Goal: Task Accomplishment & Management: Manage account settings

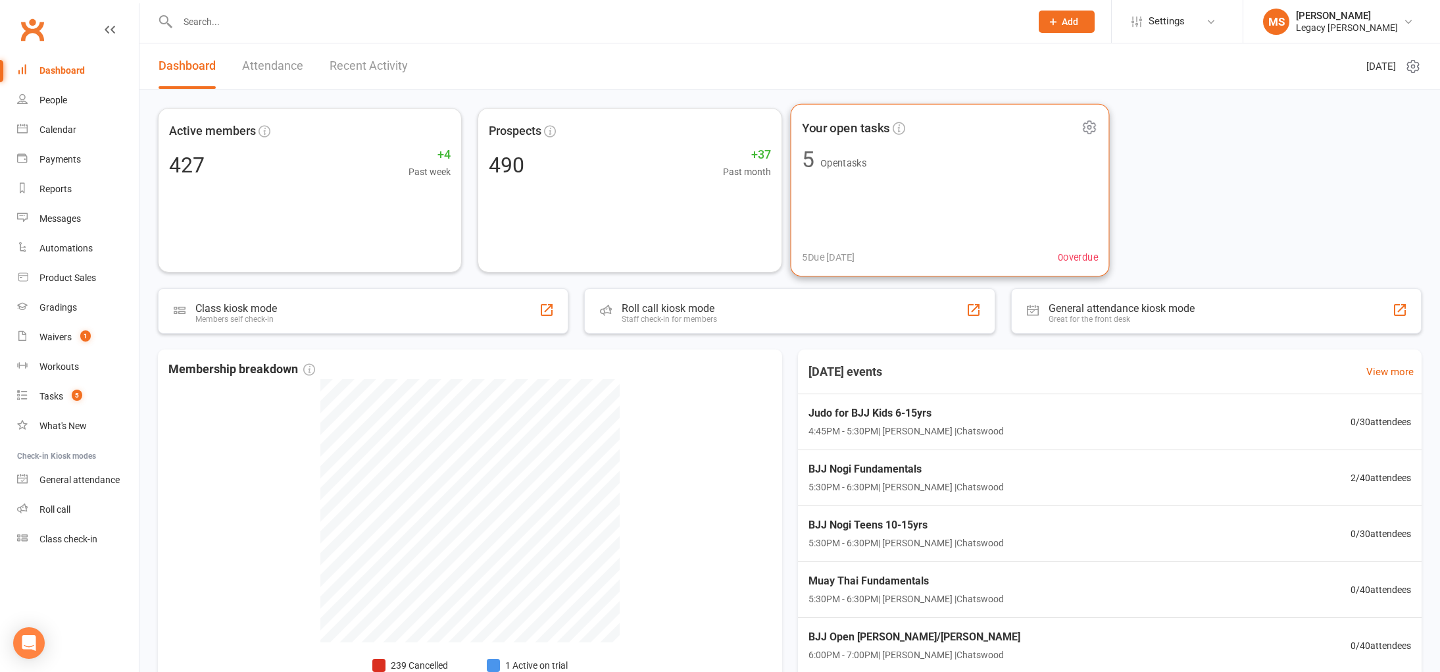
click at [914, 224] on div "Your open tasks 5 Open tasks 5 Due today 0 overdue" at bounding box center [949, 190] width 319 height 172
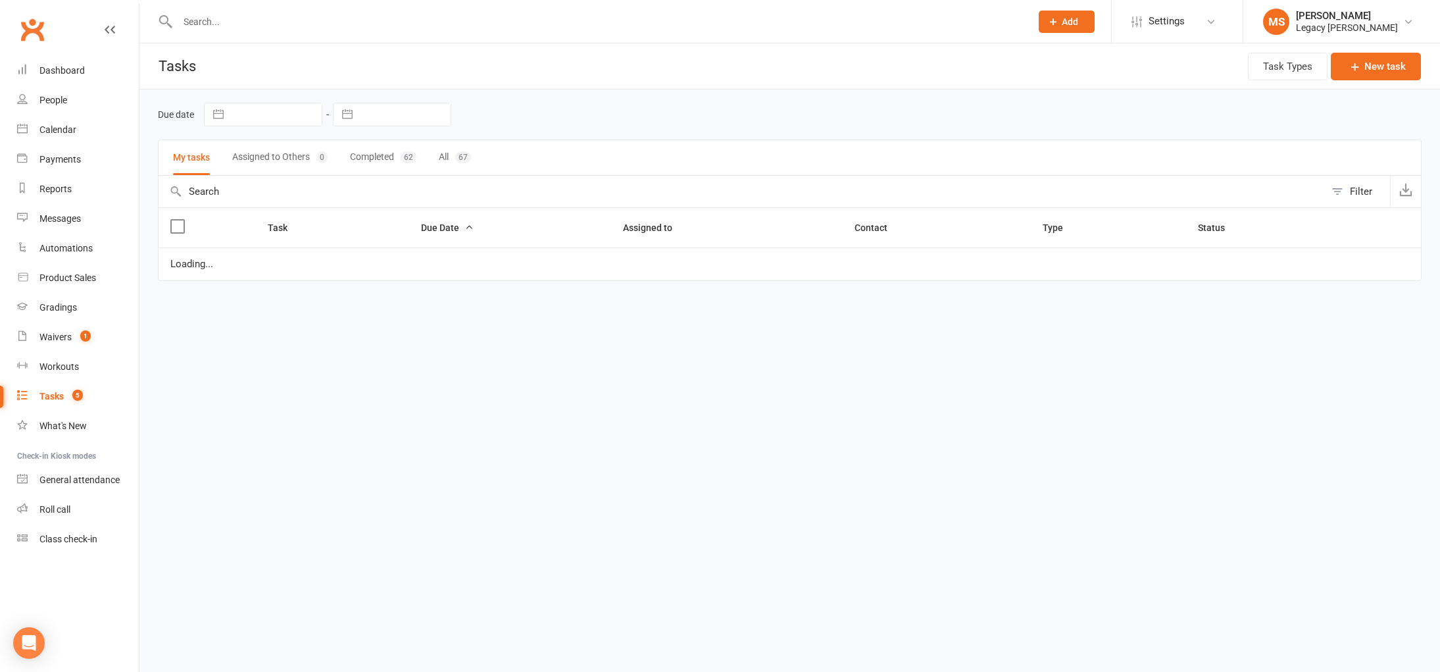
select select "waiting"
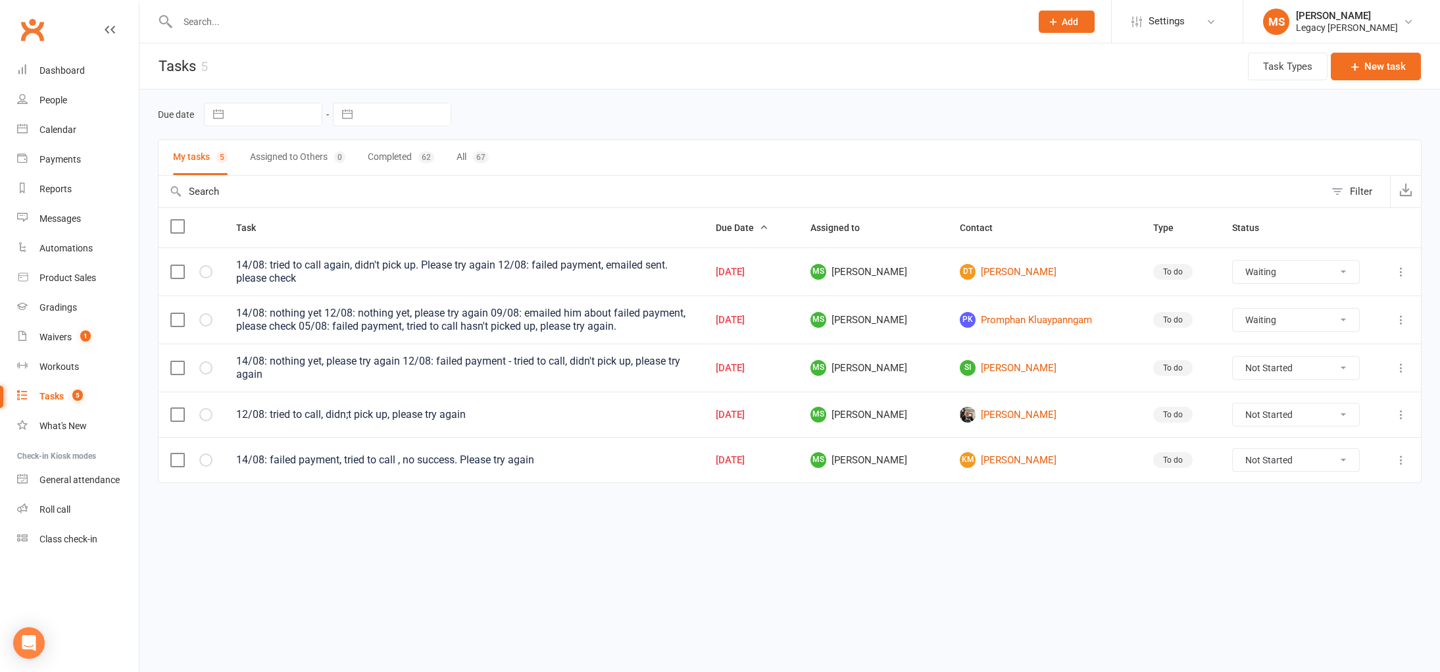
select select "waiting"
click at [220, 20] on input "text" at bounding box center [598, 21] width 848 height 18
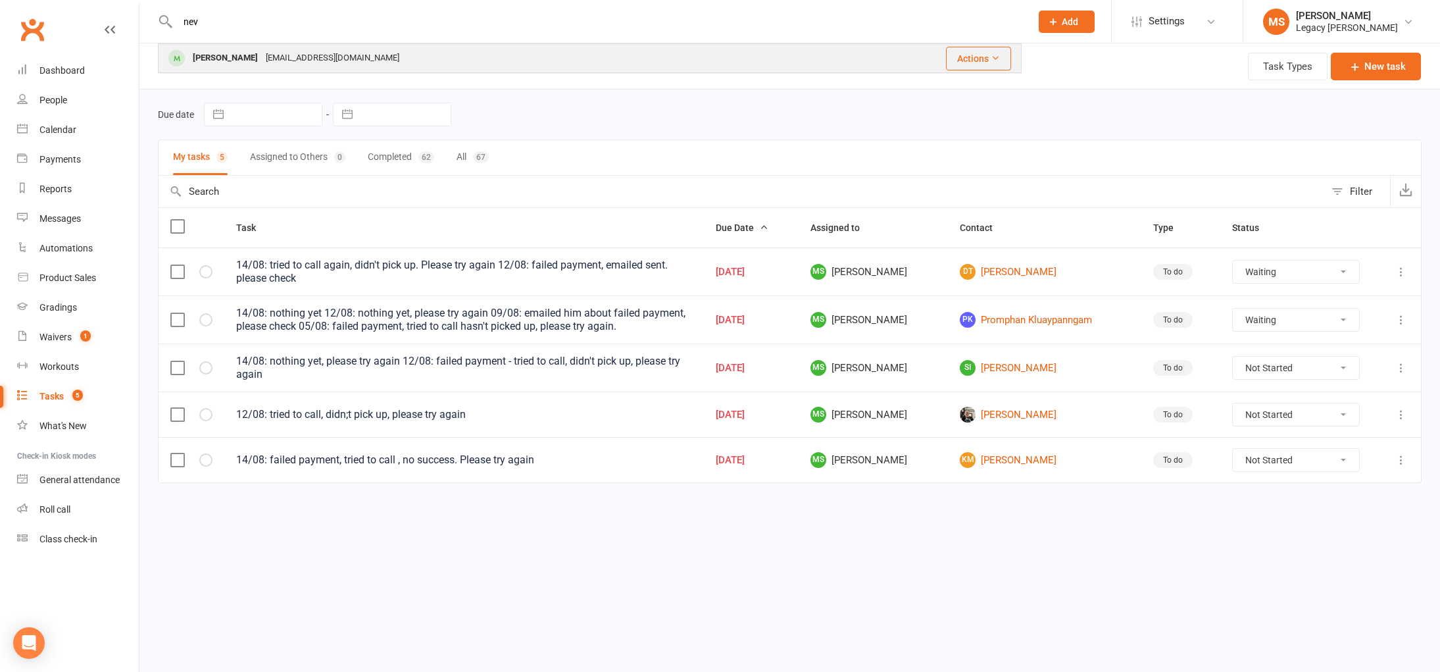
type input "nev"
click at [277, 51] on div "nevdharma@gmail.com" at bounding box center [332, 58] width 141 height 19
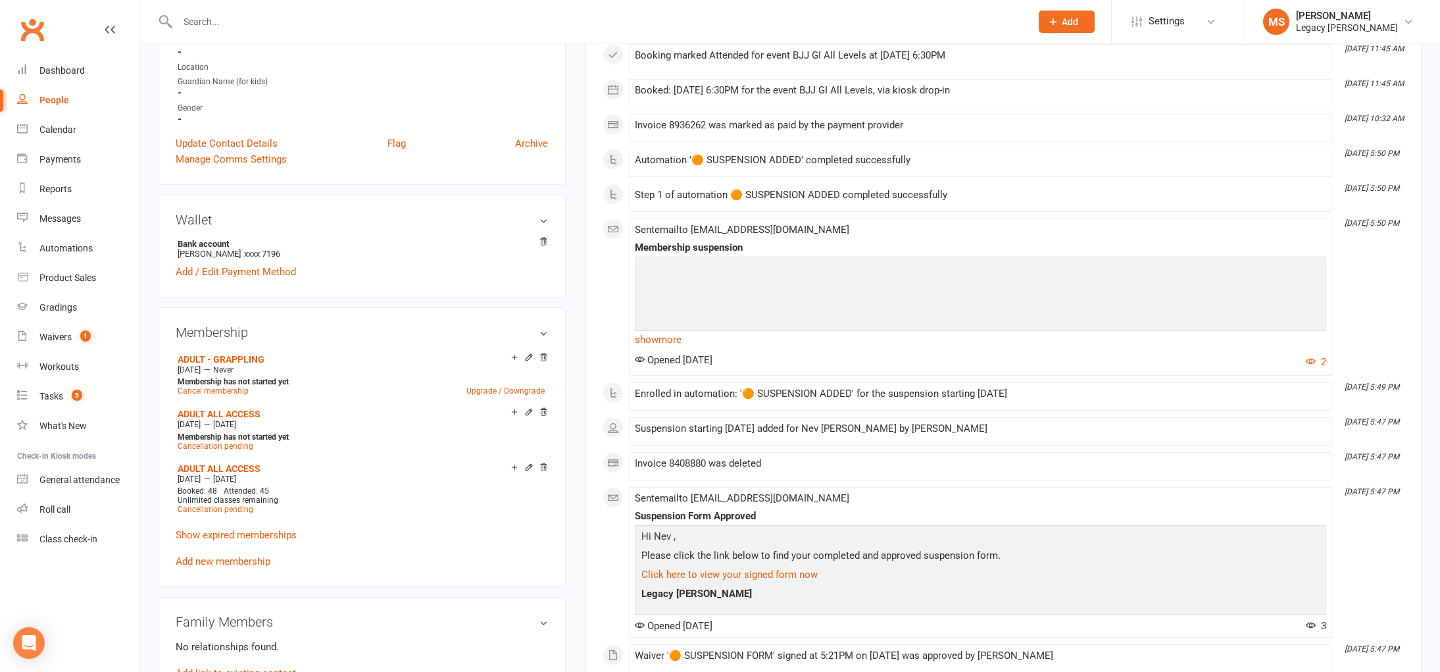
scroll to position [309, 0]
click at [530, 466] on icon at bounding box center [528, 467] width 9 height 9
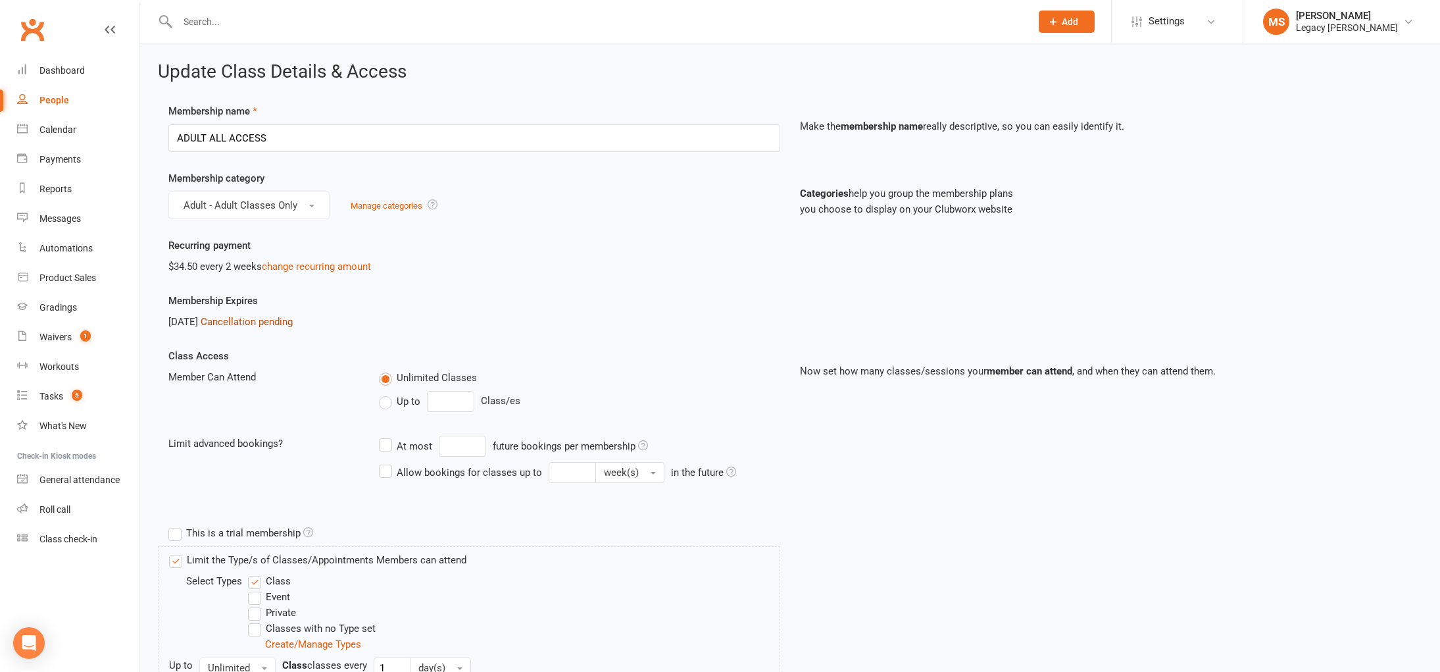
click at [277, 318] on link "Cancellation pending" at bounding box center [247, 322] width 92 height 12
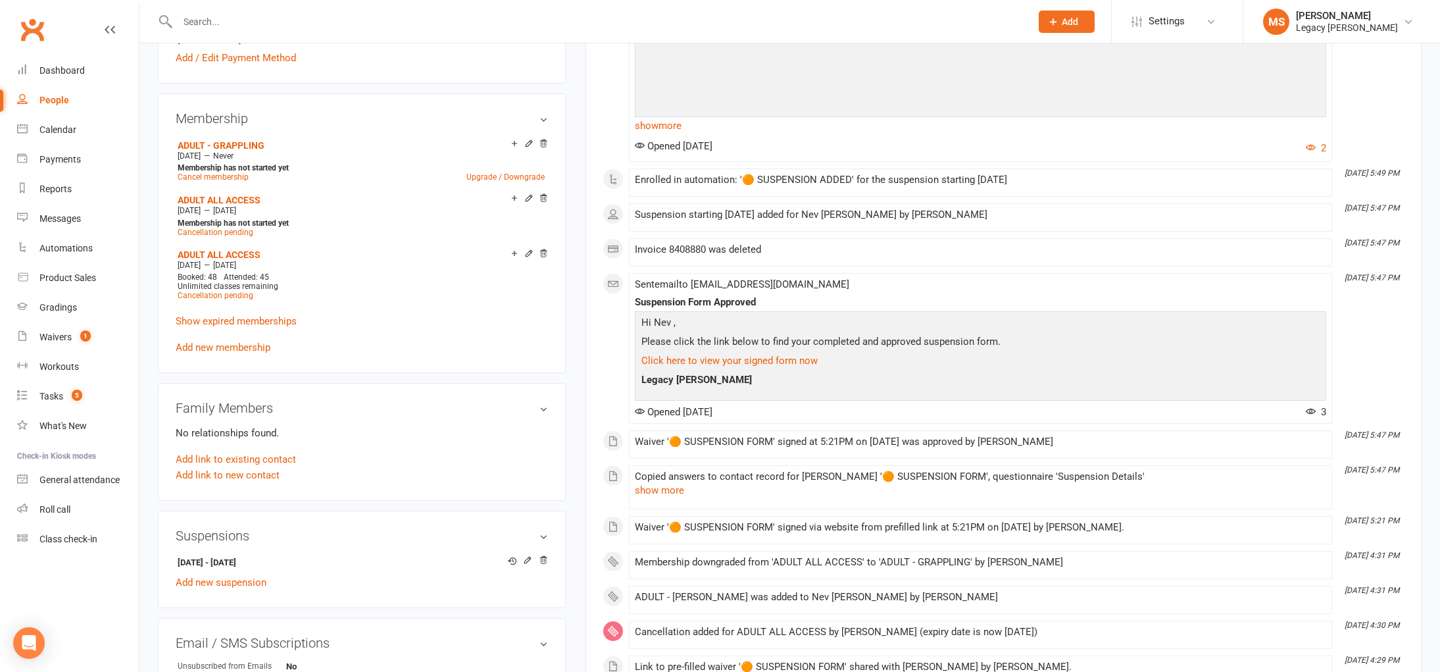
scroll to position [524, 0]
click at [223, 291] on span "Cancellation pending" at bounding box center [216, 294] width 76 height 9
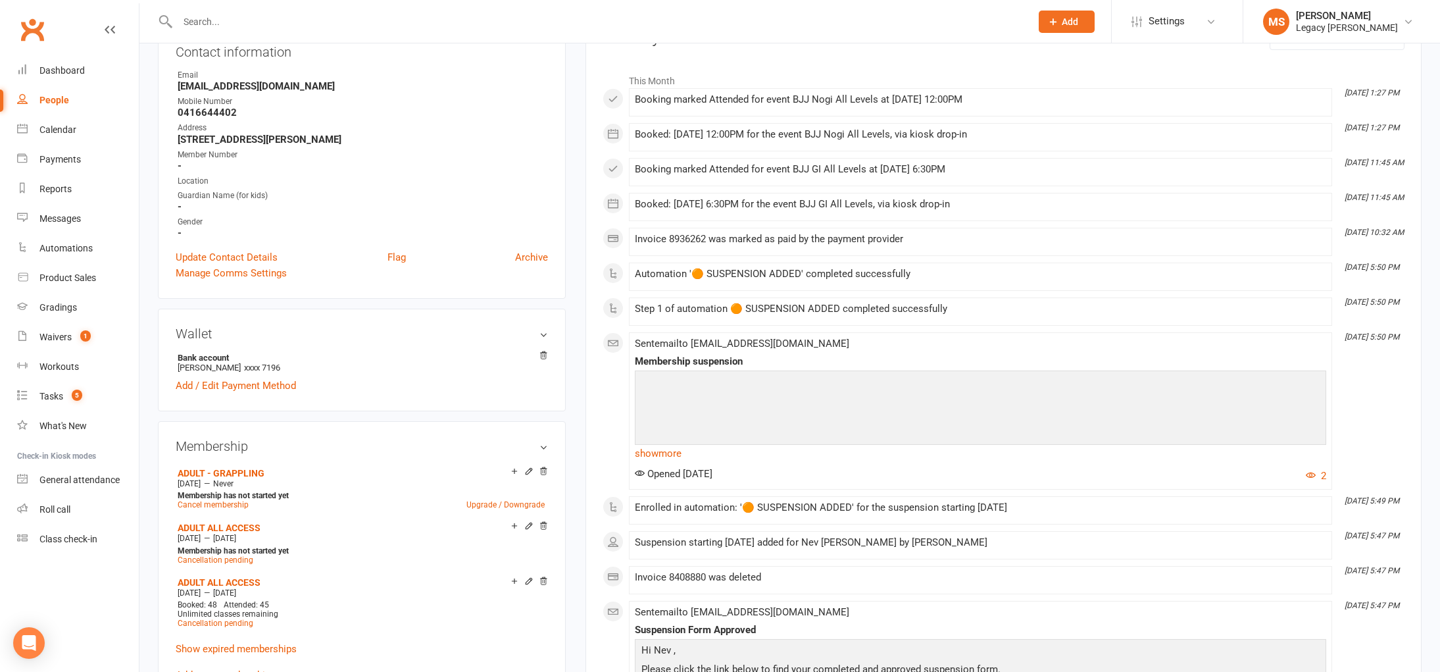
scroll to position [201, 0]
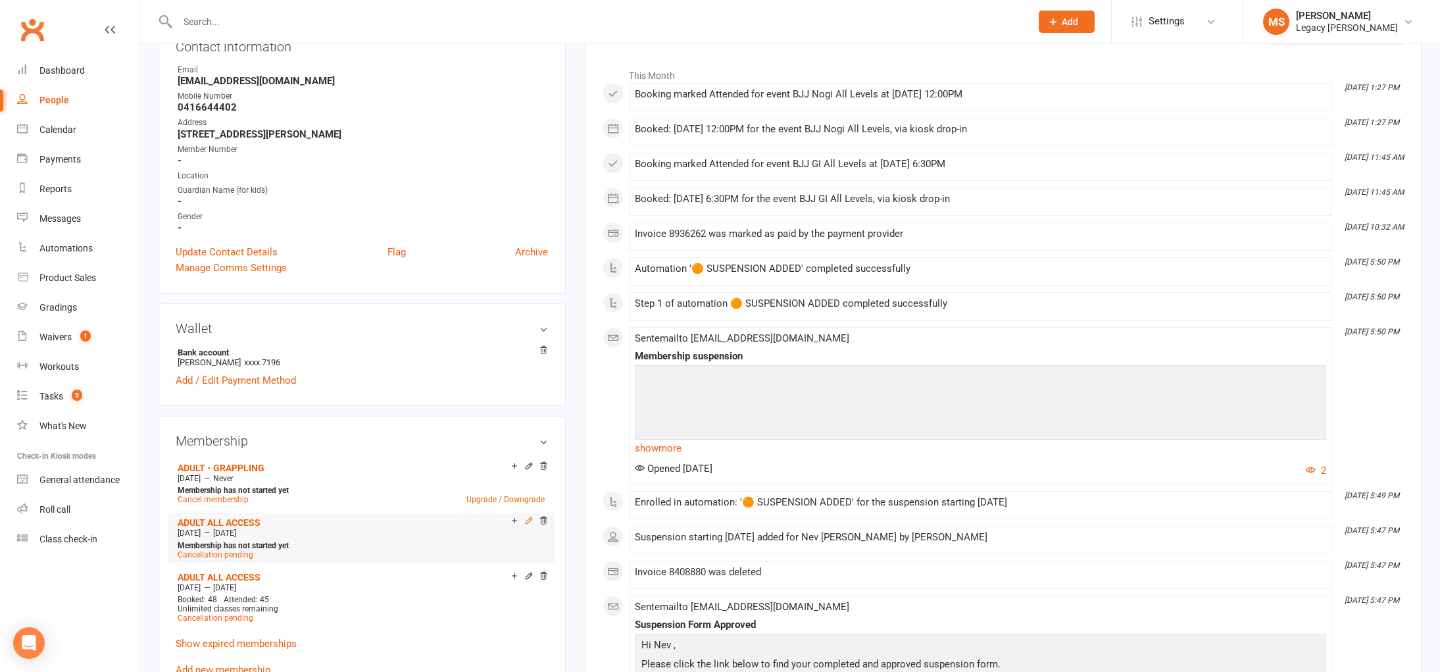
click at [526, 516] on icon at bounding box center [528, 520] width 9 height 9
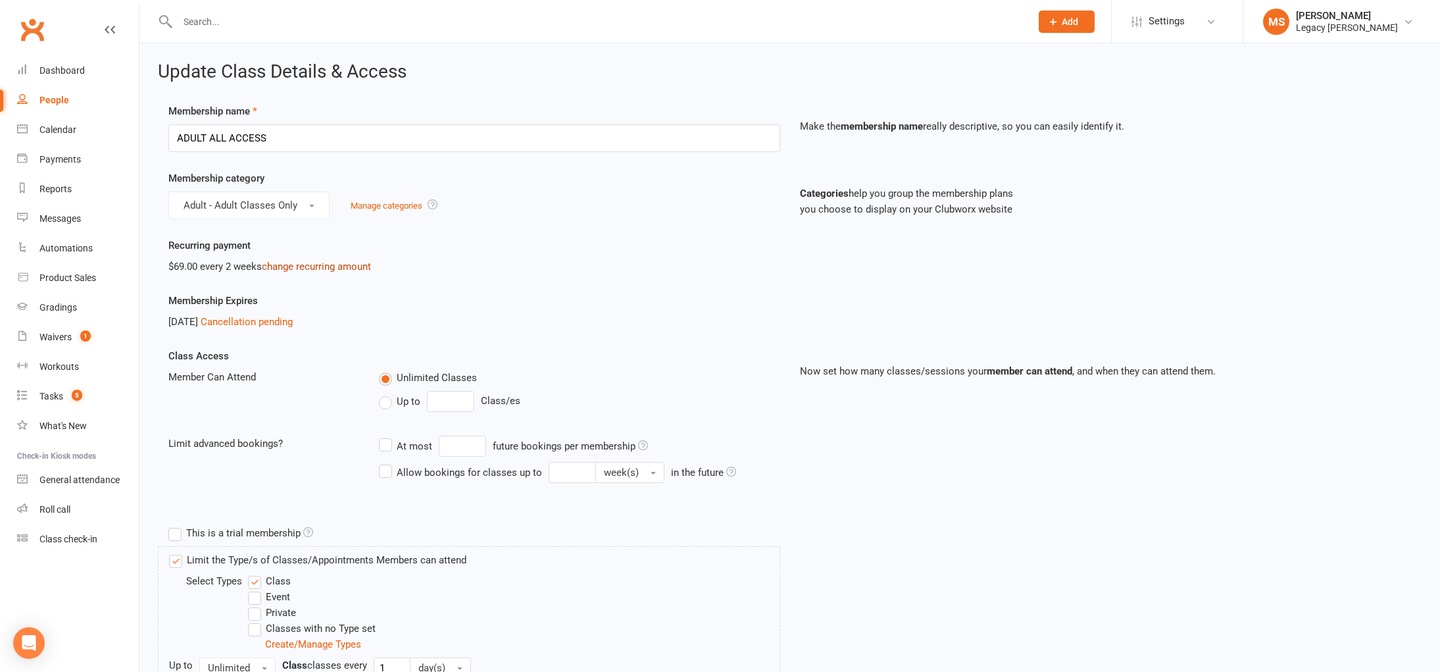
click at [280, 262] on link "change recurring amount" at bounding box center [316, 267] width 109 height 12
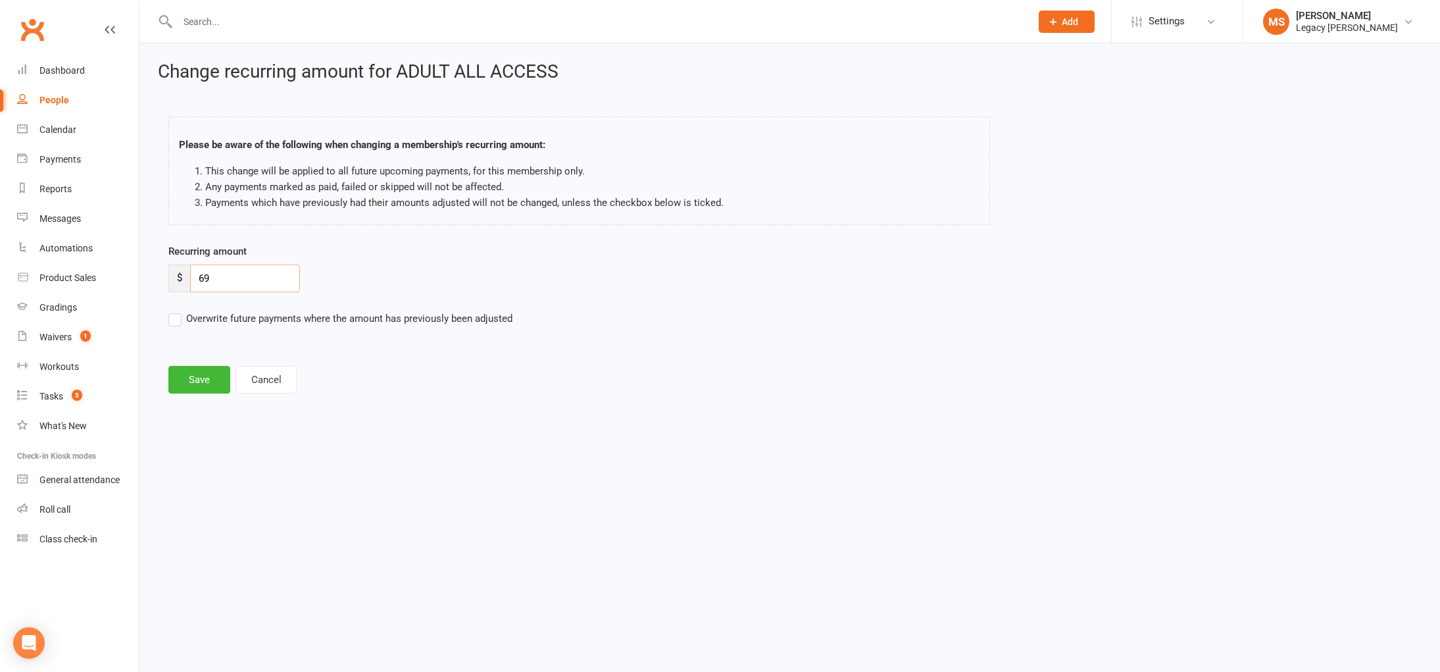
drag, startPoint x: 249, startPoint y: 283, endPoint x: 198, endPoint y: 285, distance: 51.4
click at [198, 285] on input "69" at bounding box center [245, 278] width 110 height 28
type input "29.50"
click at [262, 324] on label "Overwrite future payments where the amount has previously been adjusted" at bounding box center [340, 319] width 344 height 16
click at [262, 311] on input "Overwrite future payments where the amount has previously been adjusted" at bounding box center [340, 311] width 344 height 0
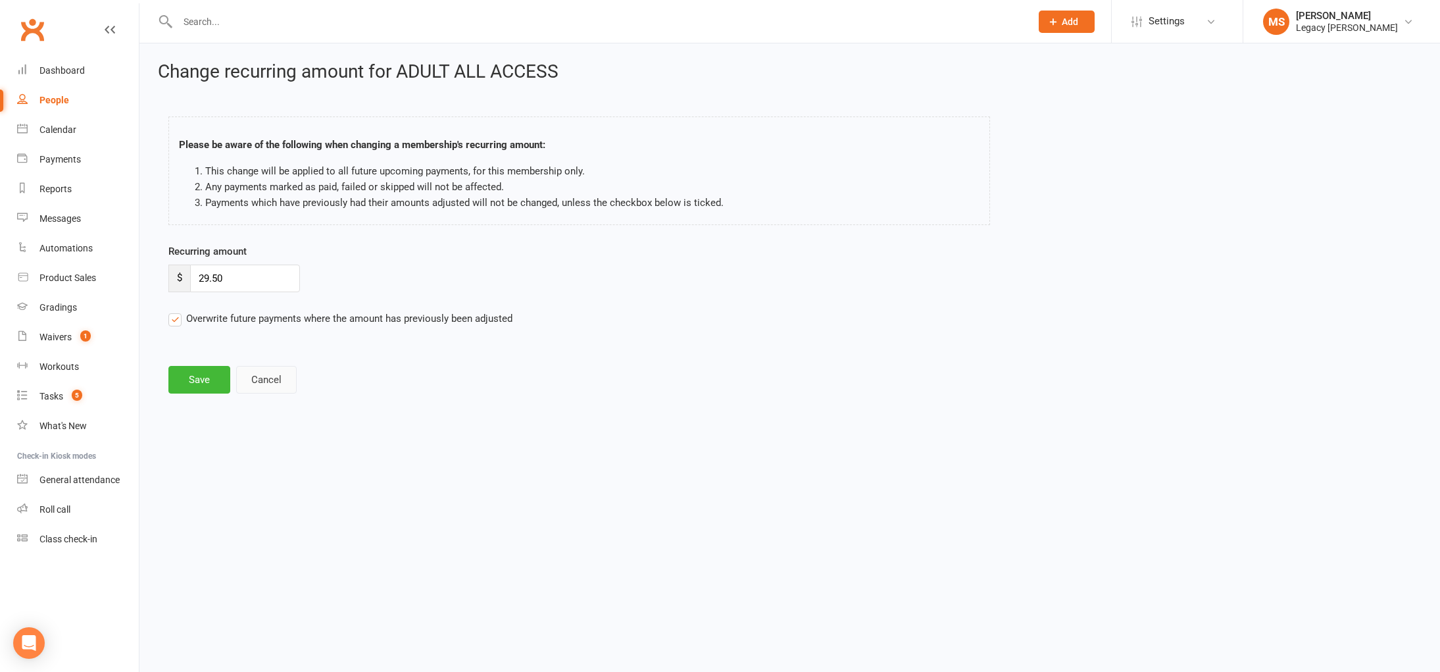
click at [254, 378] on button "Cancel" at bounding box center [266, 380] width 61 height 28
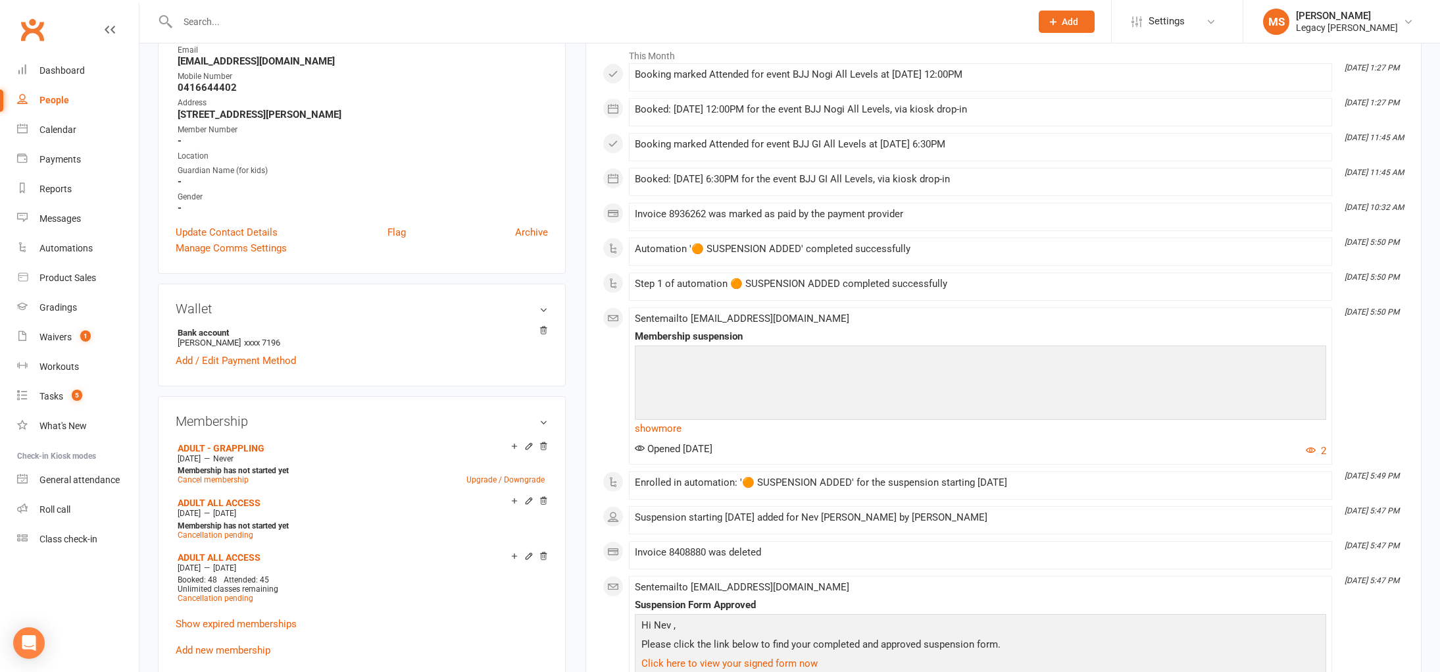
scroll to position [222, 0]
click at [545, 497] on icon at bounding box center [544, 500] width 7 height 7
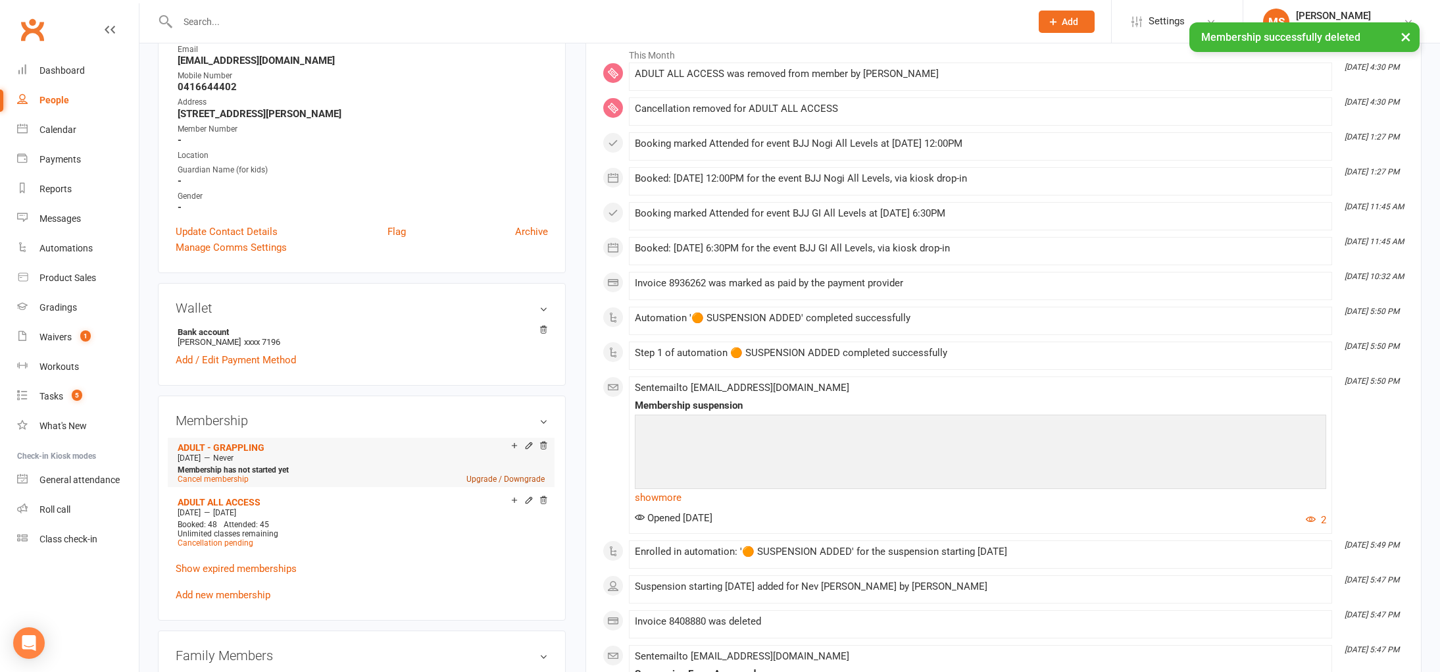
click at [526, 476] on link "Upgrade / Downgrade" at bounding box center [505, 478] width 78 height 9
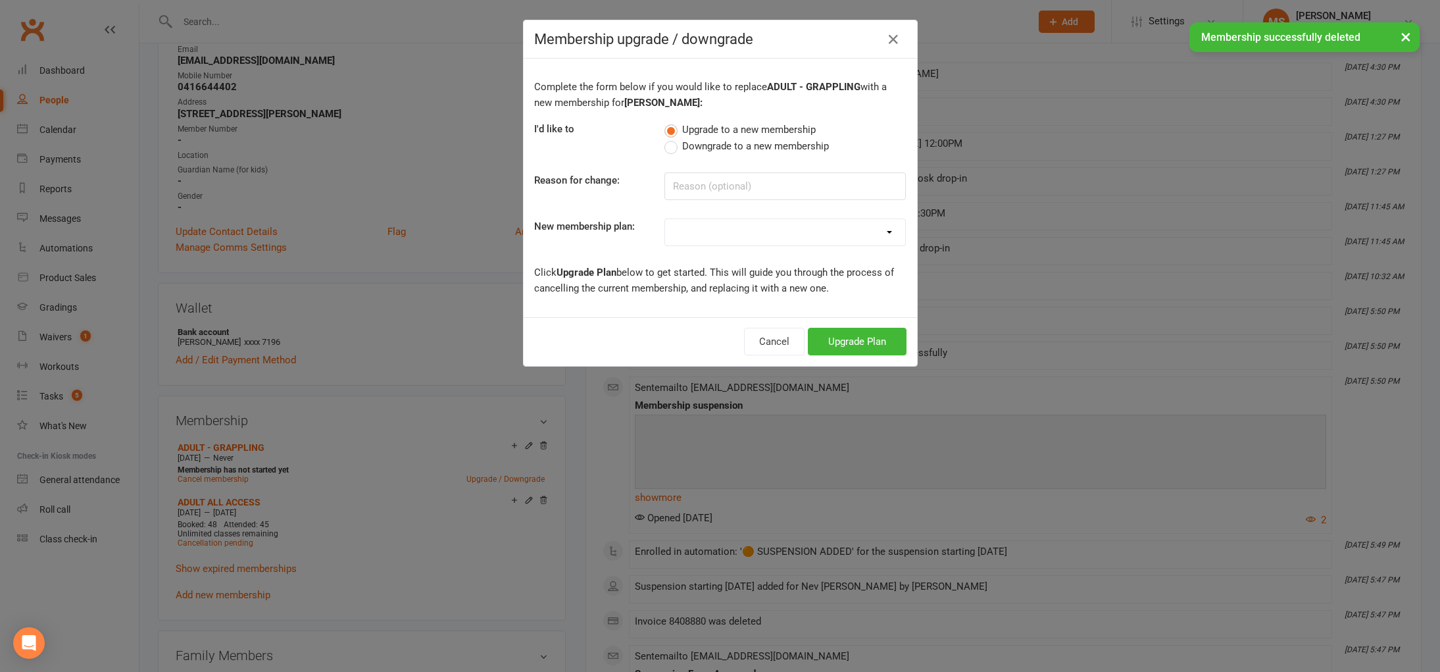
click at [712, 228] on select "ADULT - FREE TRIAL WEEK ADULT - NO CONTRACT ADULT - 6 MONTHS ADULT - 9 MONTHS A…" at bounding box center [785, 232] width 240 height 26
select select "23"
click at [665, 219] on select "ADULT - FREE TRIAL WEEK ADULT - NO CONTRACT ADULT - 6 MONTHS ADULT - 9 MONTHS A…" at bounding box center [785, 232] width 240 height 26
click at [866, 343] on button "Upgrade Plan" at bounding box center [857, 342] width 99 height 28
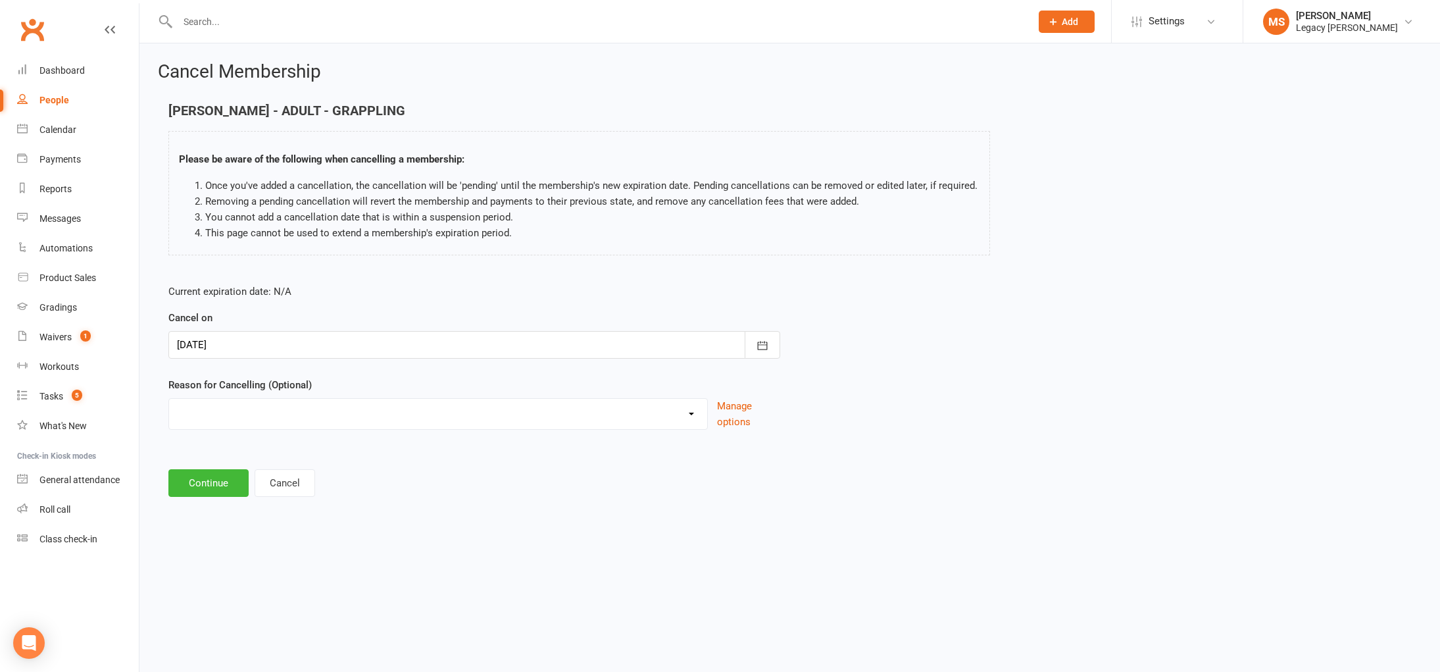
click at [280, 345] on div at bounding box center [474, 345] width 612 height 28
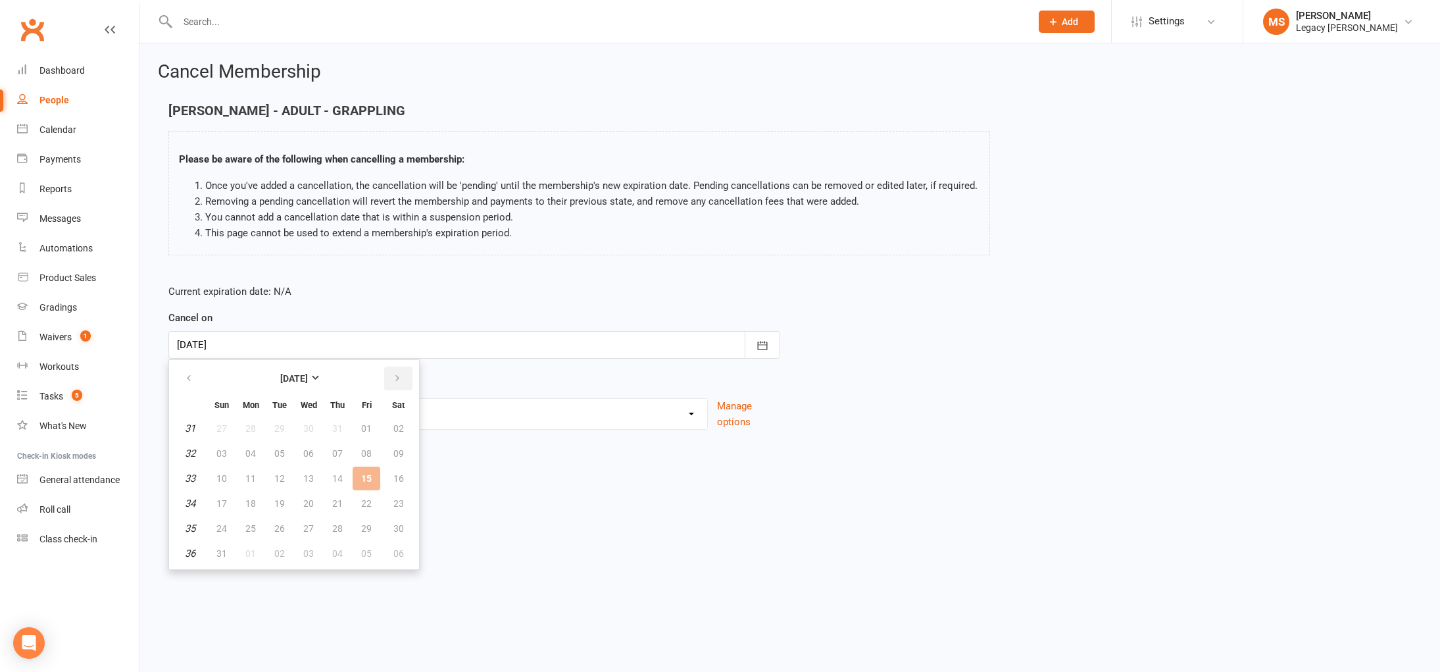
click at [389, 382] on button "button" at bounding box center [398, 378] width 28 height 24
click at [276, 426] on span "02" at bounding box center [279, 428] width 11 height 11
type input "02 Sep 2025"
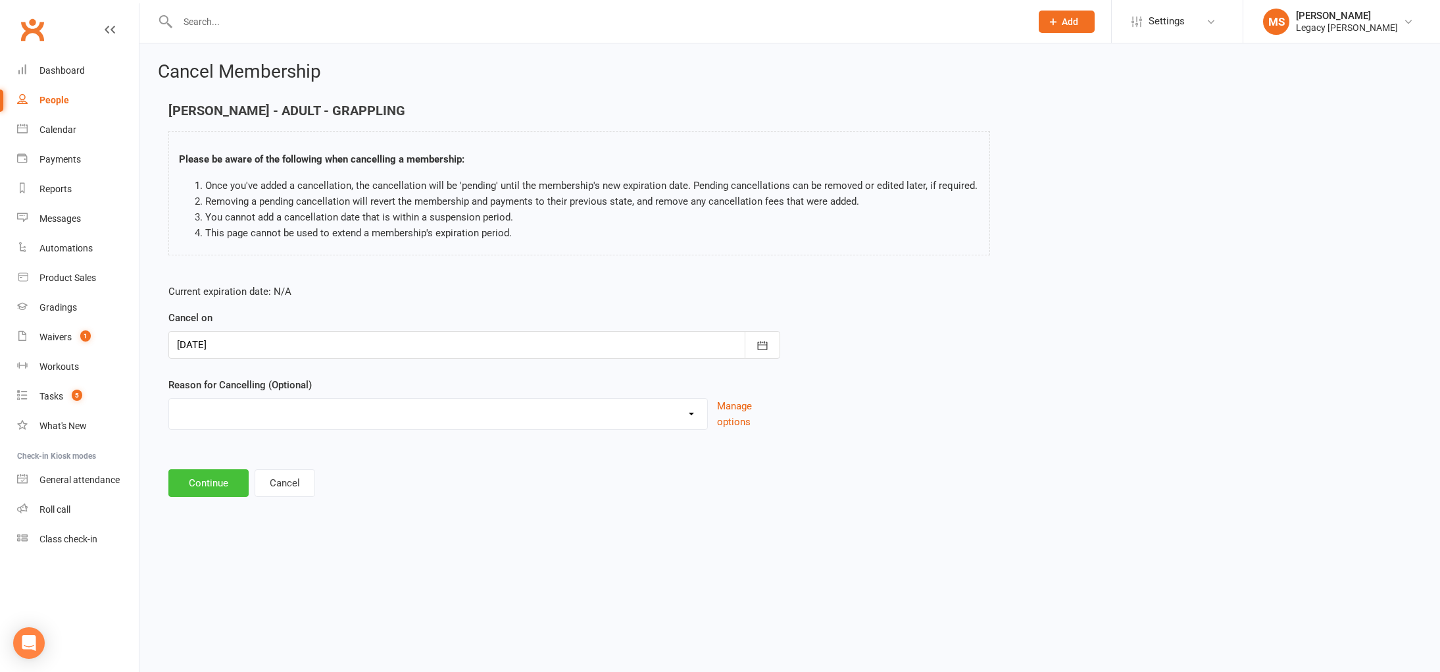
click at [226, 486] on button "Continue" at bounding box center [208, 483] width 80 height 28
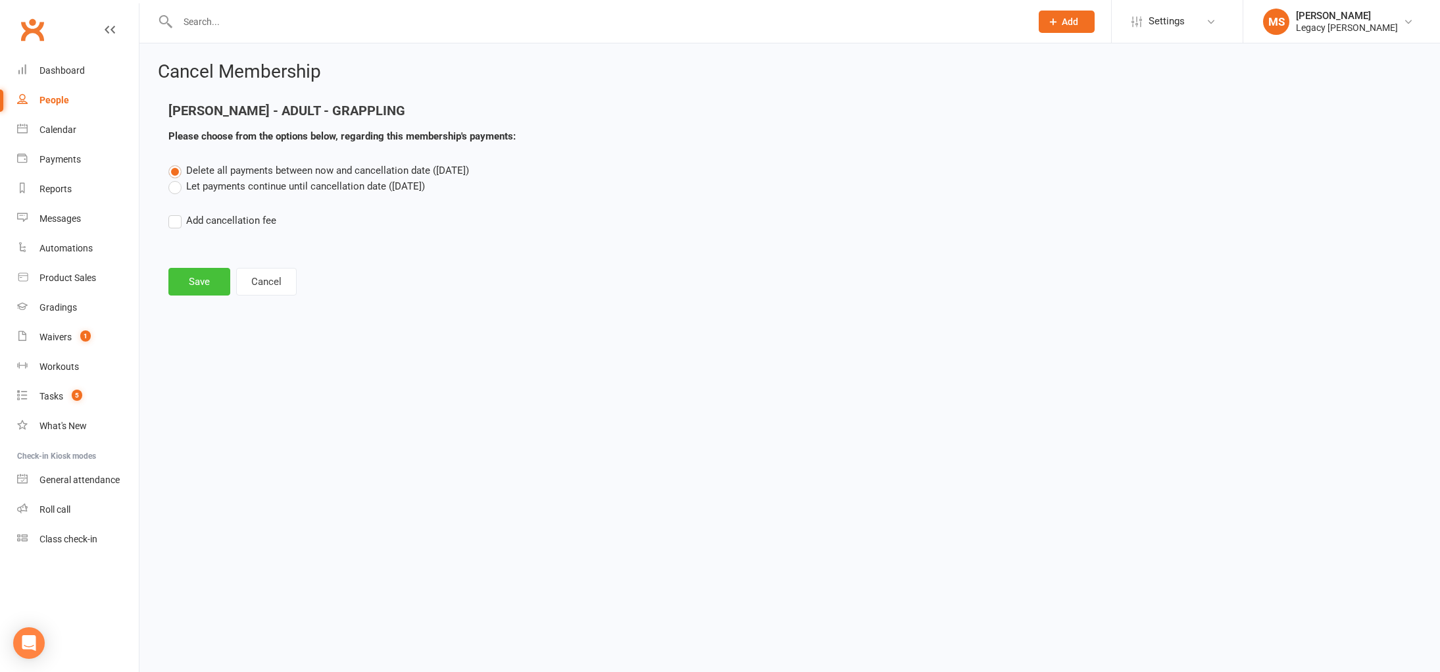
click at [222, 291] on button "Save" at bounding box center [199, 282] width 62 height 28
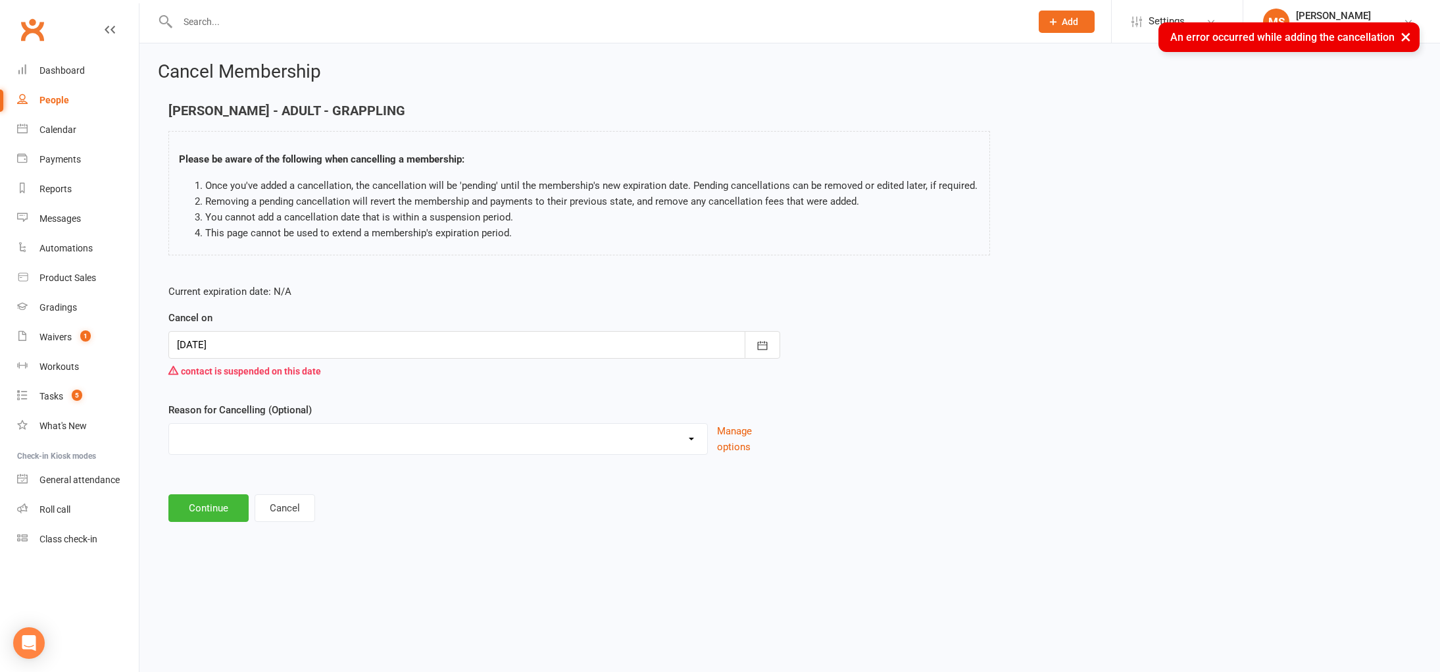
click at [255, 351] on div at bounding box center [474, 345] width 612 height 28
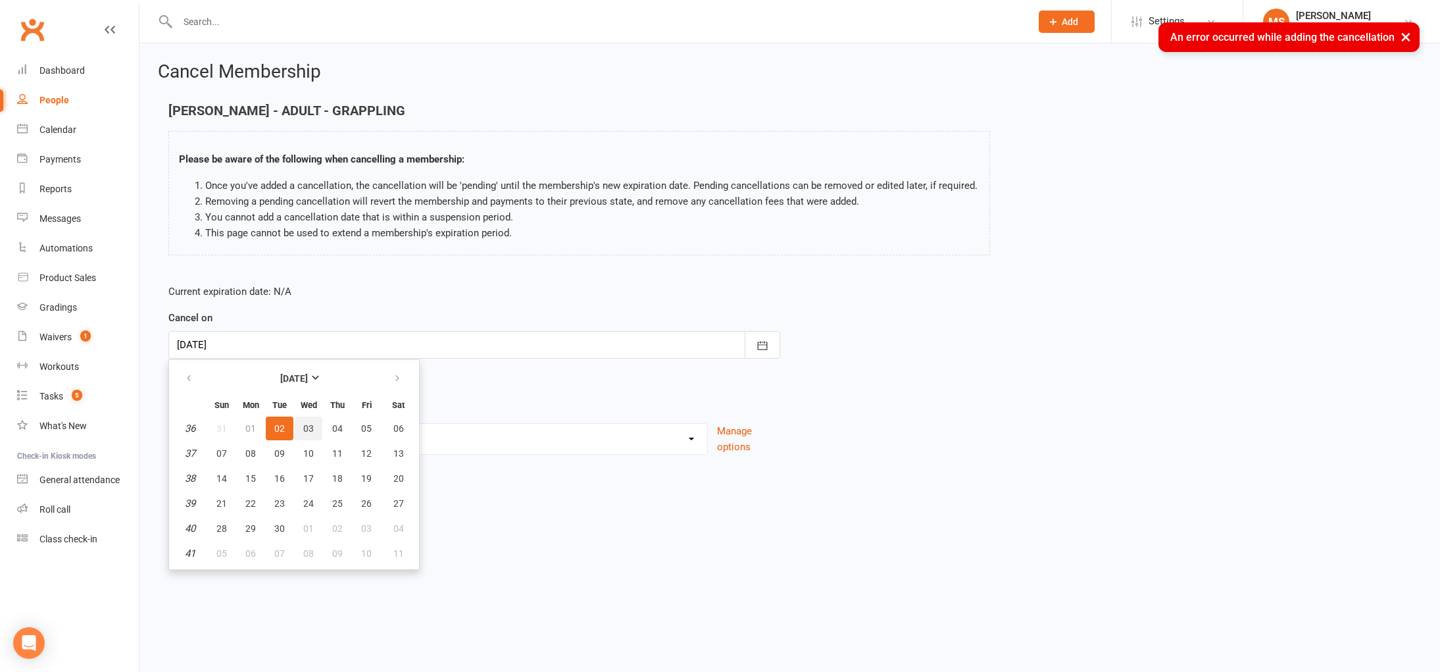
click at [303, 420] on button "03" at bounding box center [309, 428] width 28 height 24
type input "03 Sep 2025"
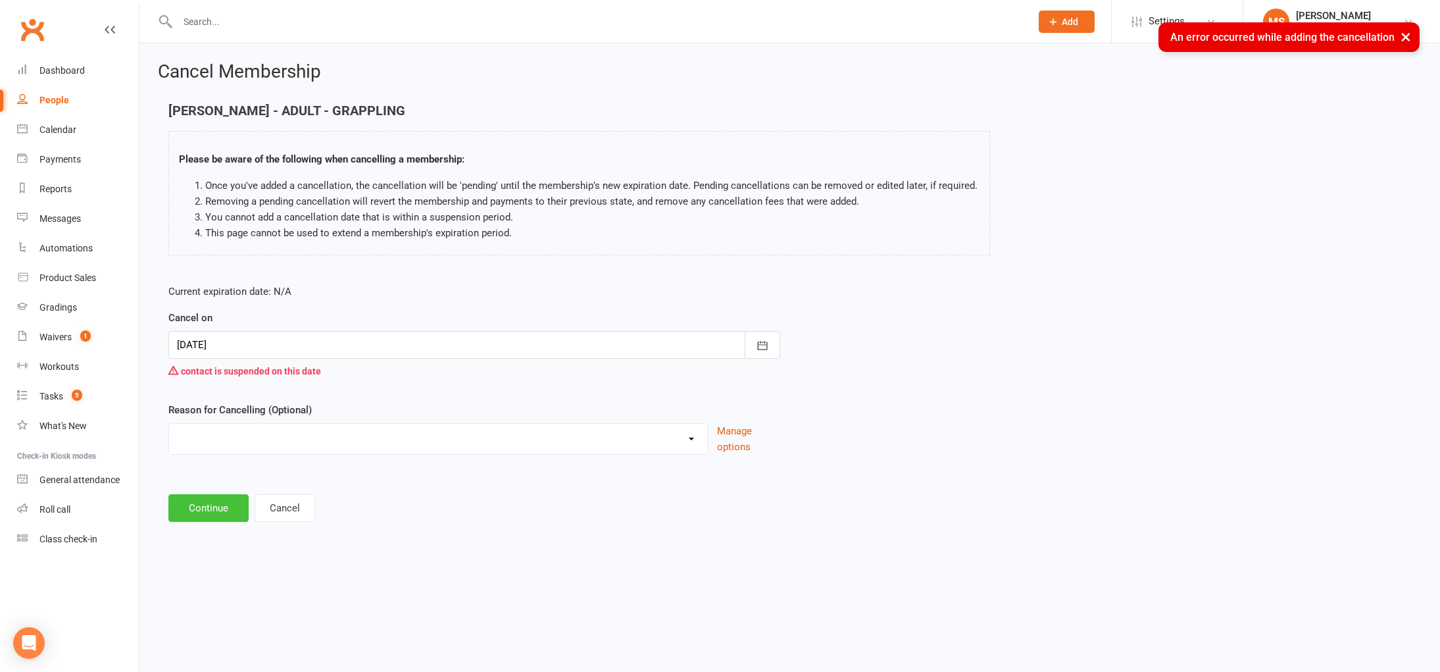
click at [197, 510] on button "Continue" at bounding box center [208, 508] width 80 height 28
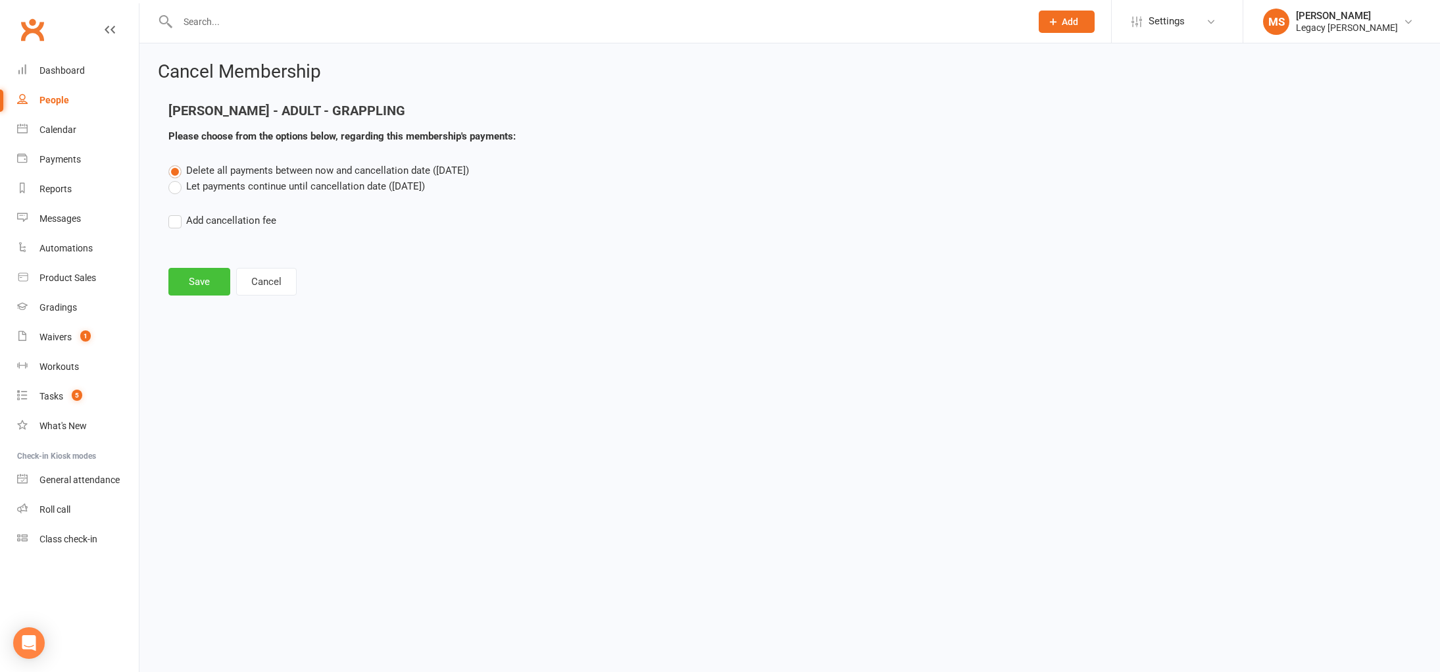
click at [207, 285] on button "Save" at bounding box center [199, 282] width 62 height 28
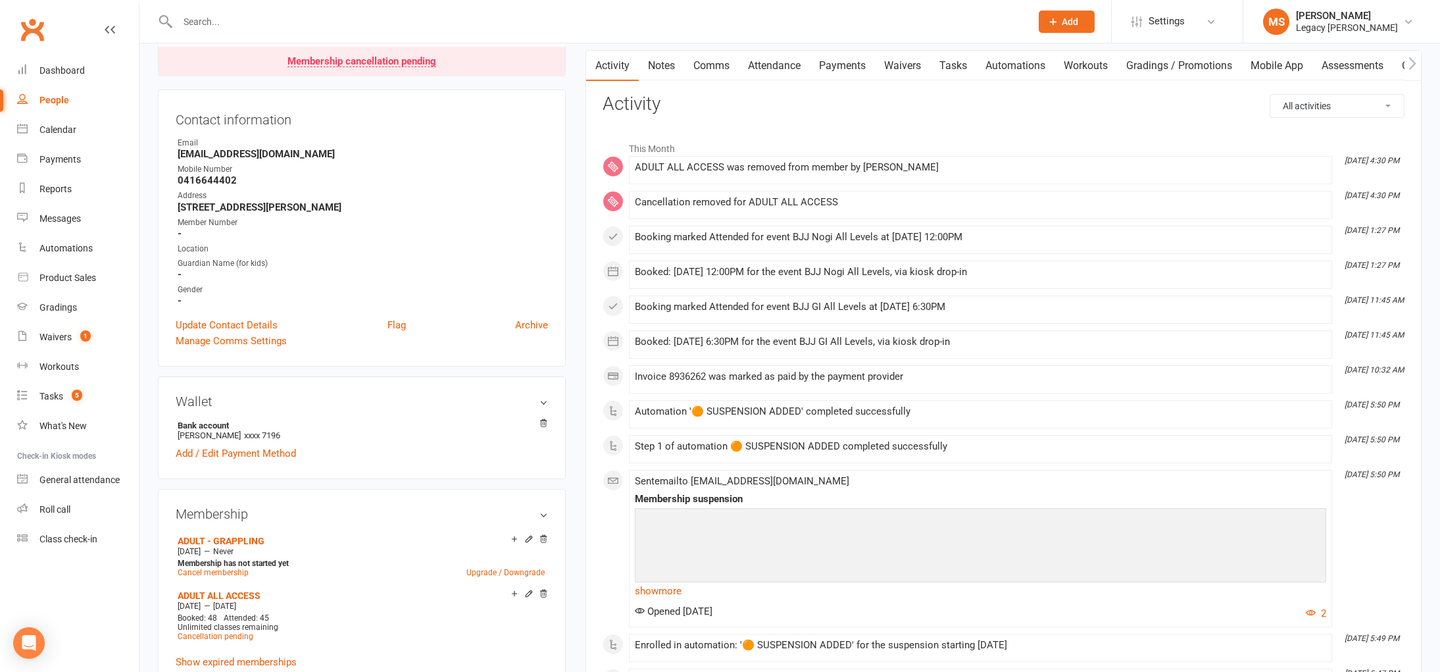
scroll to position [129, 0]
click at [510, 567] on link "Upgrade / Downgrade" at bounding box center [505, 571] width 78 height 9
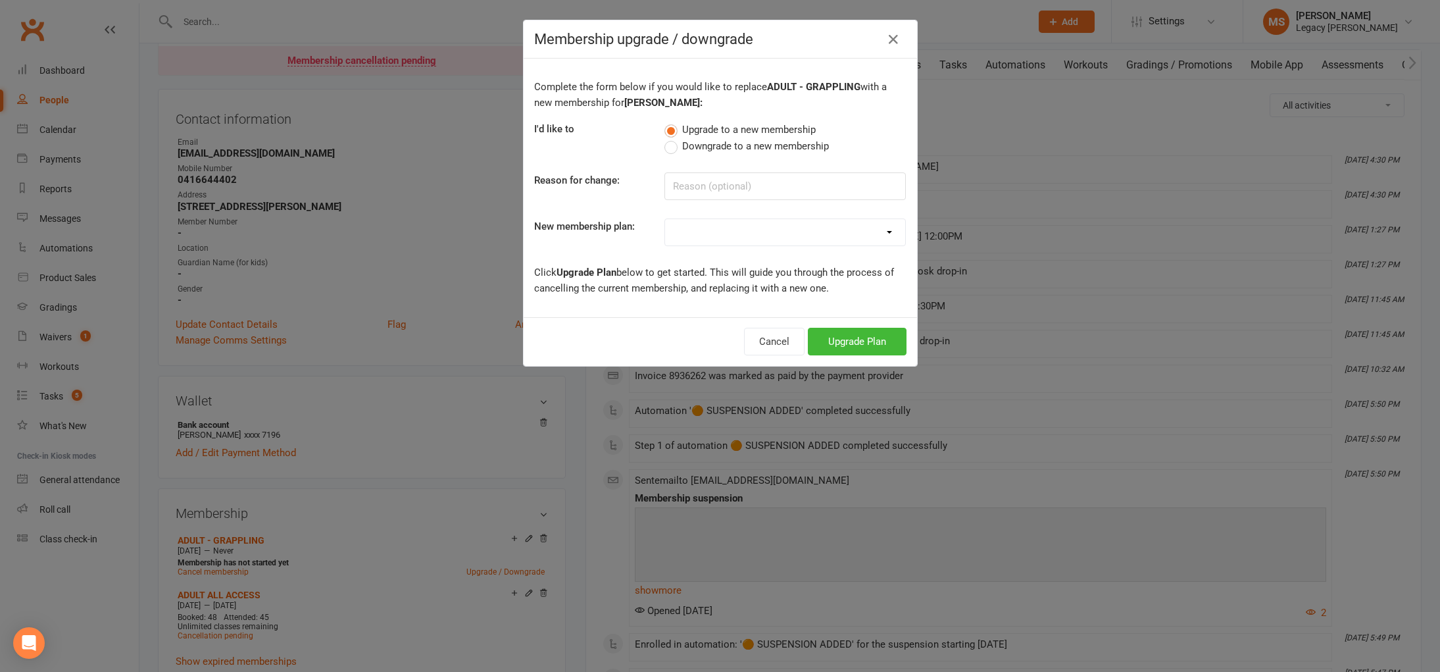
click at [829, 237] on select "ADULT - FREE TRIAL WEEK ADULT - NO CONTRACT ADULT - 6 MONTHS ADULT - 9 MONTHS A…" at bounding box center [785, 232] width 240 height 26
select select "23"
click at [665, 219] on select "ADULT - FREE TRIAL WEEK ADULT - NO CONTRACT ADULT - 6 MONTHS ADULT - 9 MONTHS A…" at bounding box center [785, 232] width 240 height 26
click at [849, 337] on button "Upgrade Plan" at bounding box center [857, 342] width 99 height 28
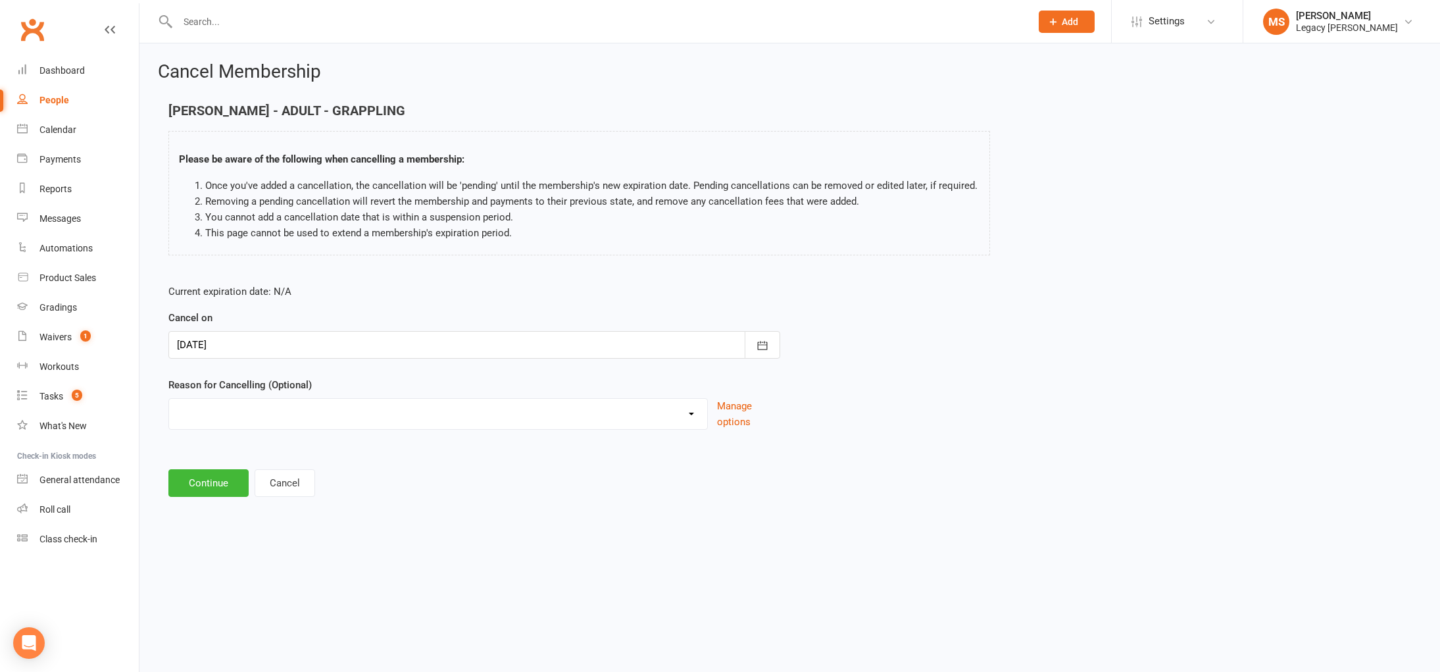
click at [279, 334] on div at bounding box center [474, 345] width 612 height 28
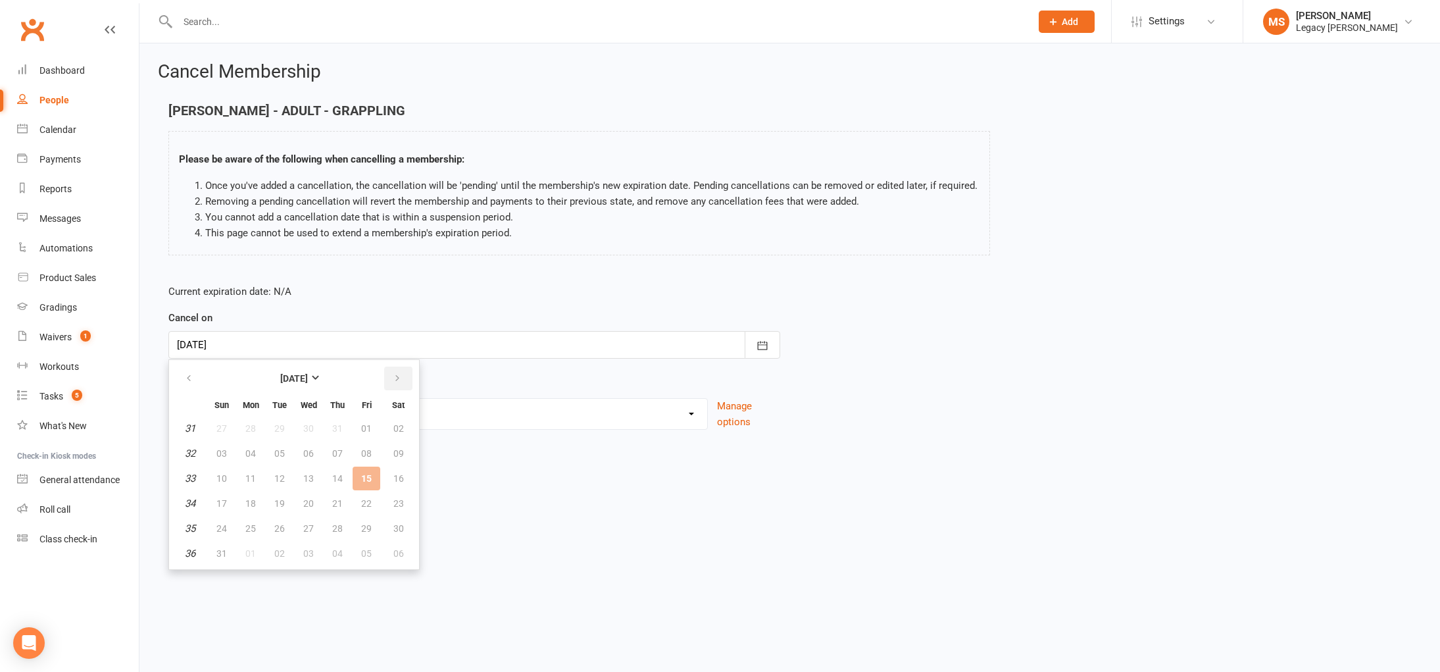
click at [402, 380] on button "button" at bounding box center [398, 378] width 28 height 24
click at [297, 449] on button "10" at bounding box center [309, 453] width 28 height 24
type input "10 Sep 2025"
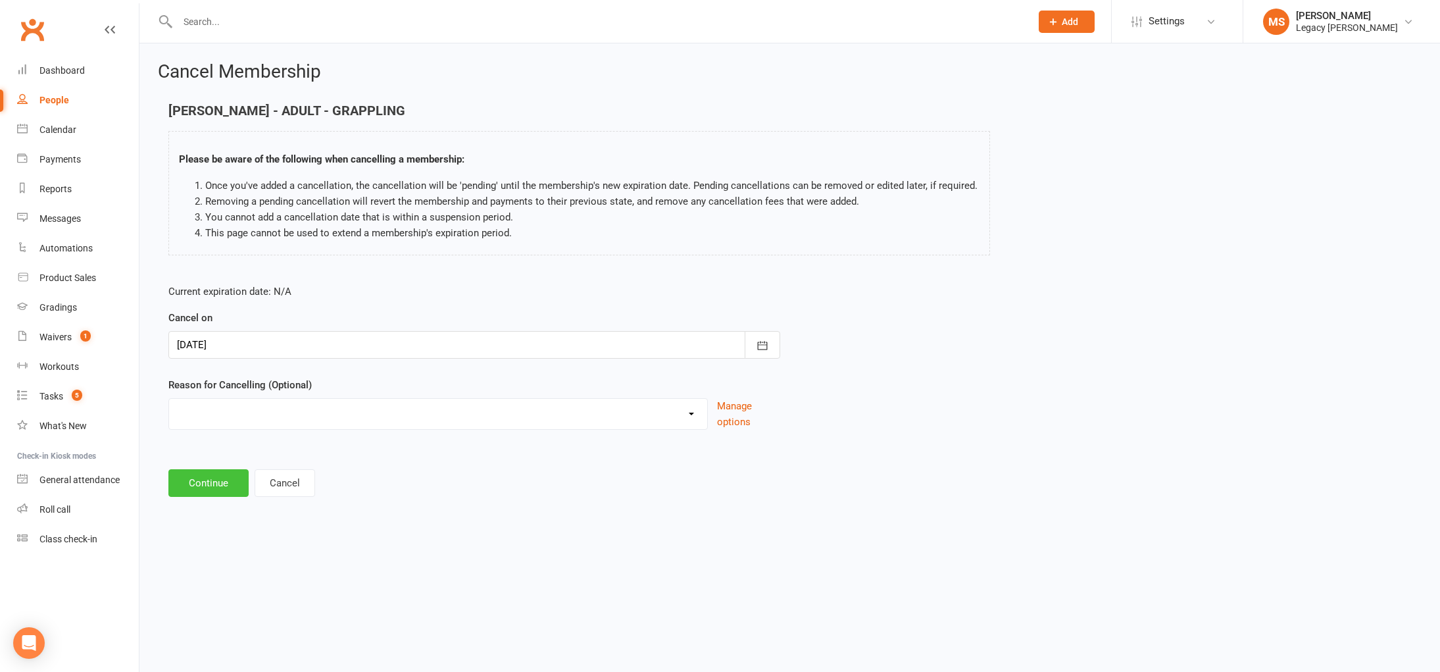
click at [212, 482] on button "Continue" at bounding box center [208, 483] width 80 height 28
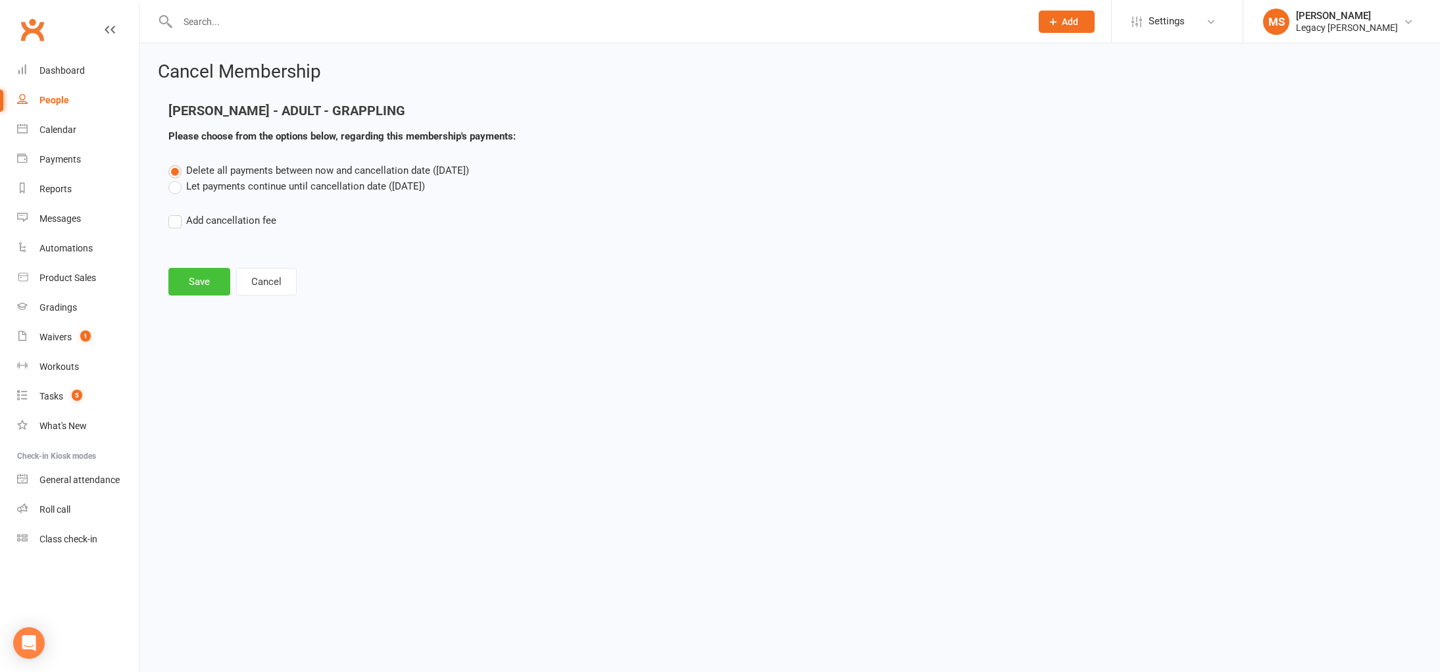
click at [194, 280] on button "Save" at bounding box center [199, 282] width 62 height 28
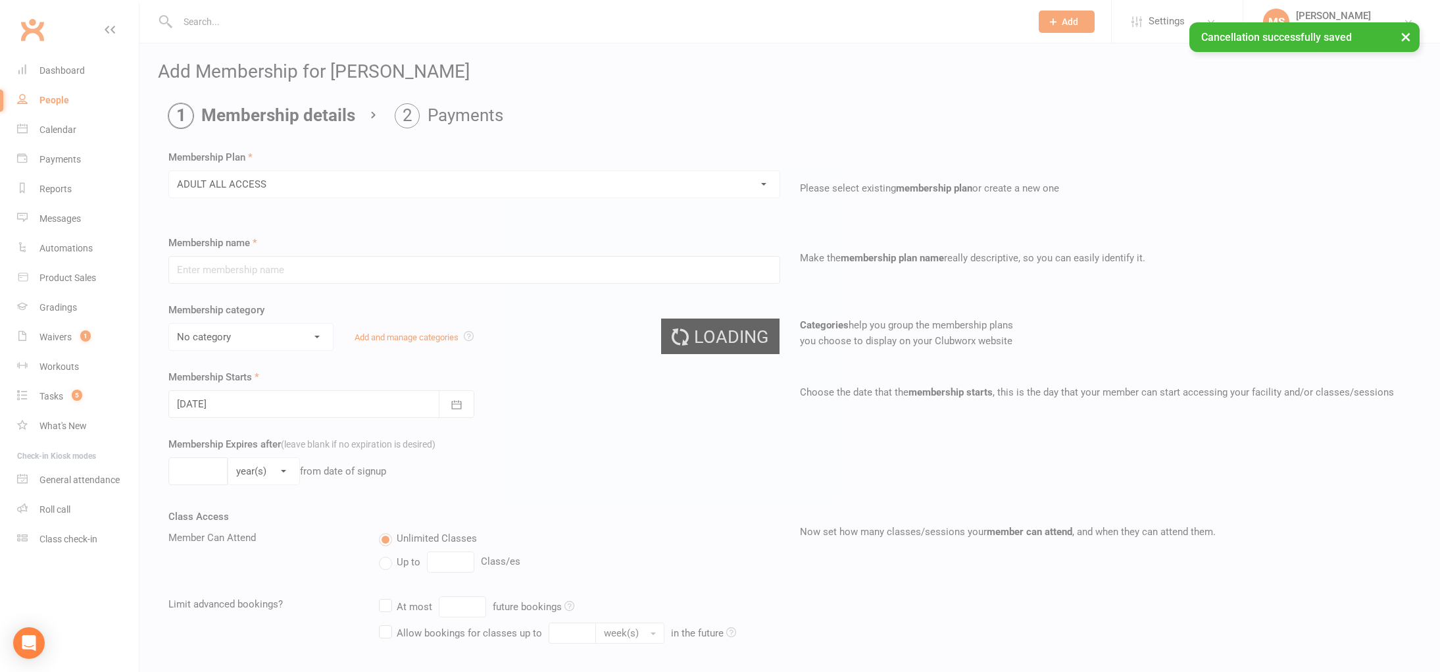
type input "ADULT ALL ACCESS"
select select "0"
type input "0"
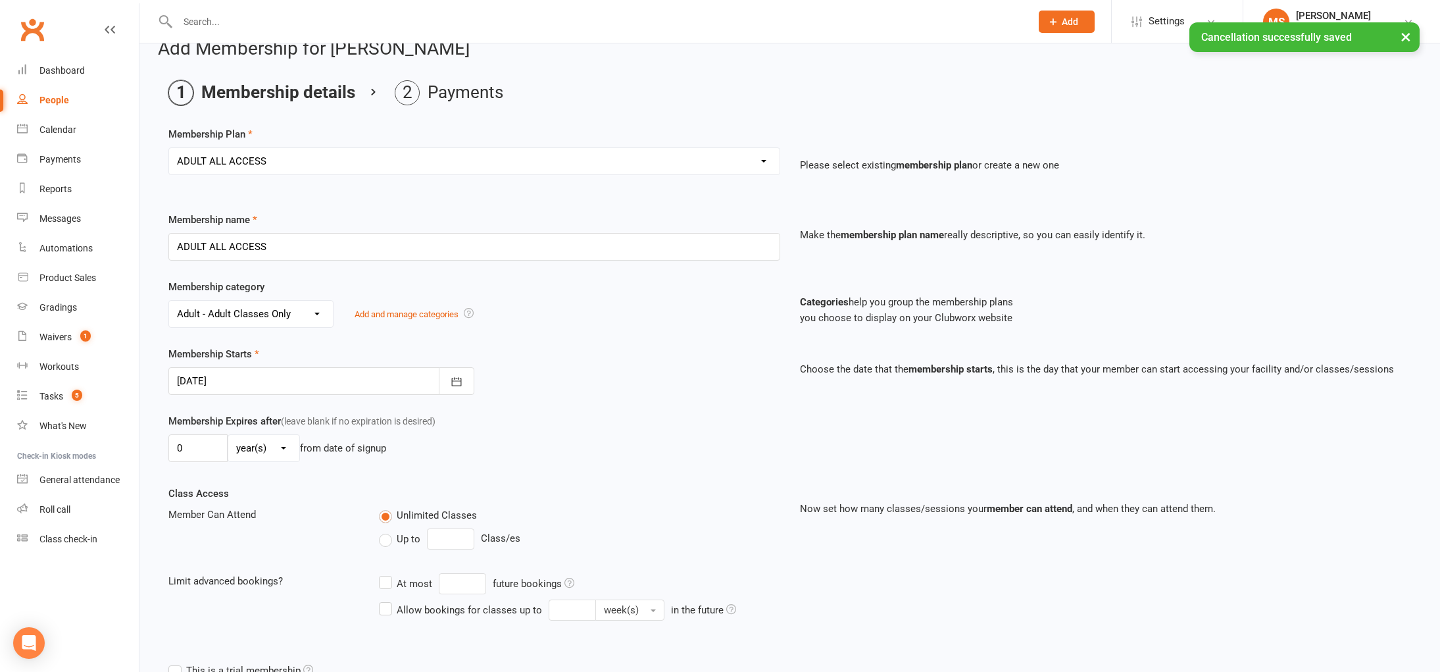
scroll to position [34, 0]
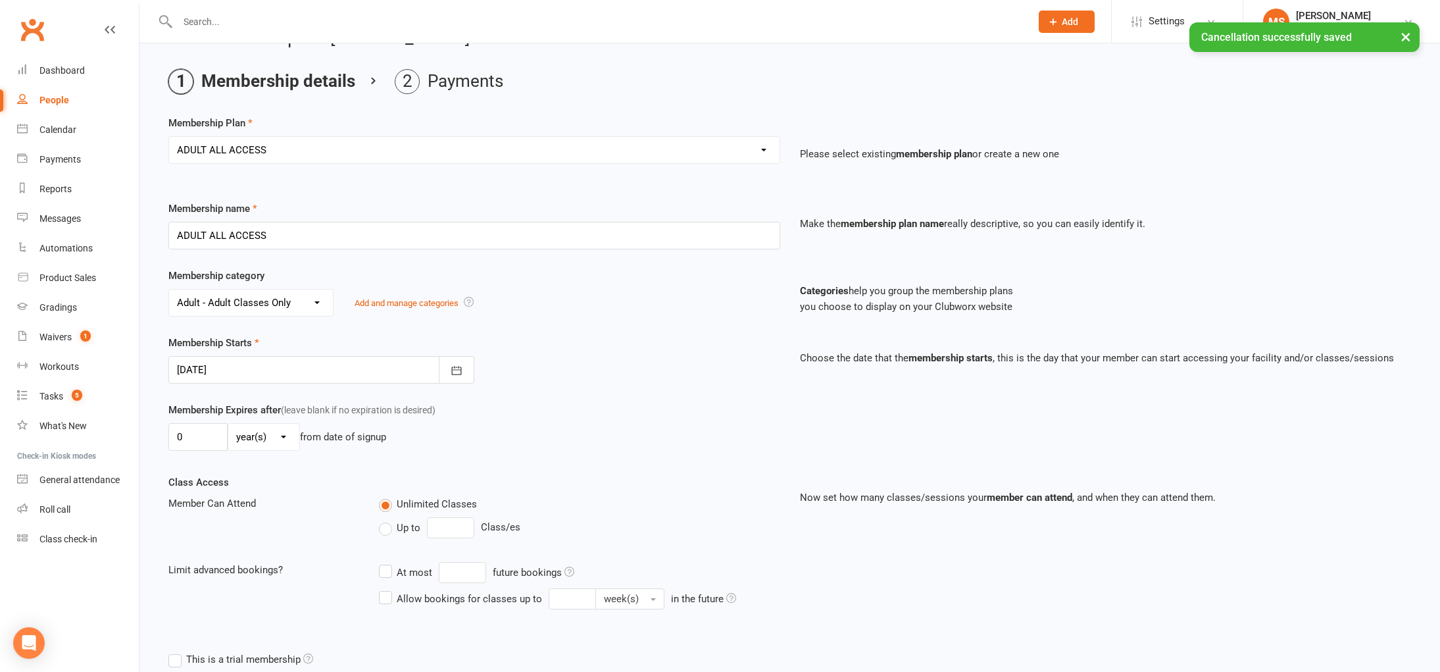
click at [257, 373] on div at bounding box center [321, 370] width 306 height 28
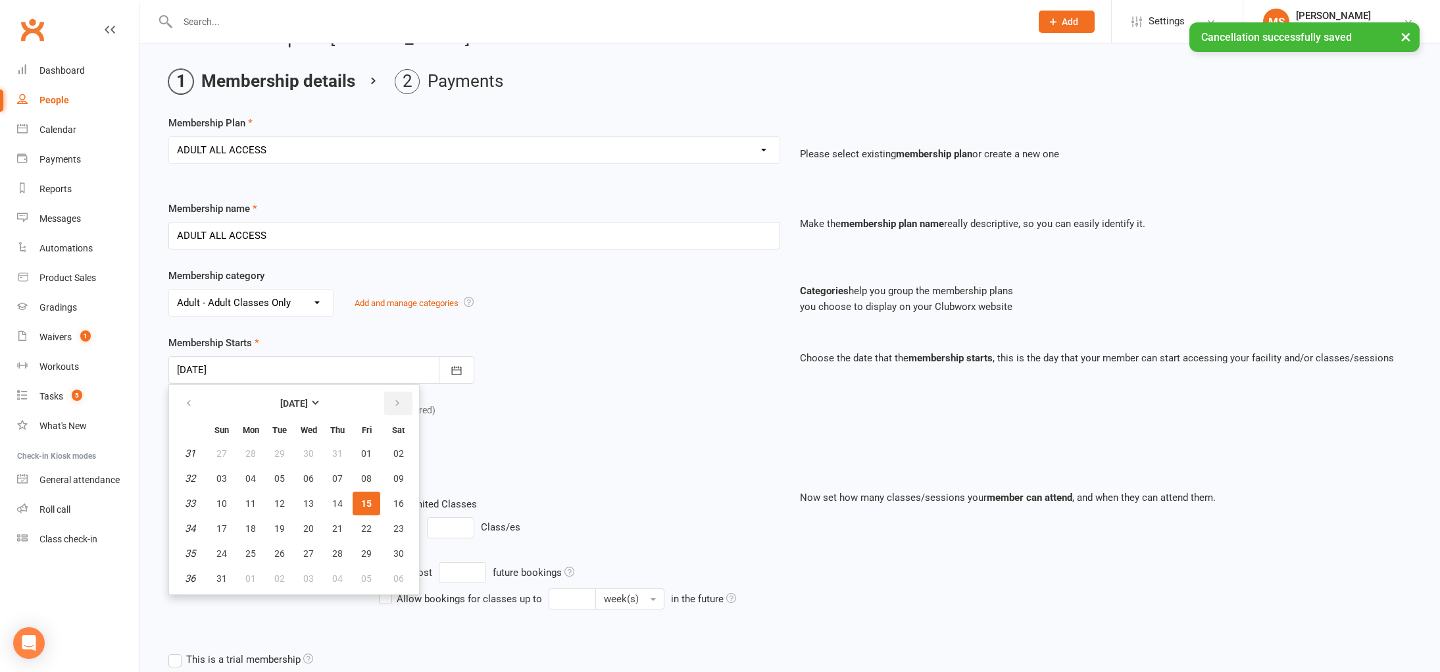
click at [409, 399] on button "button" at bounding box center [398, 403] width 28 height 24
click at [262, 451] on button "01" at bounding box center [251, 453] width 28 height 24
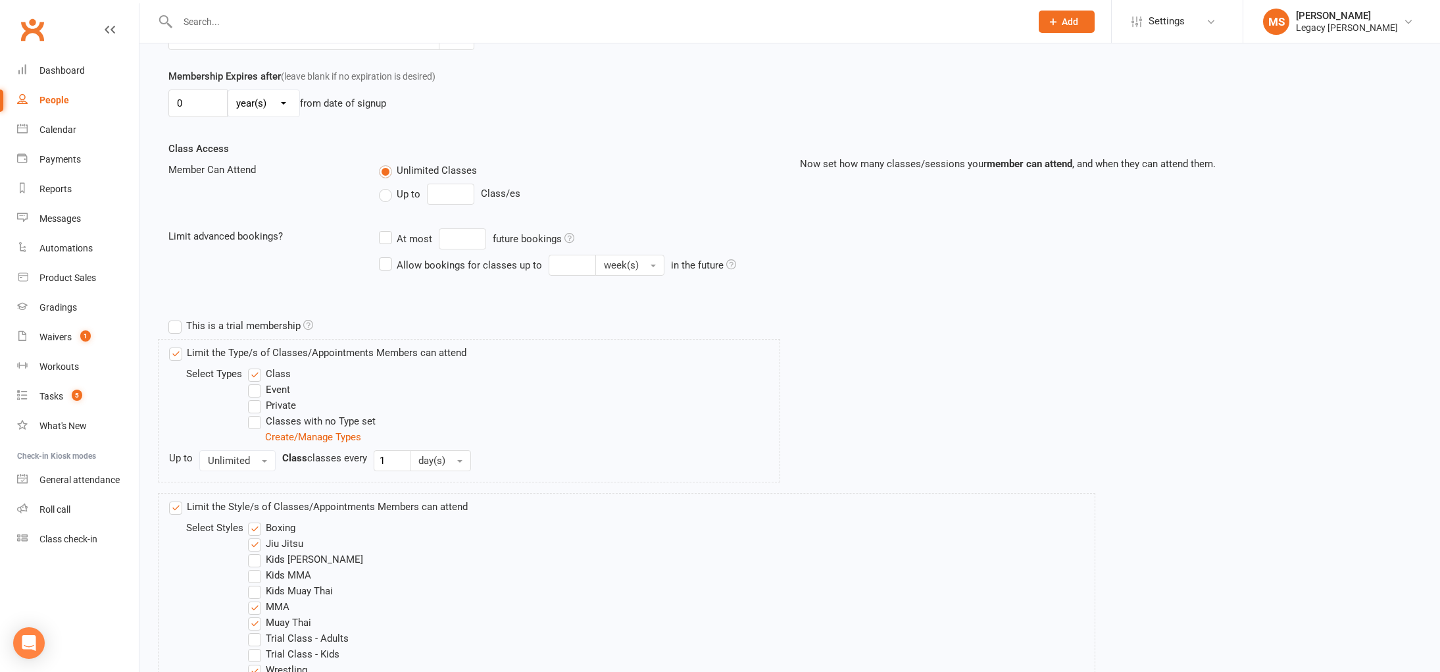
scroll to position [492, 0]
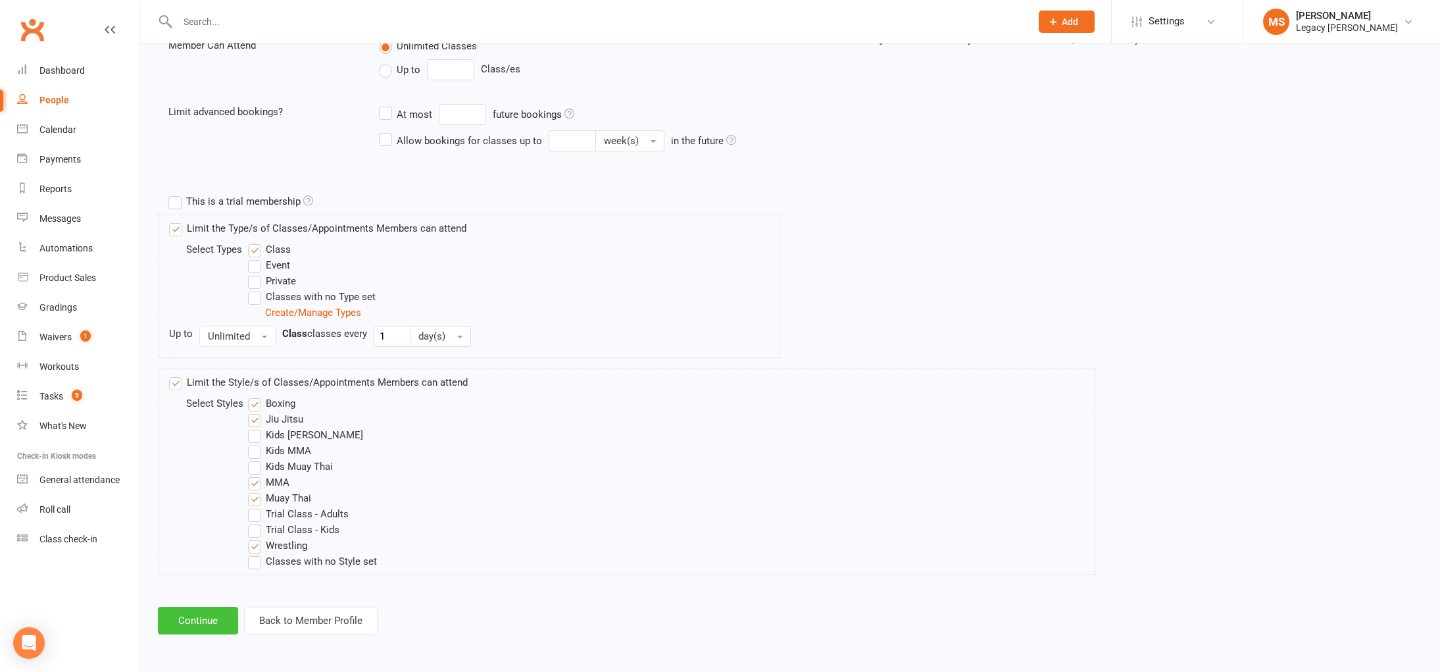
click at [199, 620] on button "Continue" at bounding box center [198, 621] width 80 height 28
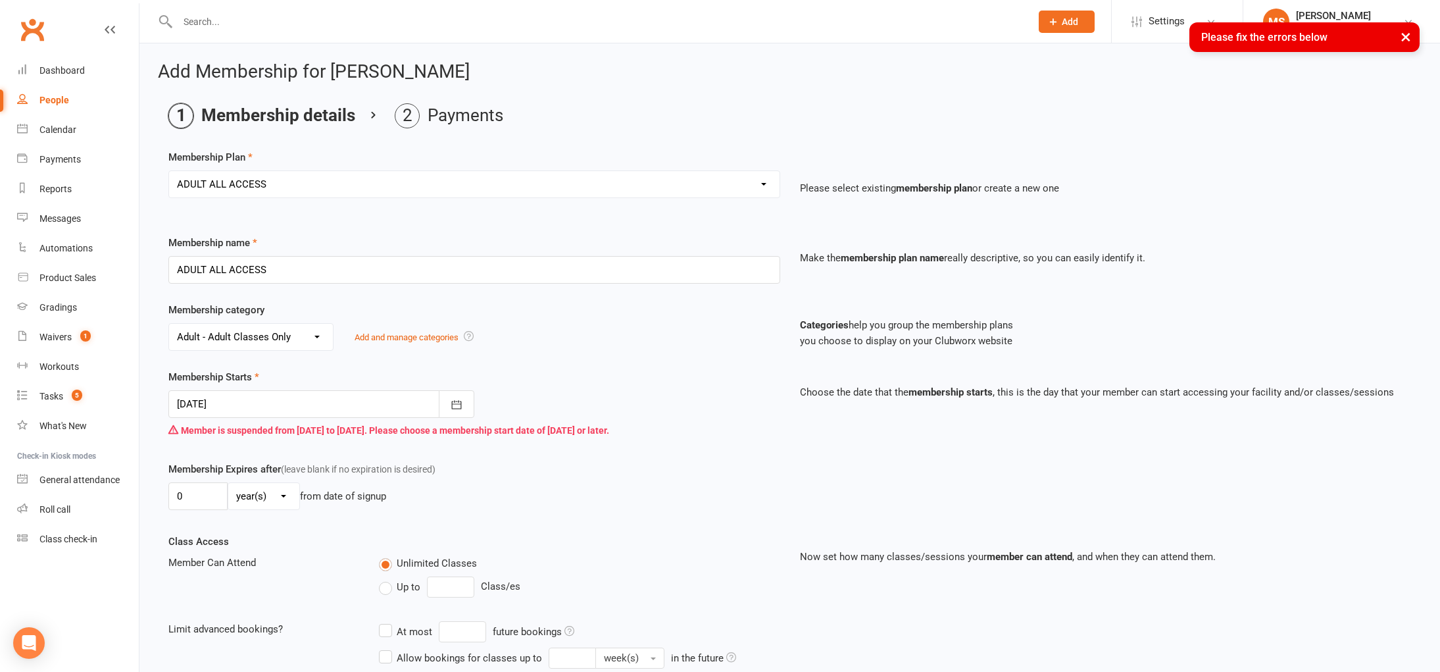
click at [370, 412] on div at bounding box center [321, 404] width 306 height 28
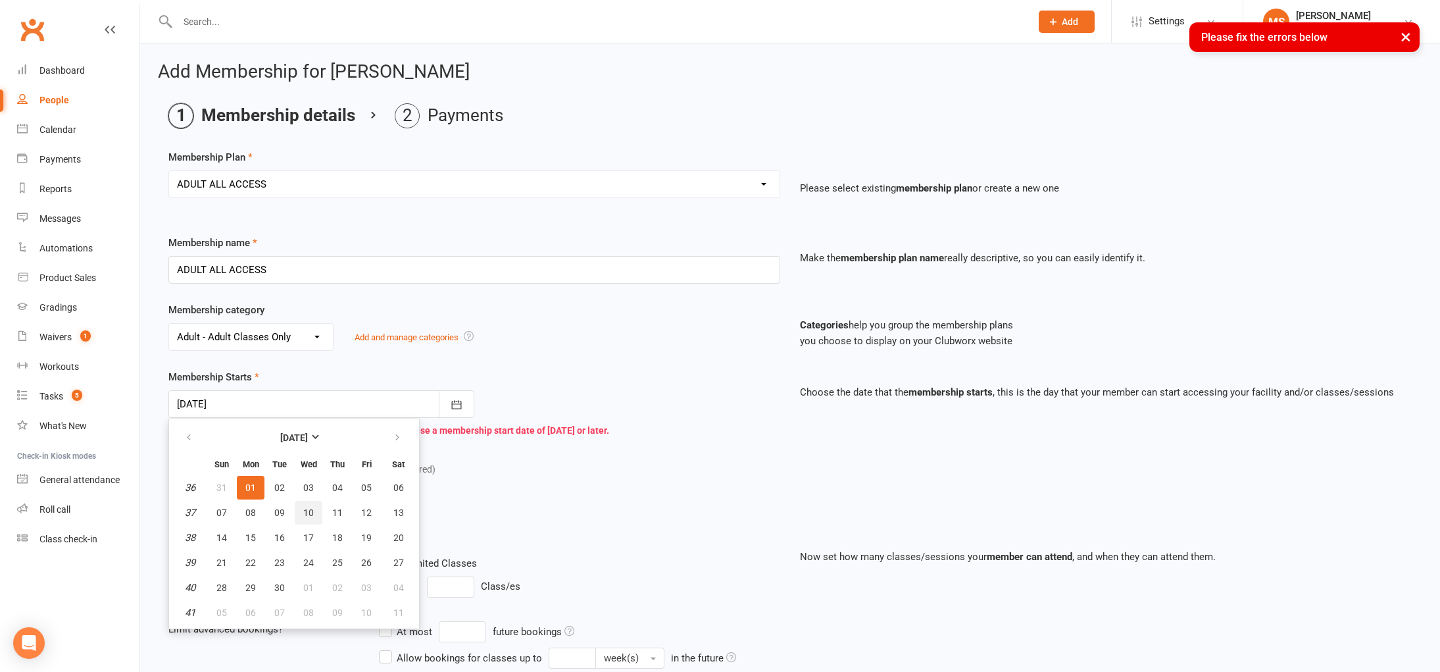
click at [303, 509] on span "10" at bounding box center [308, 512] width 11 height 11
type input "10 Sep 2025"
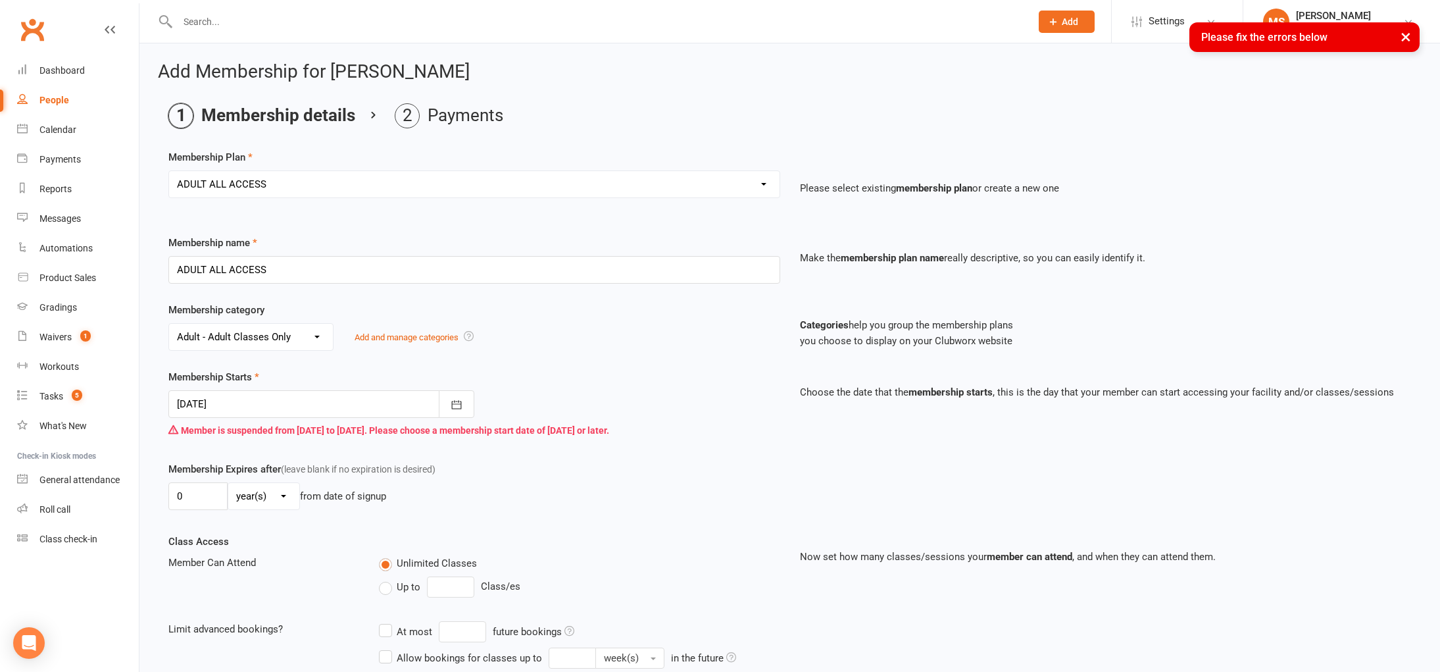
scroll to position [517, 0]
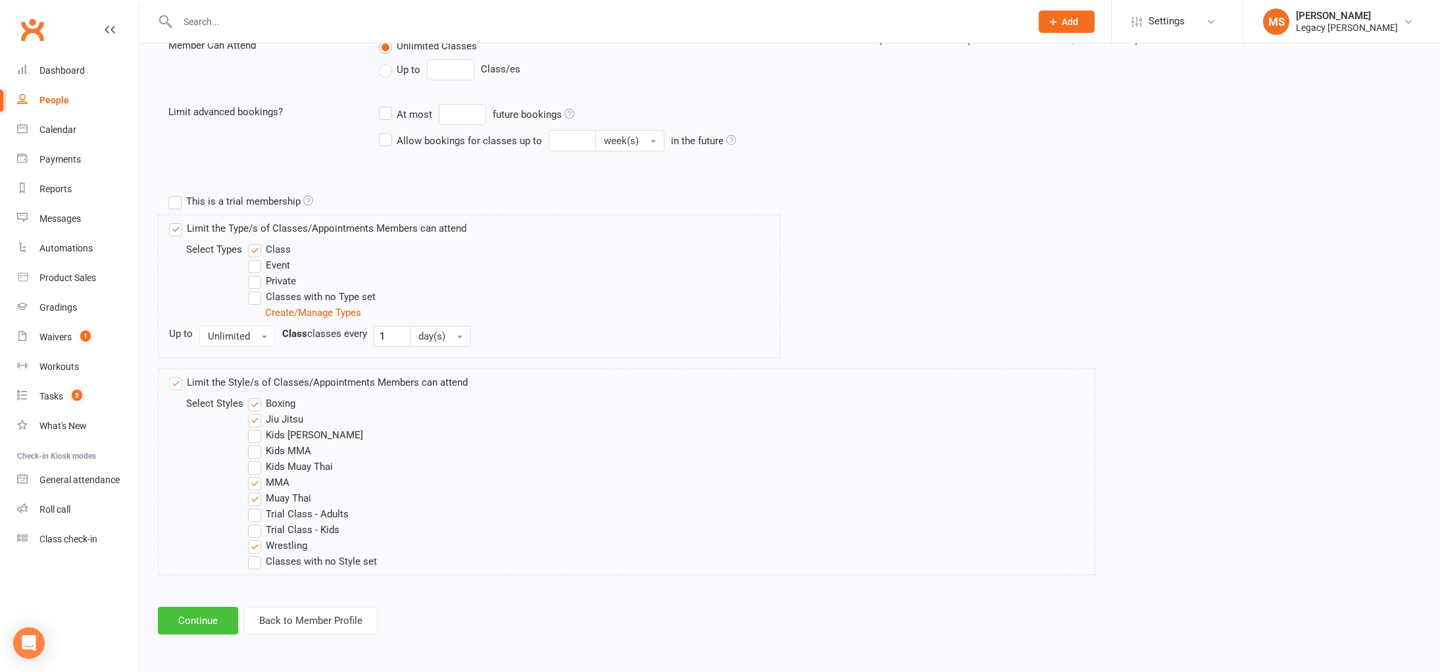
click at [210, 611] on button "Continue" at bounding box center [198, 621] width 80 height 28
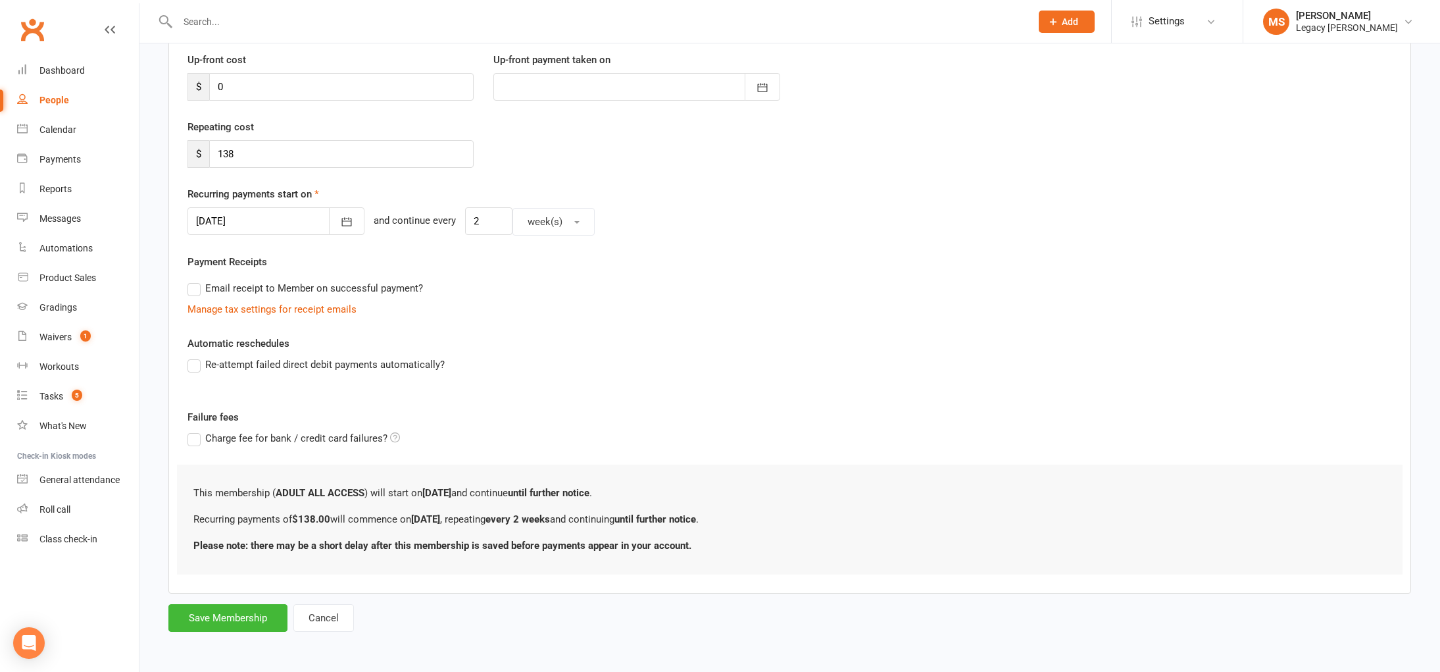
scroll to position [0, 0]
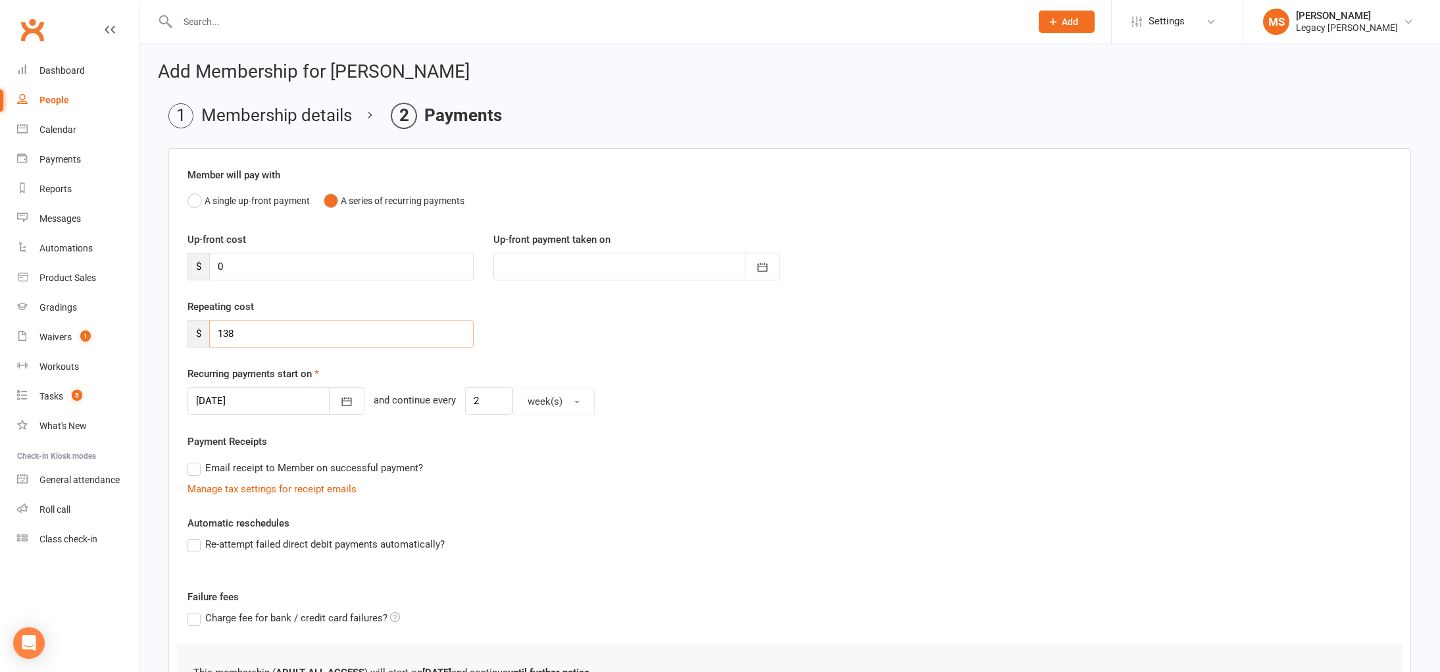
drag, startPoint x: 278, startPoint y: 336, endPoint x: 197, endPoint y: 326, distance: 81.4
click at [197, 326] on div "$ 138" at bounding box center [330, 334] width 286 height 28
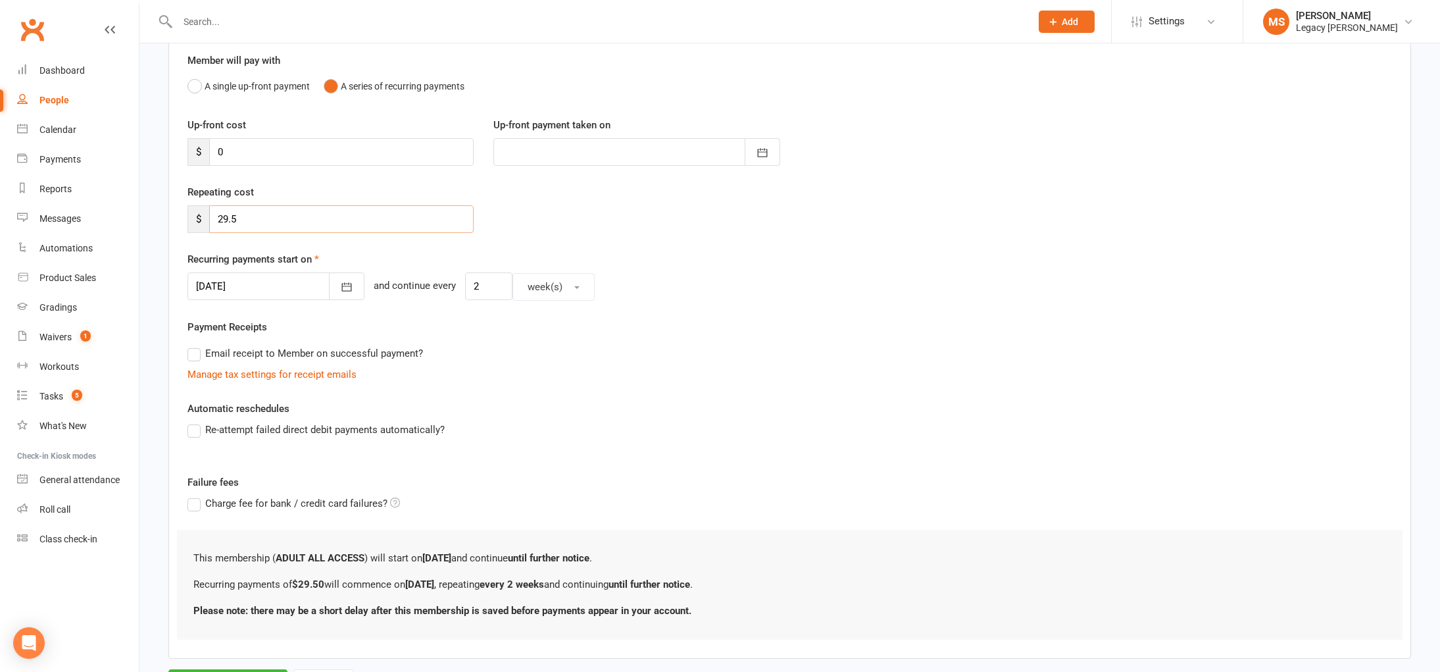
scroll to position [180, 0]
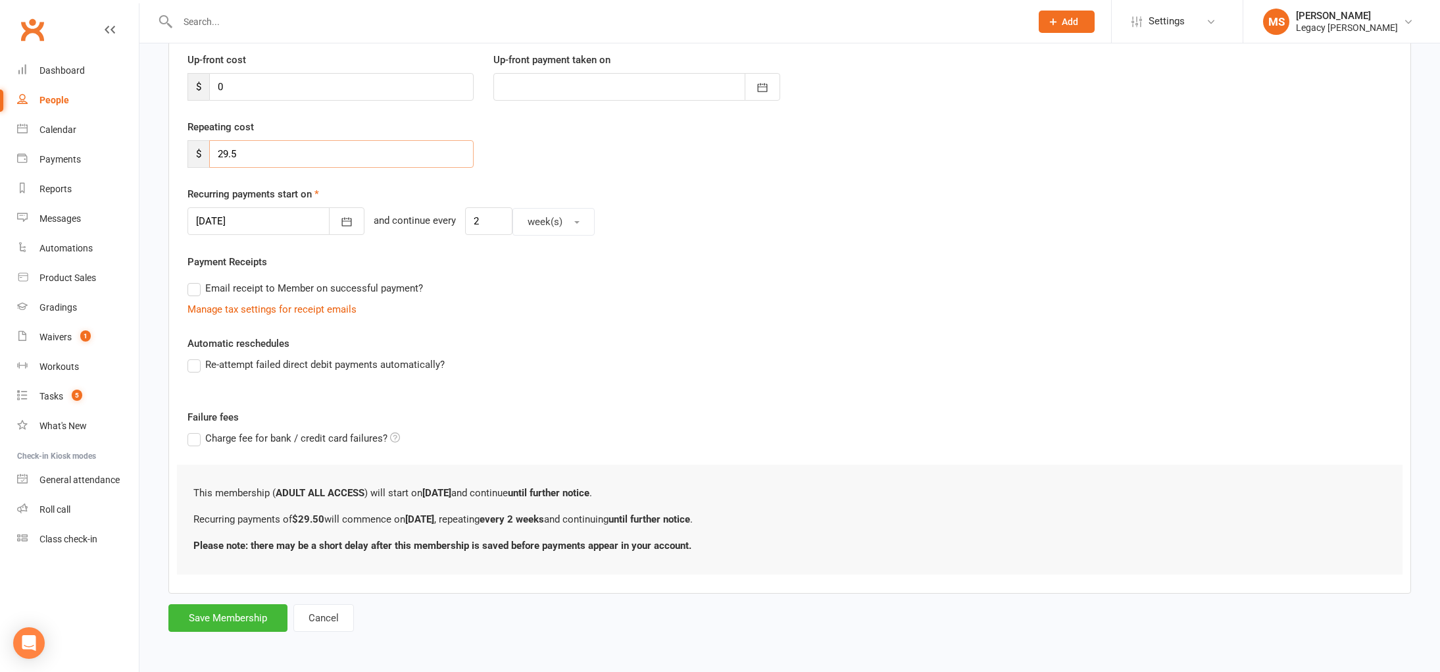
type input "29.5"
click at [195, 632] on div "Add Membership for Nev Nathan Membership details Payments Member will pay with …" at bounding box center [789, 258] width 1301 height 789
click at [199, 624] on button "Save Membership" at bounding box center [227, 618] width 119 height 28
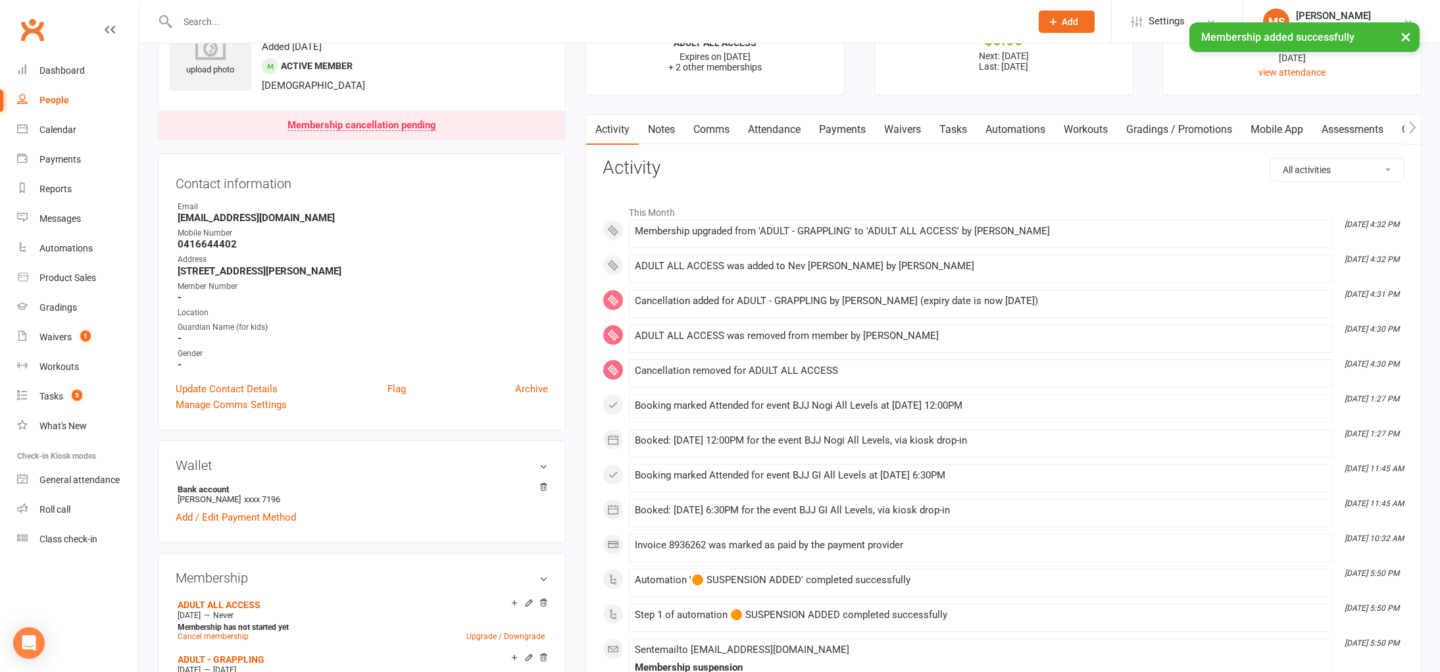
scroll to position [72, 0]
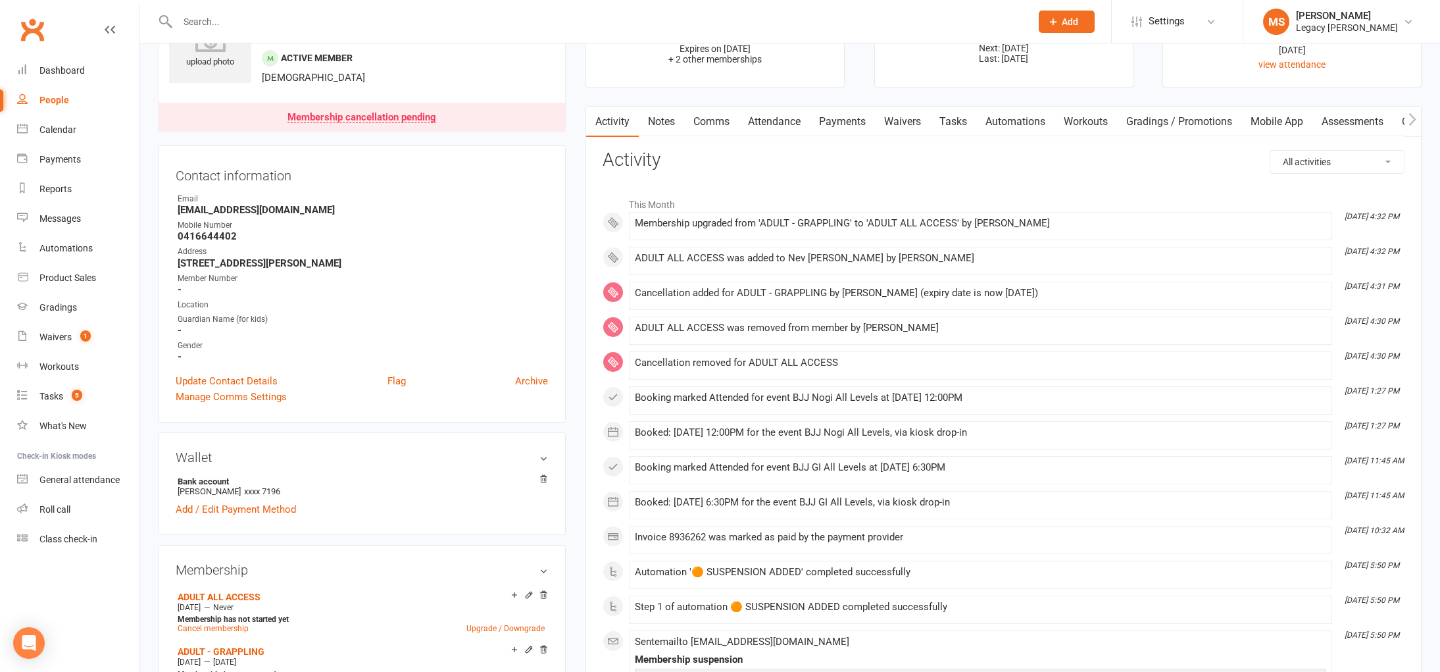
click at [226, 24] on input "text" at bounding box center [598, 21] width 848 height 18
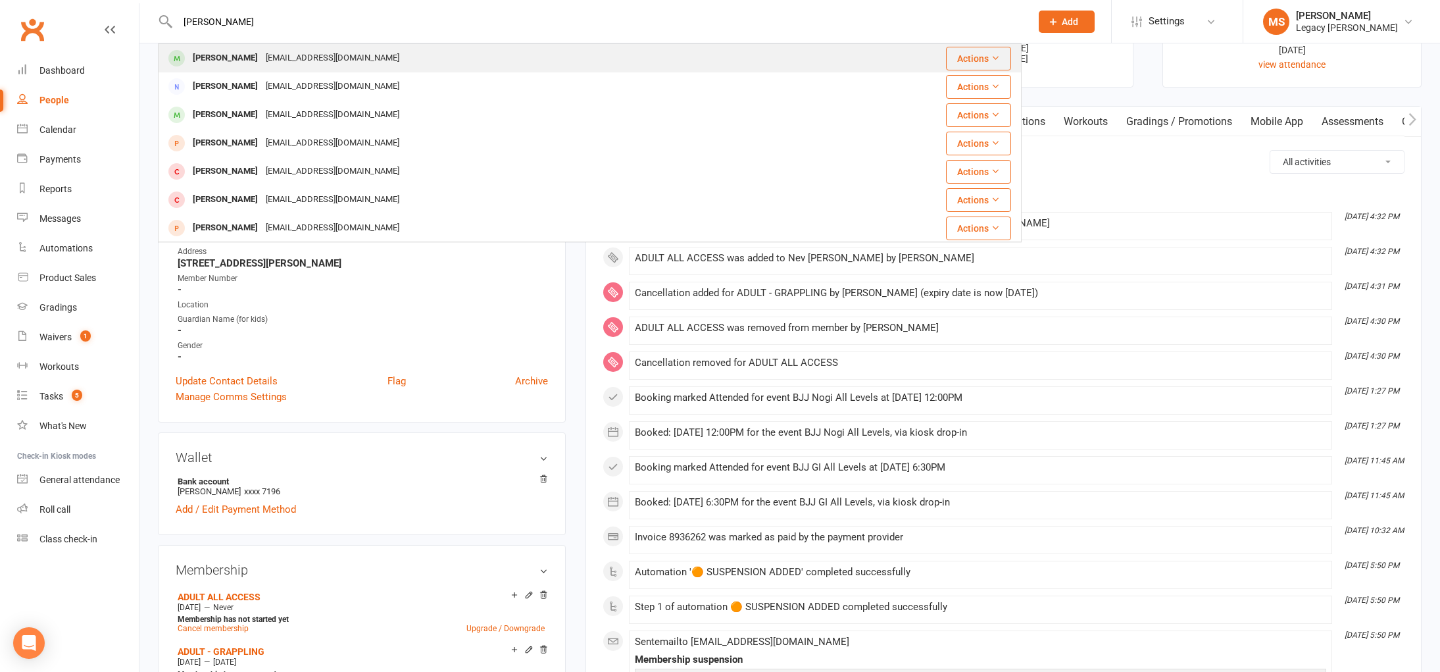
type input "liam stu"
click at [230, 53] on div "Liam Sturmer" at bounding box center [225, 58] width 73 height 19
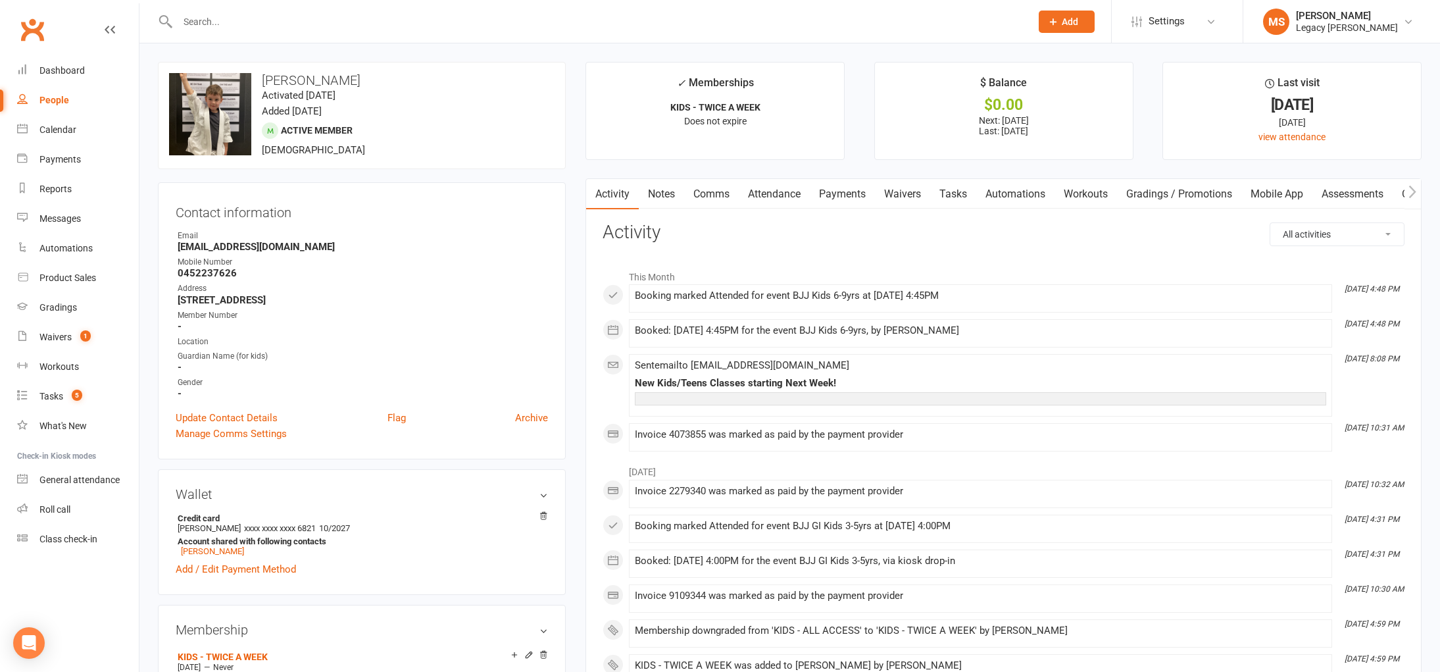
click at [896, 192] on link "Waivers" at bounding box center [902, 194] width 55 height 30
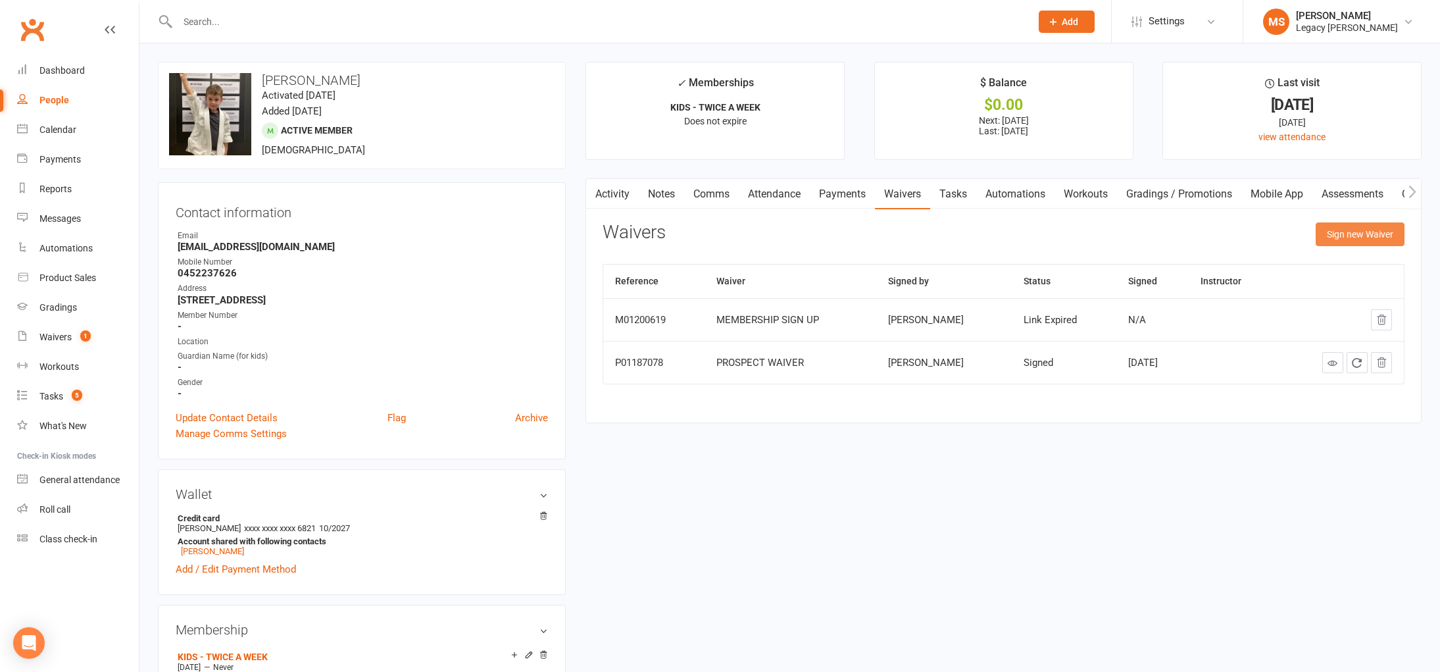
click at [1342, 232] on button "Sign new Waiver" at bounding box center [1360, 234] width 89 height 24
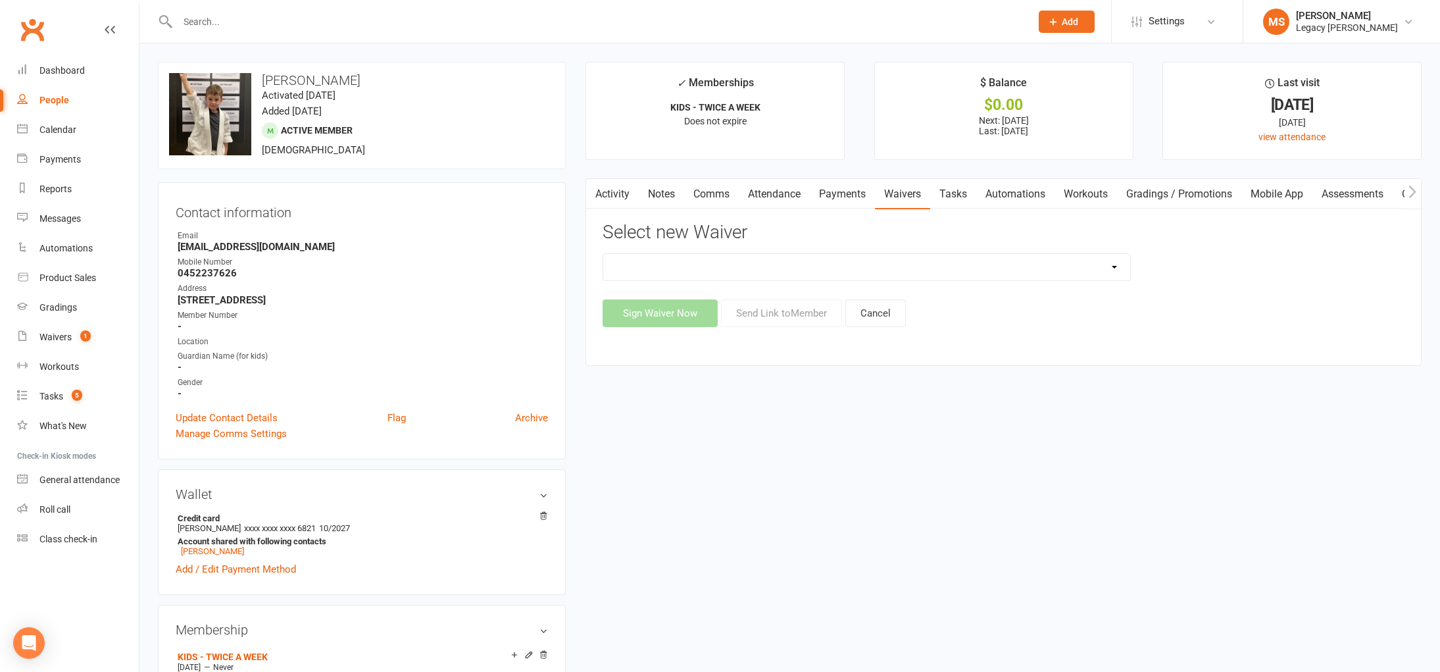
click at [896, 276] on select "❌ CANCELLATION FORM ☑️ CASUAL CLASS / PRIVATE ➖ EXISTING MEMBER WAIVER 🆓 FREE T…" at bounding box center [866, 267] width 526 height 26
select select "10407"
click at [603, 254] on select "❌ CANCELLATION FORM ☑️ CASUAL CLASS / PRIVATE ➖ EXISTING MEMBER WAIVER 🆓 FREE T…" at bounding box center [866, 267] width 526 height 26
click at [810, 307] on button "Send Link to Member" at bounding box center [781, 313] width 121 height 28
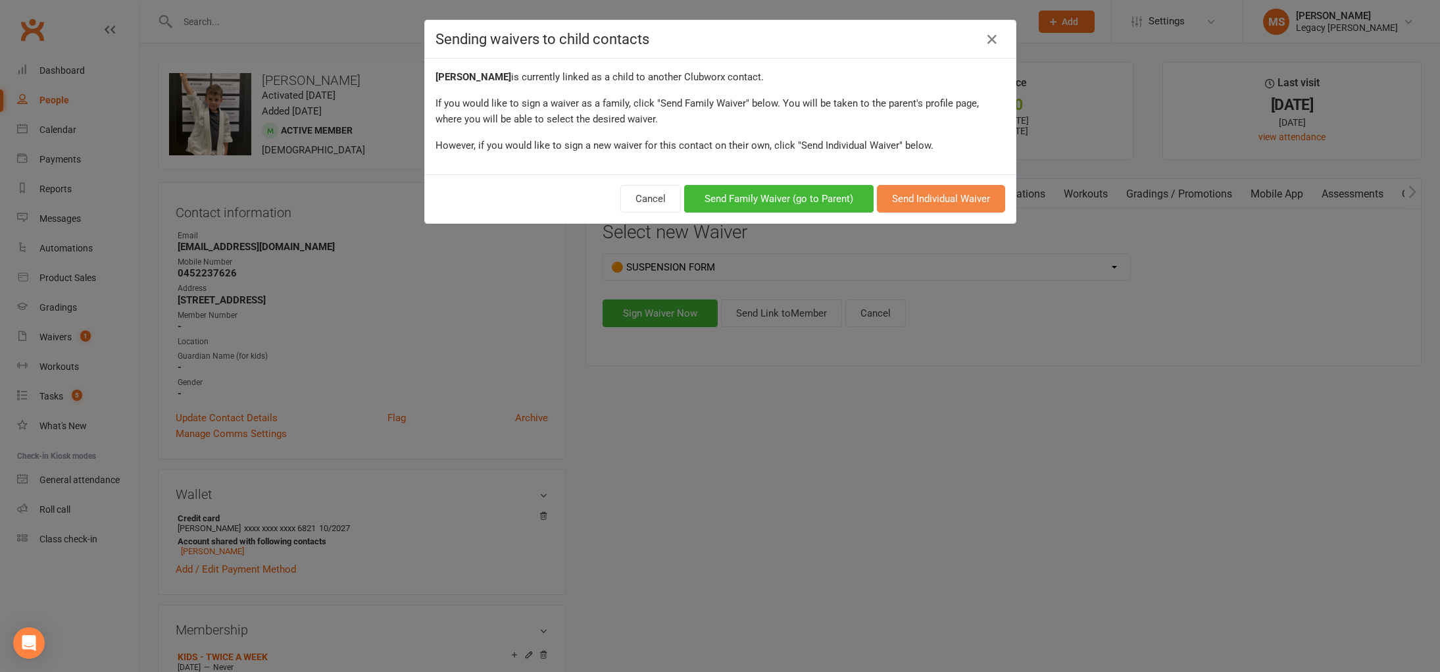
click at [901, 197] on button "Send Individual Waiver" at bounding box center [941, 199] width 128 height 28
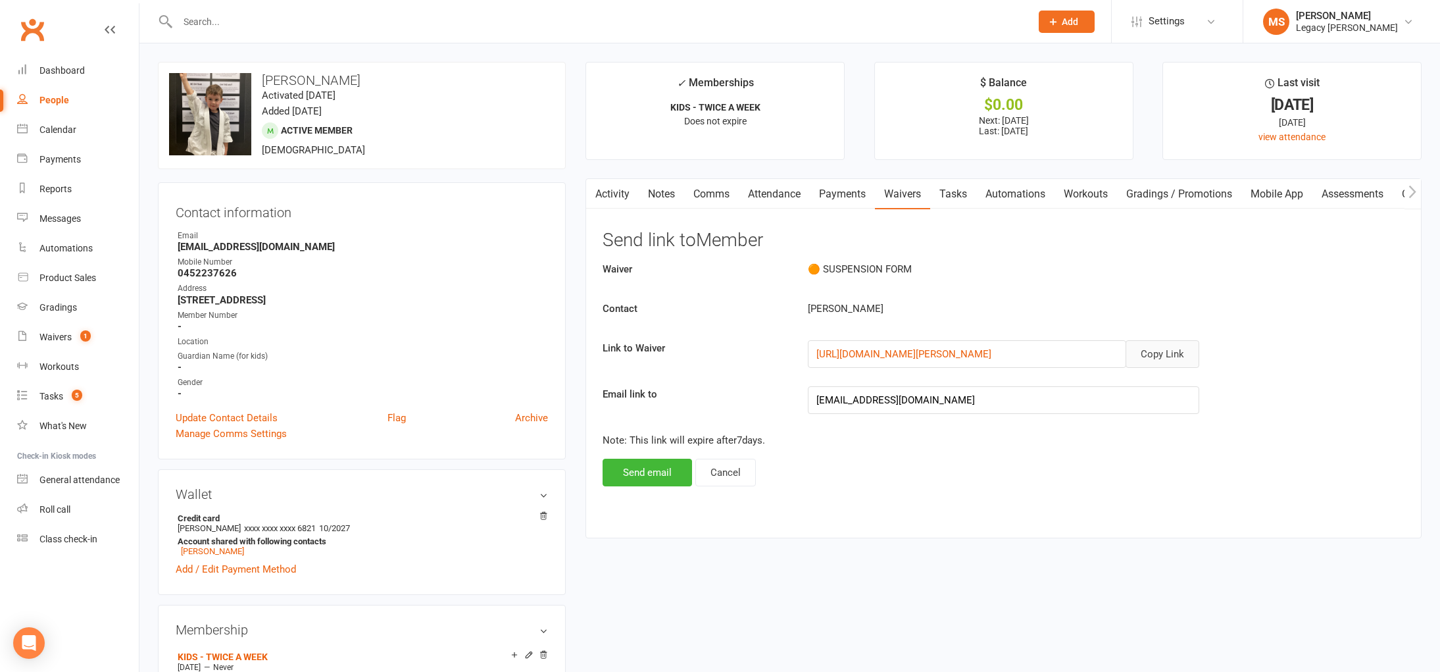
click at [1183, 351] on button "Copy Link" at bounding box center [1163, 354] width 74 height 28
click at [60, 62] on link "Dashboard" at bounding box center [78, 71] width 122 height 30
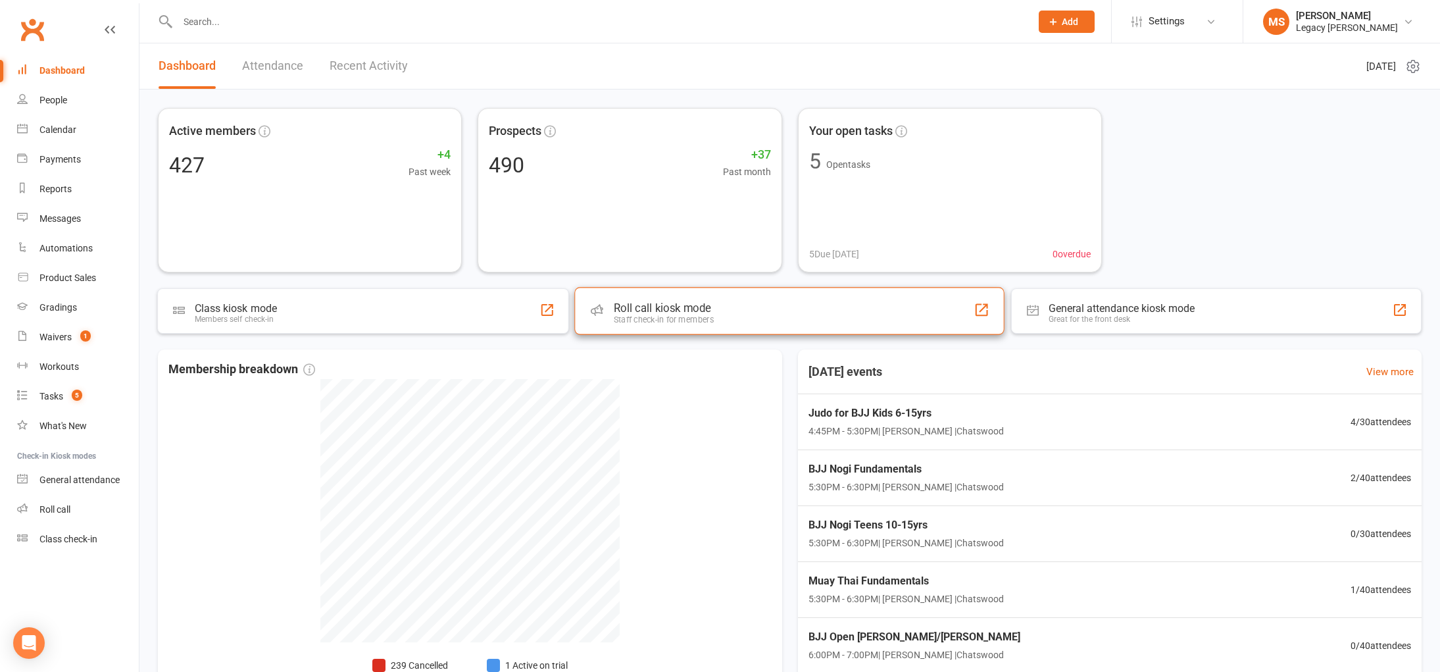
click at [698, 299] on div "Roll call kiosk mode Staff check-in for members" at bounding box center [790, 310] width 430 height 47
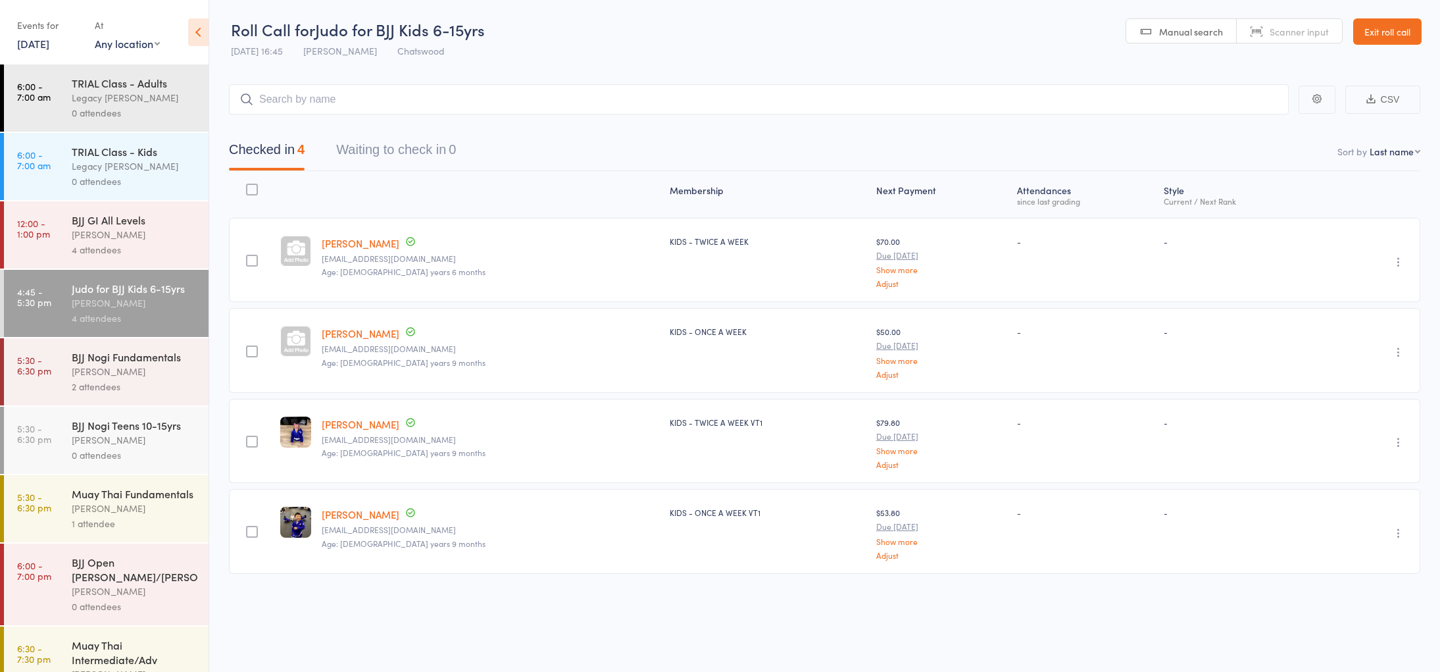
click at [157, 378] on div "[PERSON_NAME]" at bounding box center [135, 371] width 126 height 15
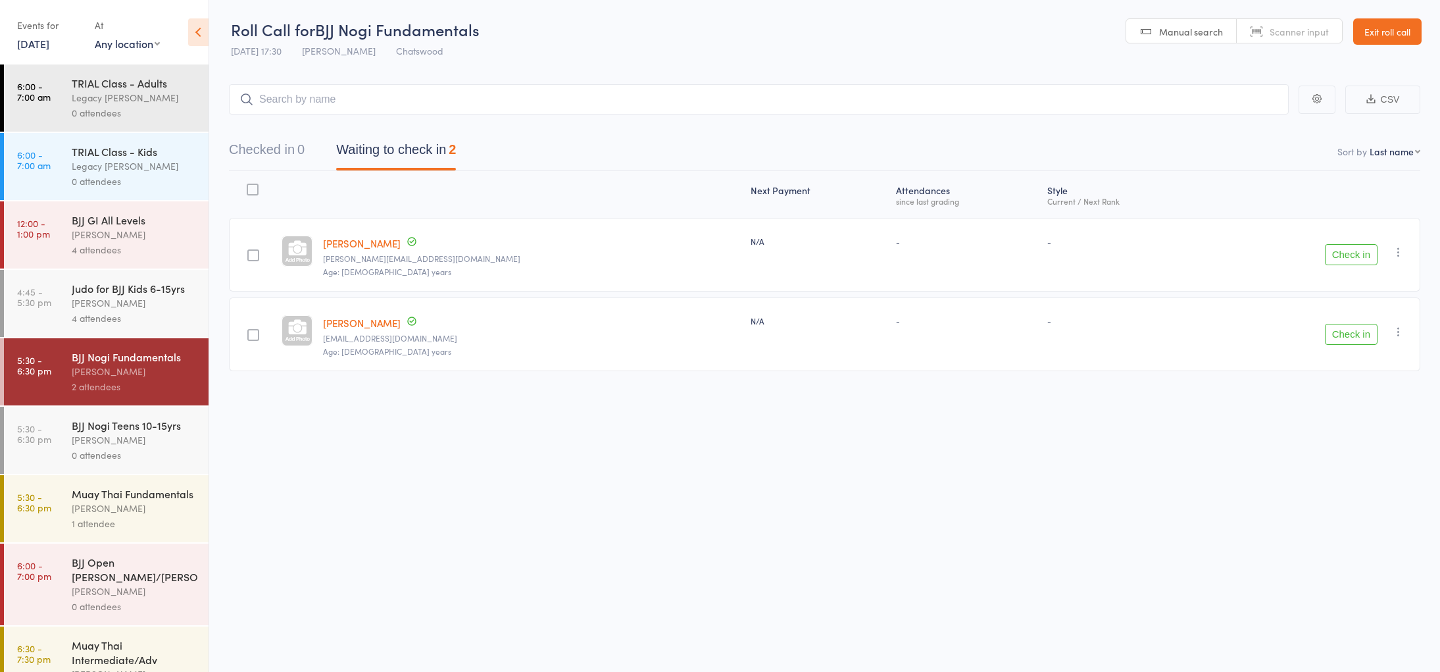
scroll to position [26, 0]
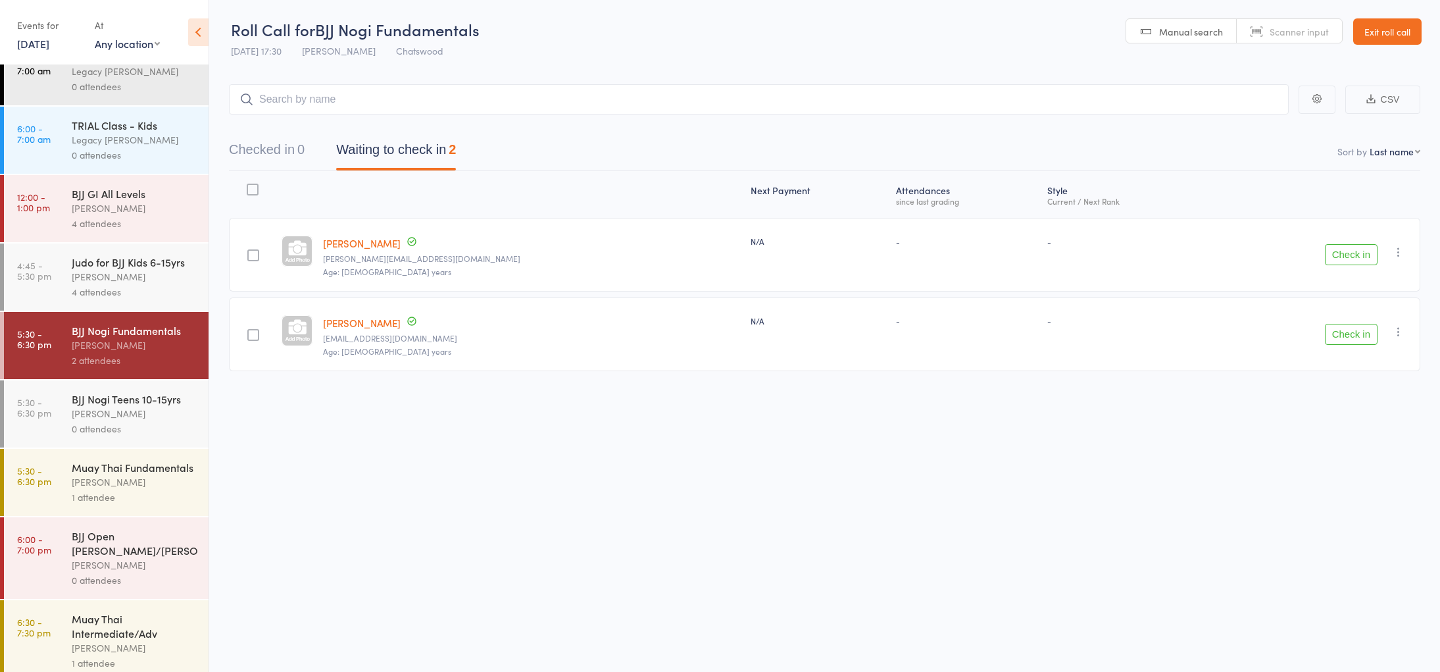
click at [1341, 250] on button "Check in" at bounding box center [1351, 254] width 53 height 21
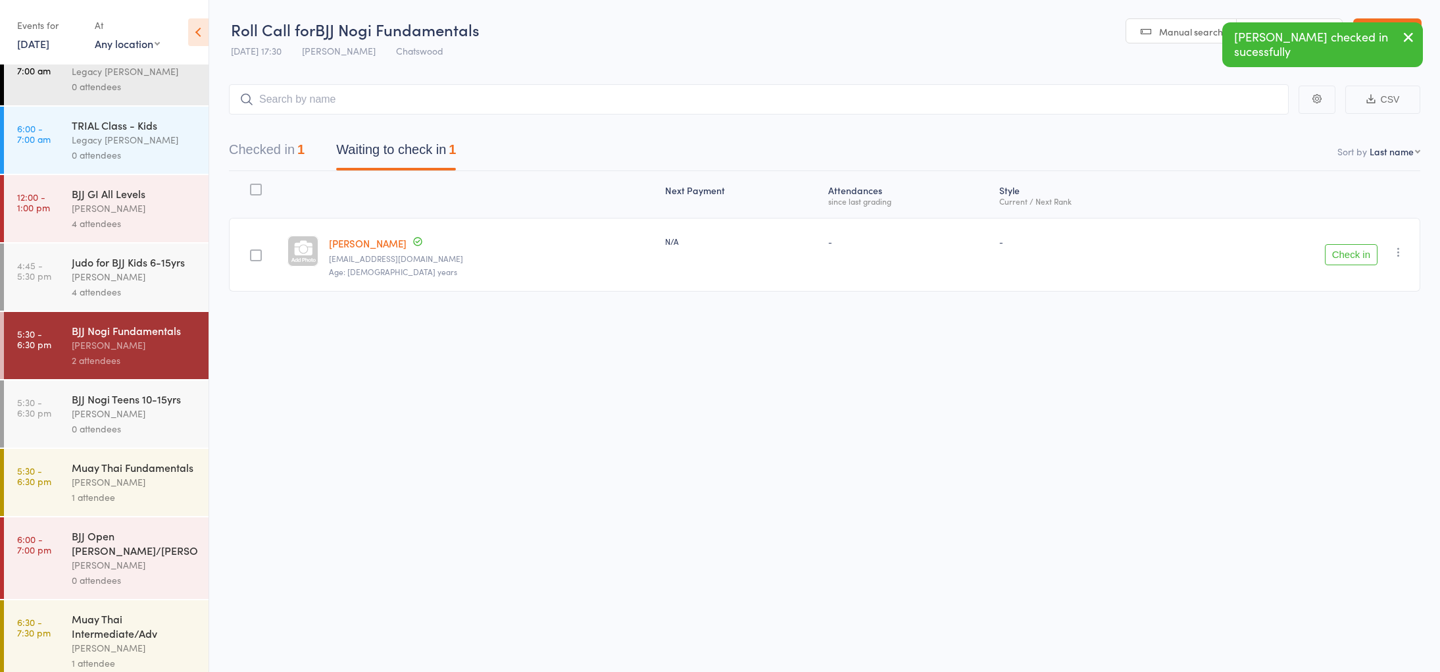
click at [1344, 259] on button "Check in" at bounding box center [1351, 254] width 53 height 21
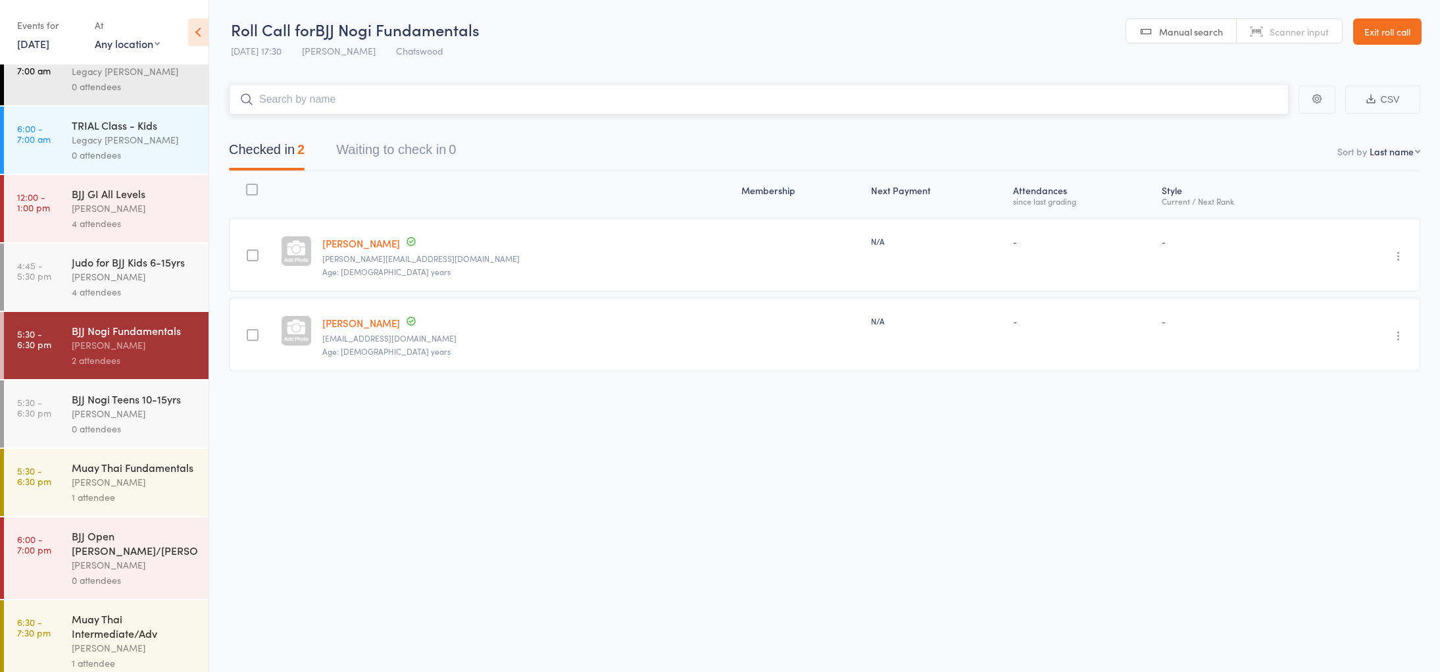
click at [305, 108] on input "search" at bounding box center [759, 99] width 1060 height 30
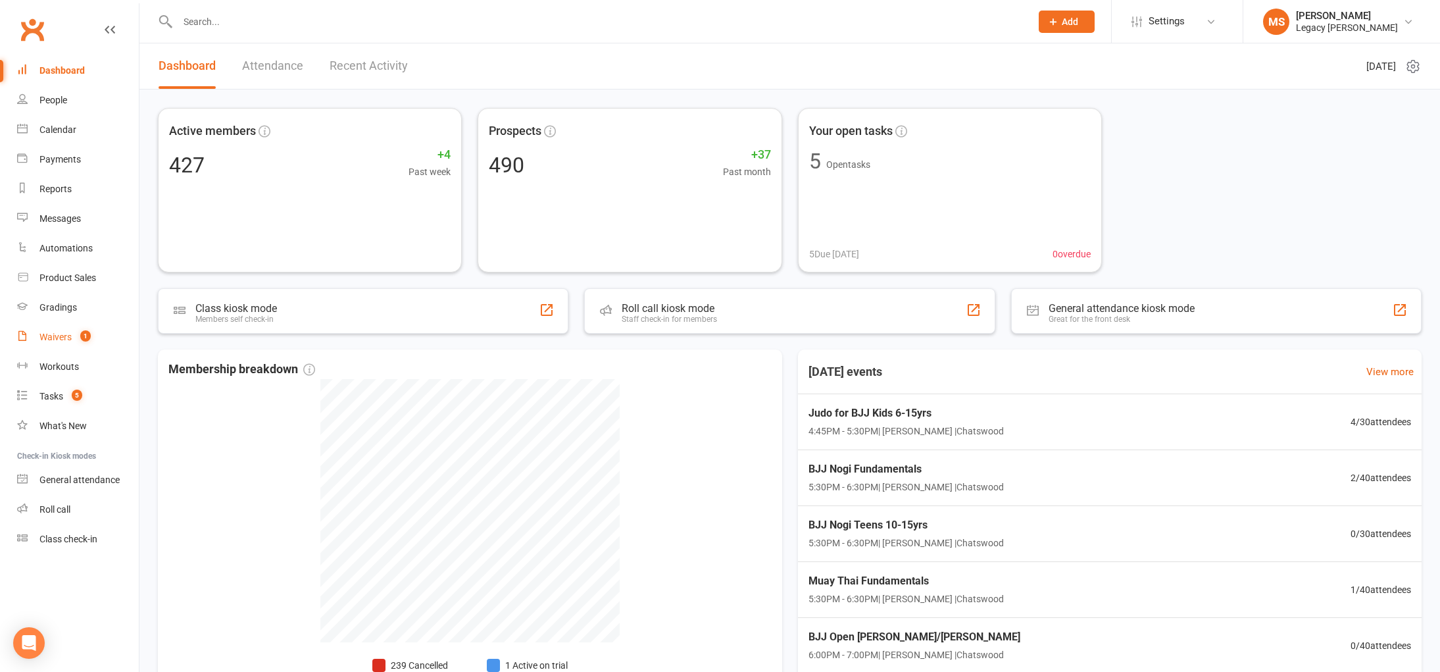
click at [48, 339] on div "Waivers" at bounding box center [55, 337] width 32 height 11
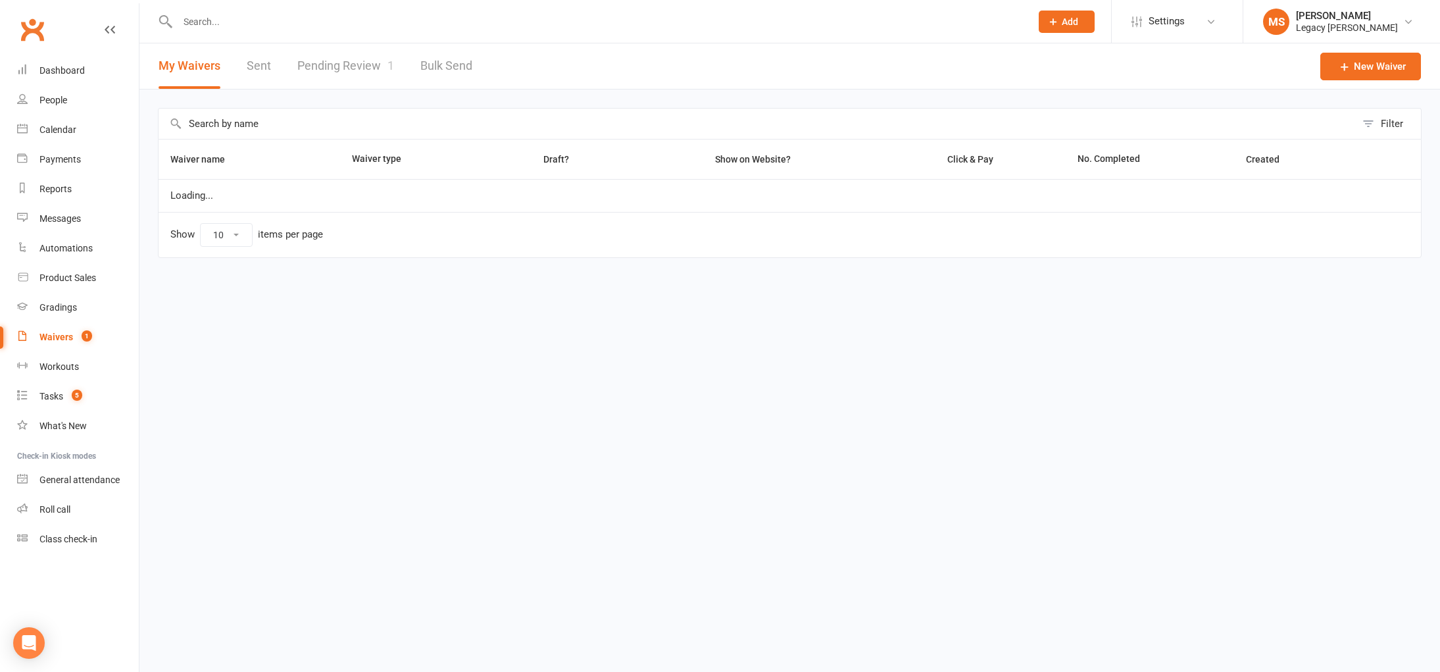
click at [340, 61] on link "Pending Review 1" at bounding box center [345, 65] width 97 height 45
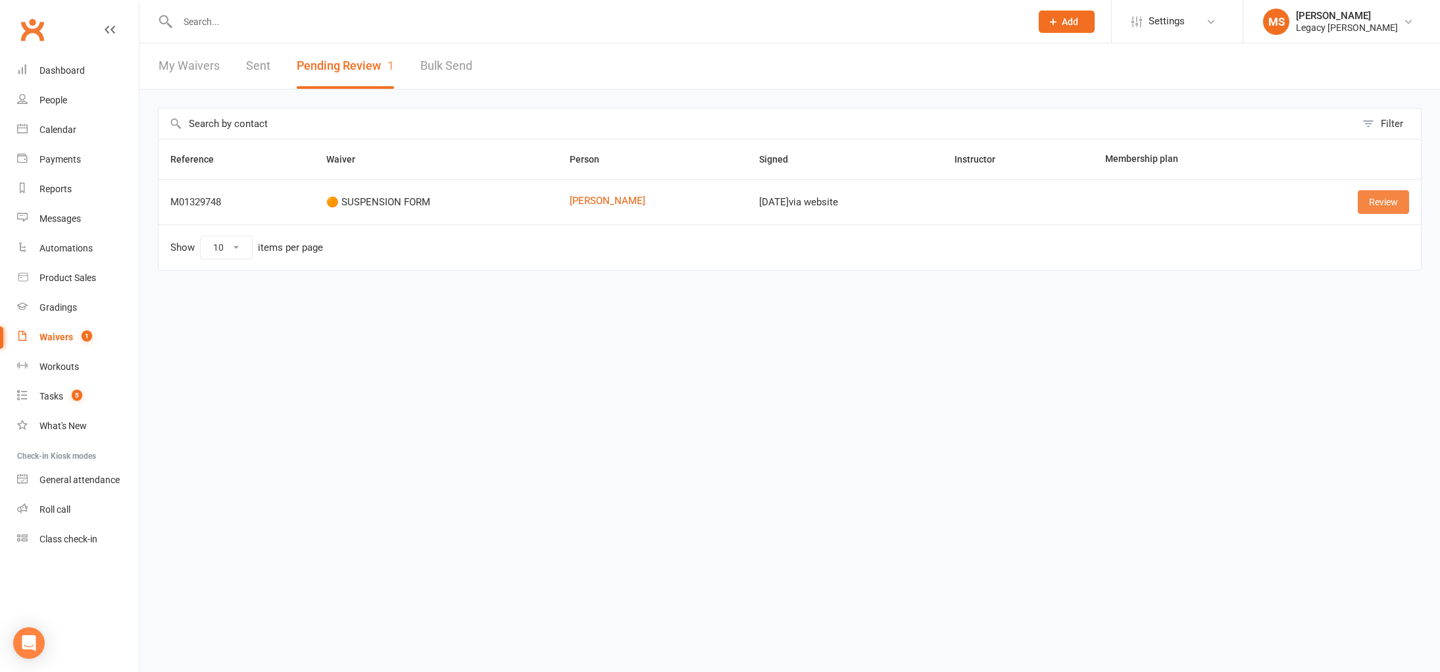
click at [1394, 198] on link "Review" at bounding box center [1383, 202] width 51 height 24
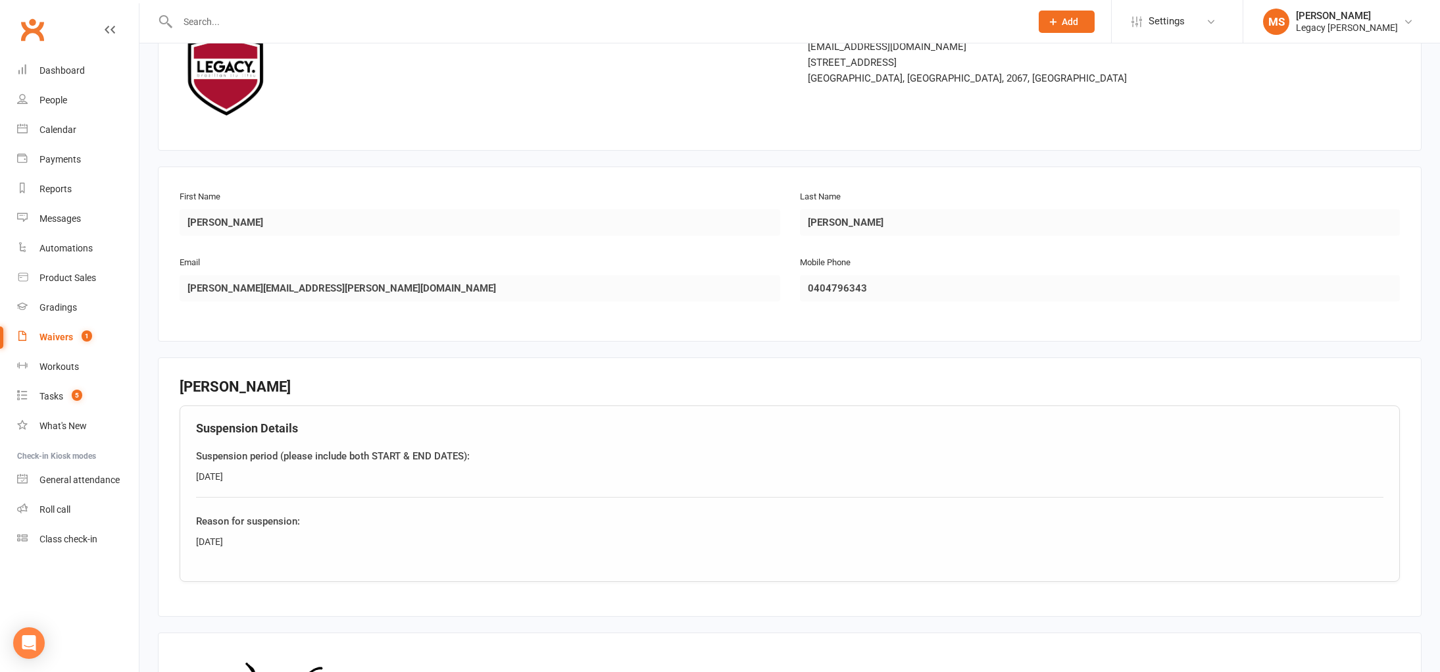
scroll to position [311, 0]
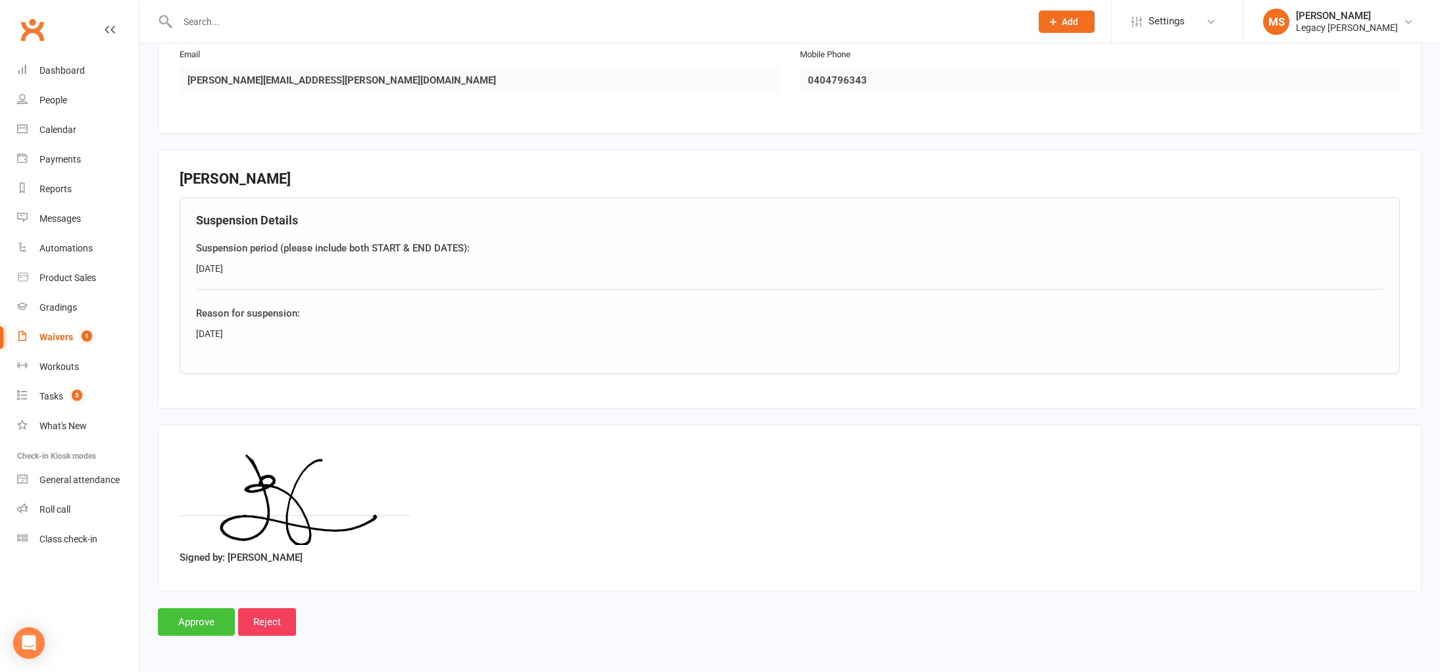
click at [181, 619] on input "Approve" at bounding box center [196, 622] width 77 height 28
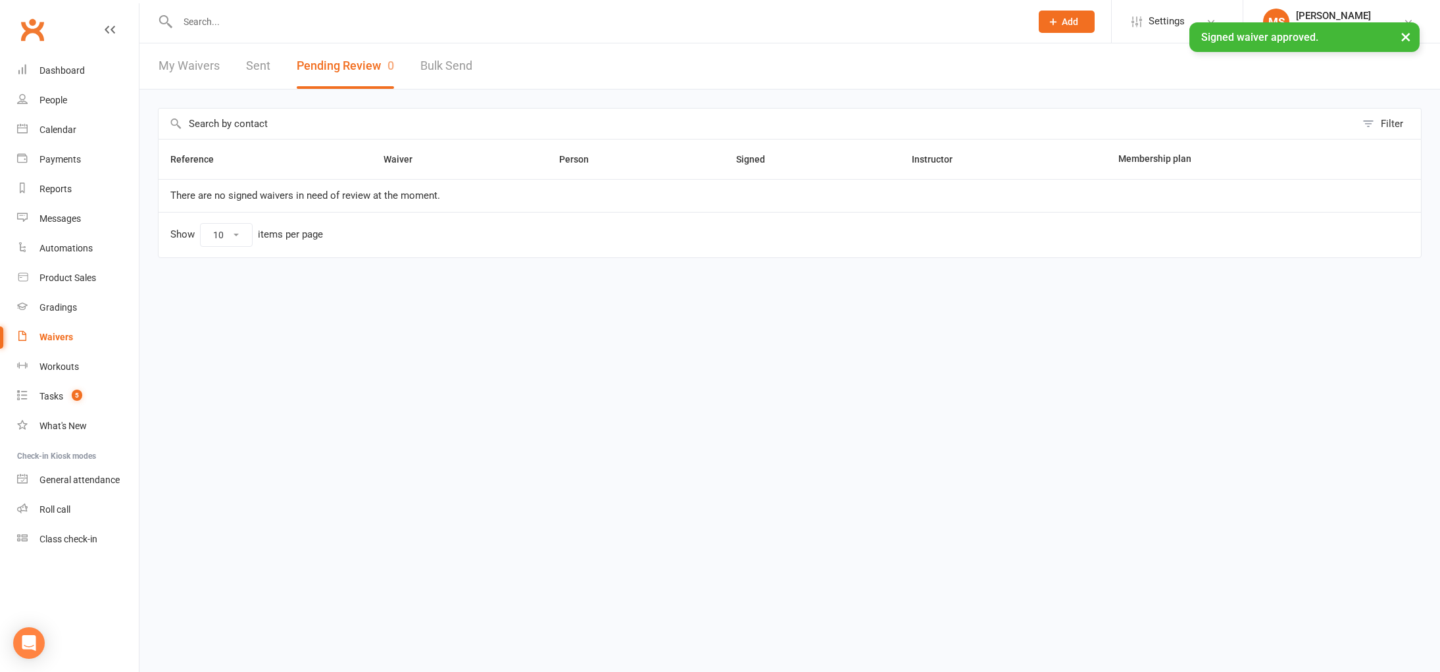
click at [205, 21] on input "text" at bounding box center [598, 21] width 848 height 18
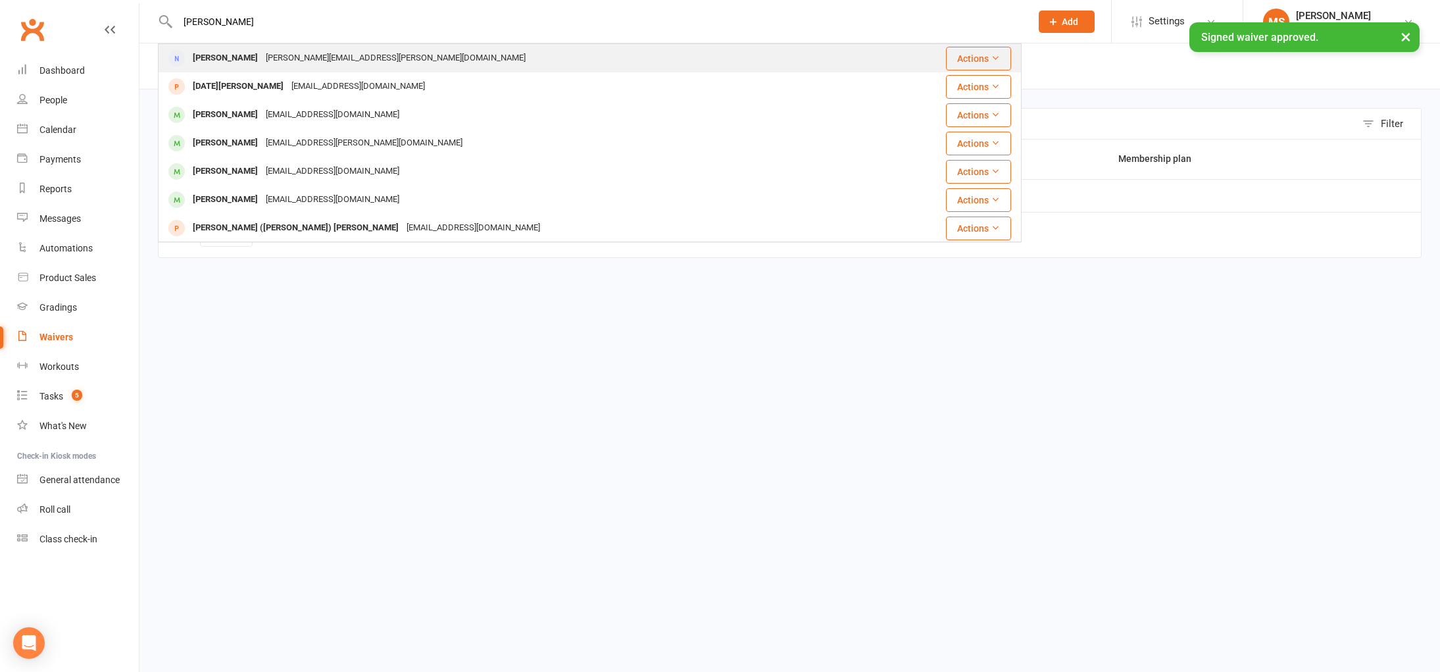
type input "lucille"
click at [214, 61] on div "Lucille Rappoport" at bounding box center [225, 58] width 73 height 19
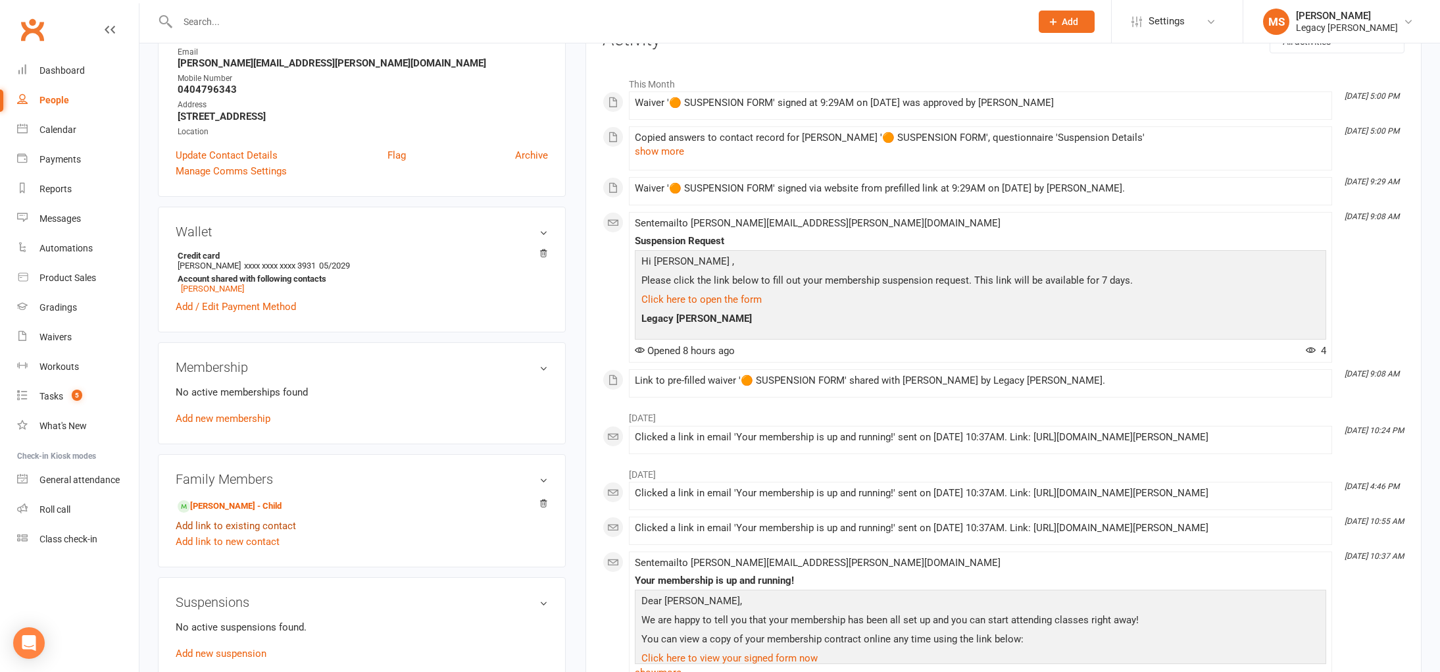
scroll to position [180, 0]
click at [247, 507] on link "Reuben Rappoport - Child" at bounding box center [230, 508] width 104 height 14
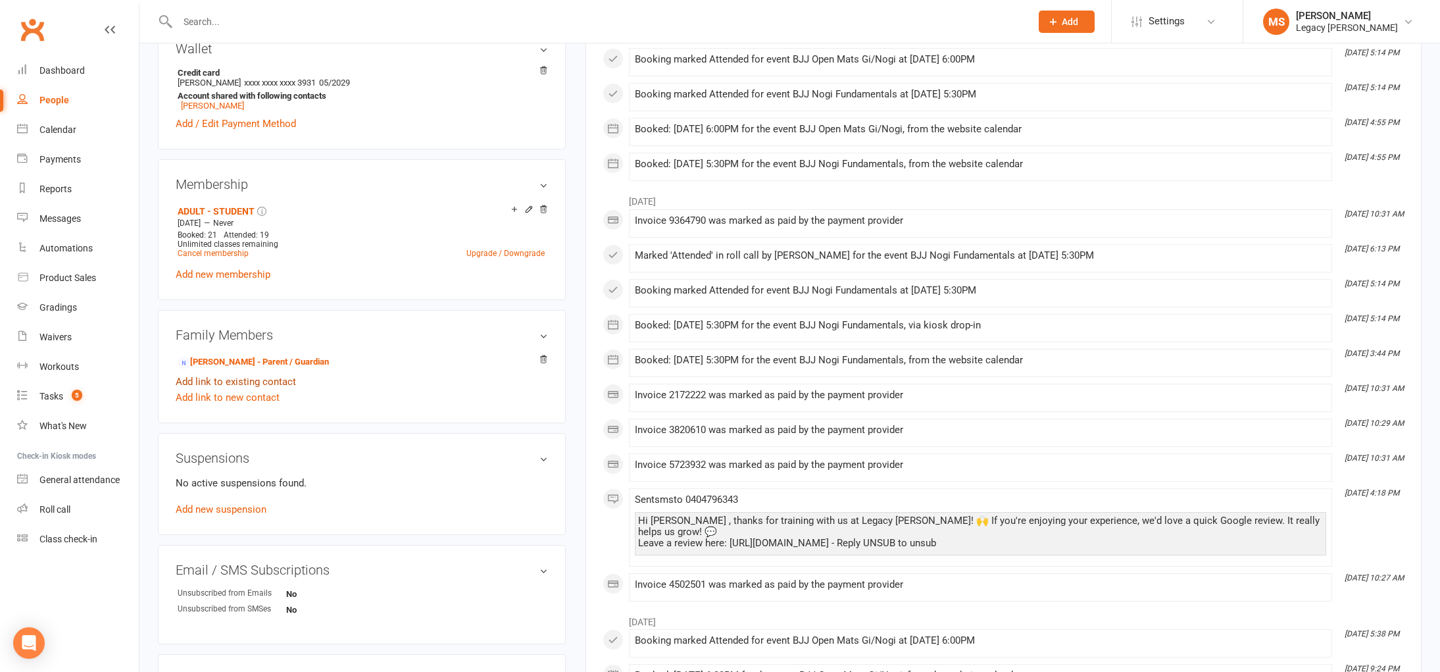
scroll to position [462, 0]
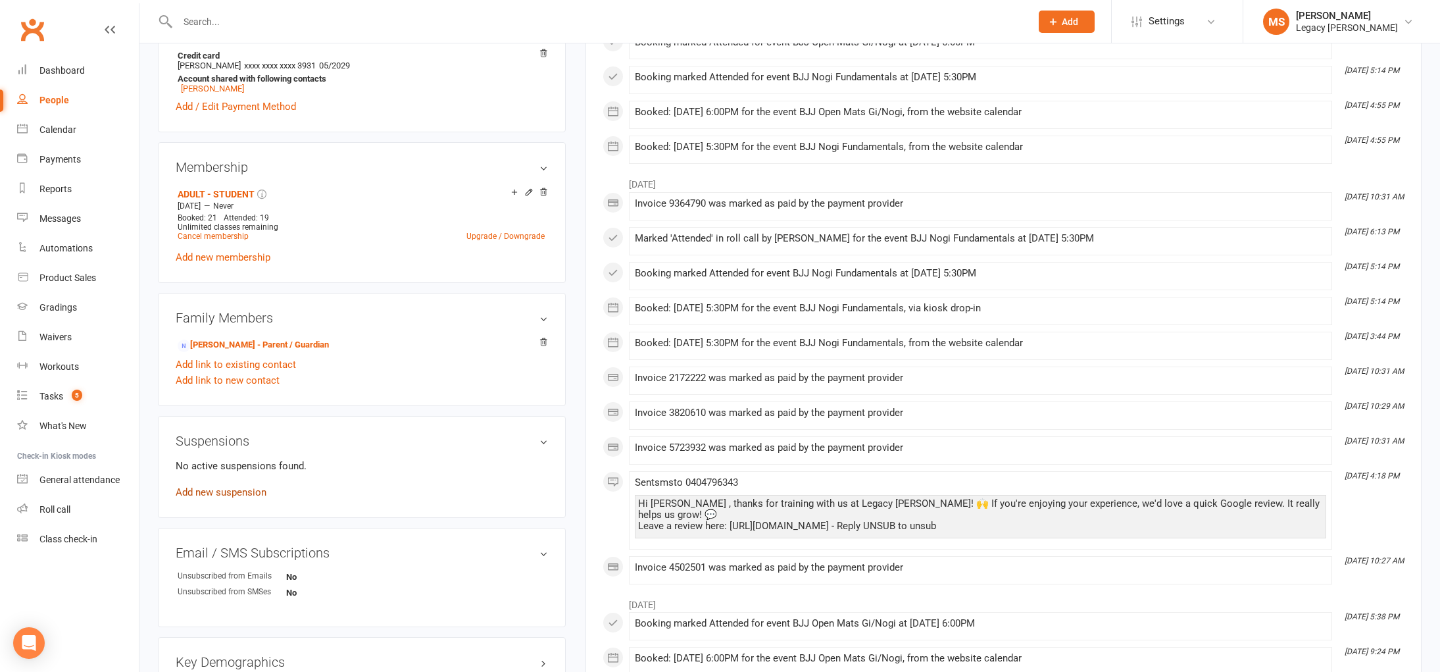
click at [236, 495] on link "Add new suspension" at bounding box center [221, 492] width 91 height 12
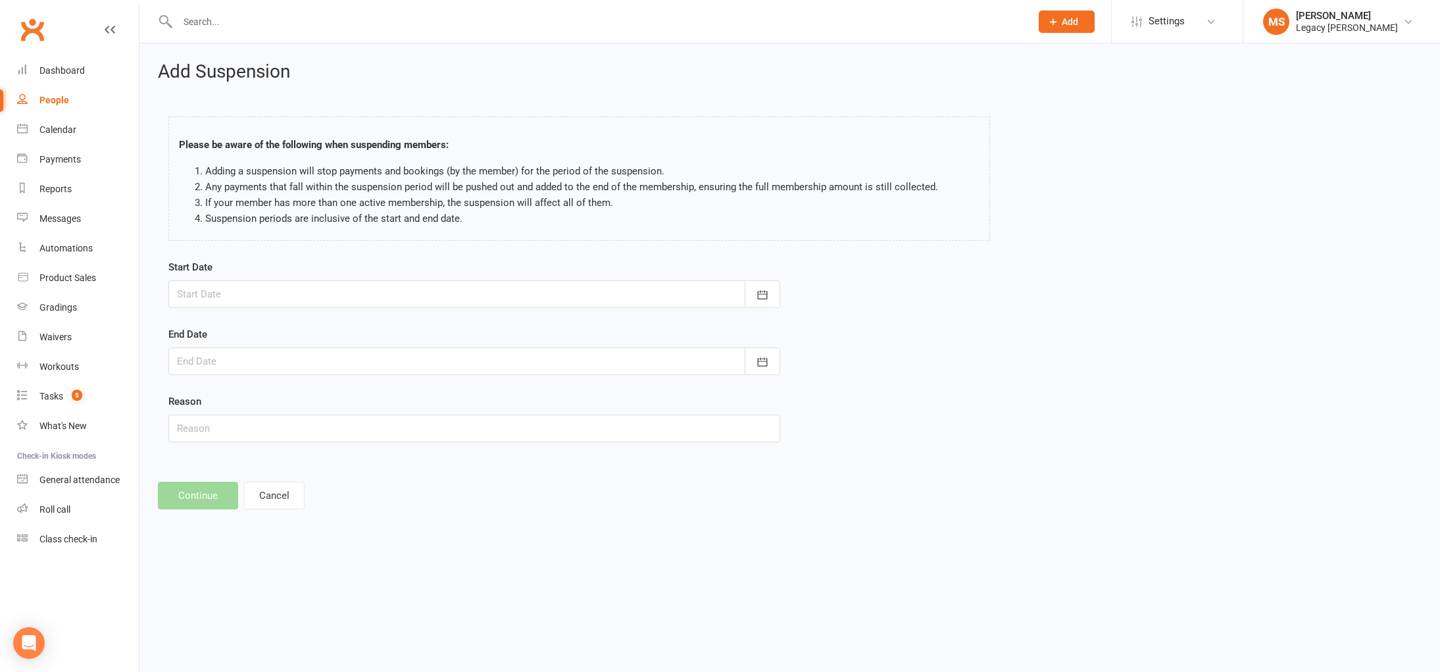
click at [267, 295] on div at bounding box center [474, 294] width 612 height 28
click at [368, 422] on span "15" at bounding box center [366, 427] width 11 height 11
type input "15 Aug 2025"
click at [359, 368] on div at bounding box center [474, 361] width 612 height 28
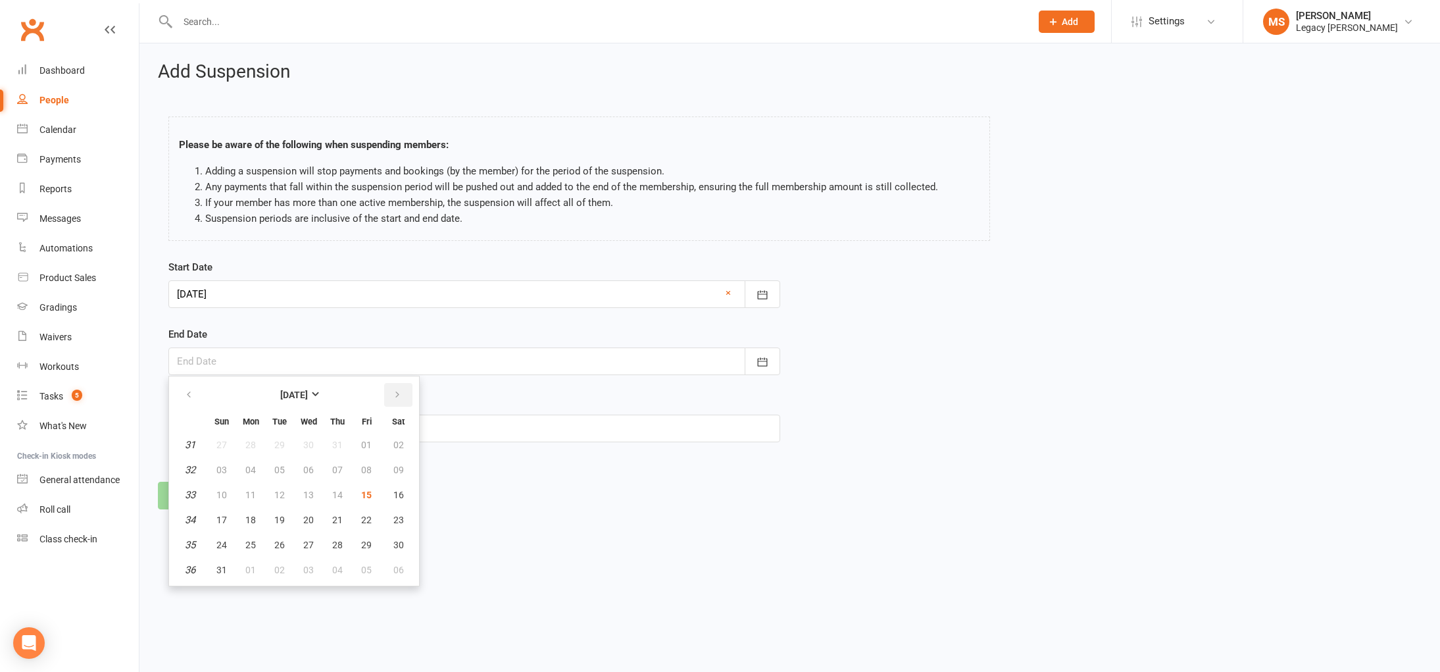
click at [389, 386] on button "button" at bounding box center [398, 395] width 28 height 24
click at [244, 518] on button "22" at bounding box center [251, 520] width 28 height 24
type input "22 Sep 2025"
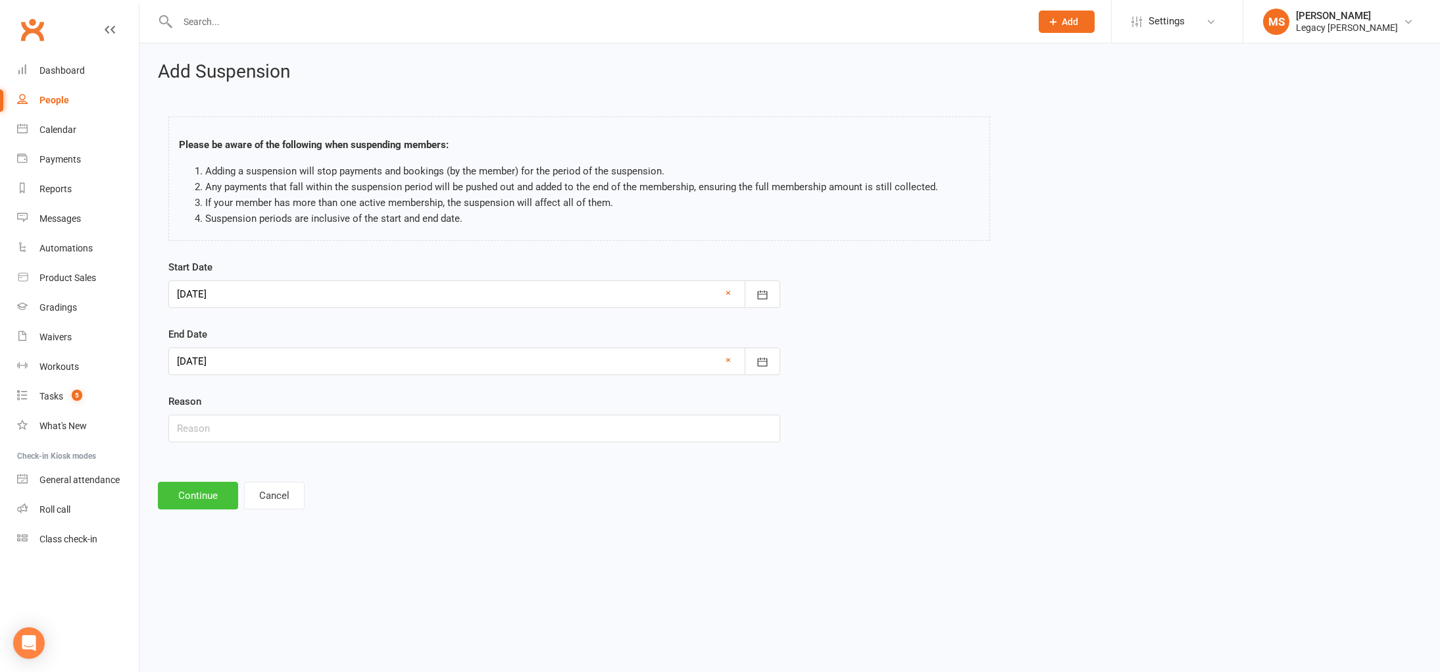
click at [182, 486] on button "Continue" at bounding box center [198, 496] width 80 height 28
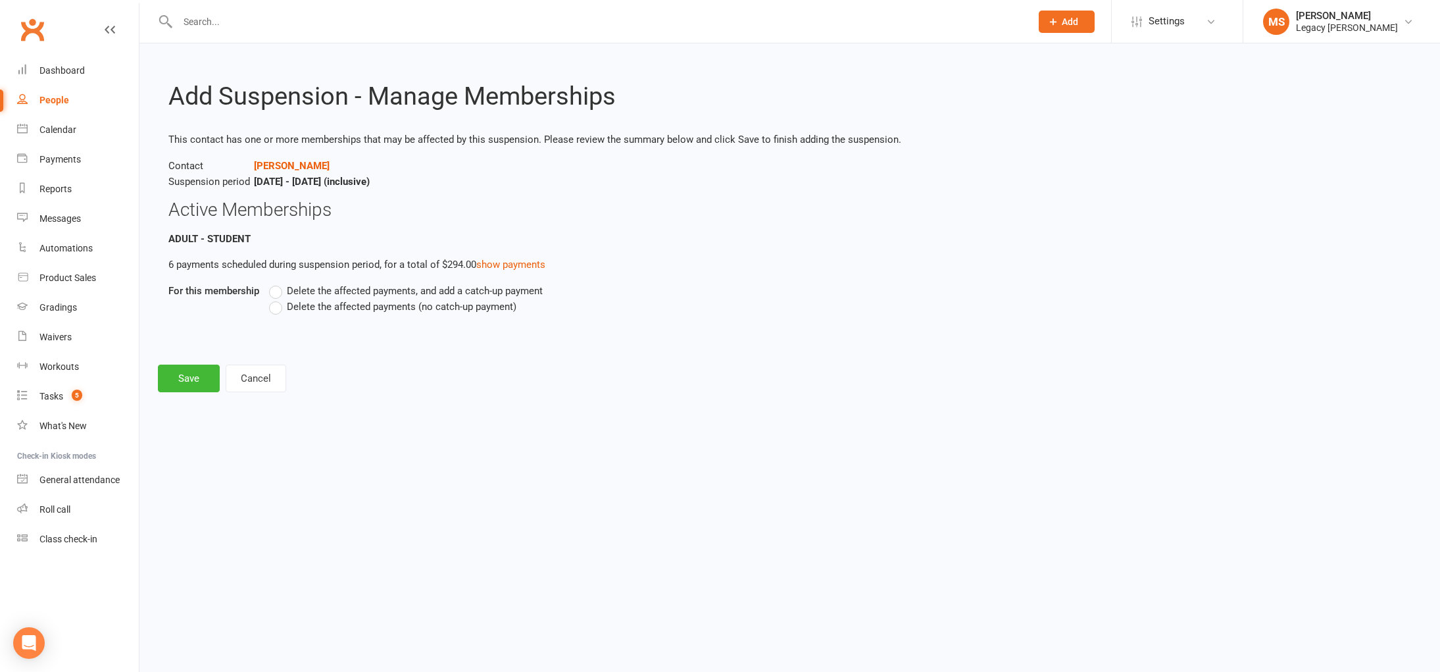
click at [403, 286] on span "Delete the affected payments, and add a catch-up payment" at bounding box center [415, 290] width 256 height 14
click at [278, 283] on input "Delete the affected payments, and add a catch-up payment" at bounding box center [273, 283] width 9 height 0
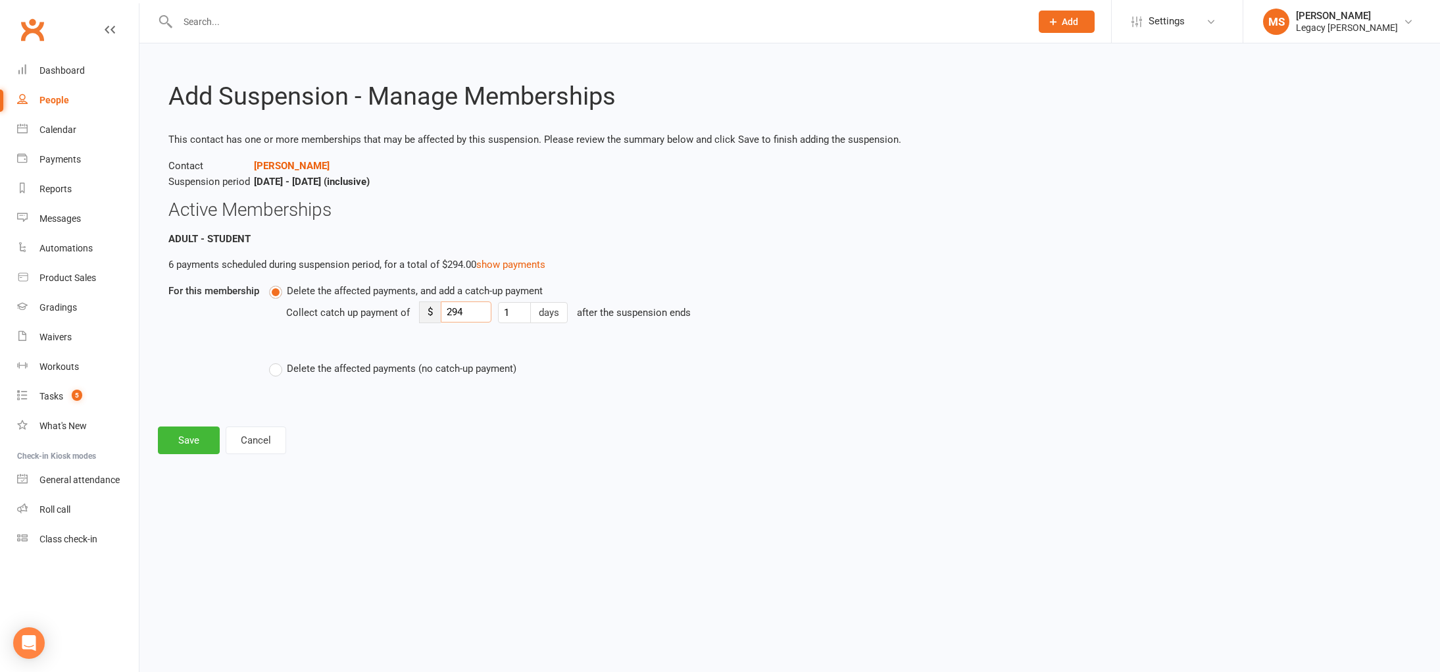
drag, startPoint x: 478, startPoint y: 309, endPoint x: 443, endPoint y: 310, distance: 34.9
click at [443, 310] on input "294" at bounding box center [466, 311] width 51 height 21
type input "25"
click at [209, 436] on button "Save" at bounding box center [189, 440] width 62 height 28
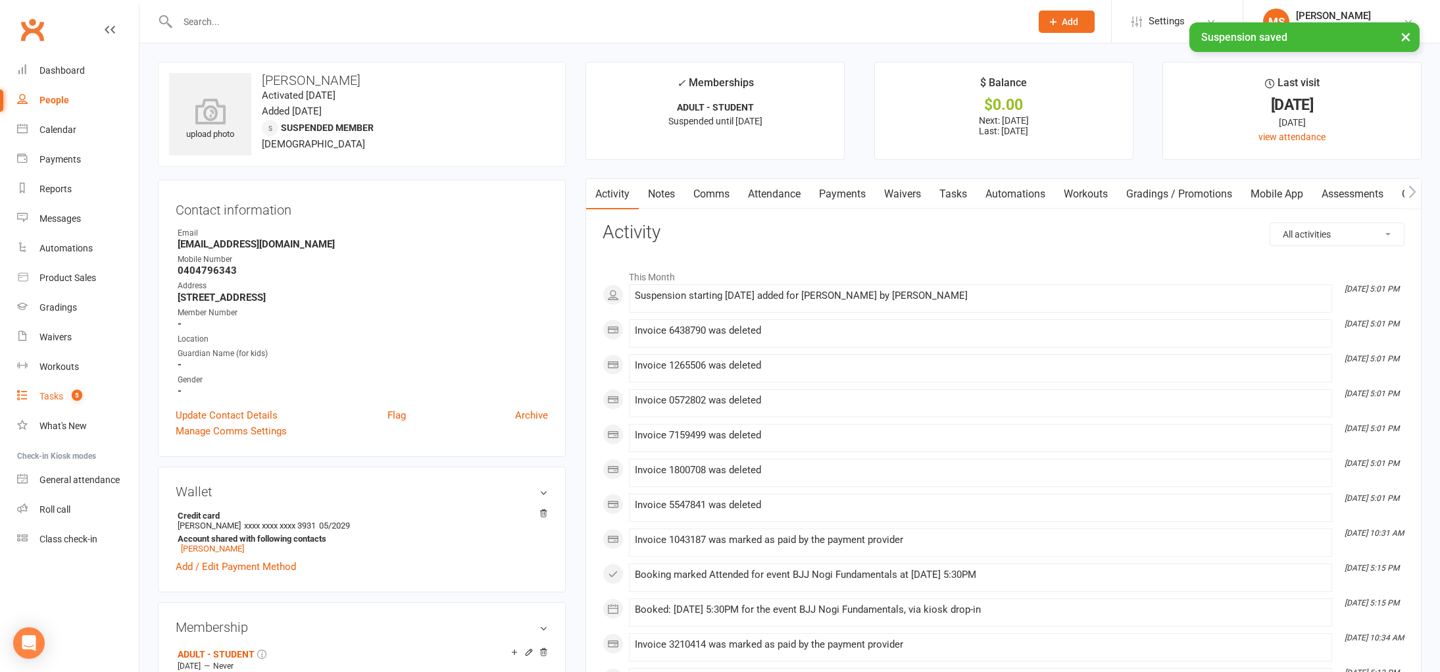
click at [47, 394] on div "Tasks" at bounding box center [51, 396] width 24 height 11
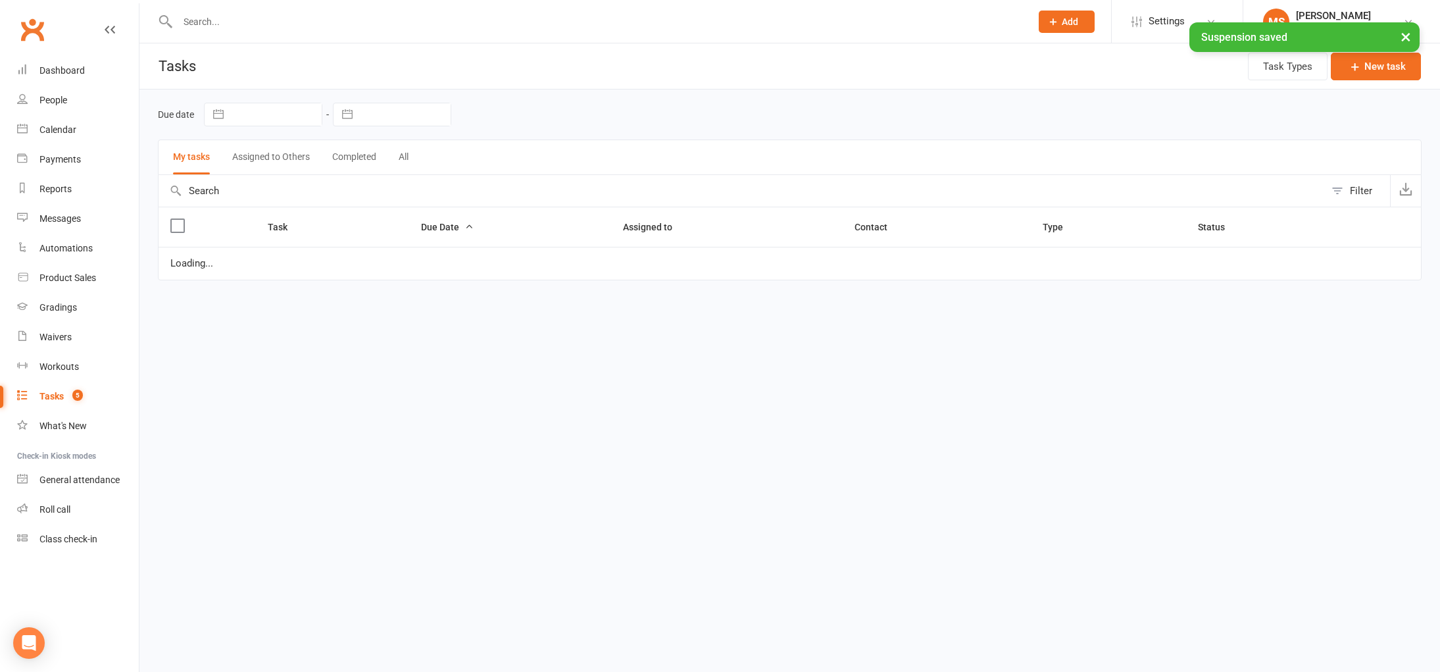
select select "waiting"
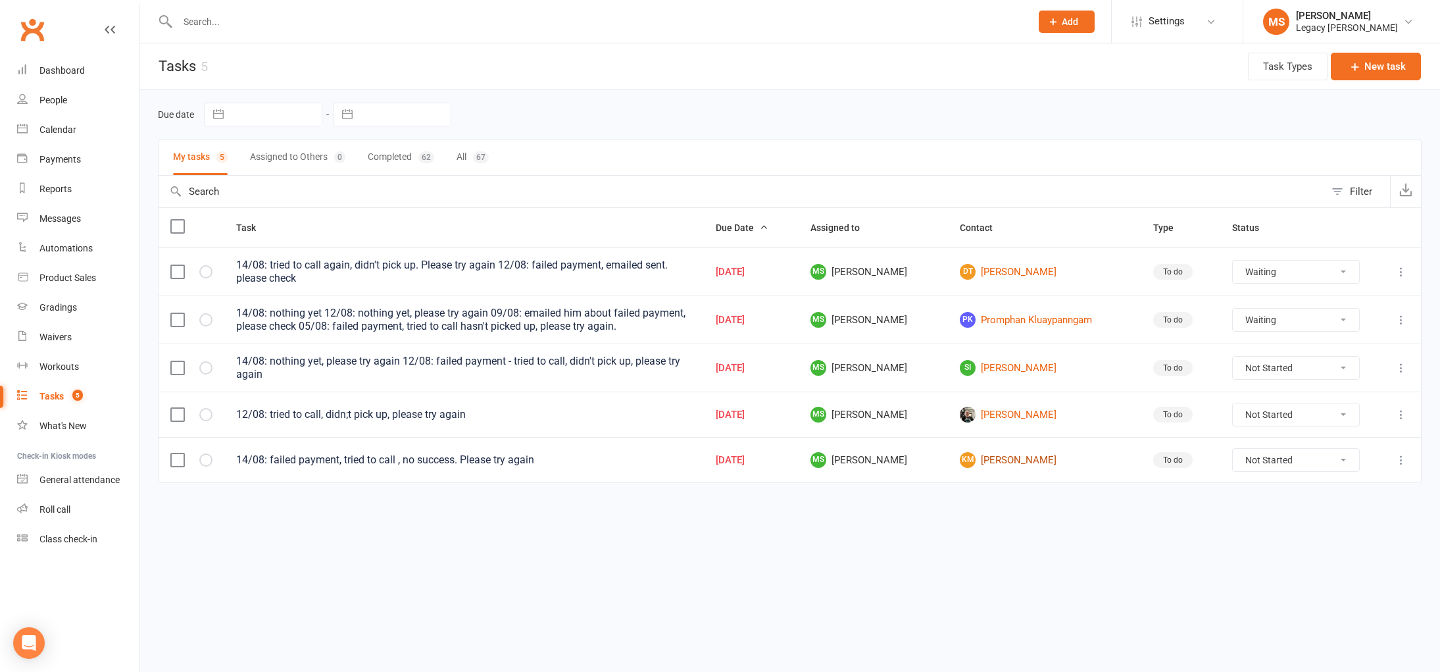
click at [1031, 455] on link "KM Kaleb Mackey" at bounding box center [1045, 460] width 170 height 16
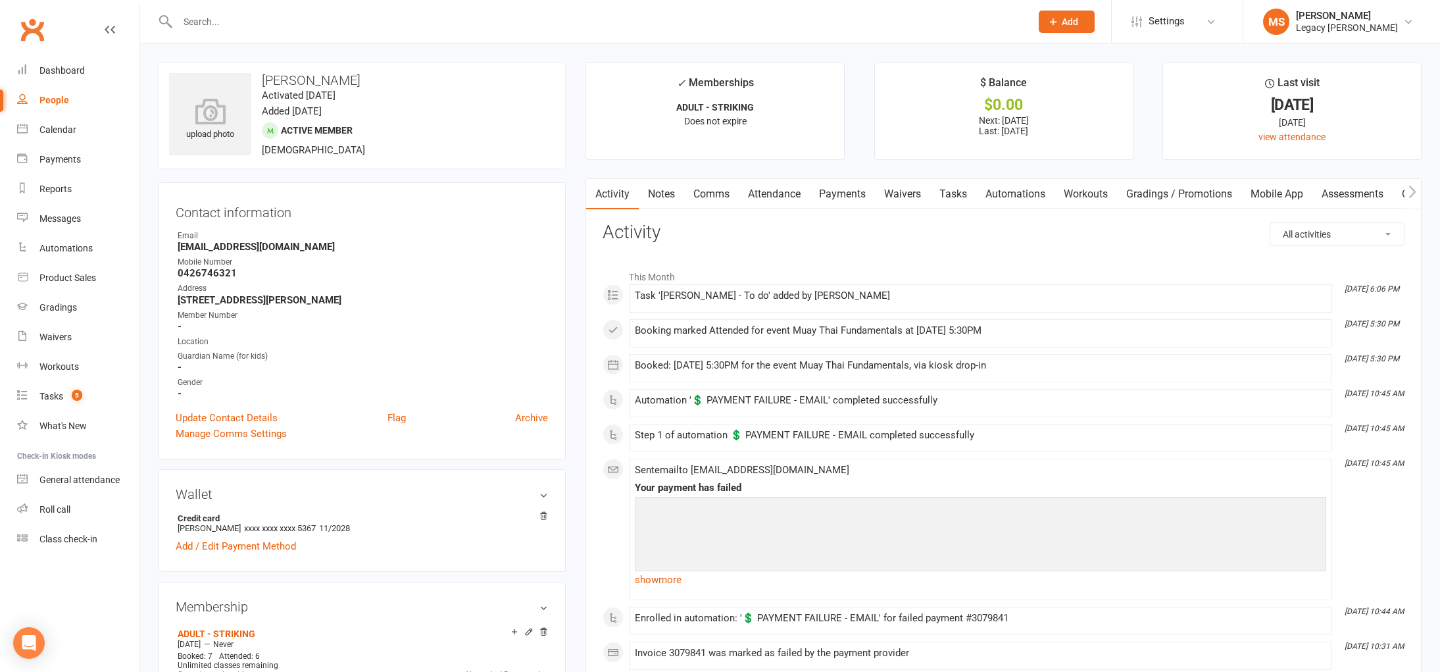
click at [857, 187] on link "Payments" at bounding box center [842, 194] width 65 height 30
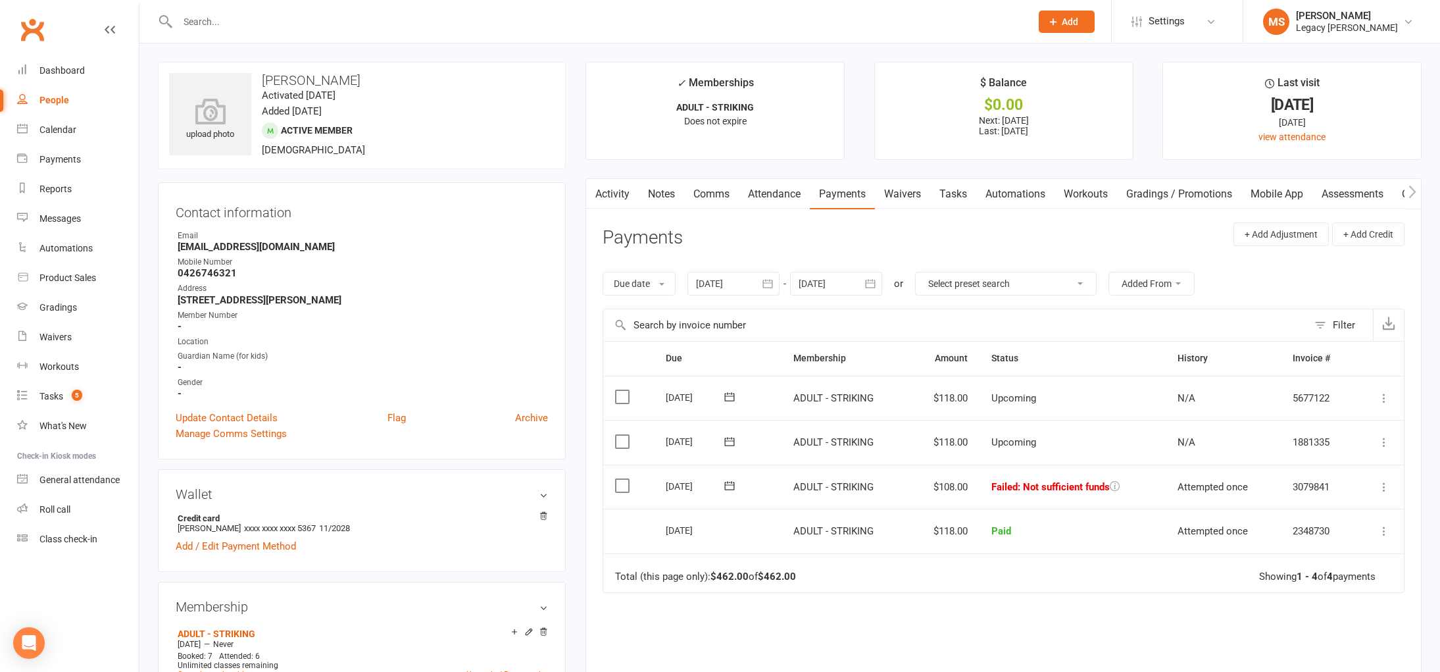
click at [733, 480] on icon at bounding box center [729, 485] width 13 height 13
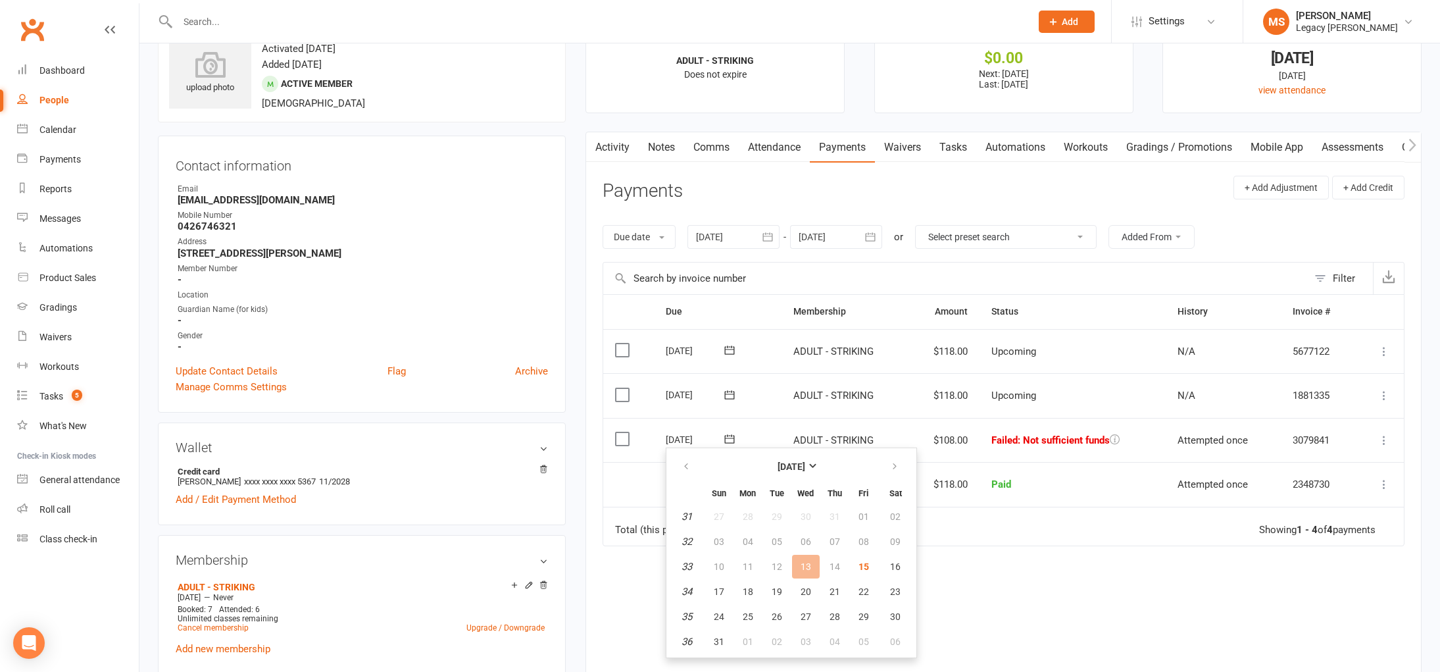
scroll to position [59, 0]
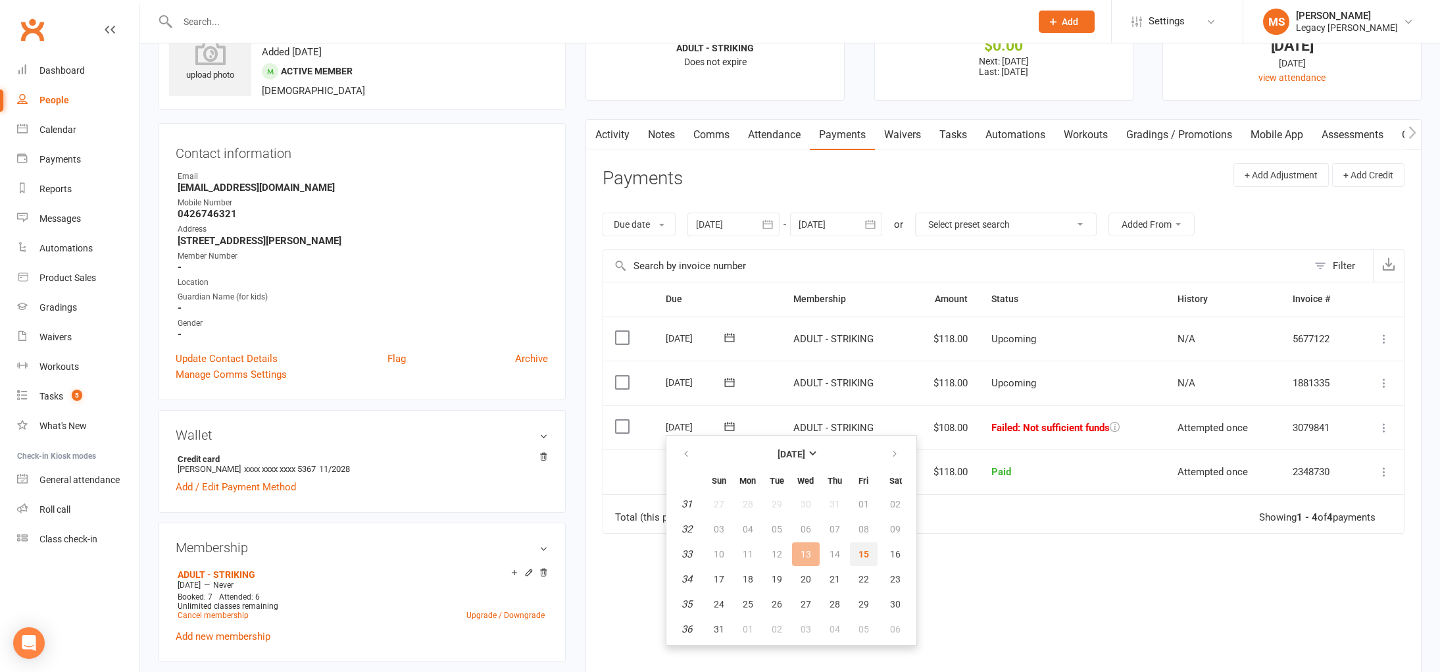
click at [861, 551] on span "15" at bounding box center [864, 554] width 11 height 11
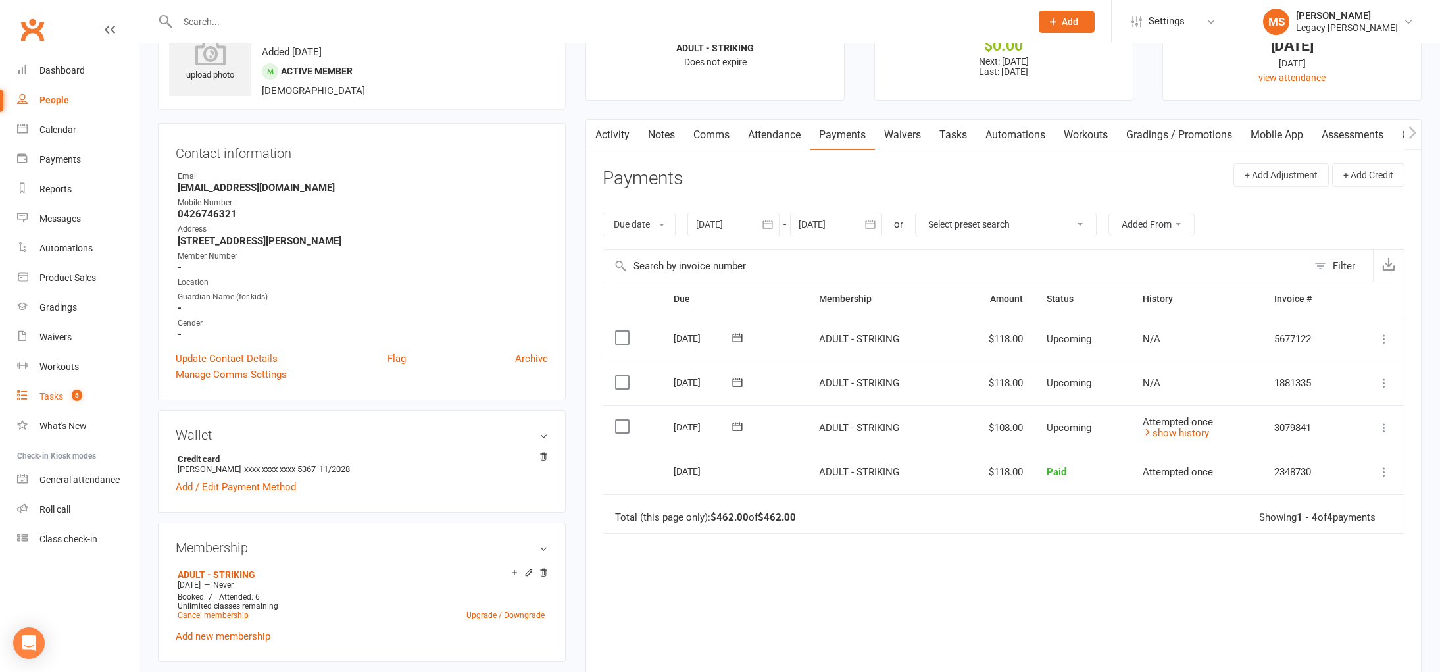
click at [64, 400] on link "Tasks 5" at bounding box center [78, 397] width 122 height 30
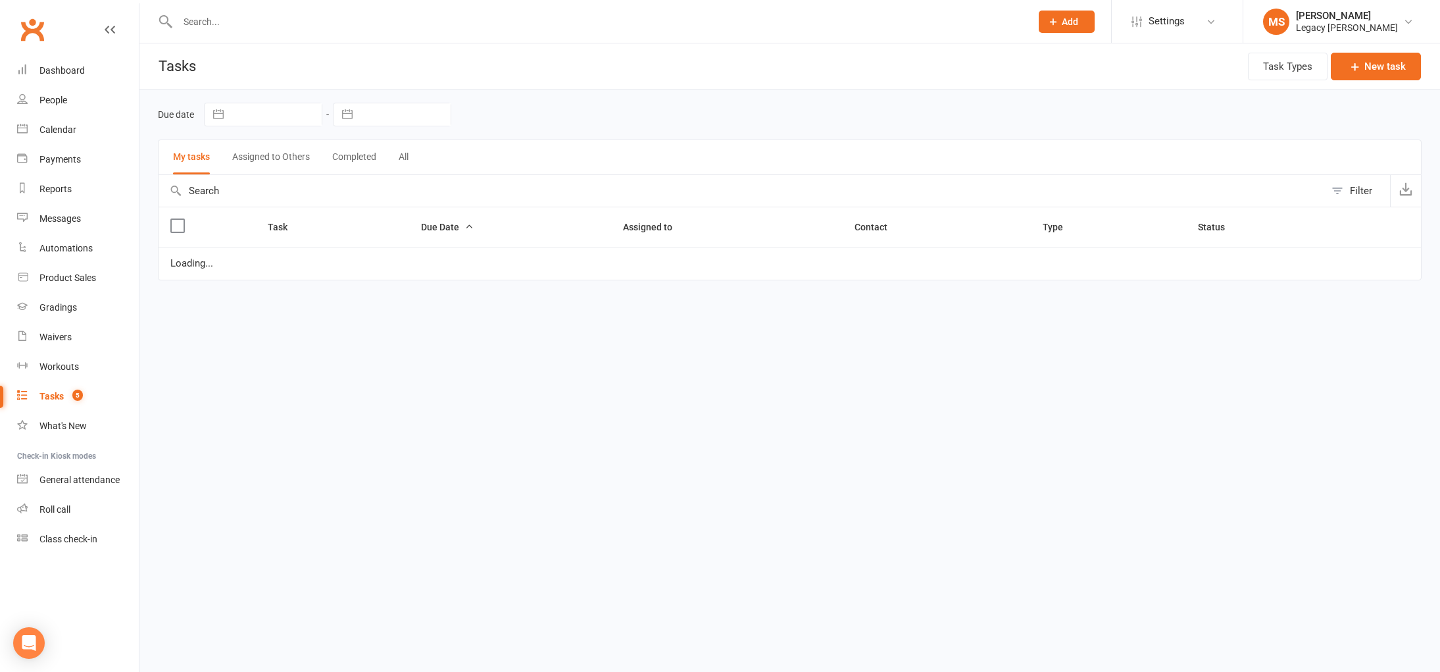
select select "waiting"
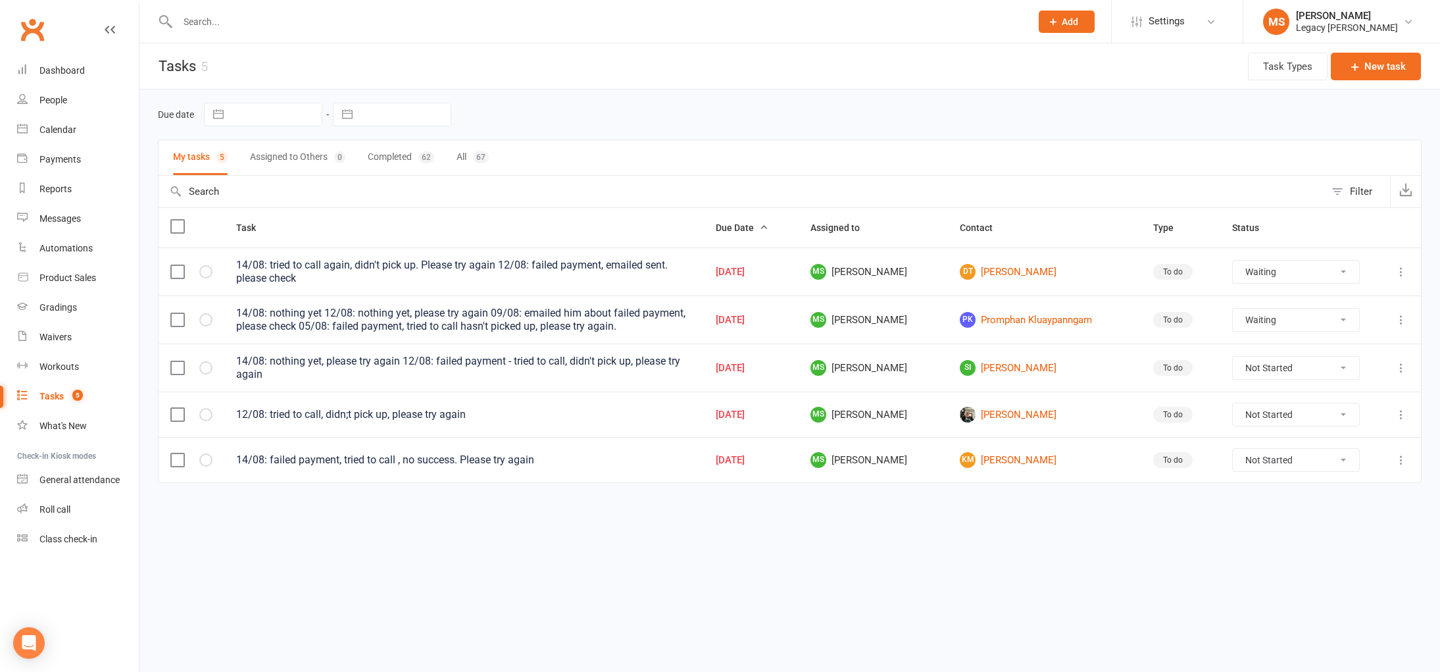
click at [1403, 462] on icon at bounding box center [1401, 459] width 13 height 13
click at [1323, 508] on link "Edit" at bounding box center [1343, 512] width 130 height 26
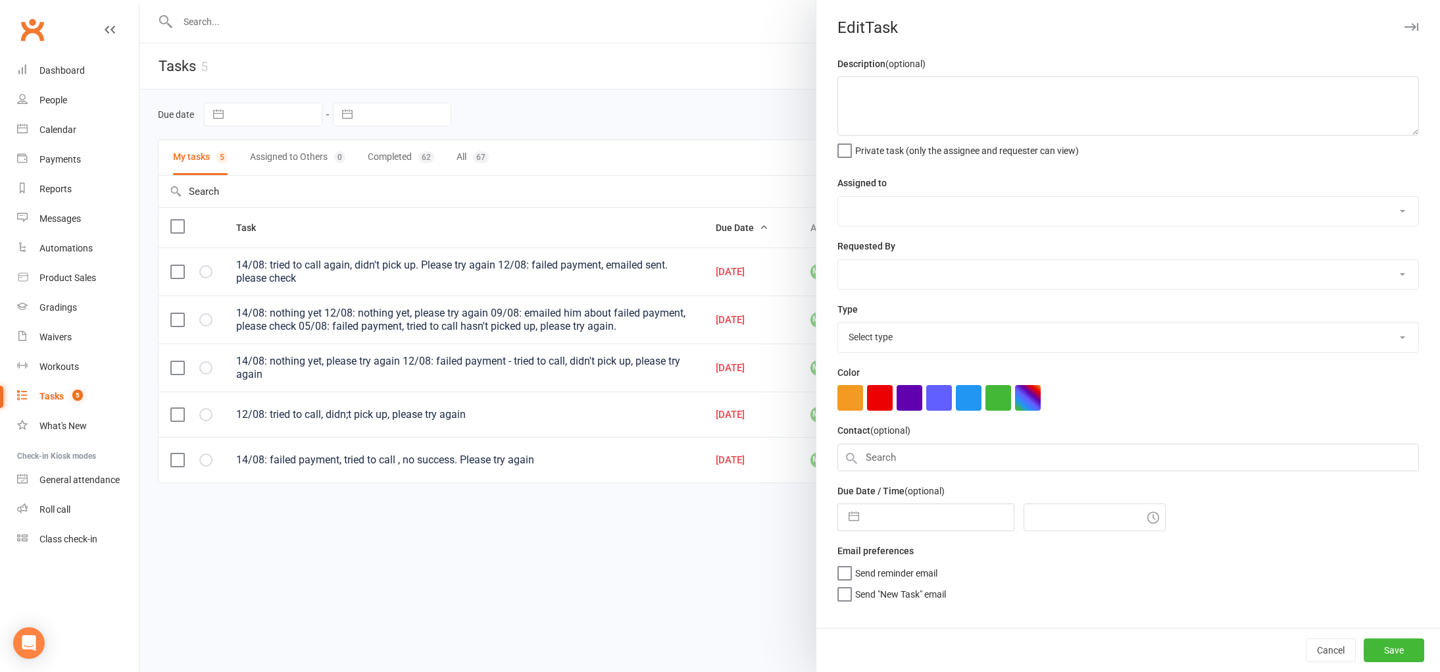
type textarea "14/08: failed payment, tried to call , no success. Please try again"
select select "52429"
select select "51023"
type input "15 Aug 2025"
type input "6:15pm"
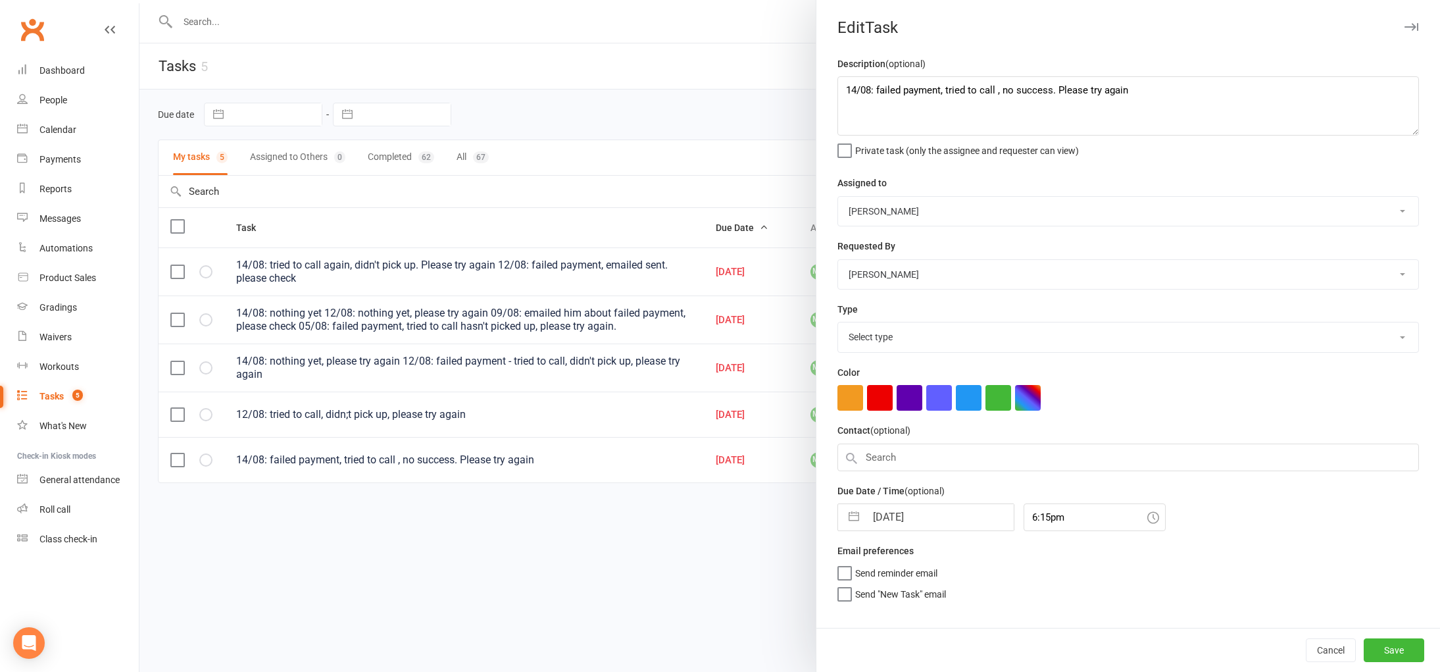
select select "34447"
drag, startPoint x: 1140, startPoint y: 87, endPoint x: 818, endPoint y: 80, distance: 321.8
click at [818, 80] on div "Description (optional) 14/08: failed payment, tried to call , no success. Pleas…" at bounding box center [1128, 342] width 624 height 572
type textarea "see if payment went through"
click at [1395, 653] on button "Save" at bounding box center [1394, 650] width 61 height 24
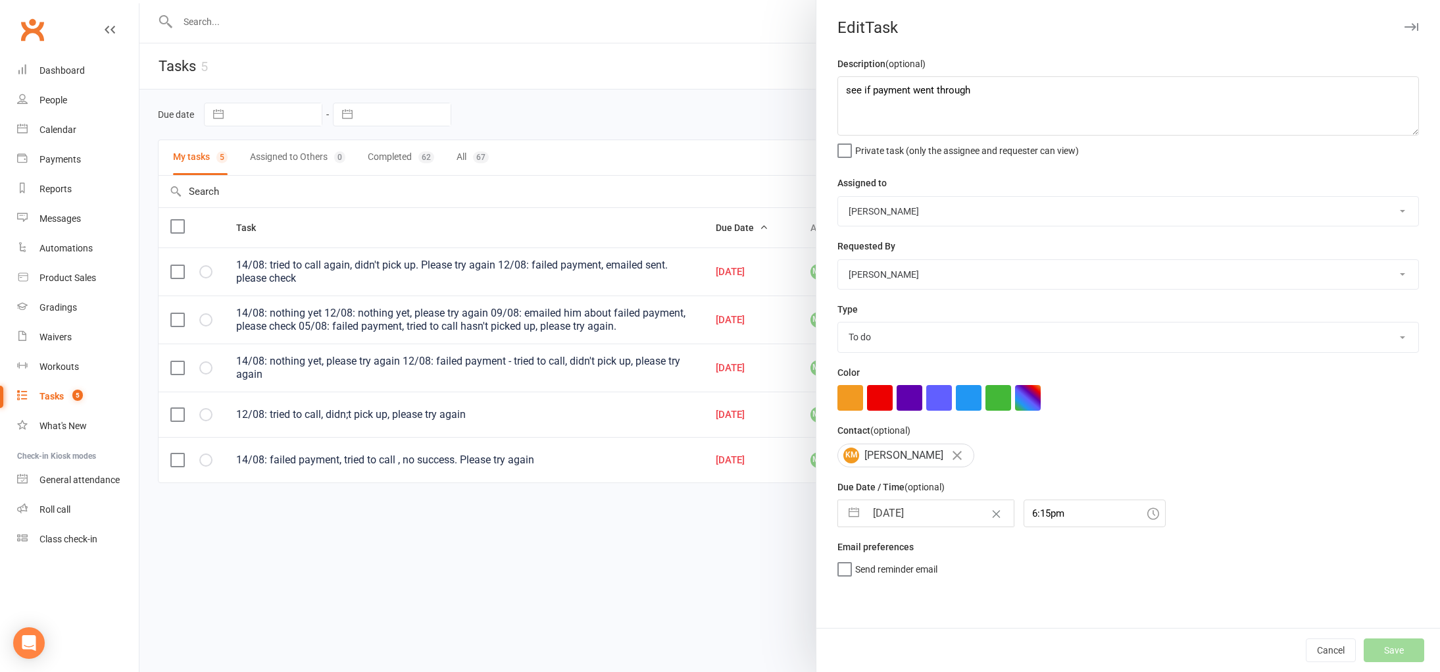
select select "waiting"
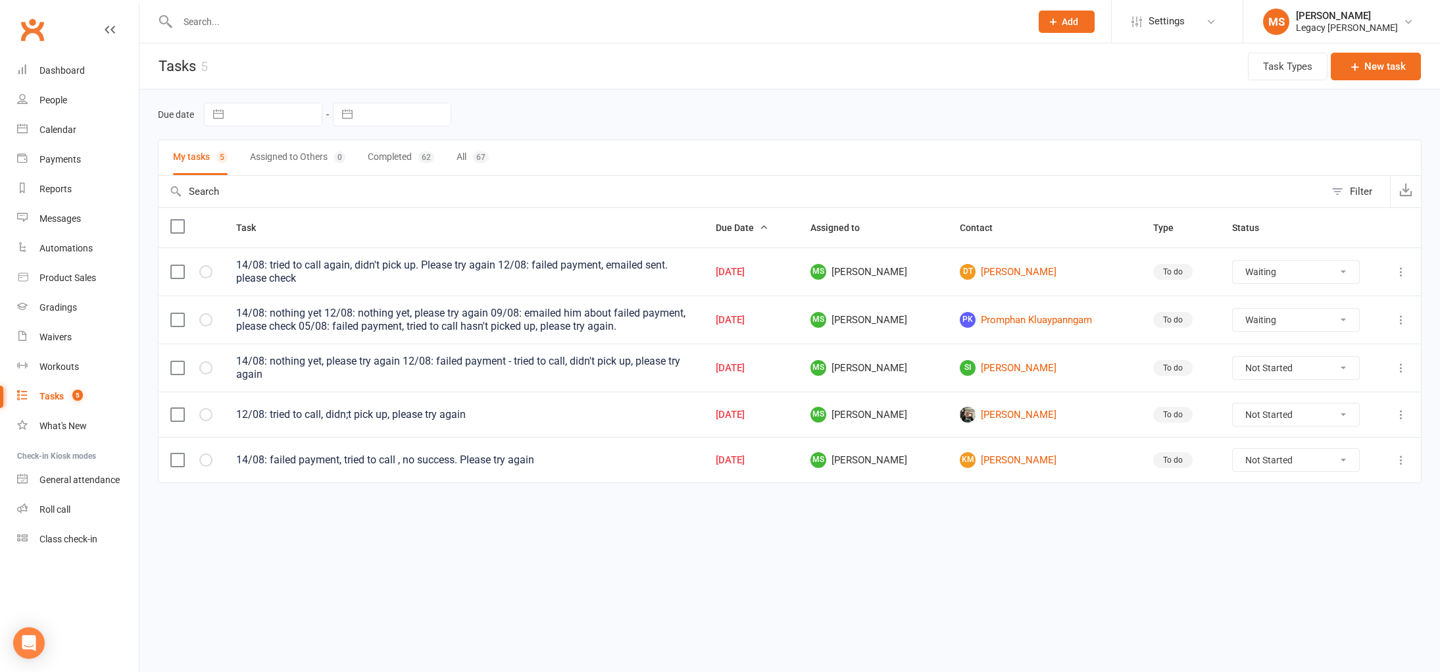
select select "waiting"
click at [1003, 416] on link "Edward Browne" at bounding box center [1045, 415] width 170 height 16
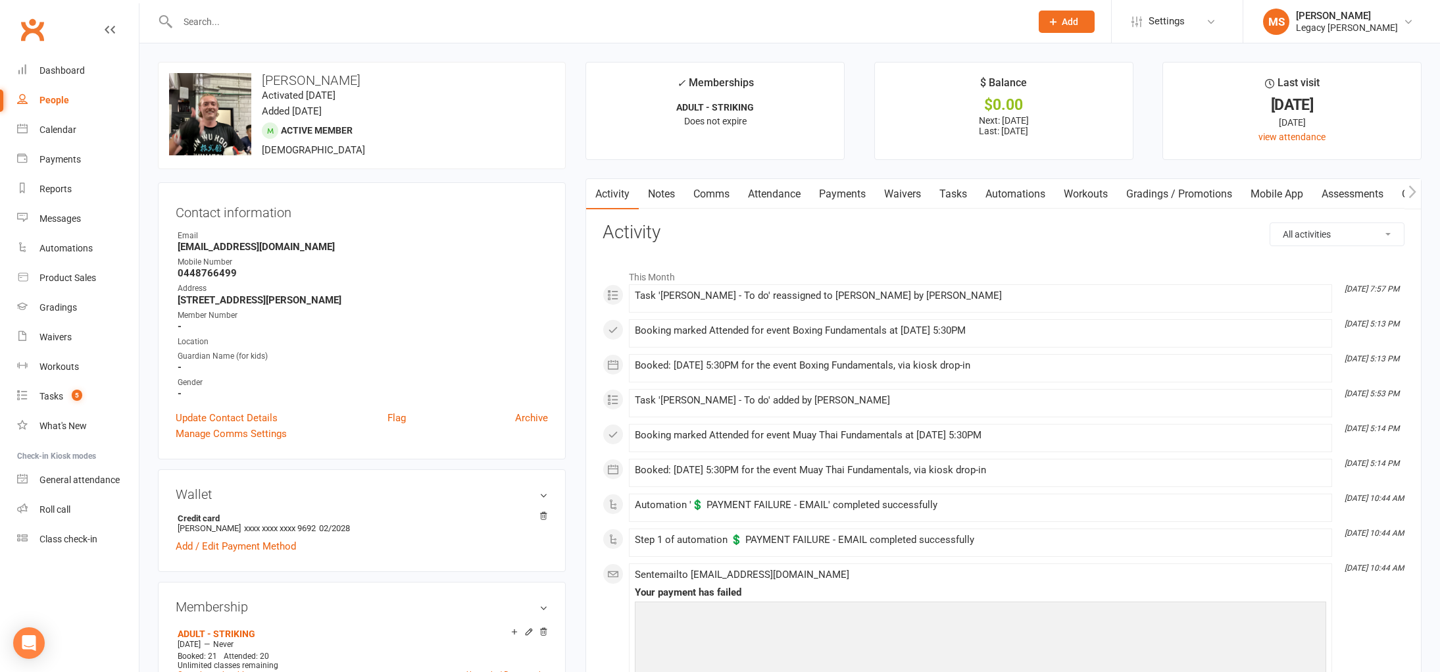
click at [859, 188] on link "Payments" at bounding box center [842, 194] width 65 height 30
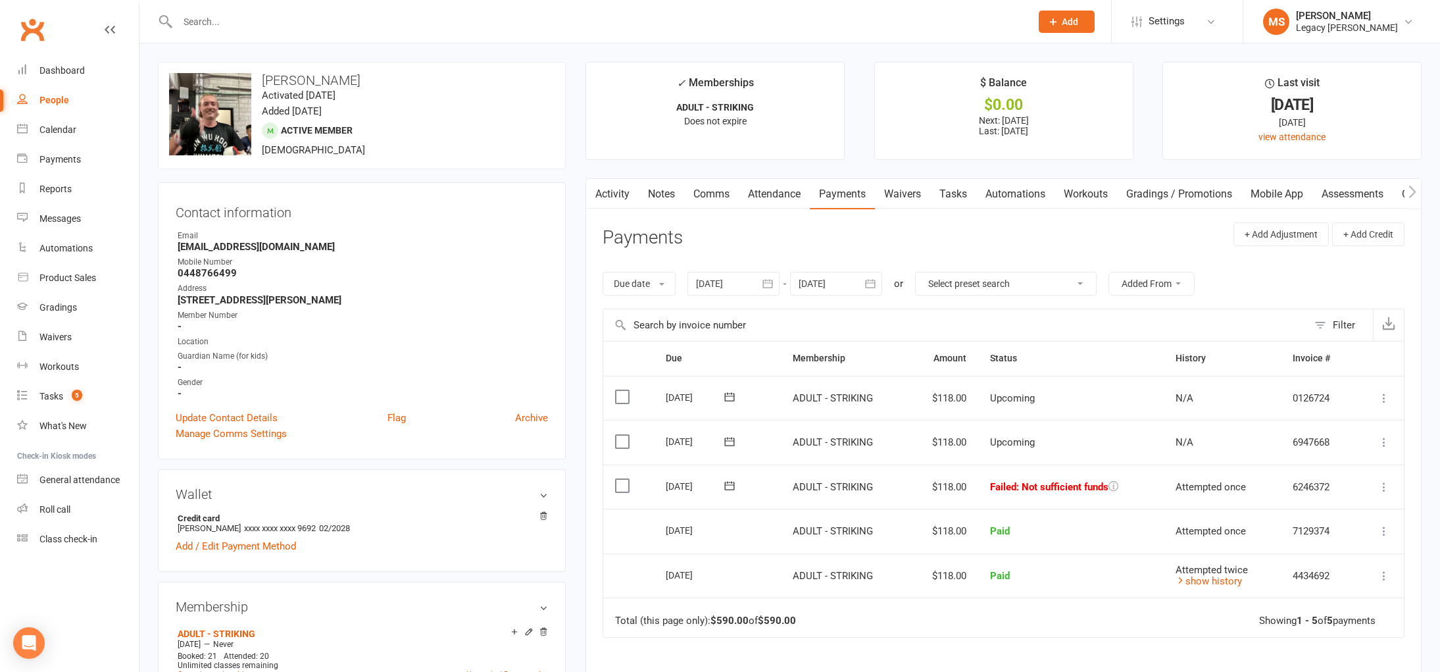
click at [726, 480] on icon at bounding box center [729, 485] width 13 height 13
click at [864, 612] on span "15" at bounding box center [864, 613] width 11 height 11
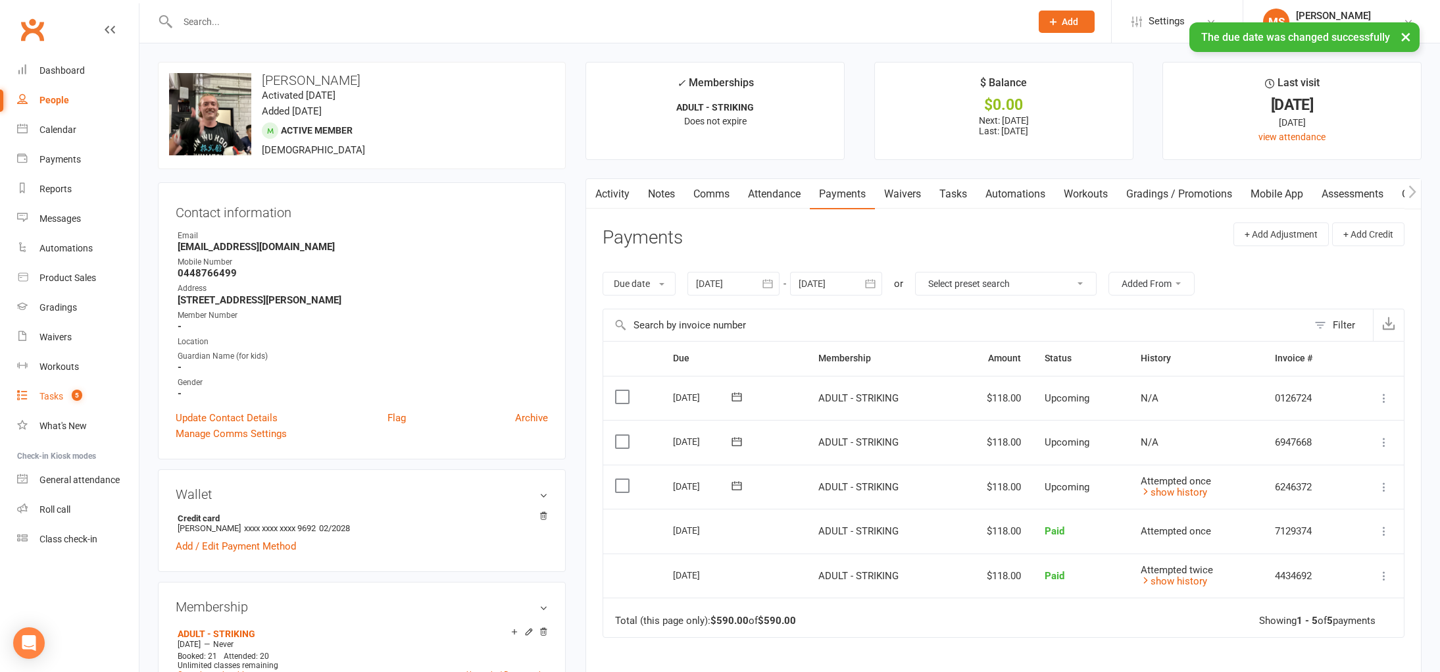
click at [42, 403] on link "Tasks 5" at bounding box center [78, 397] width 122 height 30
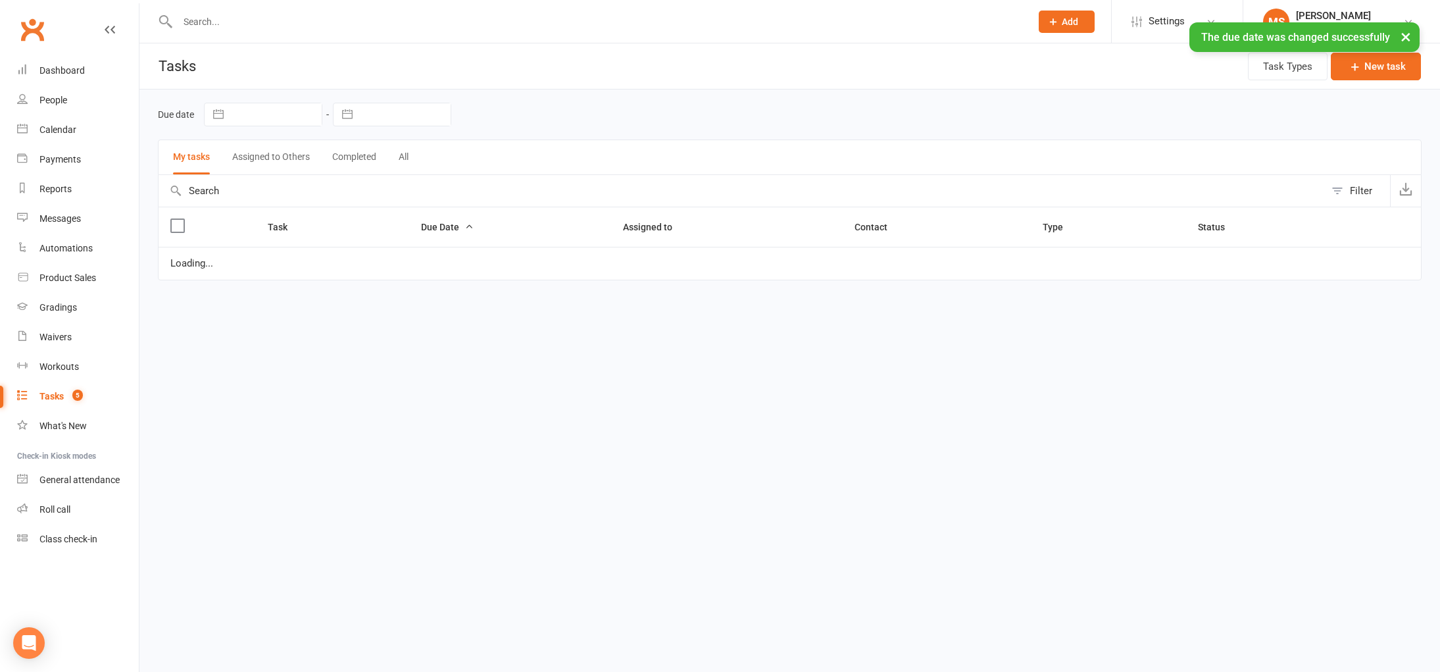
select select "waiting"
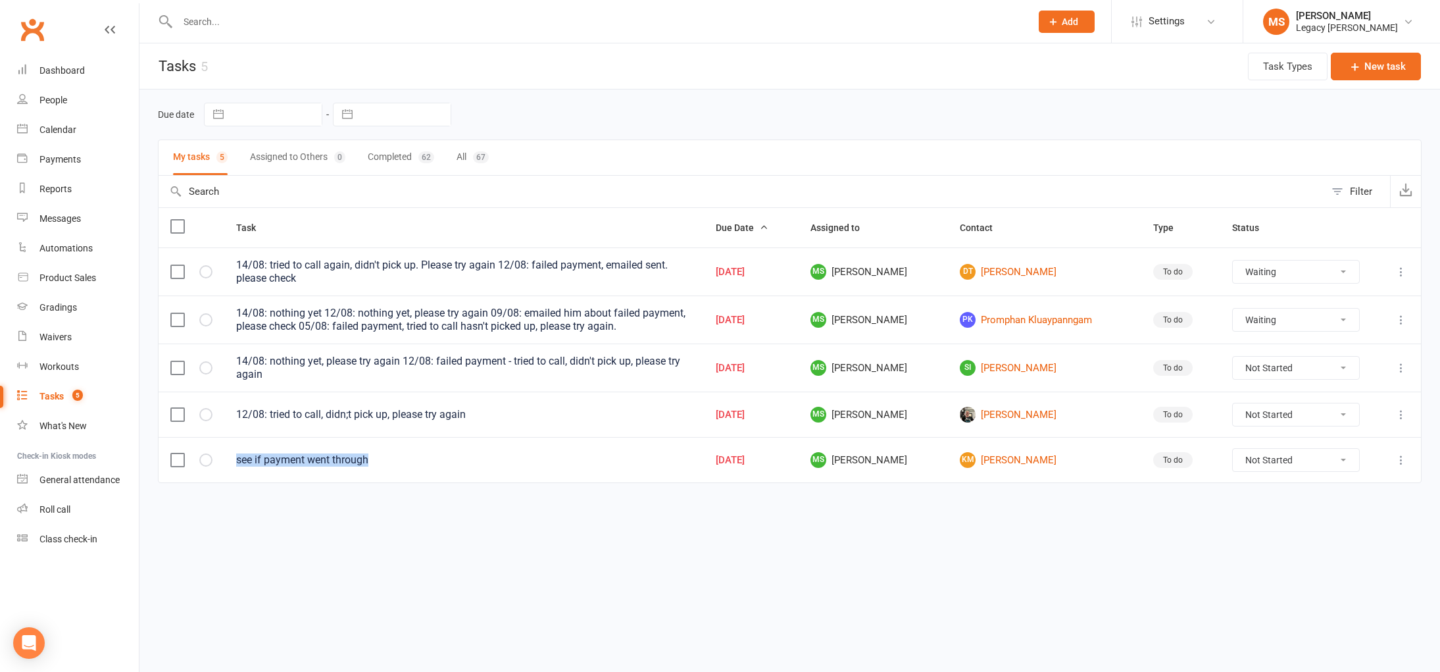
drag, startPoint x: 237, startPoint y: 461, endPoint x: 379, endPoint y: 461, distance: 142.1
click at [379, 461] on div "see if payment went through" at bounding box center [464, 459] width 456 height 13
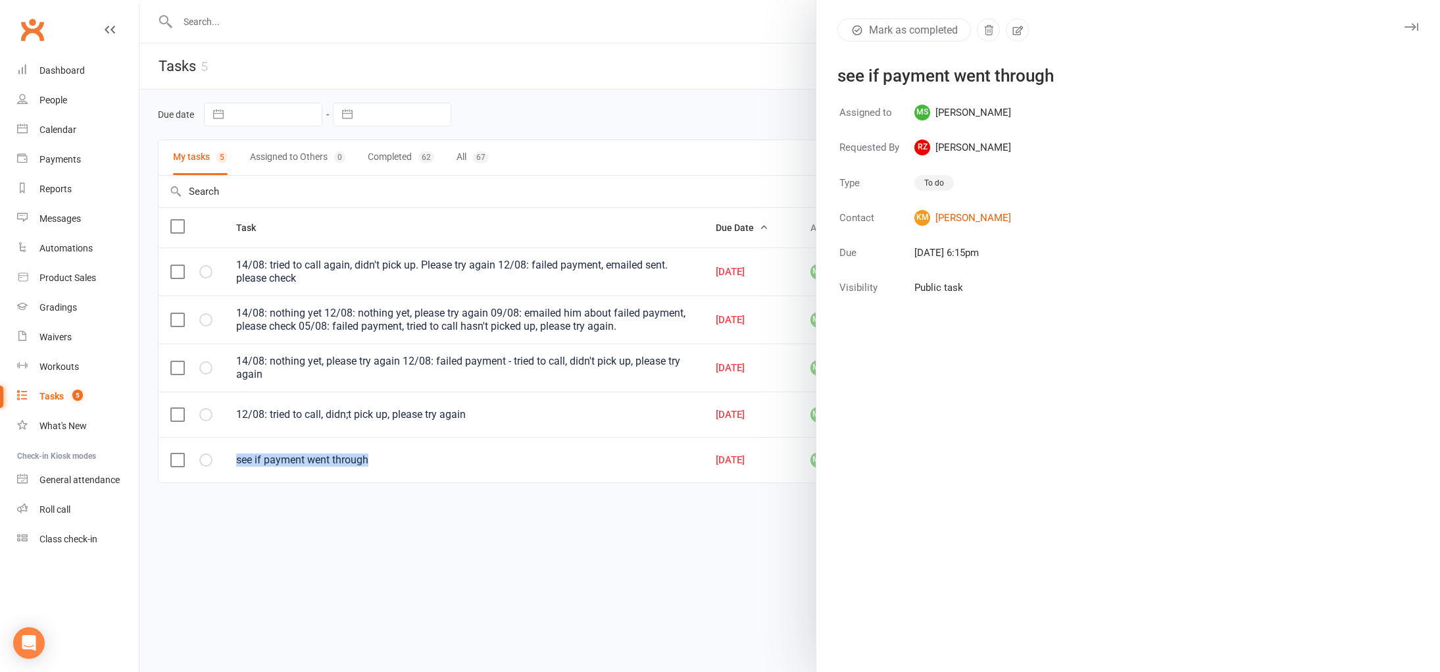
copy div "see if payment went through"
drag, startPoint x: 424, startPoint y: 522, endPoint x: 489, endPoint y: 505, distance: 67.5
click at [424, 522] on div at bounding box center [789, 336] width 1301 height 672
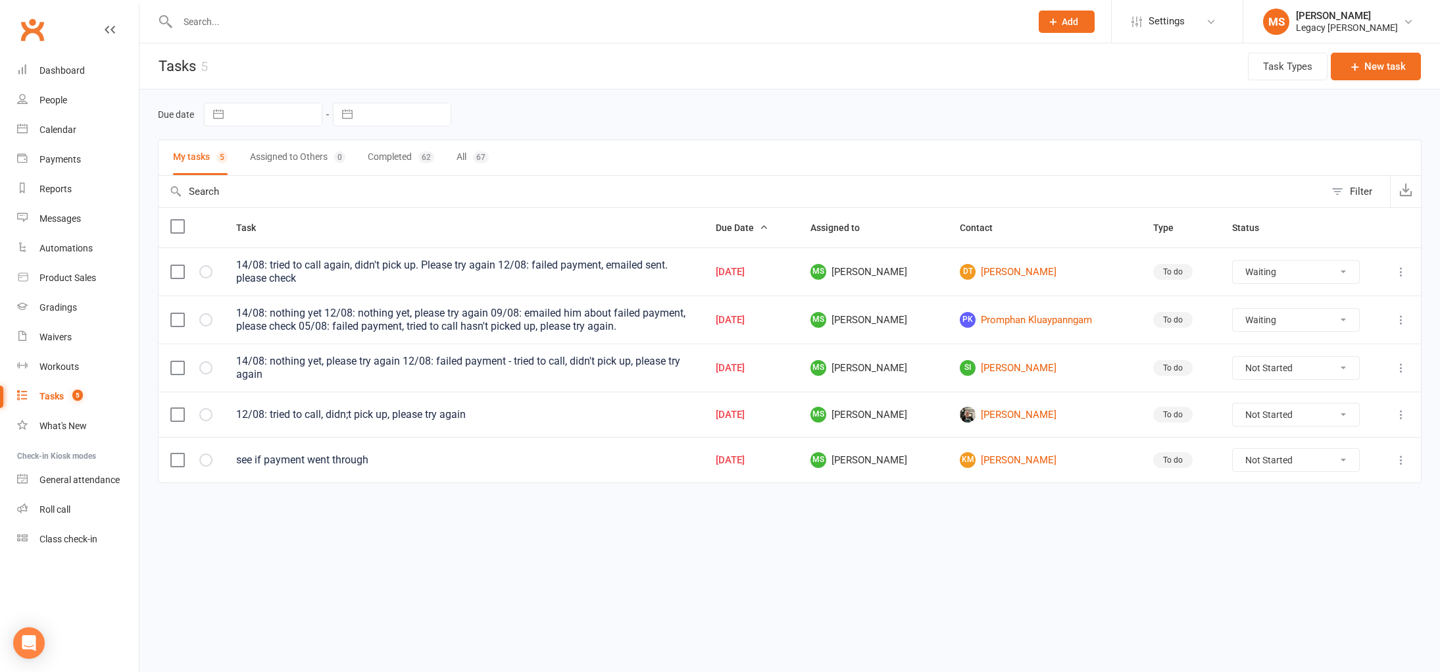
click at [1399, 409] on icon at bounding box center [1401, 414] width 13 height 13
click at [1323, 472] on link "Edit" at bounding box center [1343, 466] width 130 height 26
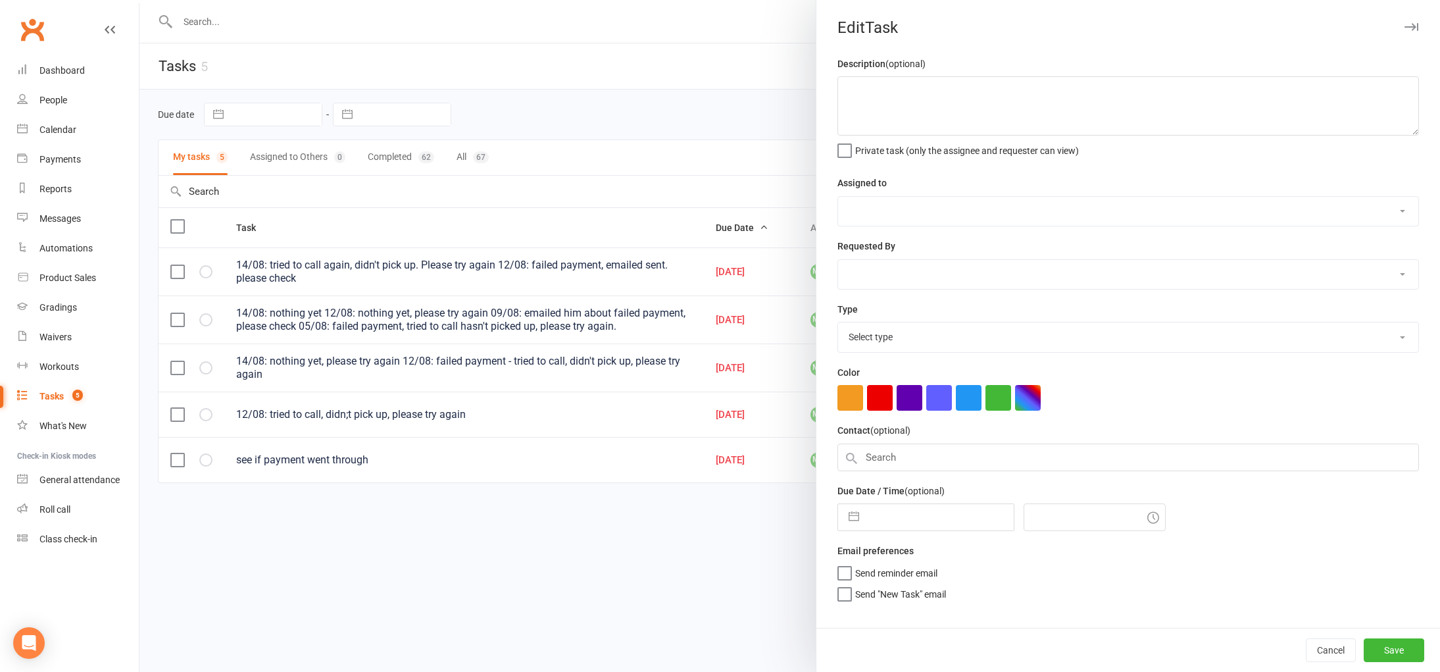
type textarea "12/08: tried to call, didn;t pick up, please try again"
select select "52429"
select select "51023"
type input "15 Aug 2025"
type input "6:00pm"
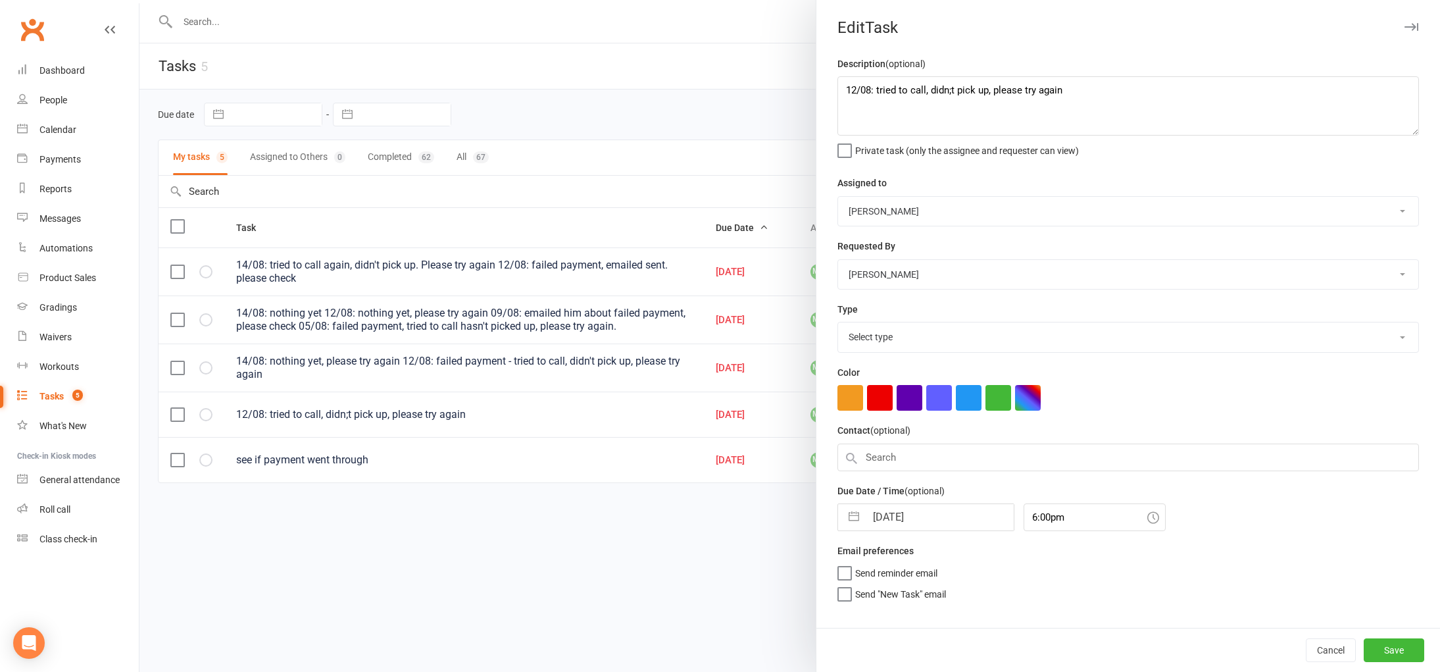
select select "34447"
drag, startPoint x: 1124, startPoint y: 89, endPoint x: 805, endPoint y: 92, distance: 318.4
click at [139, 0] on react-component "Edit Task Description (optional) 12/08: tried to call, didn;t pick up, please t…" at bounding box center [139, 0] width 0 height 0
paste textarea "see if payment went through"
type textarea "see if payment went through"
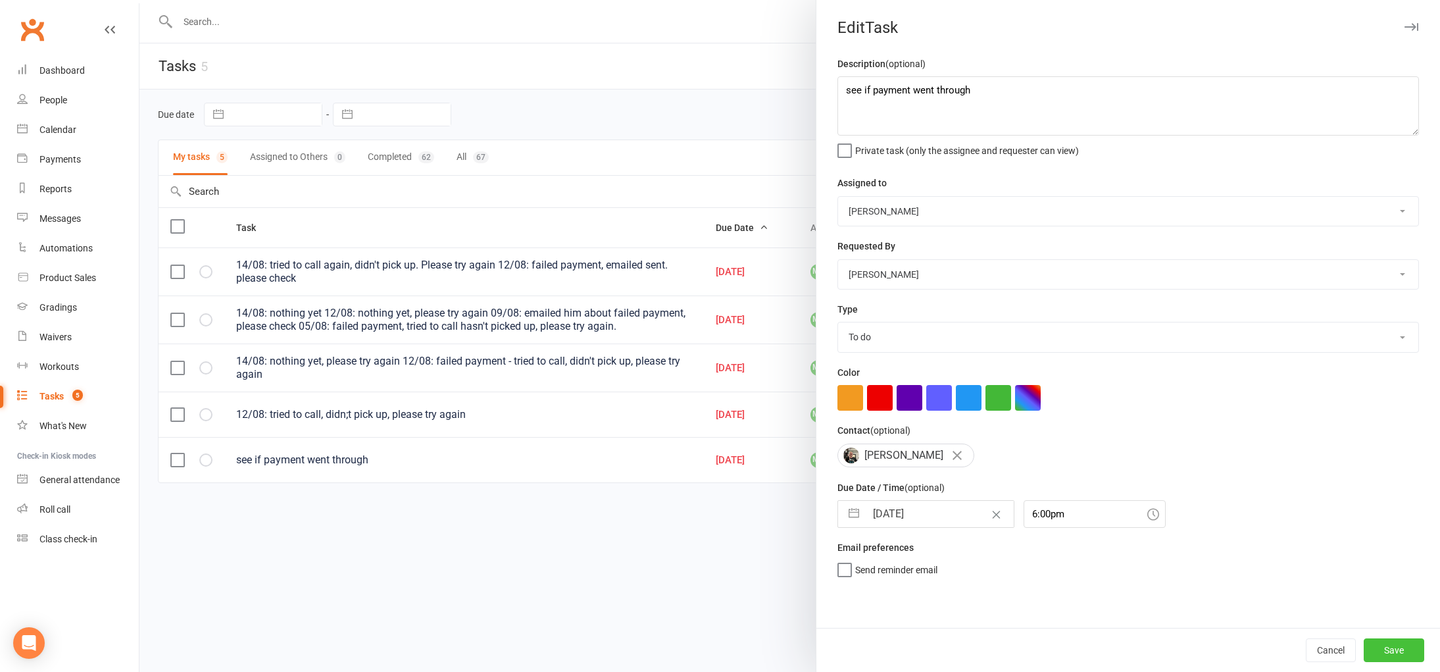
click at [1406, 640] on button "Save" at bounding box center [1394, 650] width 61 height 24
select select "waiting"
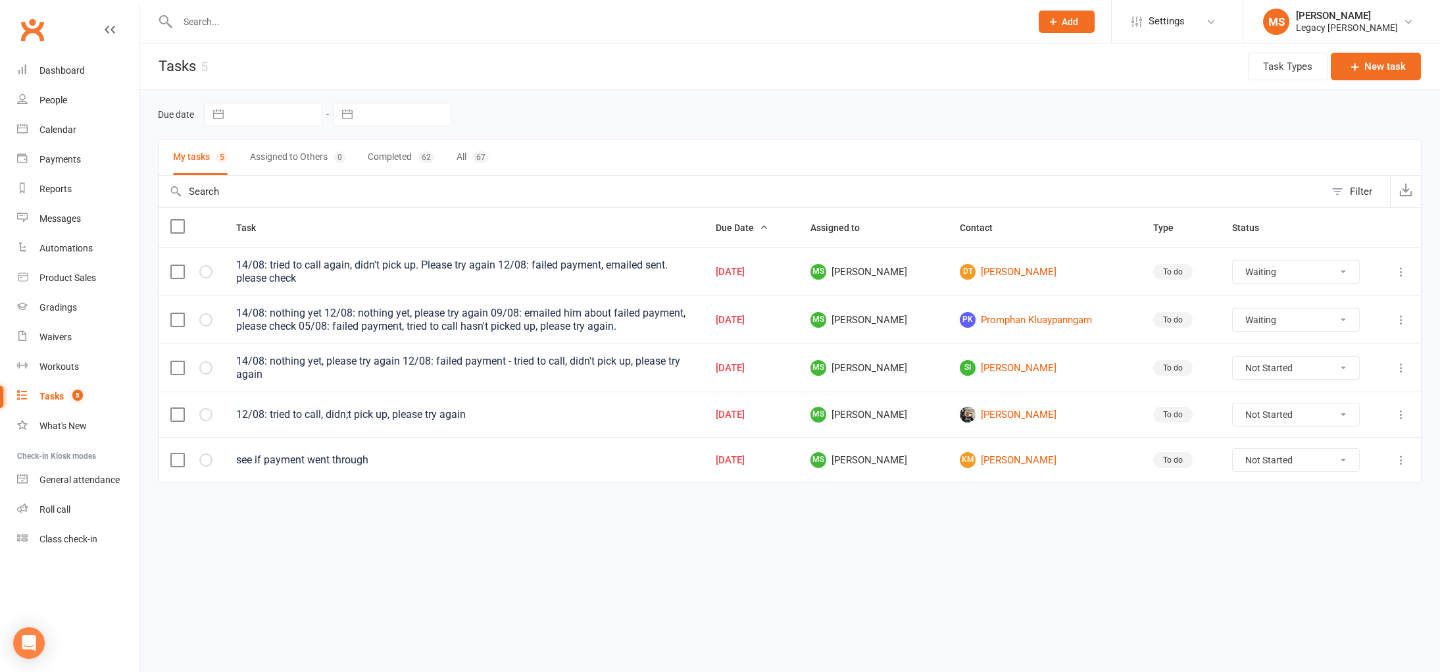
select select "waiting"
click at [1005, 364] on link "SI Sevan Iskenderian" at bounding box center [1045, 368] width 170 height 16
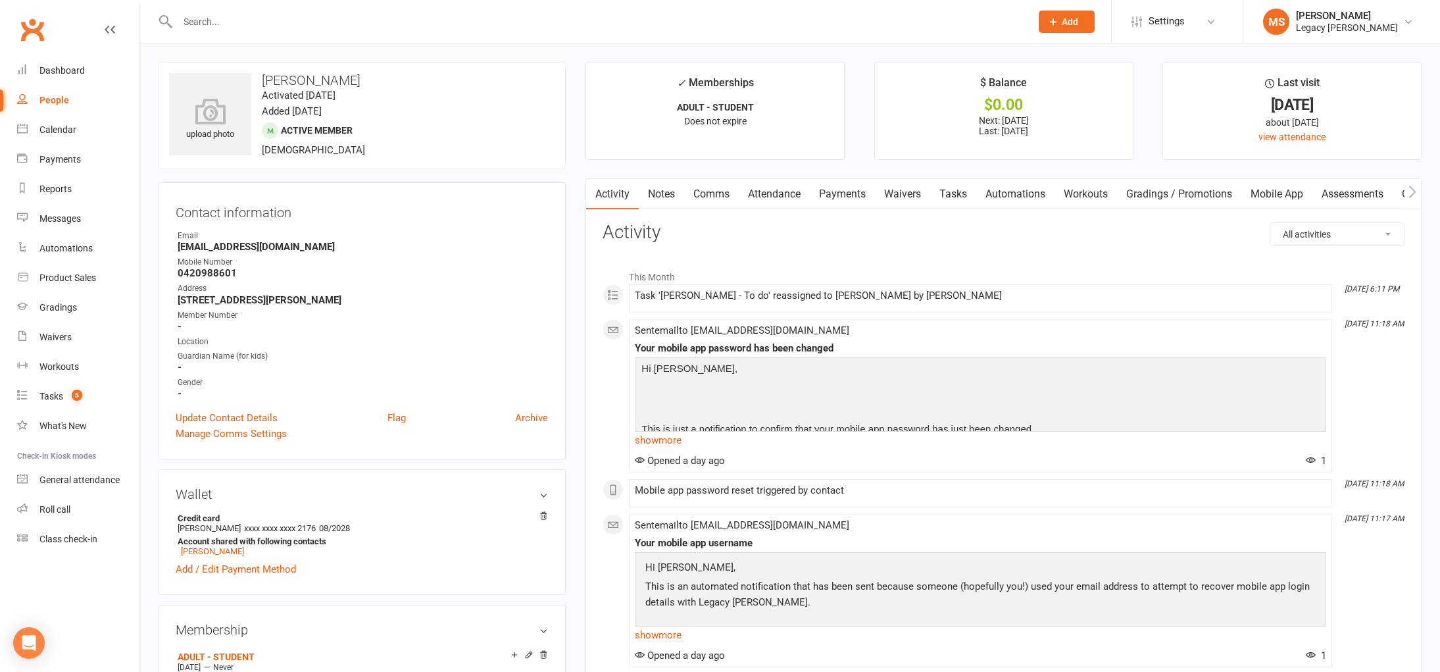
click at [861, 193] on link "Payments" at bounding box center [842, 194] width 65 height 30
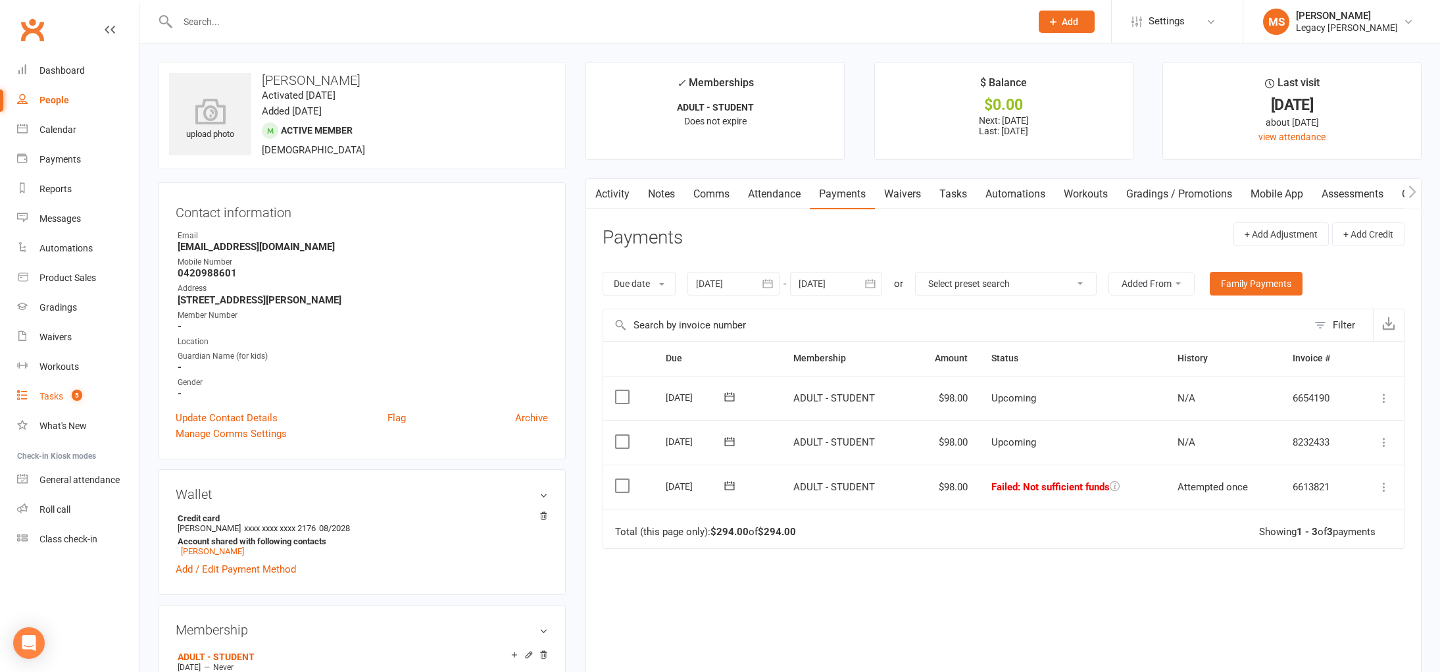
click at [28, 383] on link "Tasks 5" at bounding box center [78, 397] width 122 height 30
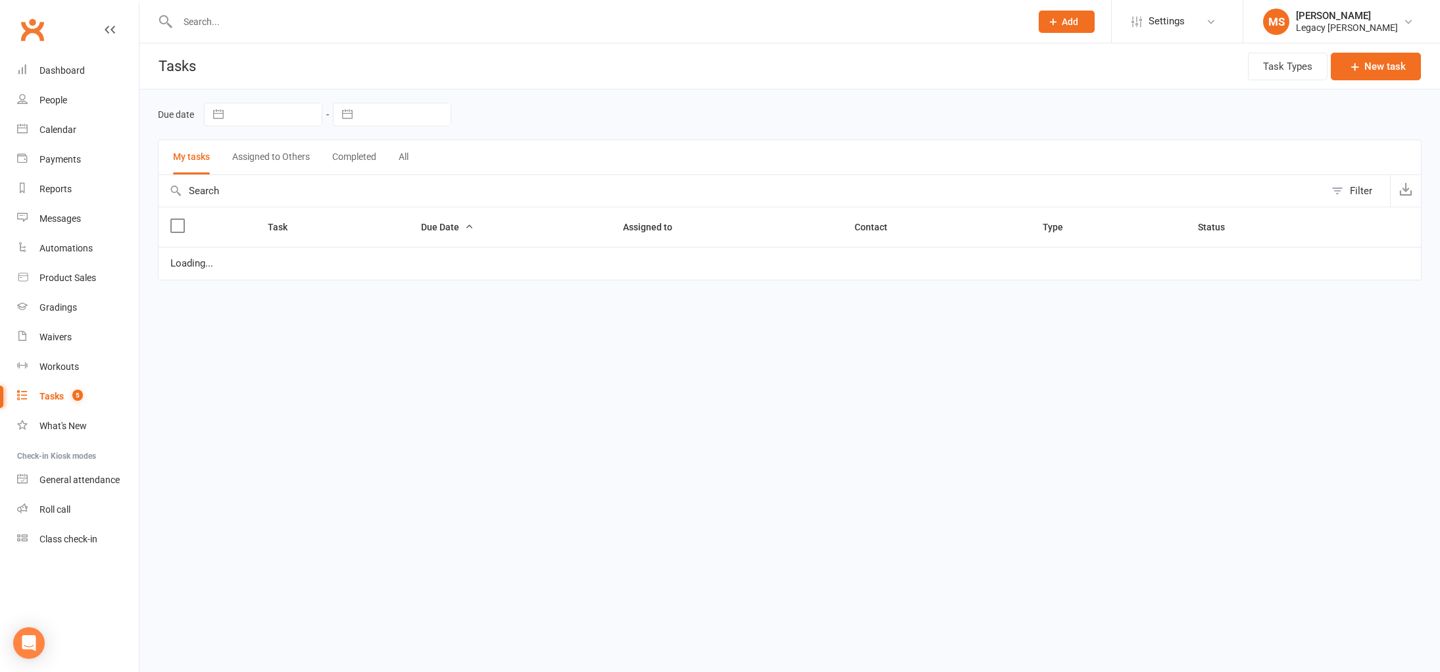
select select "waiting"
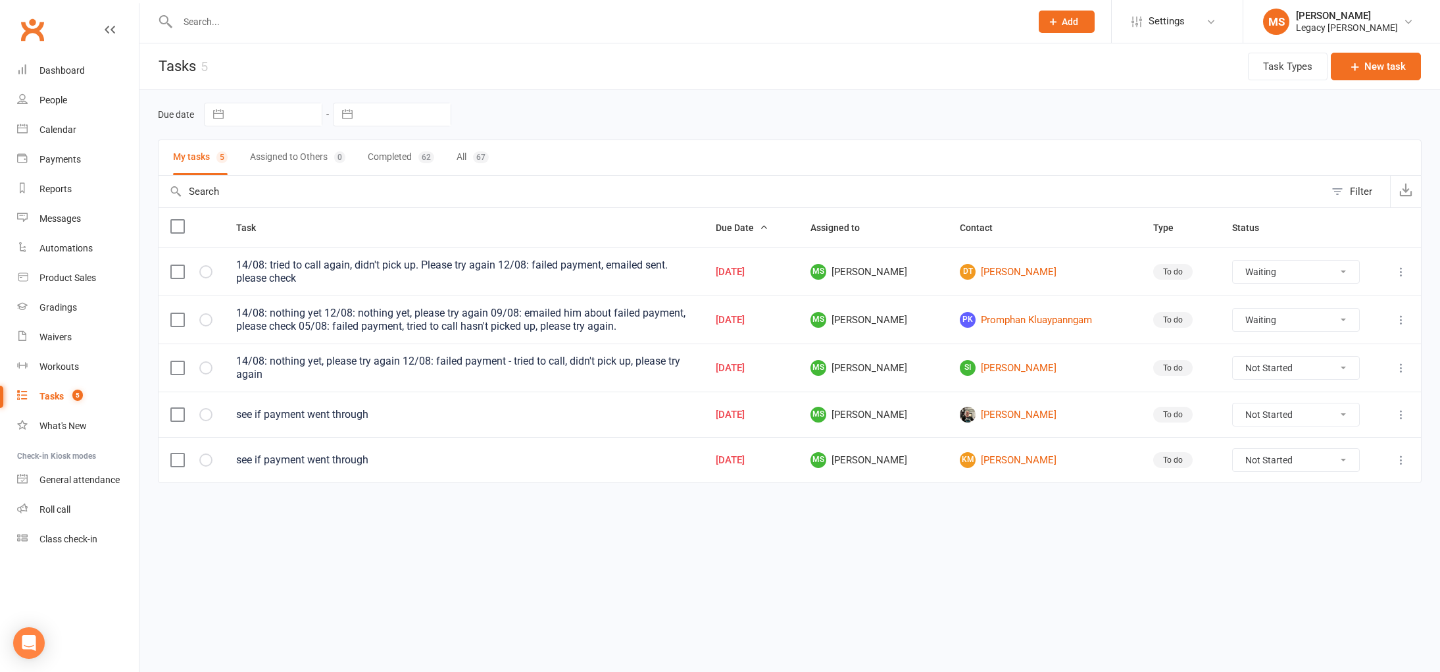
click at [1405, 364] on icon at bounding box center [1401, 367] width 13 height 13
click at [1318, 424] on link "Edit" at bounding box center [1343, 420] width 130 height 26
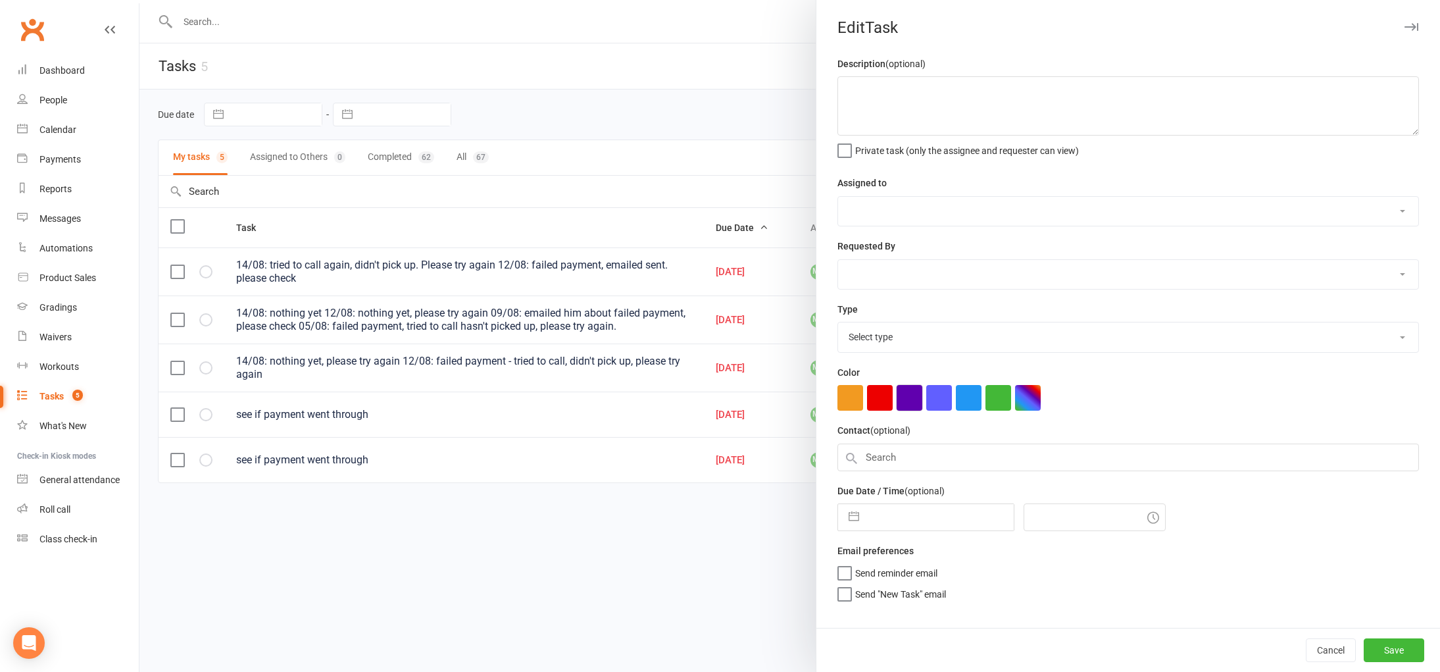
type textarea "14/08: nothing yet, please try again 12/08: failed payment - tried to call, did…"
select select "52429"
select select "51023"
type input "15 Aug 2025"
type input "5:30pm"
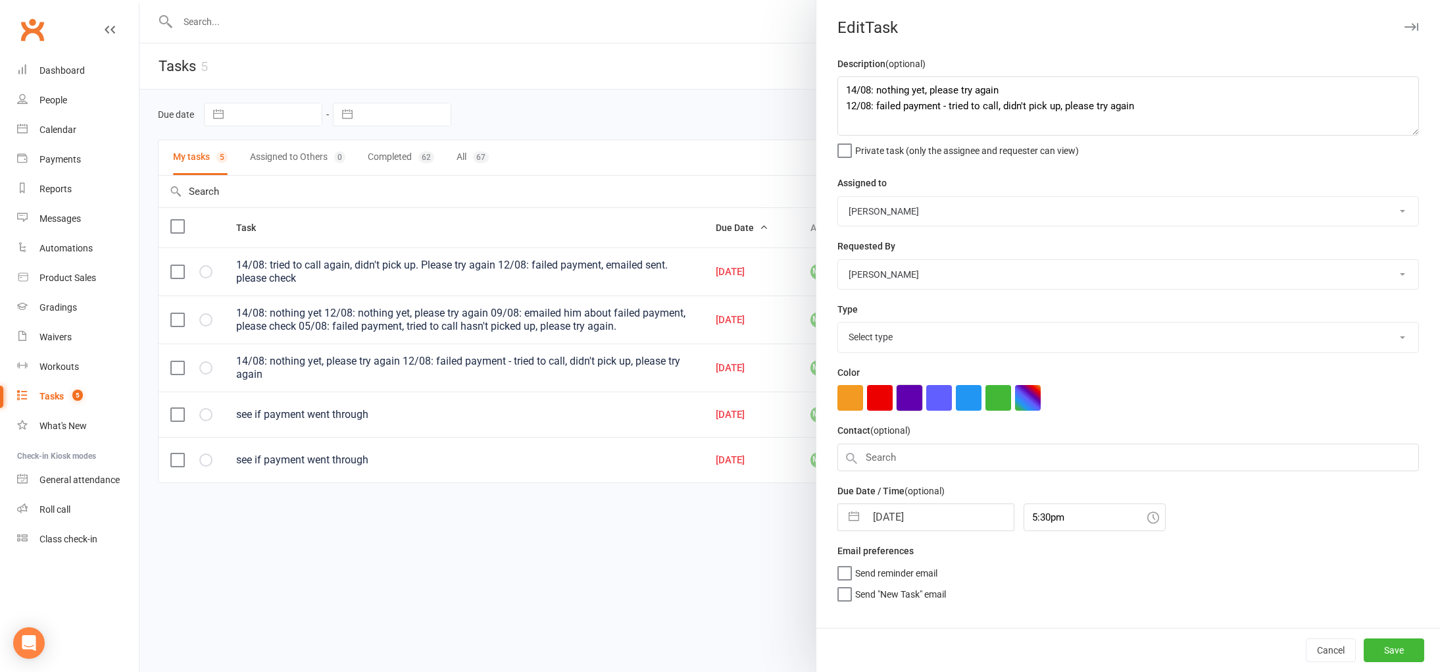
select select "34447"
click at [1002, 91] on textarea "14/08: nothing yet, please try again 12/08: failed payment - tried to call, did…" at bounding box center [1128, 105] width 582 height 59
click at [847, 94] on textarea "14/08: nothing yet, please try again 12/08: failed payment - tried to call, did…" at bounding box center [1128, 105] width 582 height 59
click at [850, 93] on textarea "14/08: nothing yet, please try again 12/08: failed payment - tried to call, did…" at bounding box center [1128, 105] width 582 height 59
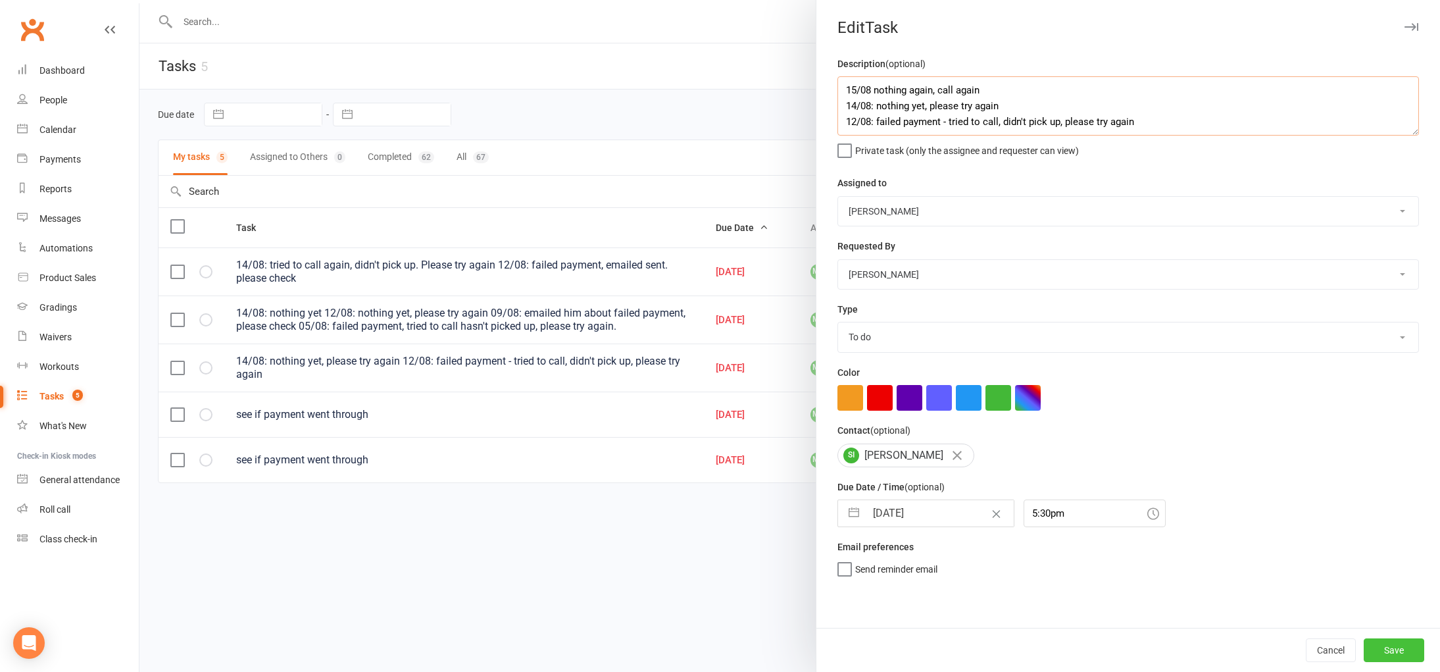
type textarea "15/08 nothing again, call again 14/08: nothing yet, please try again 12/08: fai…"
click at [1397, 650] on button "Save" at bounding box center [1394, 650] width 61 height 24
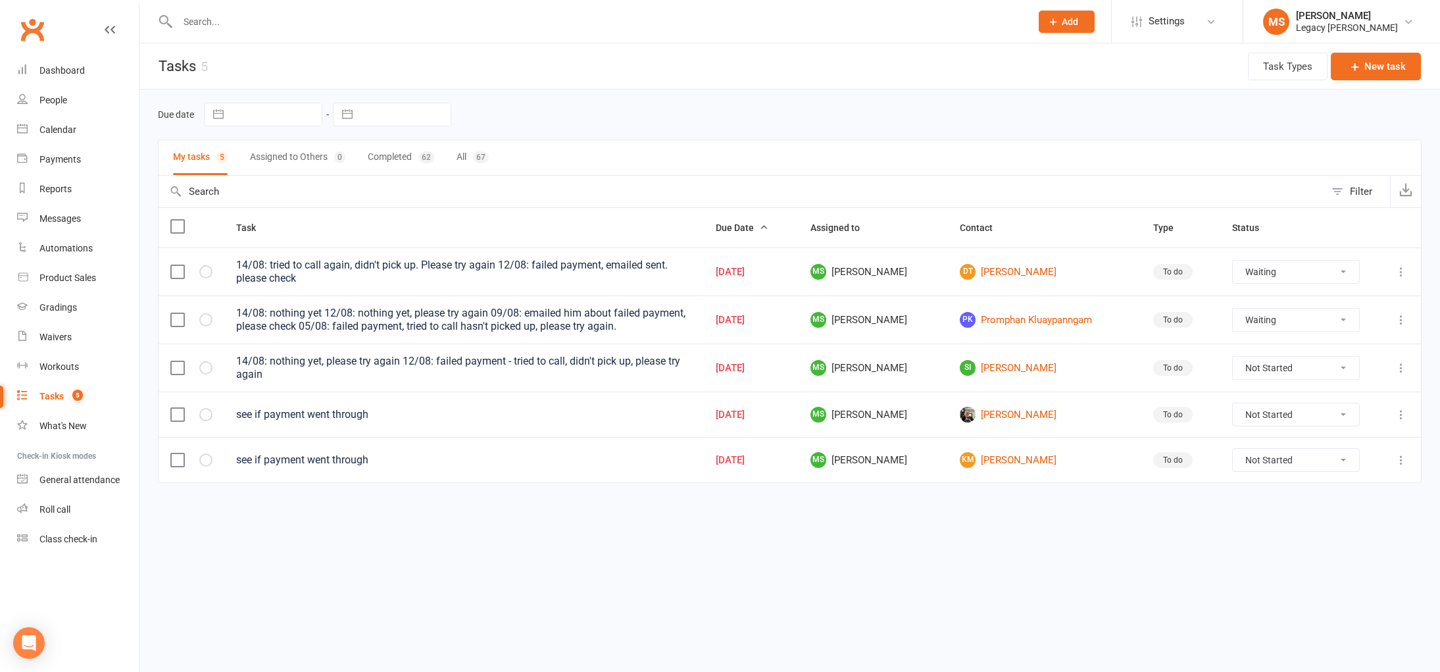
select select "waiting"
click at [1110, 314] on link "PK Promphan Kluaypanngam" at bounding box center [1045, 320] width 170 height 16
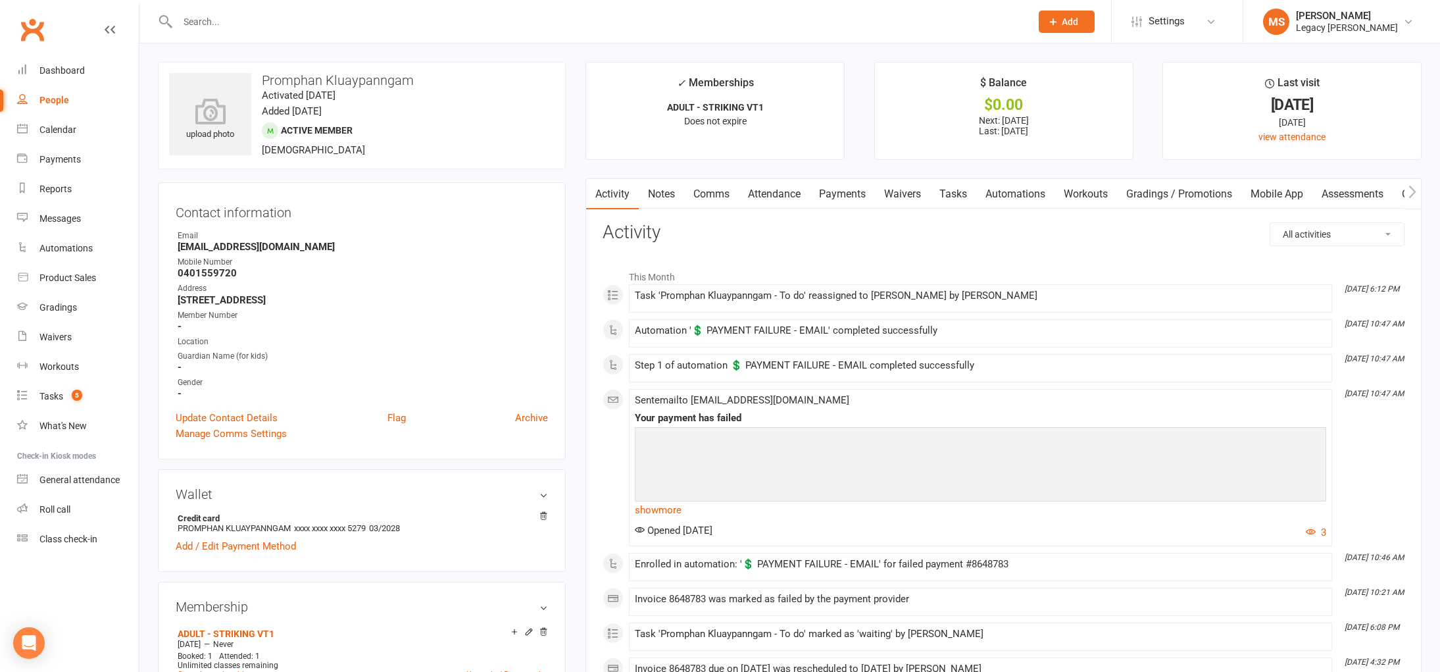
click at [851, 202] on link "Payments" at bounding box center [842, 194] width 65 height 30
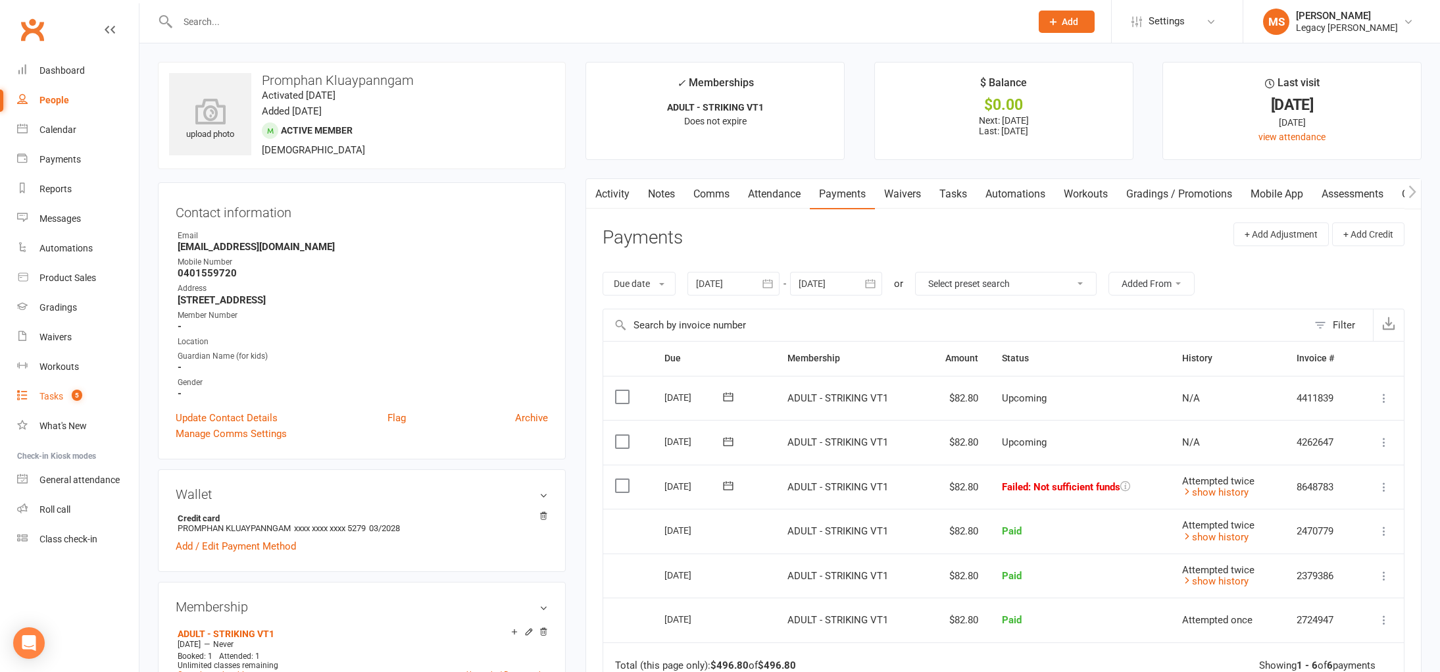
click at [35, 395] on link "Tasks 5" at bounding box center [78, 397] width 122 height 30
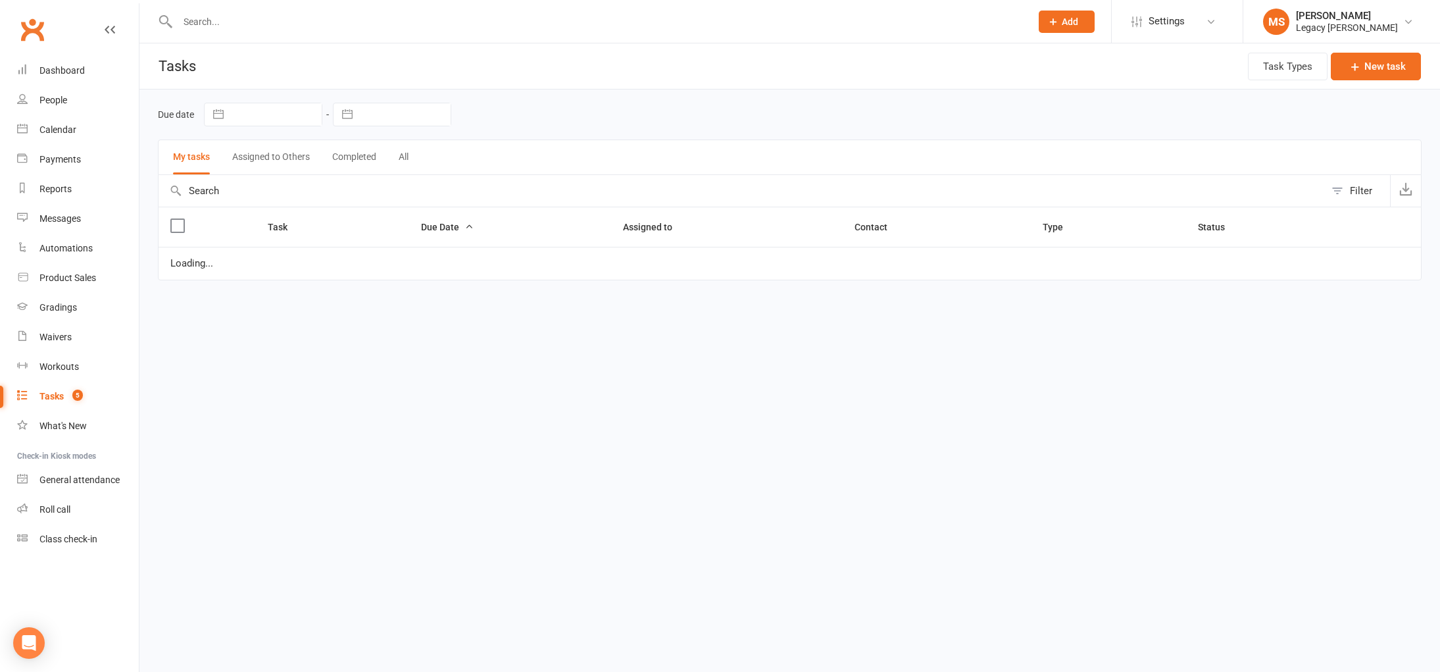
select select "waiting"
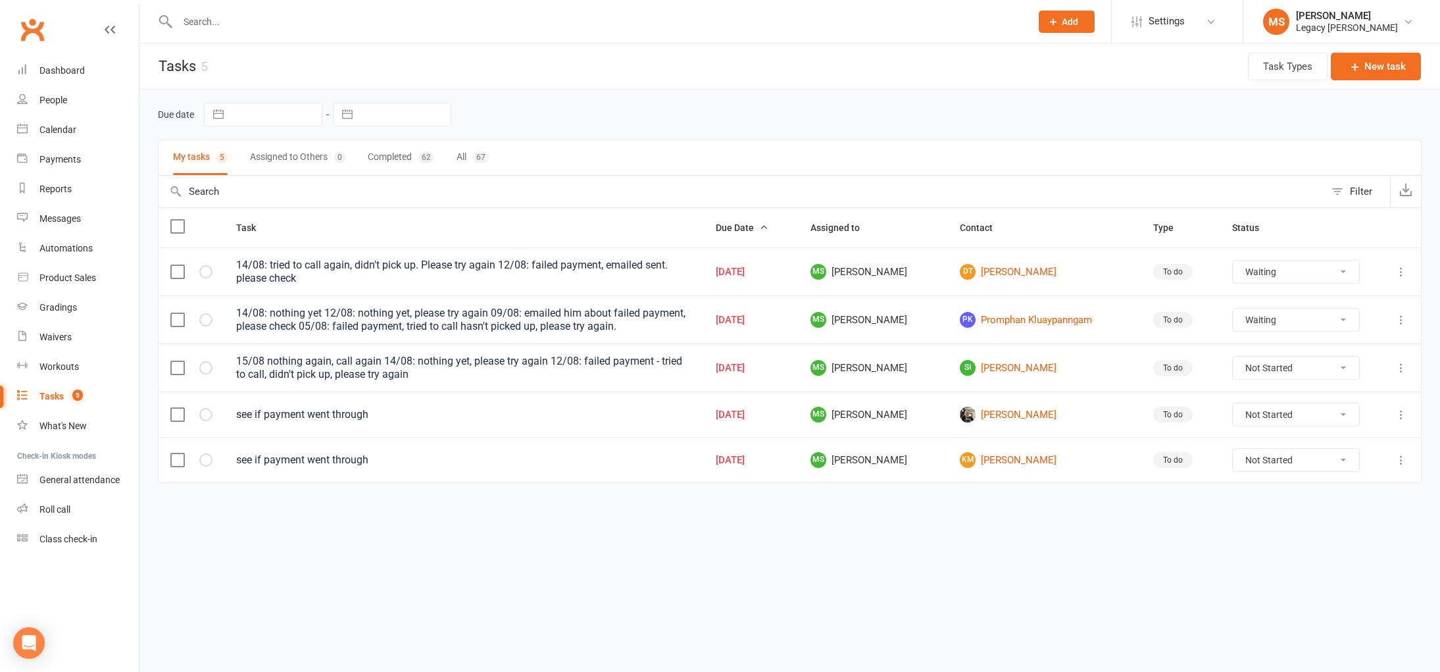
click at [1396, 316] on icon at bounding box center [1401, 319] width 13 height 13
click at [1351, 371] on link "Edit" at bounding box center [1343, 372] width 130 height 26
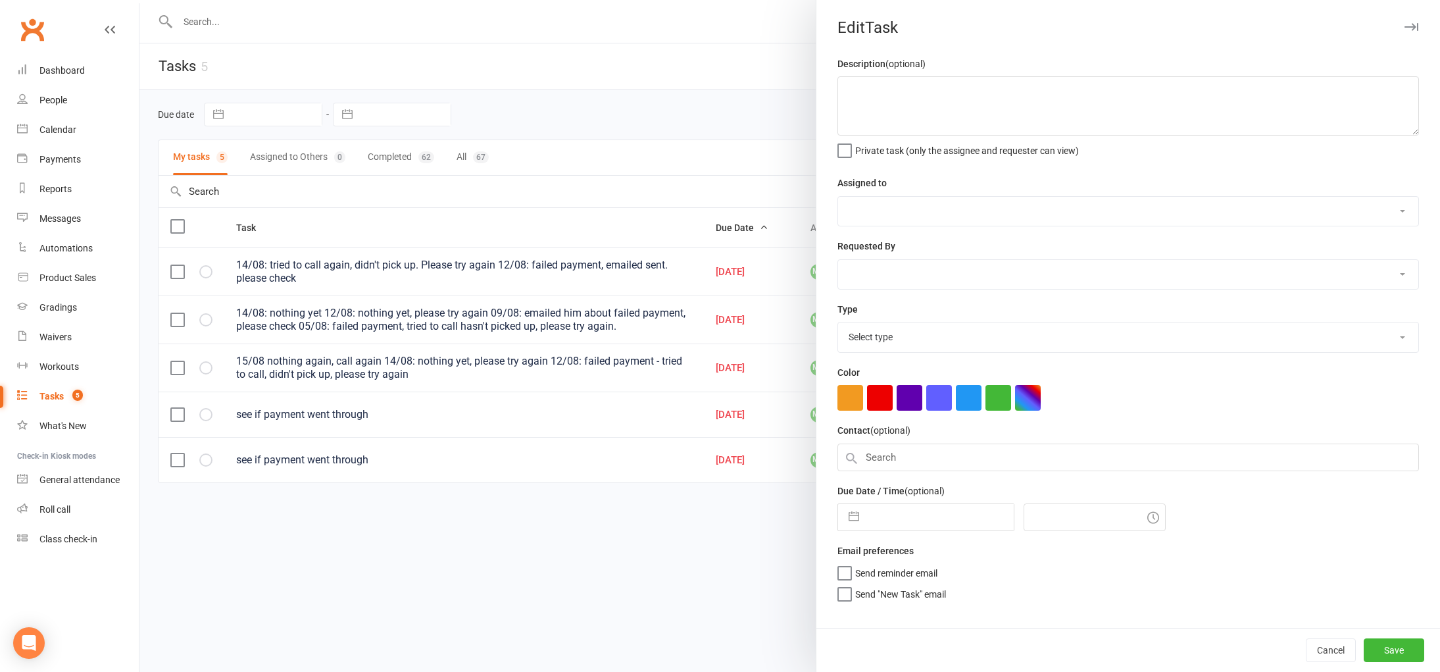
type textarea "14/08: nothing yet 12/08: nothing yet, please try again 09/08: emailed him abou…"
select select "52429"
select select "51023"
type input "15 Aug 2025"
type input "5:00pm"
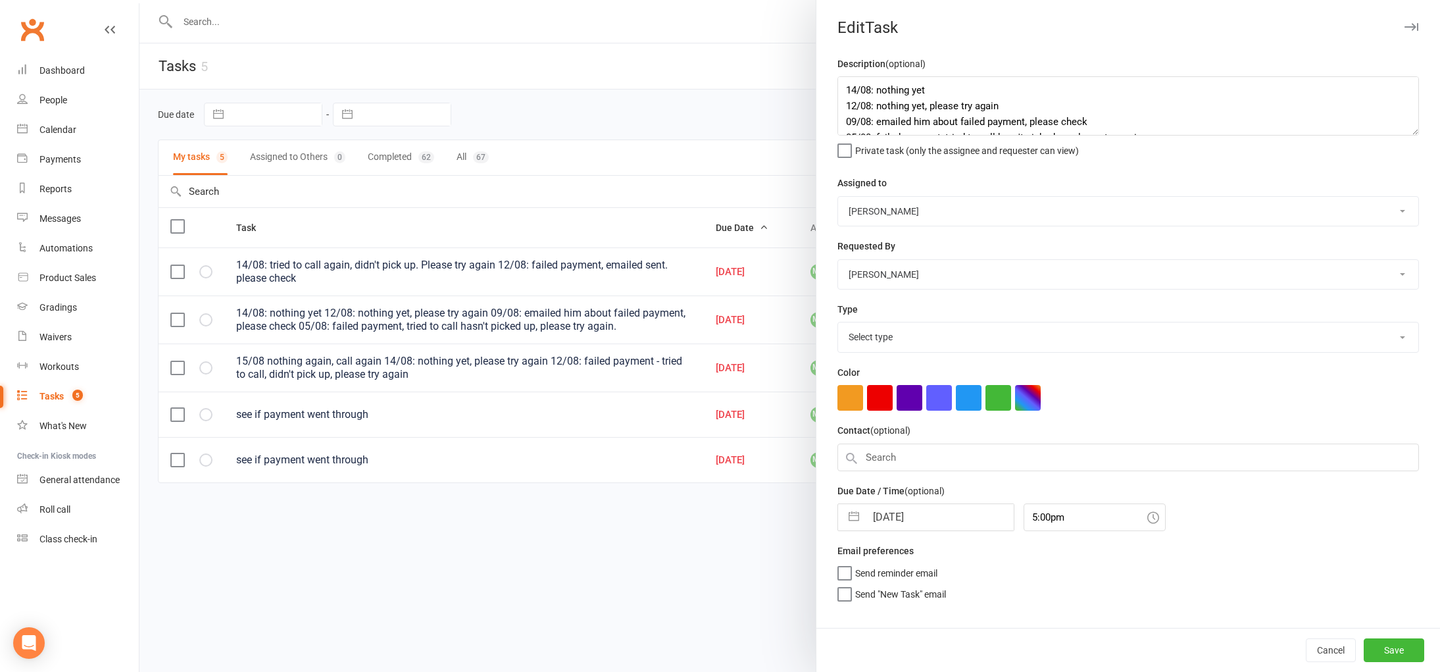
select select "34447"
click at [845, 92] on textarea "14/08: nothing yet 12/08: nothing yet, please try again 09/08: emailed him abou…" at bounding box center [1128, 105] width 582 height 59
click at [864, 87] on textarea "14/08: nothing yet 12/08: nothing yet, please try again 09/08: emailed him abou…" at bounding box center [1128, 105] width 582 height 59
type textarea "15/08 still nothing 14/08: nothing yet 12/08: nothing yet, please try again 09/…"
click at [1409, 656] on button "Save" at bounding box center [1394, 650] width 61 height 24
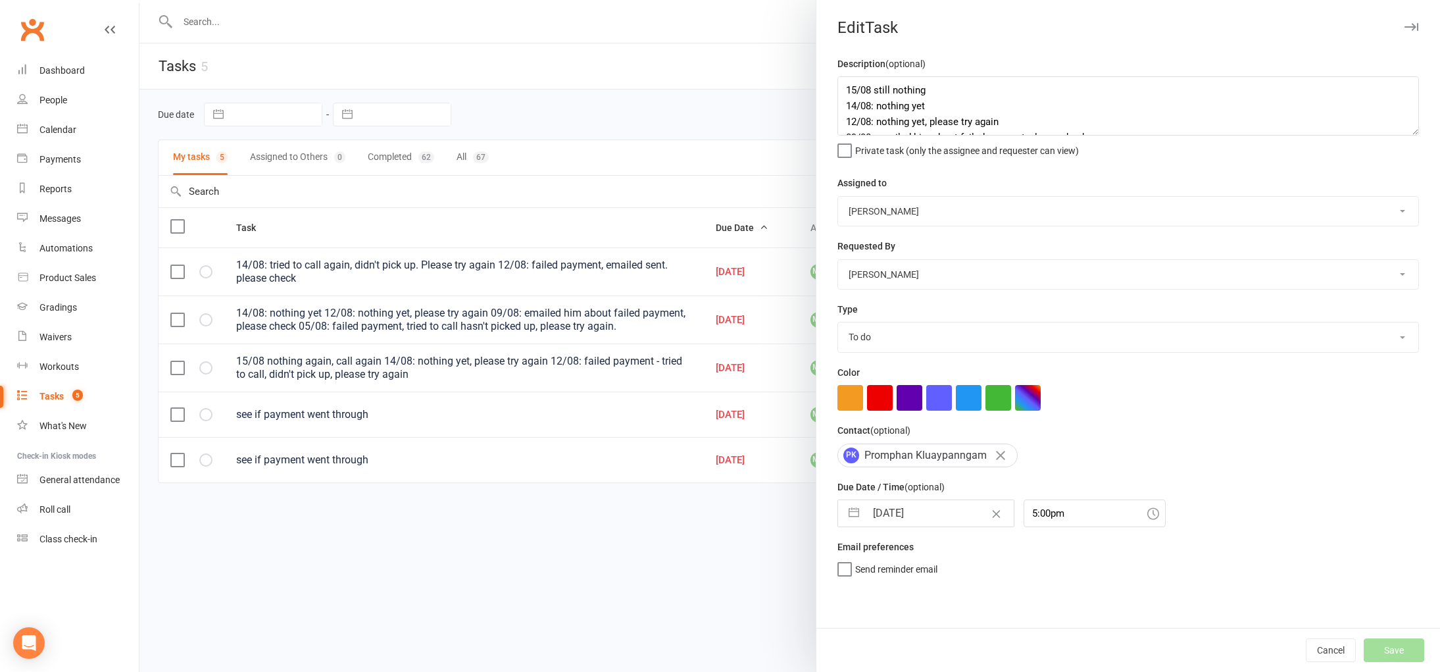
select select "waiting"
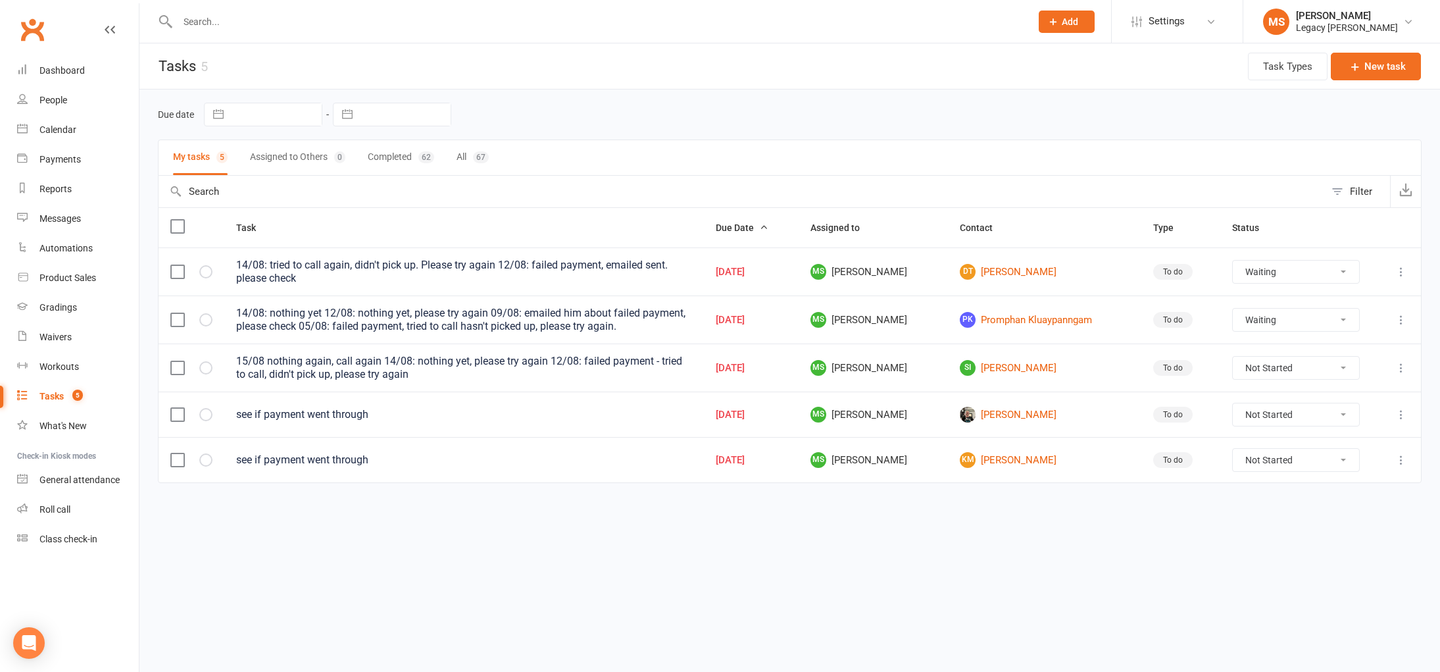
select select "waiting"
click at [991, 271] on link "DT DYLAN THOMAS" at bounding box center [1045, 272] width 170 height 16
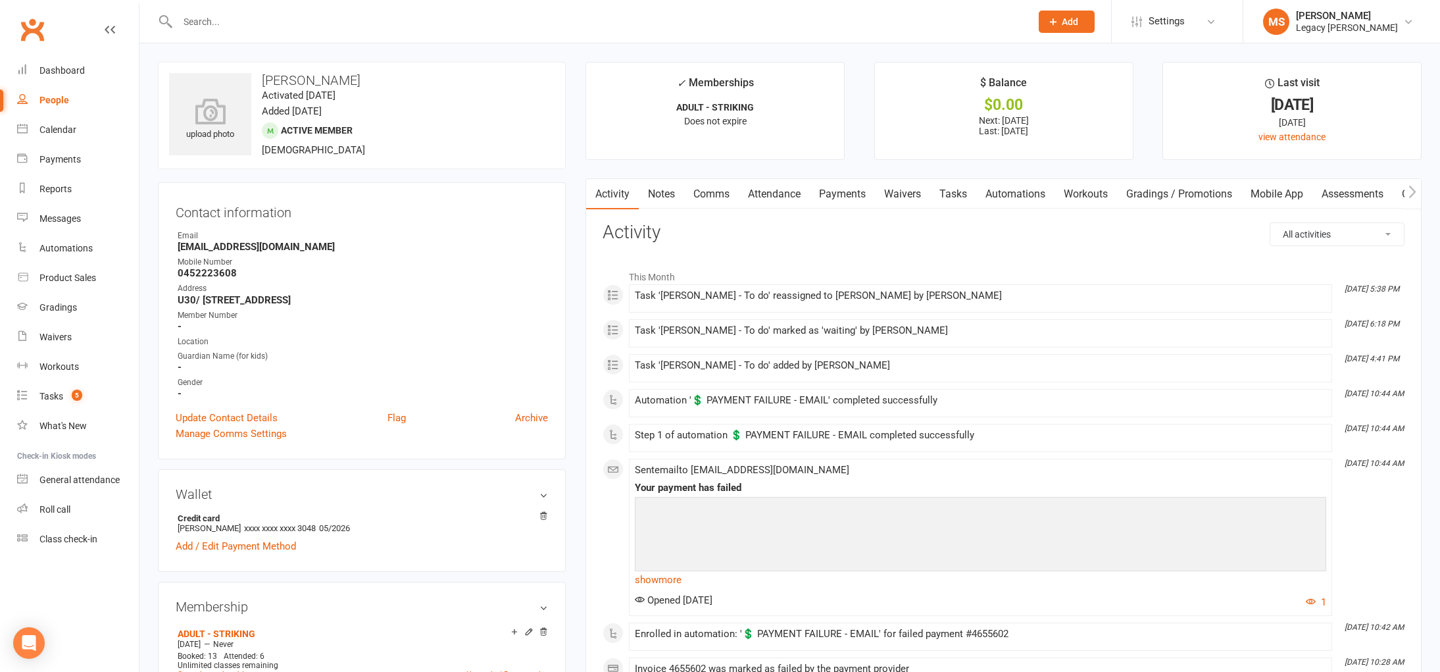
click at [853, 203] on link "Payments" at bounding box center [842, 194] width 65 height 30
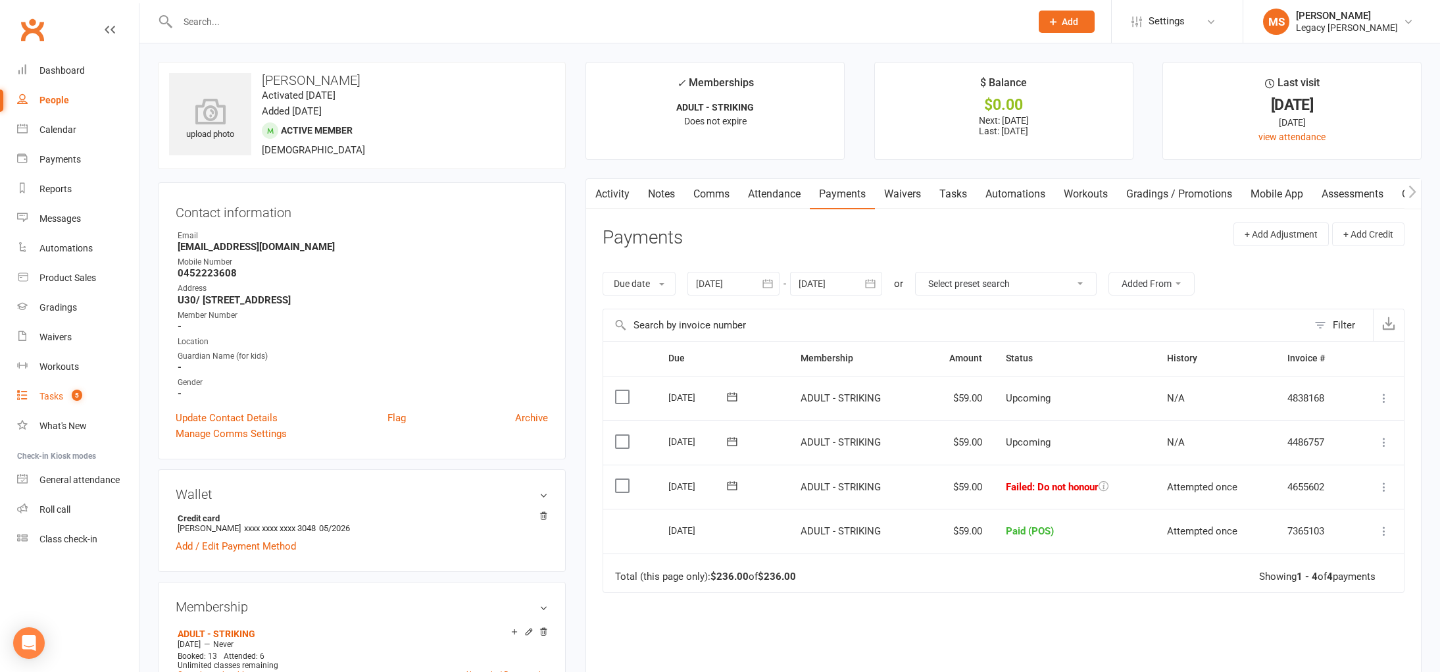
click at [56, 387] on link "Tasks 5" at bounding box center [78, 397] width 122 height 30
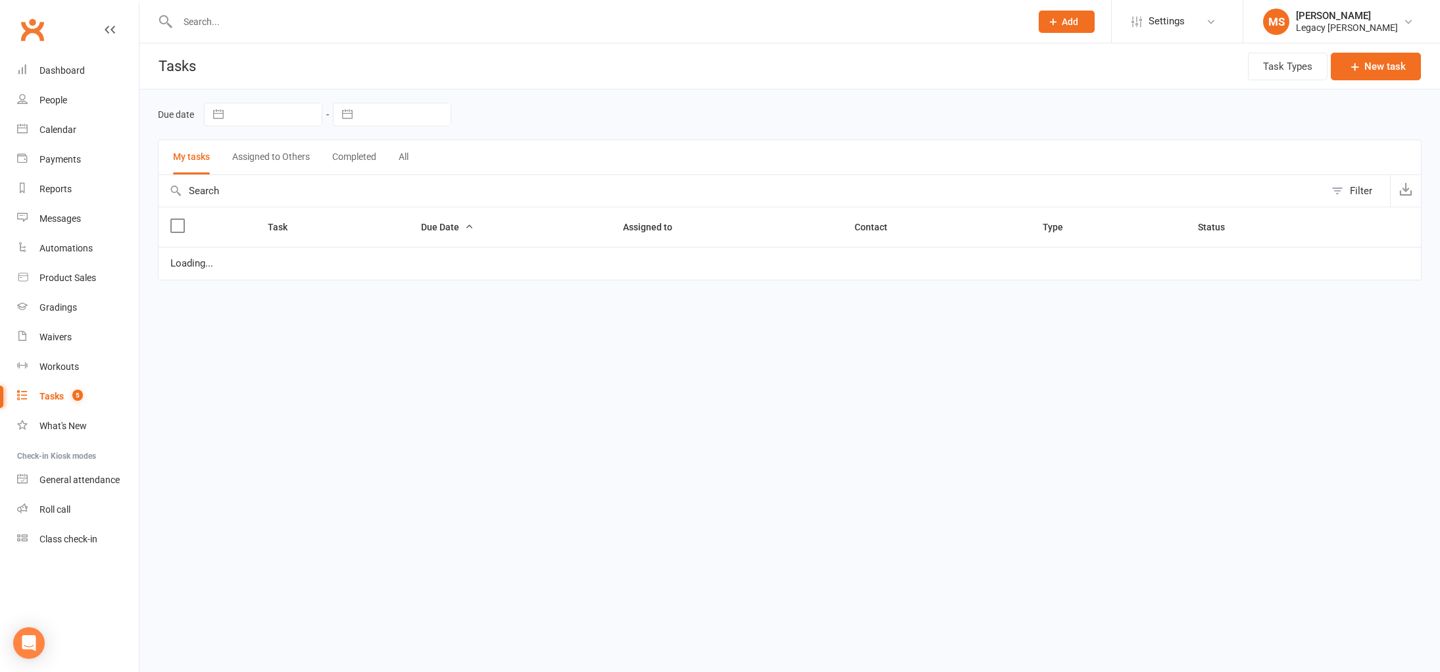
select select "waiting"
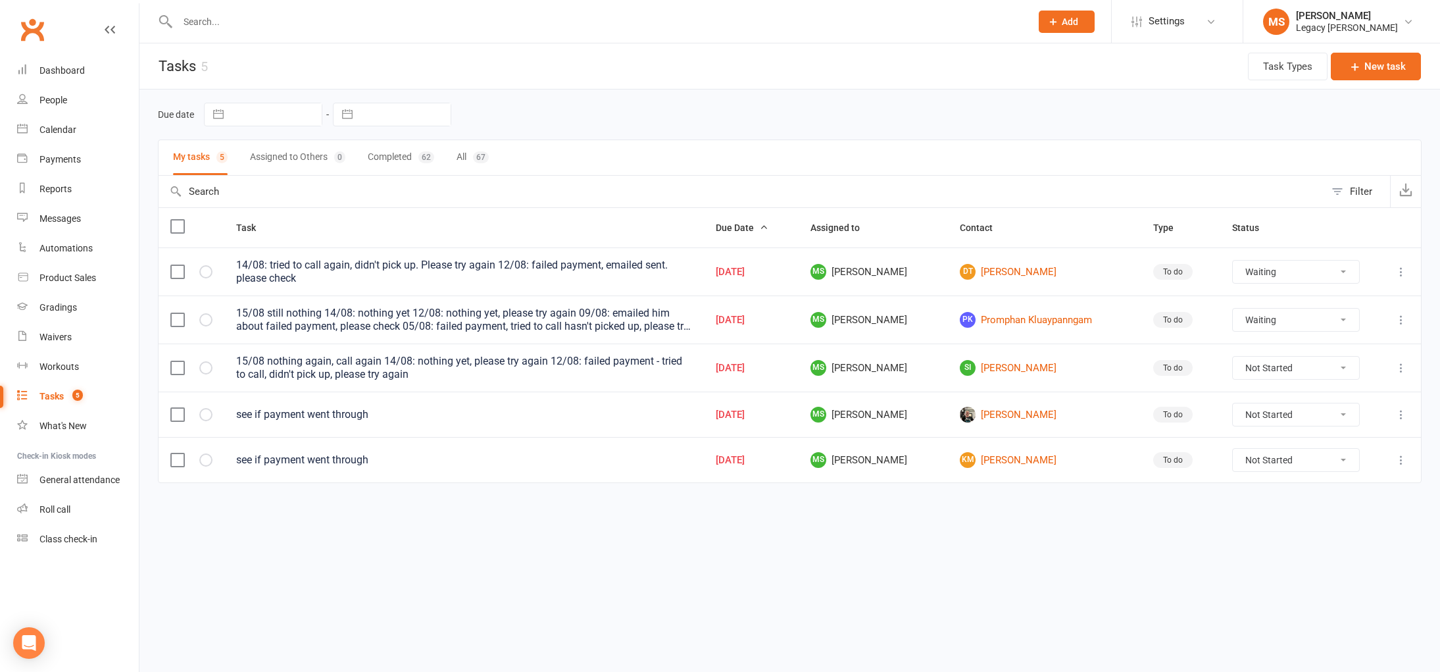
click at [1403, 266] on icon at bounding box center [1401, 271] width 13 height 13
click at [1345, 324] on link "Edit" at bounding box center [1343, 324] width 130 height 26
type textarea "14/08: tried to call again, didn't pick up. Please try again 12/08: failed paym…"
select select "52429"
select select "51023"
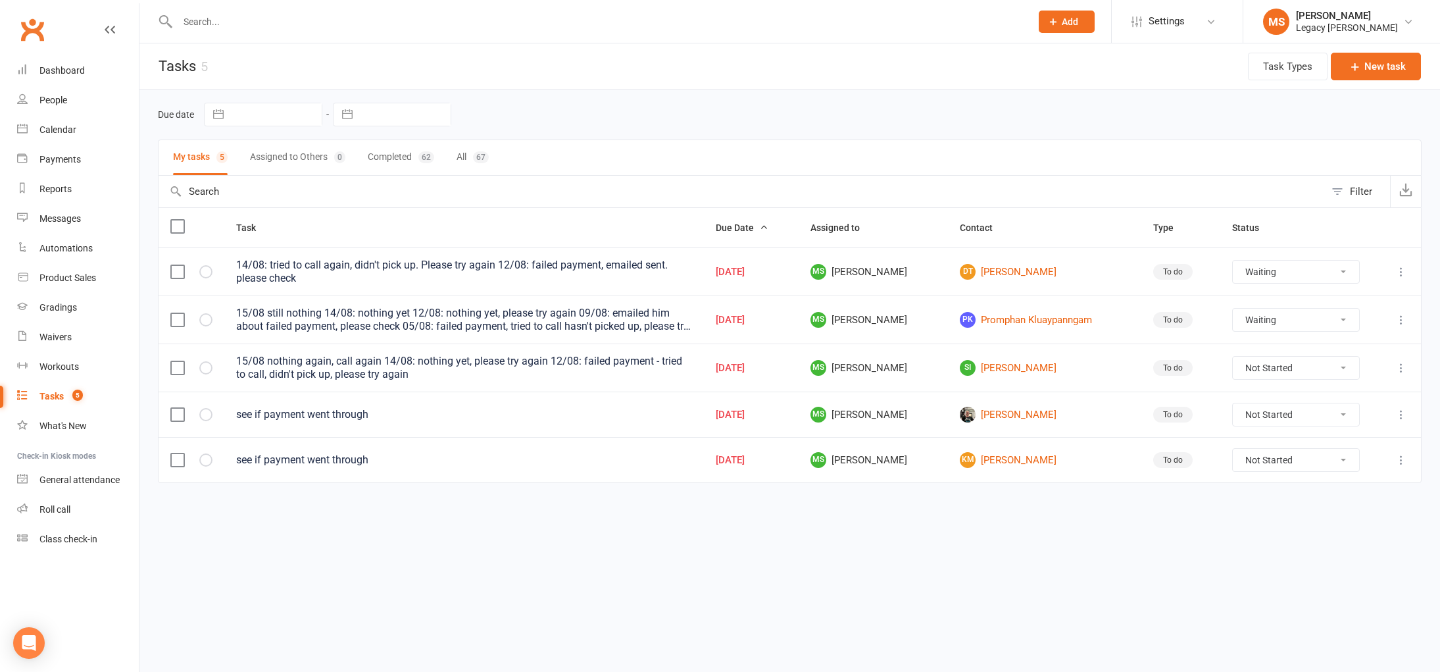
type input "15 Aug 2025"
type input "4:45pm"
select select "34447"
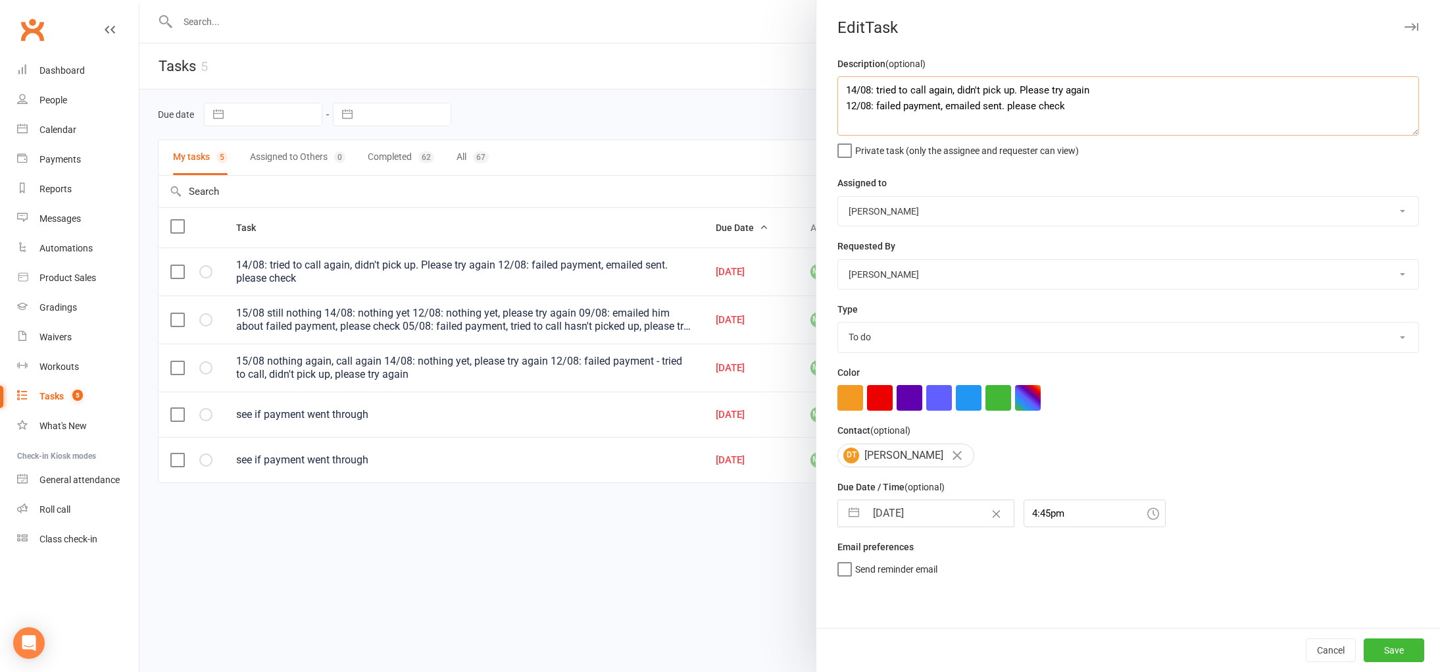
click at [848, 91] on textarea "14/08: tried to call again, didn't pick up. Please try again 12/08: failed paym…" at bounding box center [1128, 105] width 582 height 59
click at [859, 89] on textarea "14/08: tried to call again, didn't pick up. Please try again 12/08: failed paym…" at bounding box center [1128, 105] width 582 height 59
type textarea "15/08 nothing again 14/08: tried to call again, didn't pick up. Please try agai…"
click at [1398, 649] on button "Save" at bounding box center [1394, 650] width 61 height 24
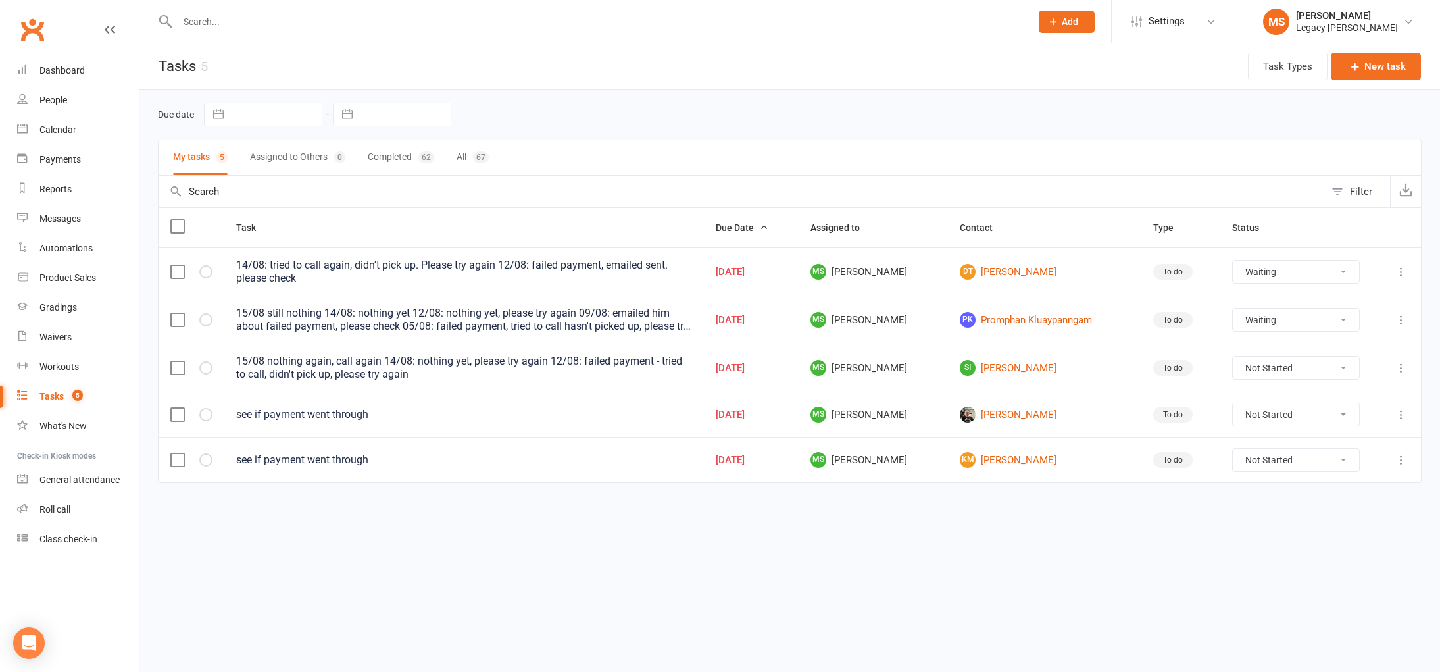
select select "waiting"
click at [210, 25] on input "text" at bounding box center [598, 21] width 848 height 18
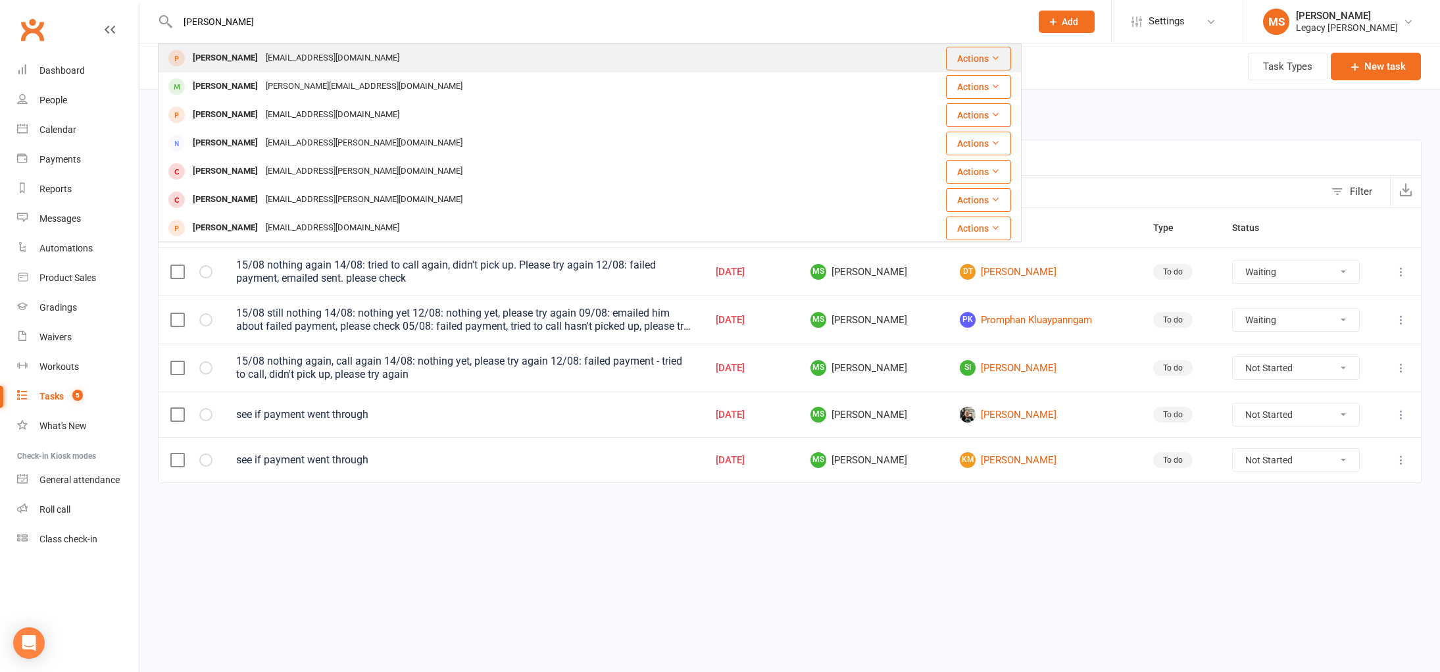
type input "taylor ball"
click at [211, 67] on div "Taylor Ball" at bounding box center [225, 58] width 73 height 19
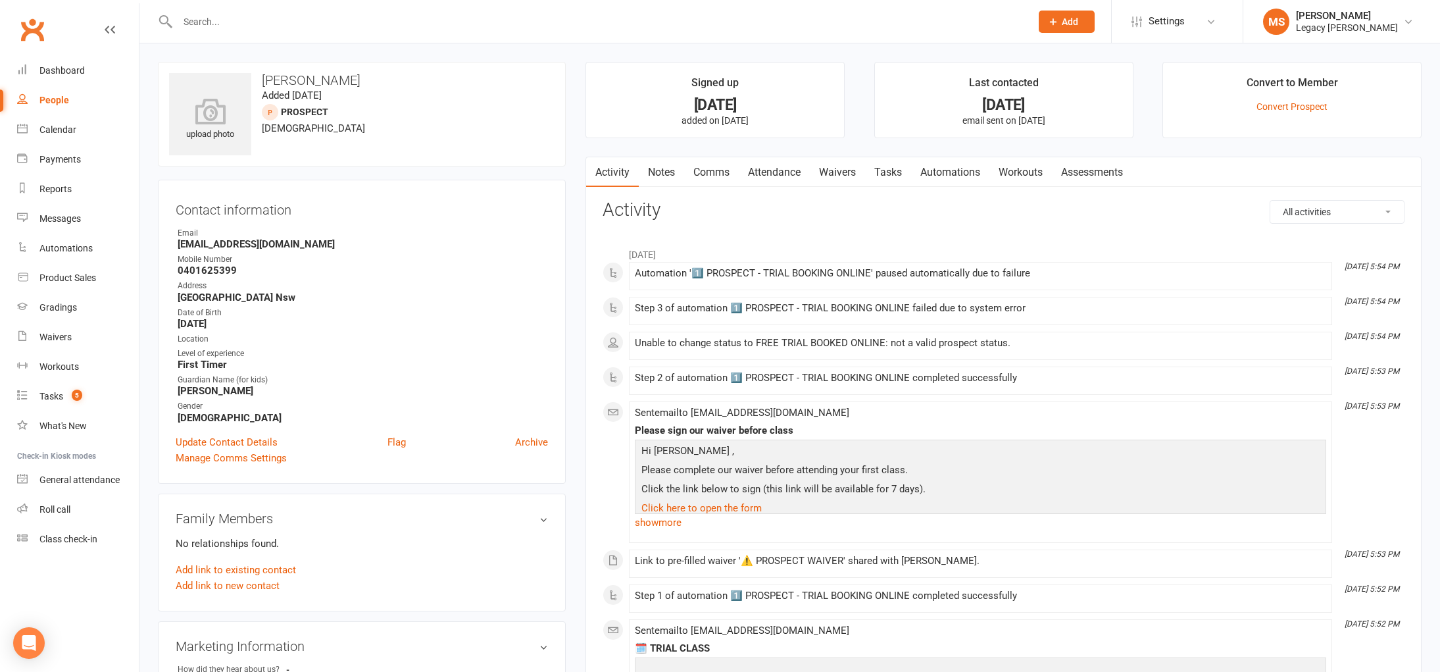
click at [189, 12] on input "text" at bounding box center [598, 21] width 848 height 18
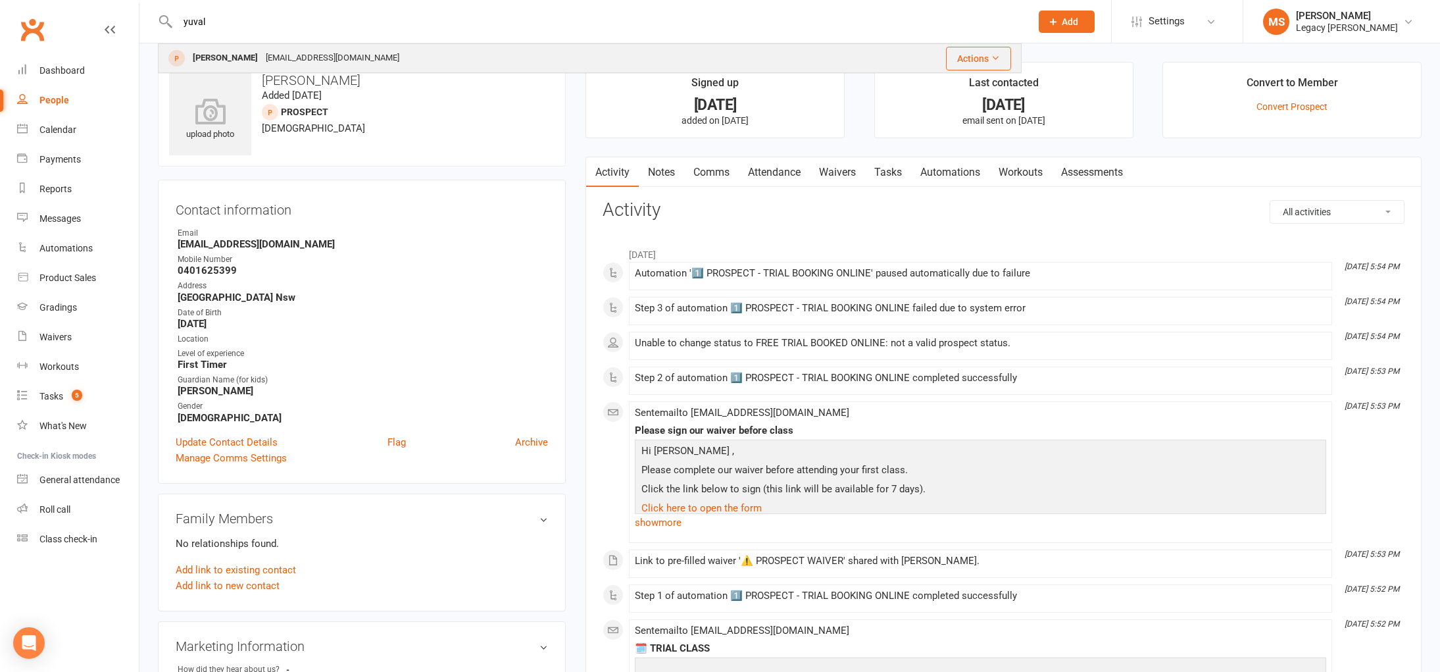
type input "yuval"
click at [262, 60] on div "ovyuval@gmail.com" at bounding box center [332, 58] width 141 height 19
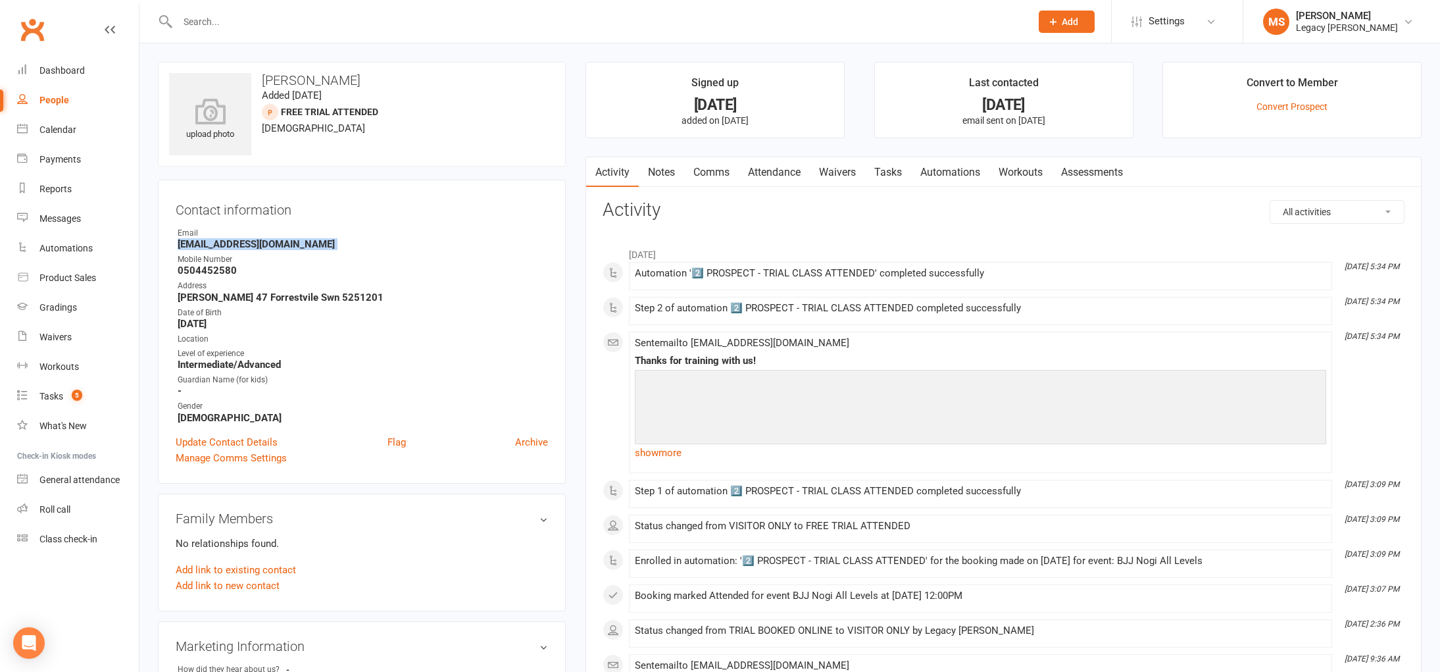
drag, startPoint x: 177, startPoint y: 243, endPoint x: 303, endPoint y: 251, distance: 125.9
click at [303, 251] on ul "Owner Email ovyuval@gmail.com Mobile Number 0504452580 Address Ferguson 47 Forr…" at bounding box center [362, 325] width 372 height 197
copy render-form-field "ovyuval@gmail.com"
click at [214, 22] on input "text" at bounding box center [598, 21] width 848 height 18
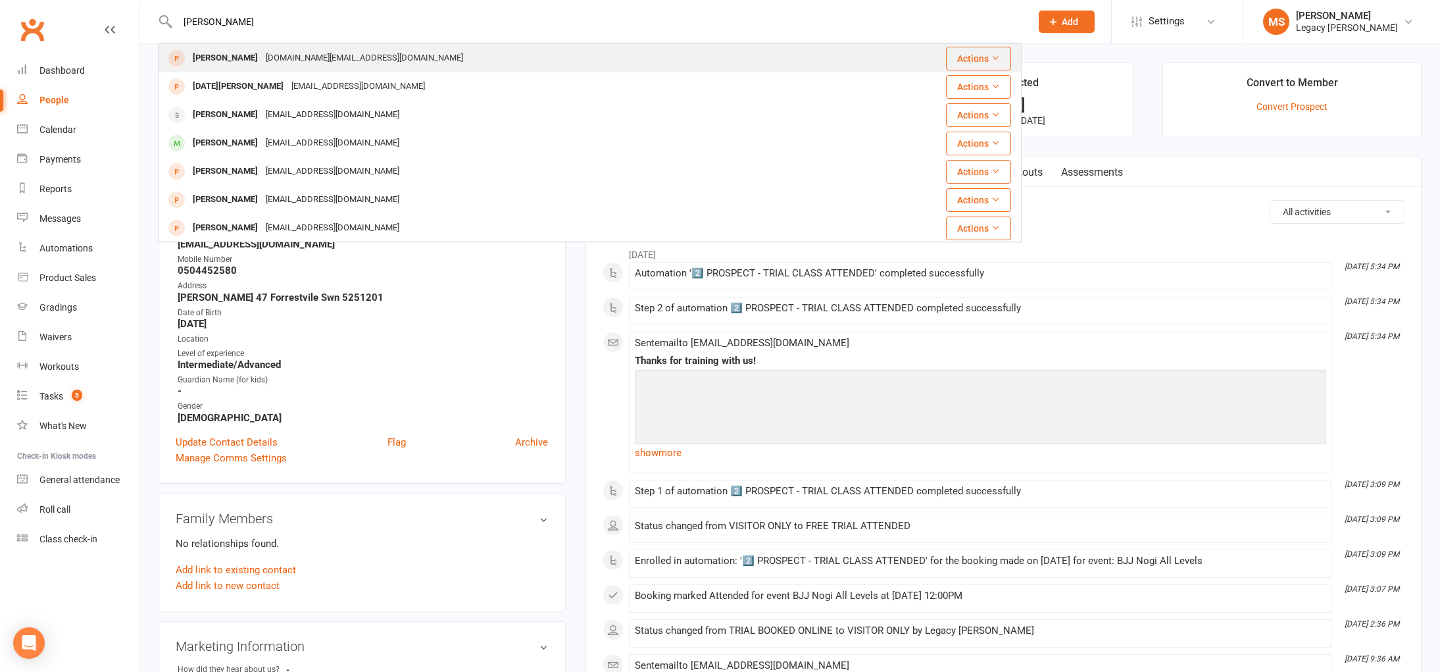
type input "jordan luo"
click at [270, 53] on div "jaro2388.ninja@gmail.com" at bounding box center [364, 58] width 205 height 19
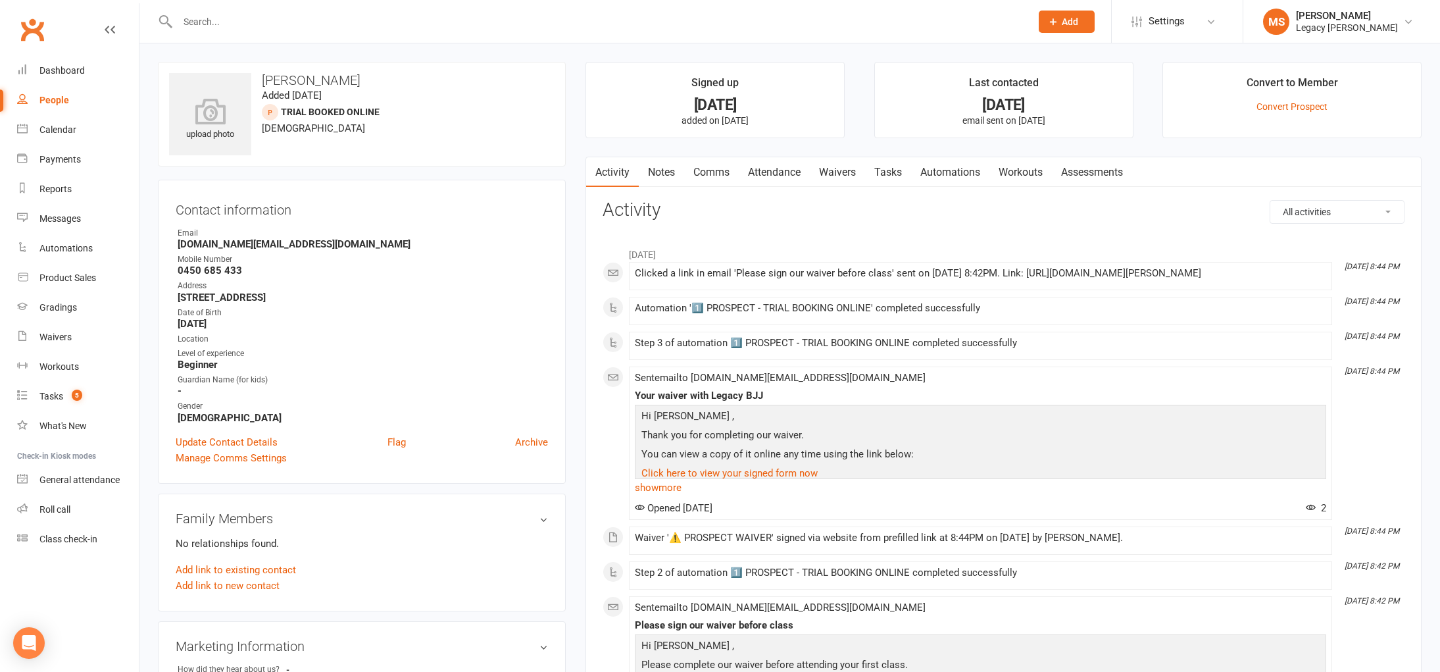
click at [224, 29] on input "text" at bounding box center [598, 21] width 848 height 18
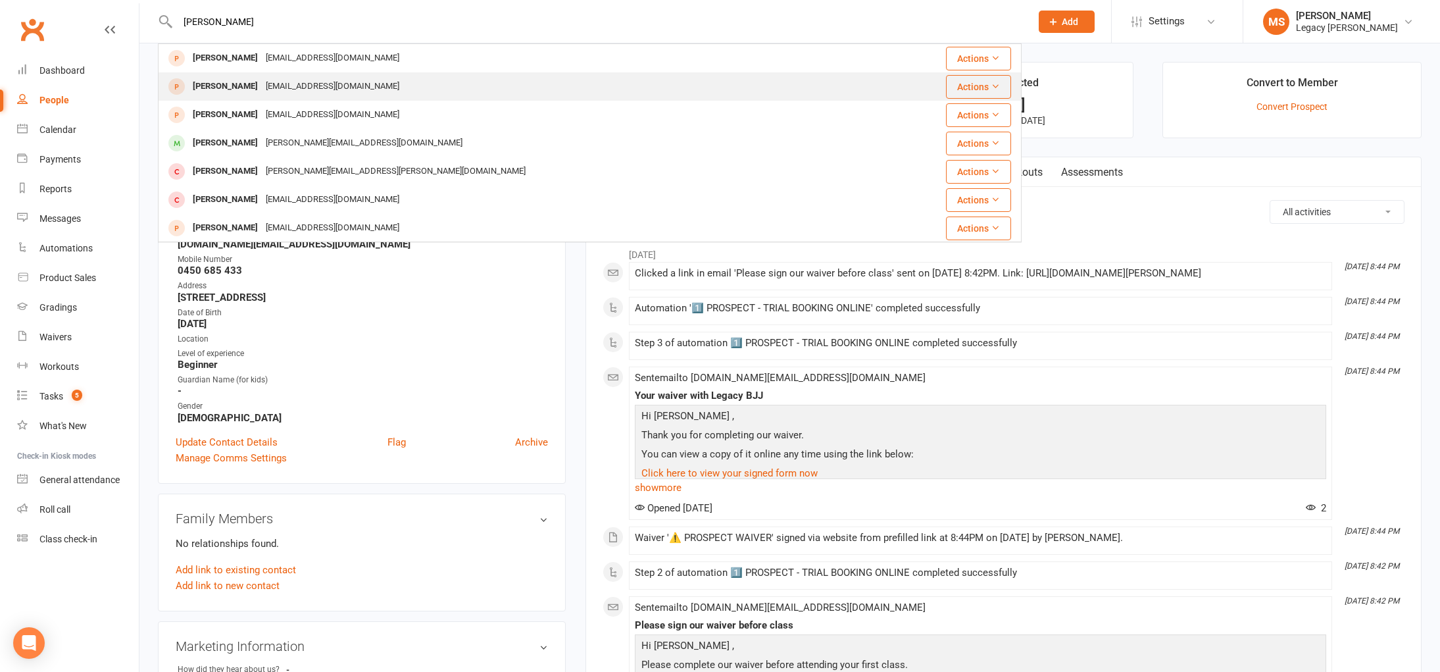
type input "mateo jax"
click at [245, 92] on div "Matheo Jaxon Johansson" at bounding box center [225, 86] width 73 height 19
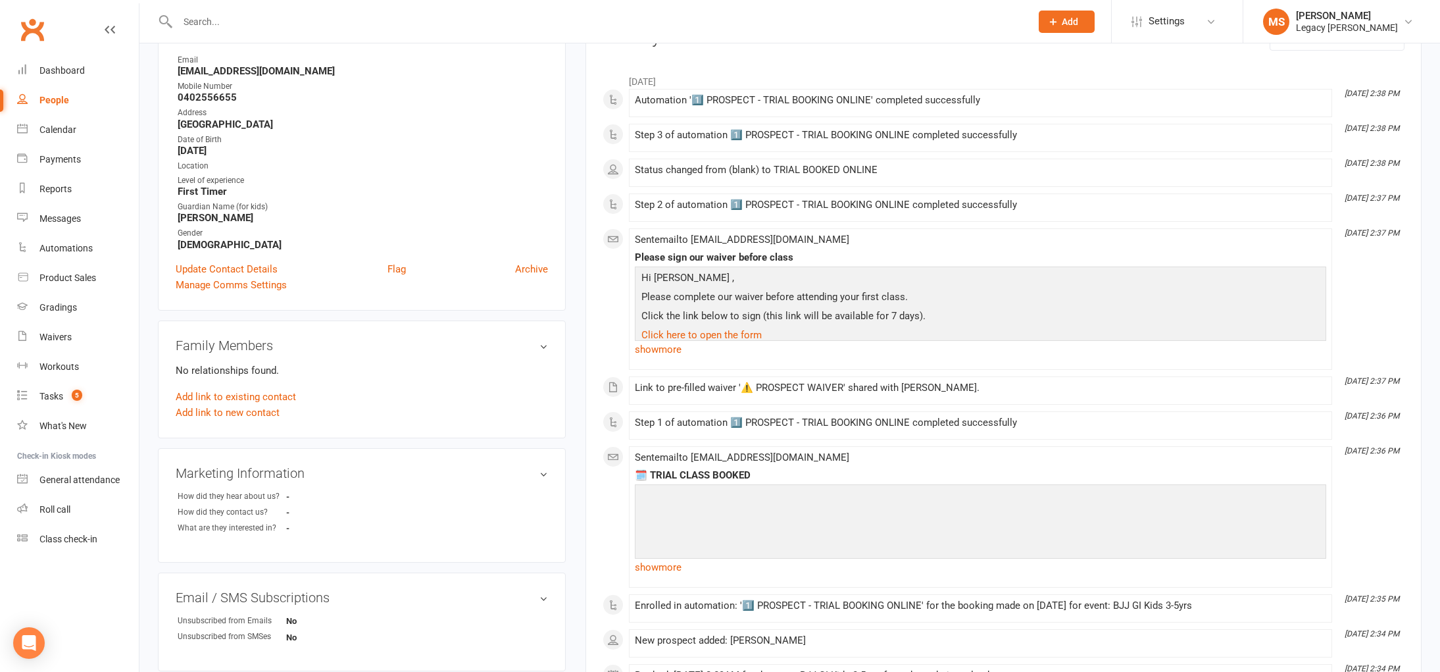
scroll to position [61, 0]
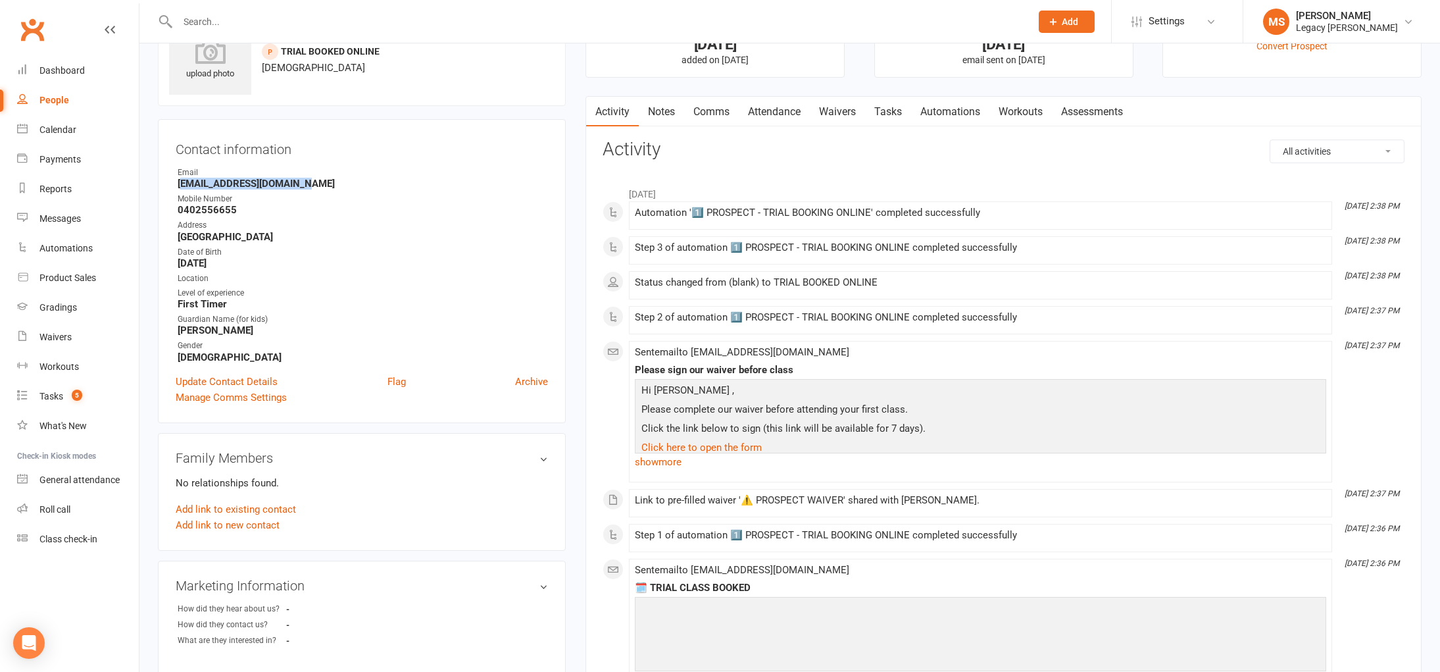
drag, startPoint x: 180, startPoint y: 184, endPoint x: 317, endPoint y: 184, distance: 136.8
click at [317, 184] on strong "Jessicagabor85@gmail.com" at bounding box center [363, 184] width 370 height 12
copy strong "essicagabor85@gmail.com"
click at [280, 14] on input "text" at bounding box center [598, 21] width 848 height 18
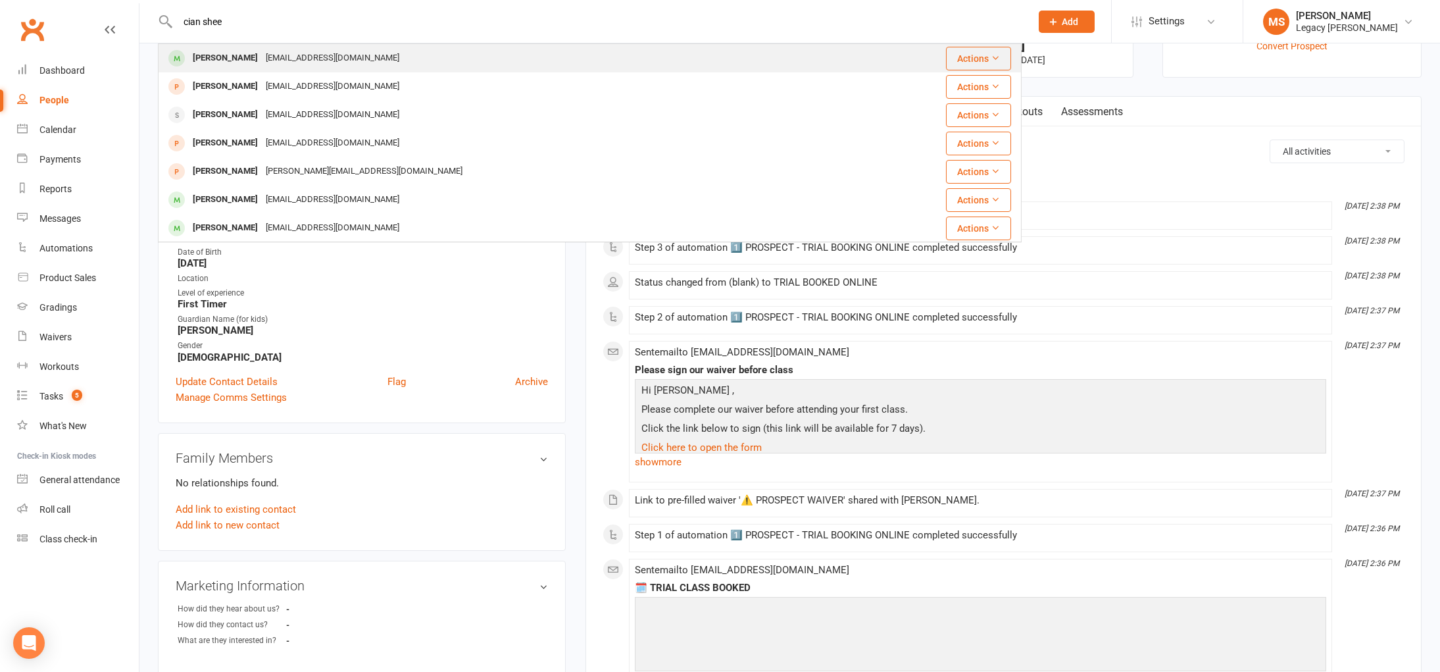
type input "cian shee"
click at [262, 51] on div "[EMAIL_ADDRESS][DOMAIN_NAME]" at bounding box center [332, 58] width 141 height 19
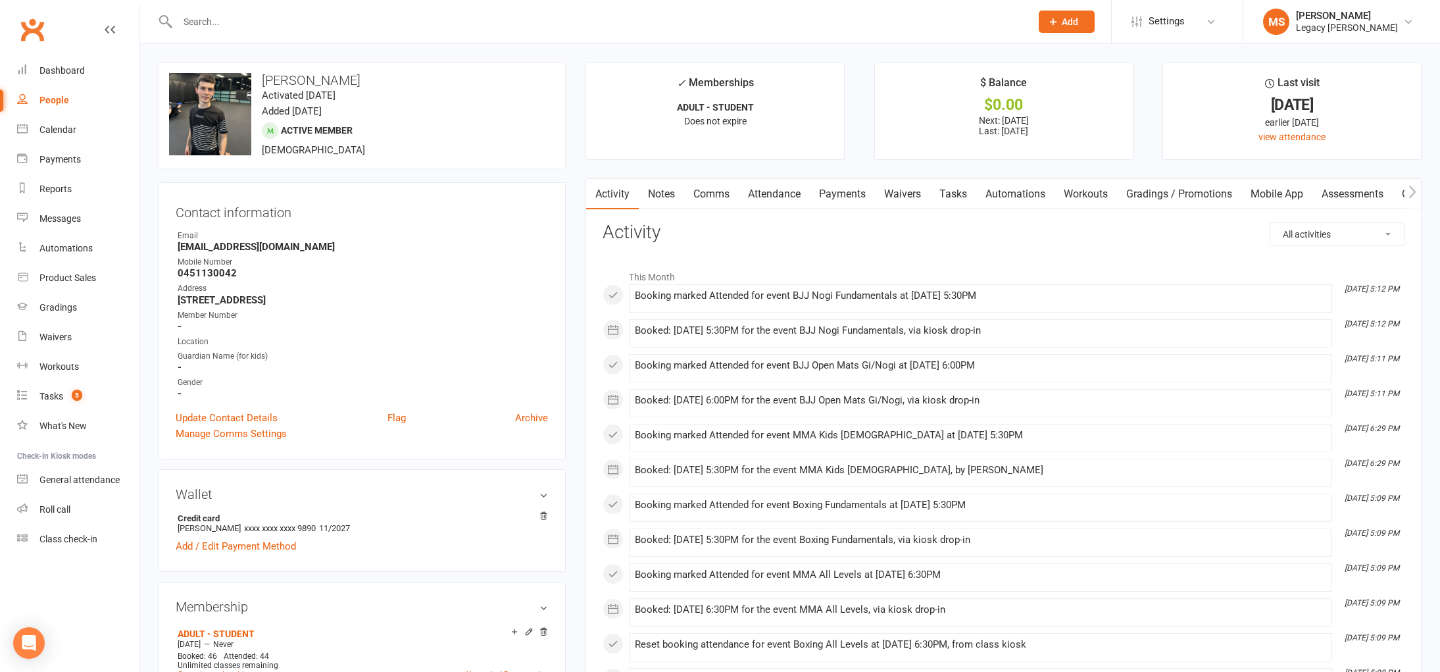
click at [849, 198] on link "Payments" at bounding box center [842, 194] width 65 height 30
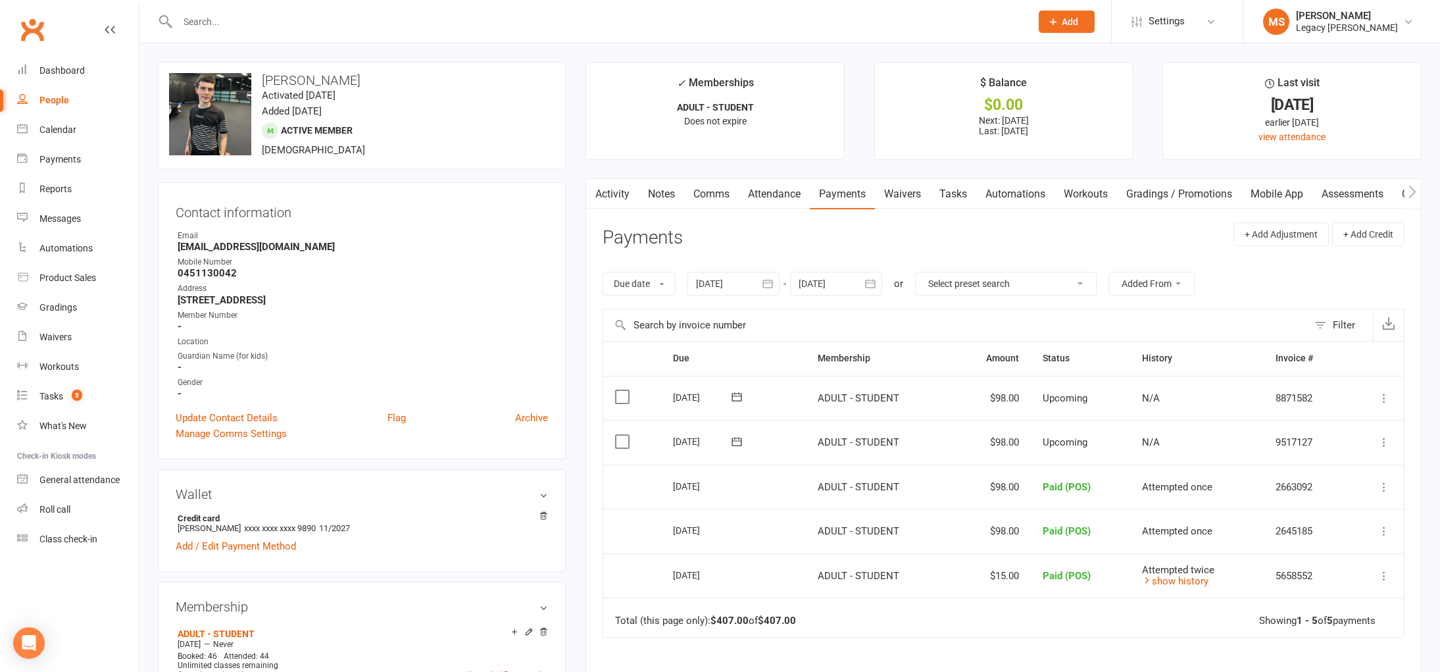
click at [749, 287] on div at bounding box center [733, 284] width 92 height 24
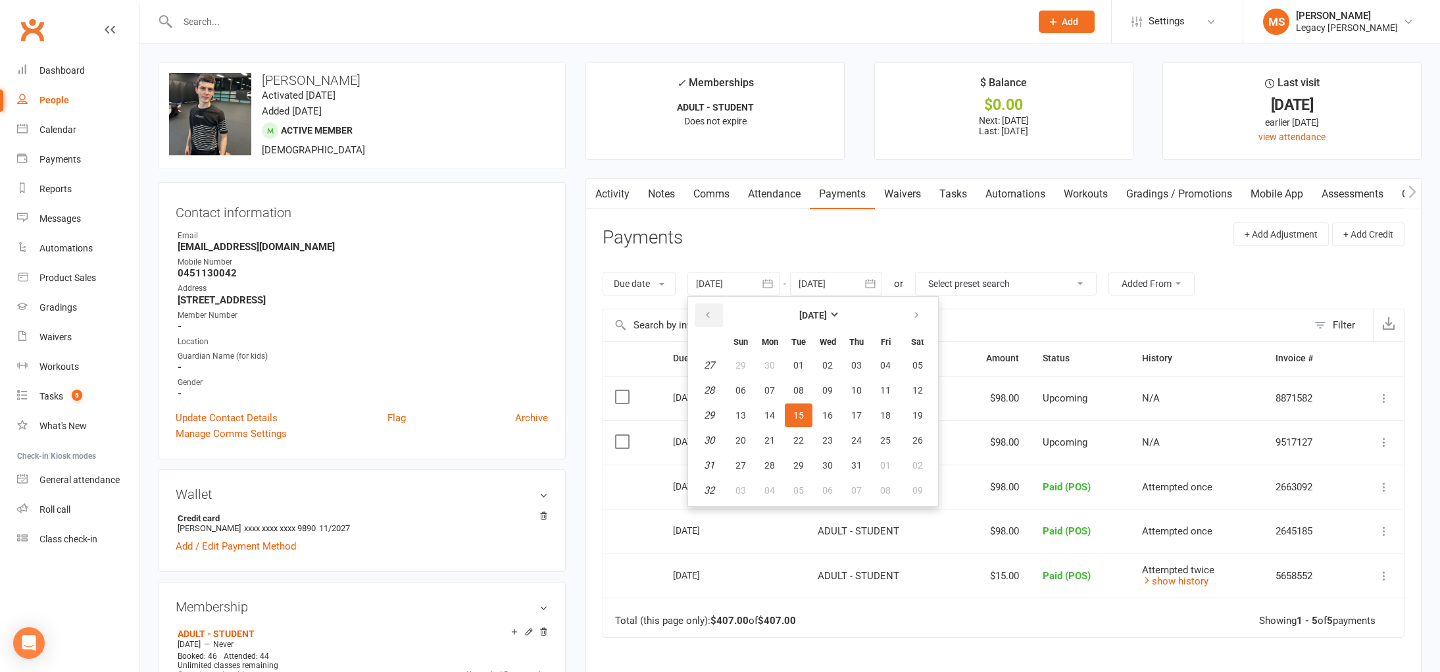
click at [720, 312] on button "button" at bounding box center [709, 315] width 28 height 24
click at [910, 366] on button "01" at bounding box center [918, 365] width 34 height 24
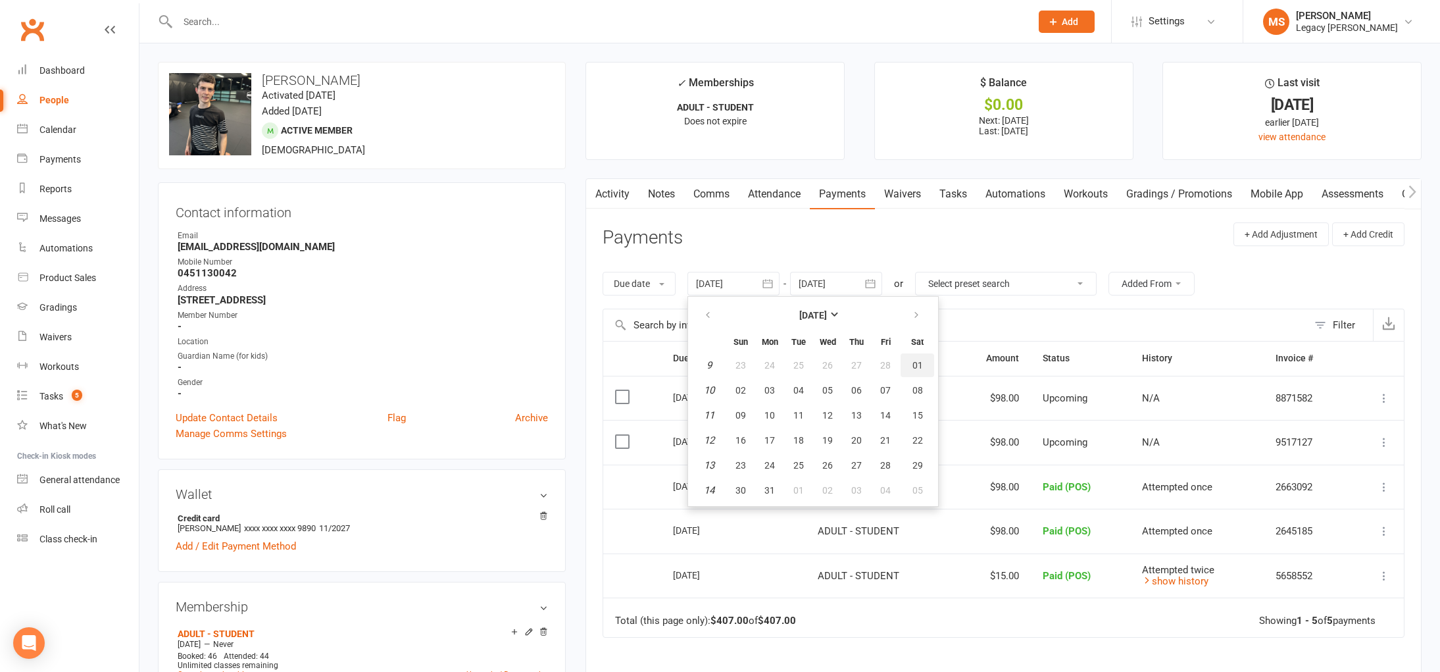
type input "01 Mar 2025"
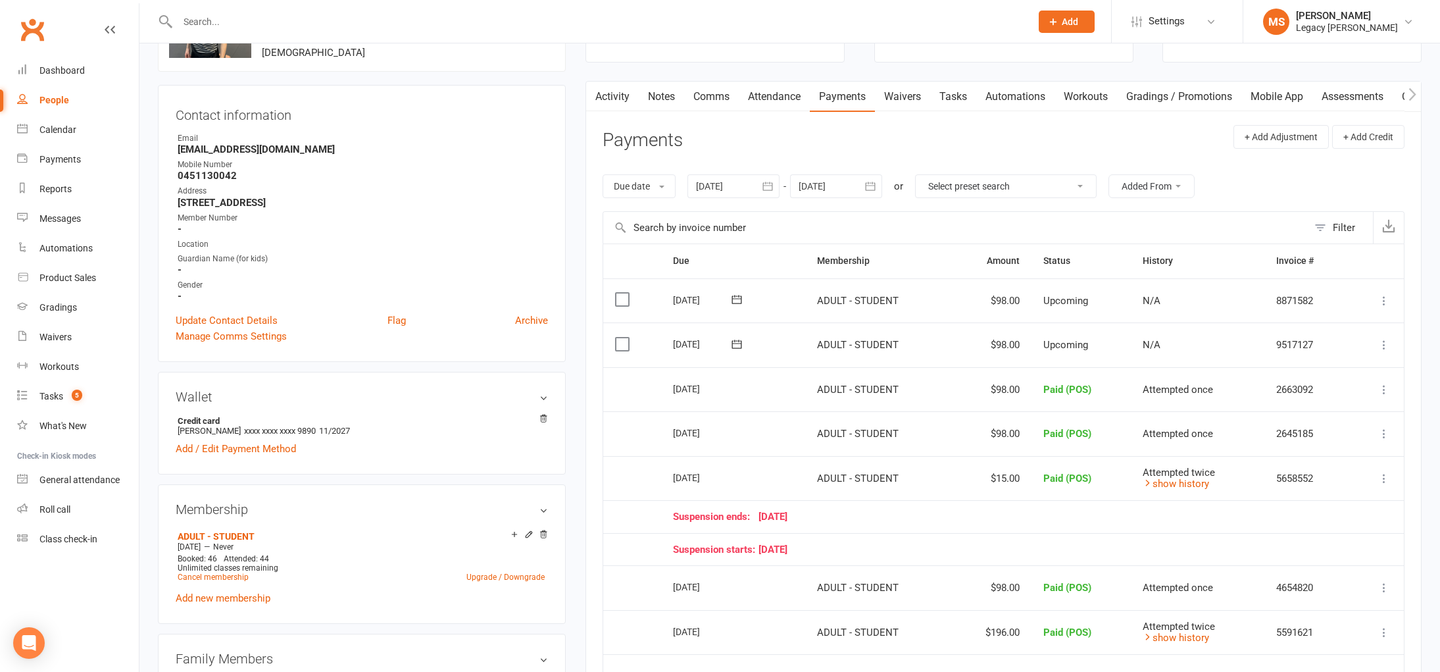
scroll to position [97, 0]
click at [232, 20] on input "text" at bounding box center [598, 21] width 848 height 18
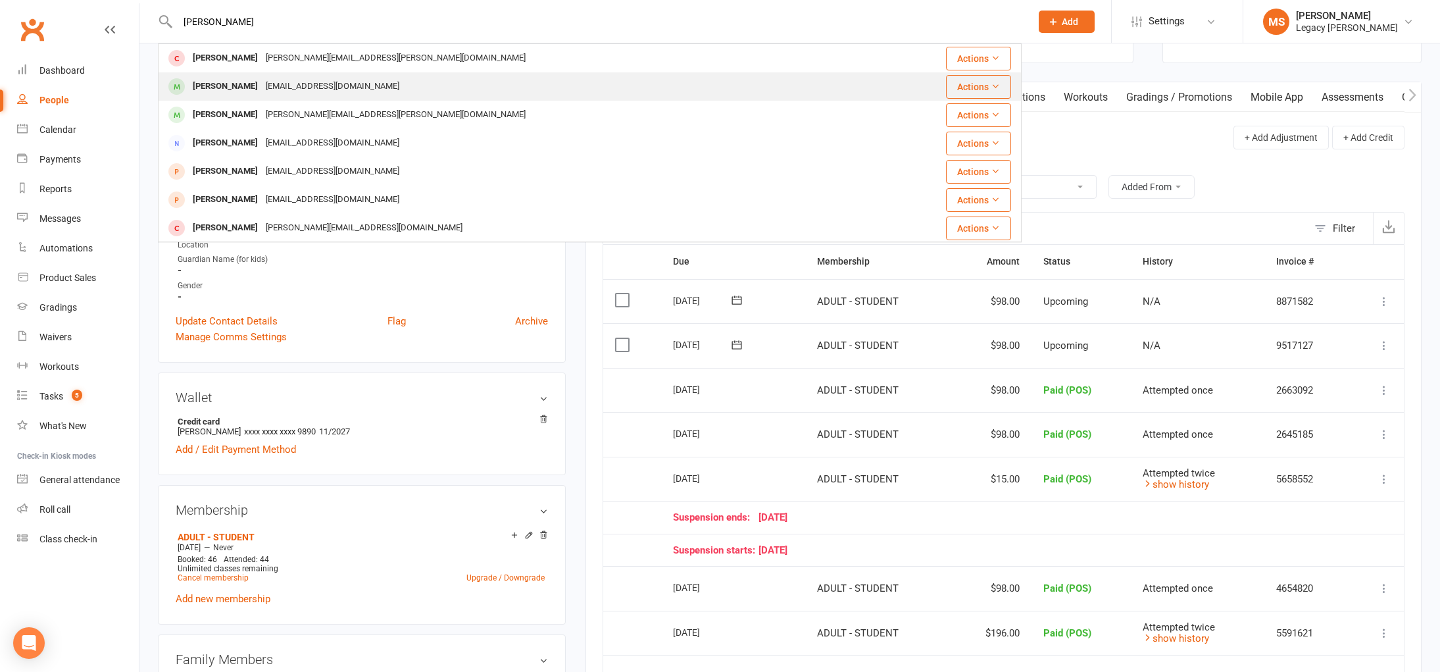
type input "joanna"
click at [205, 87] on div "[PERSON_NAME]" at bounding box center [225, 86] width 73 height 19
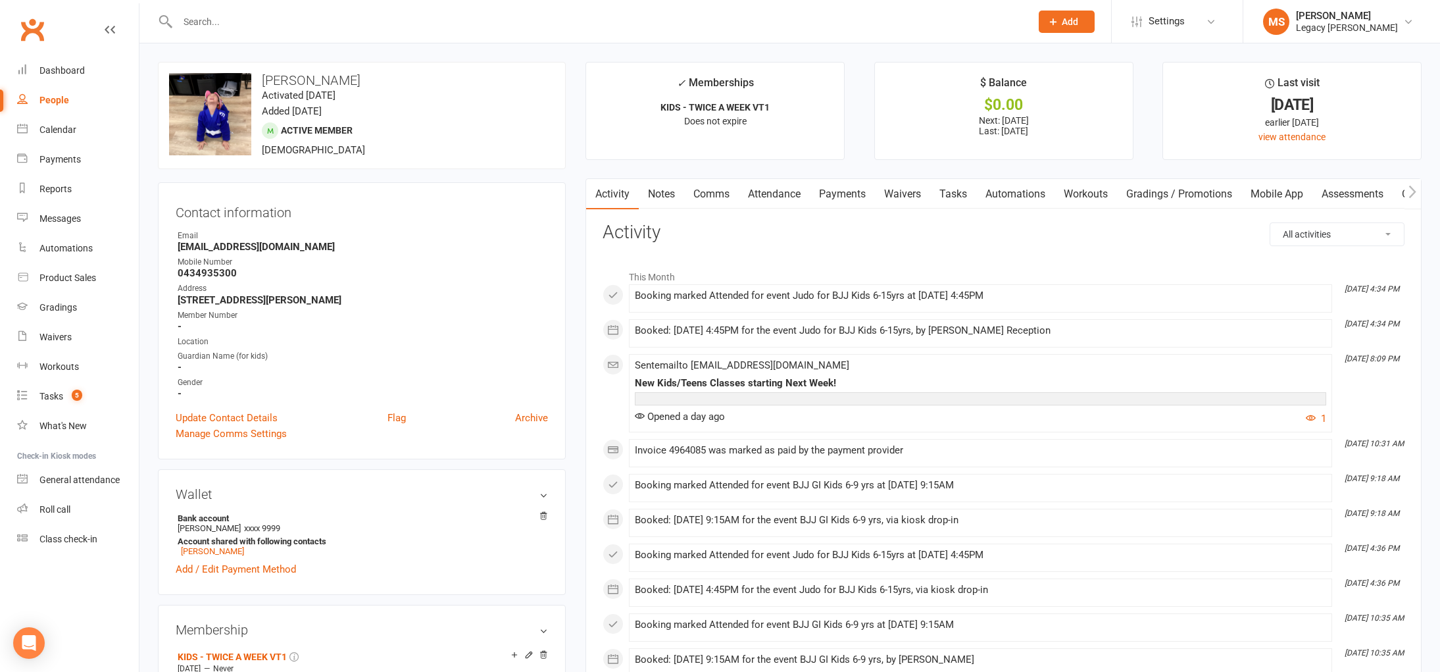
click at [862, 203] on link "Payments" at bounding box center [842, 194] width 65 height 30
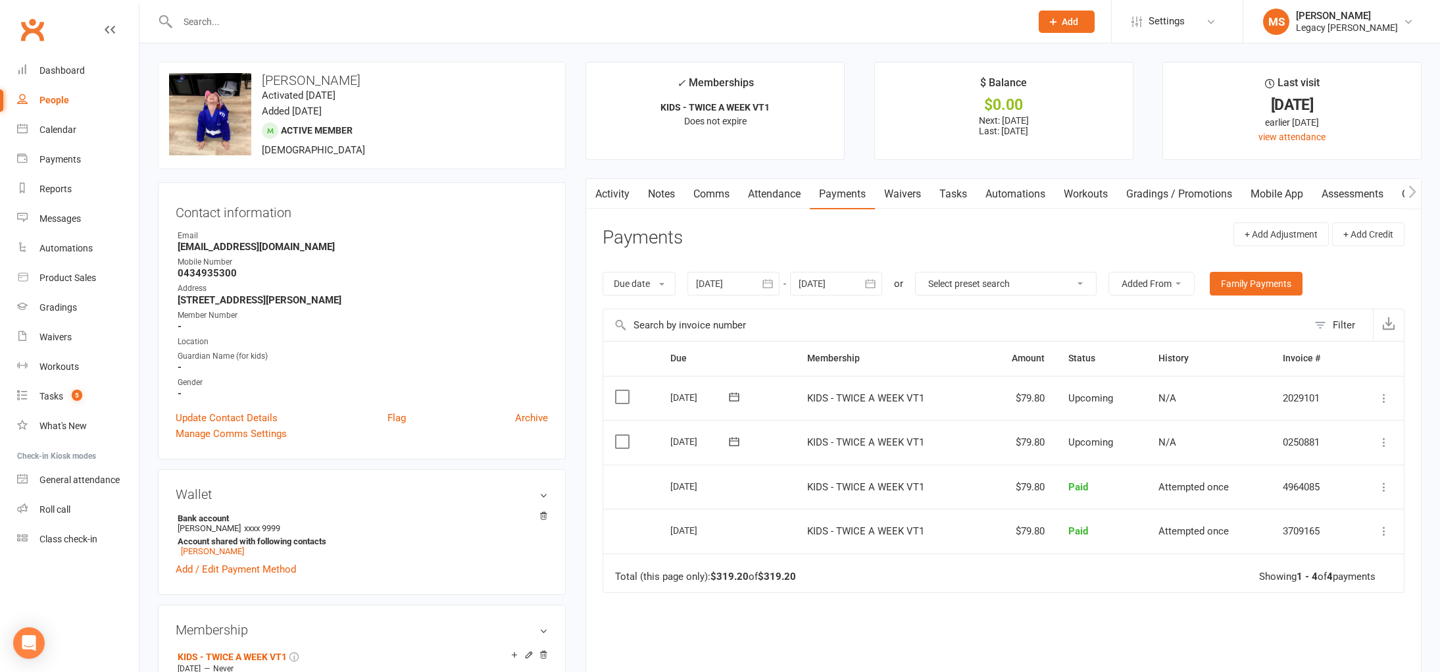
click at [724, 282] on div at bounding box center [733, 284] width 92 height 24
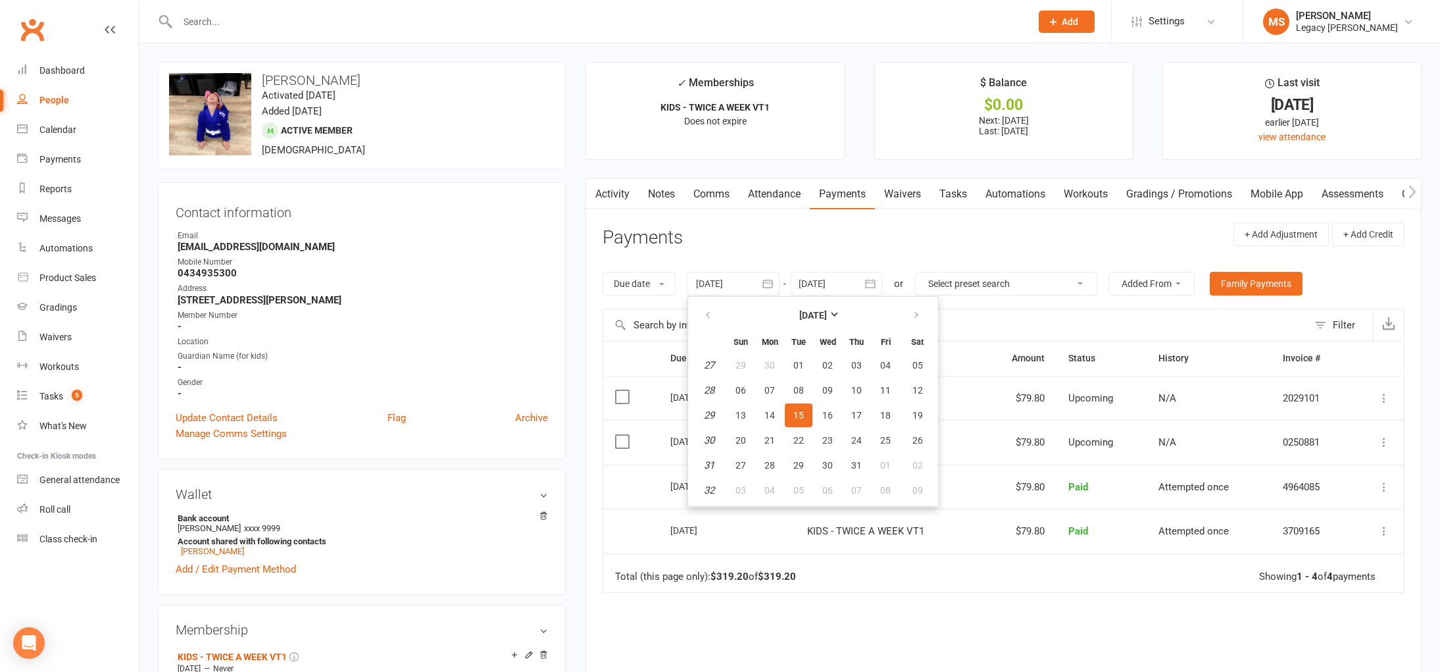
click at [709, 302] on th at bounding box center [709, 315] width 34 height 29
click at [712, 312] on icon "button" at bounding box center [707, 315] width 9 height 11
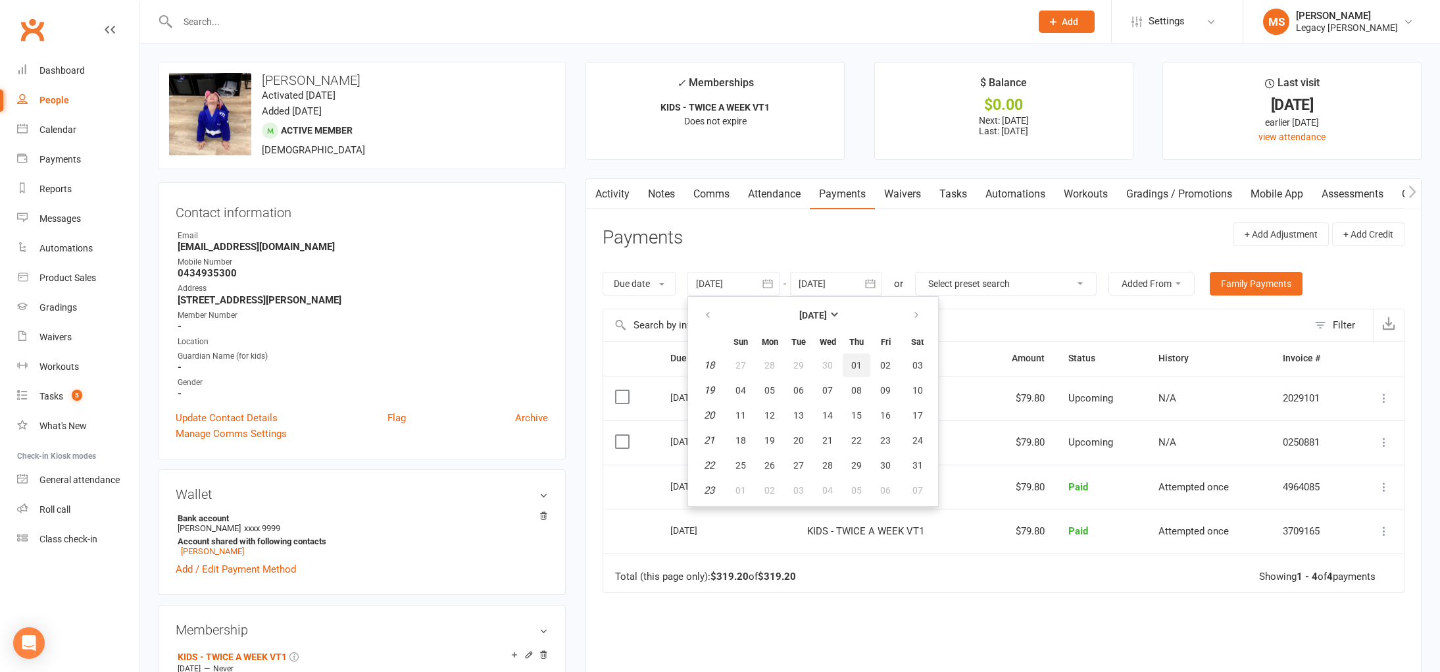
click at [854, 365] on span "01" at bounding box center [856, 365] width 11 height 11
type input "01 May 2025"
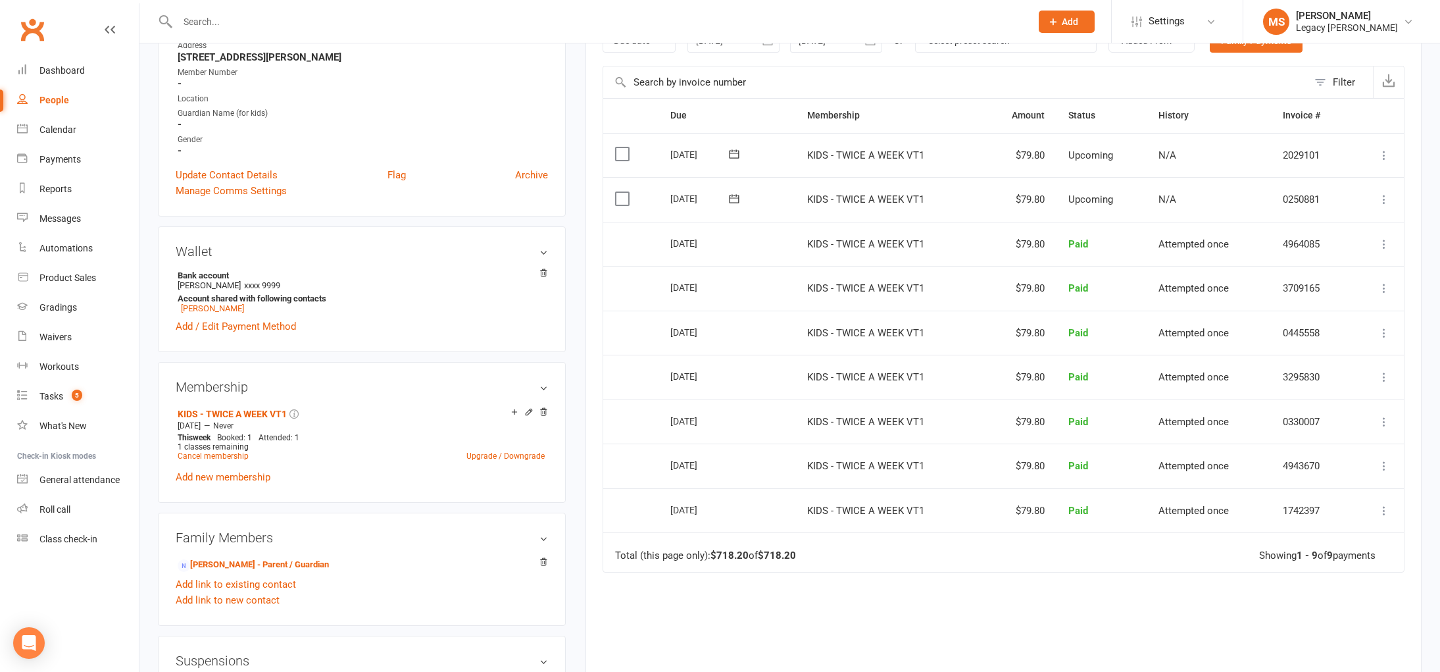
scroll to position [247, 0]
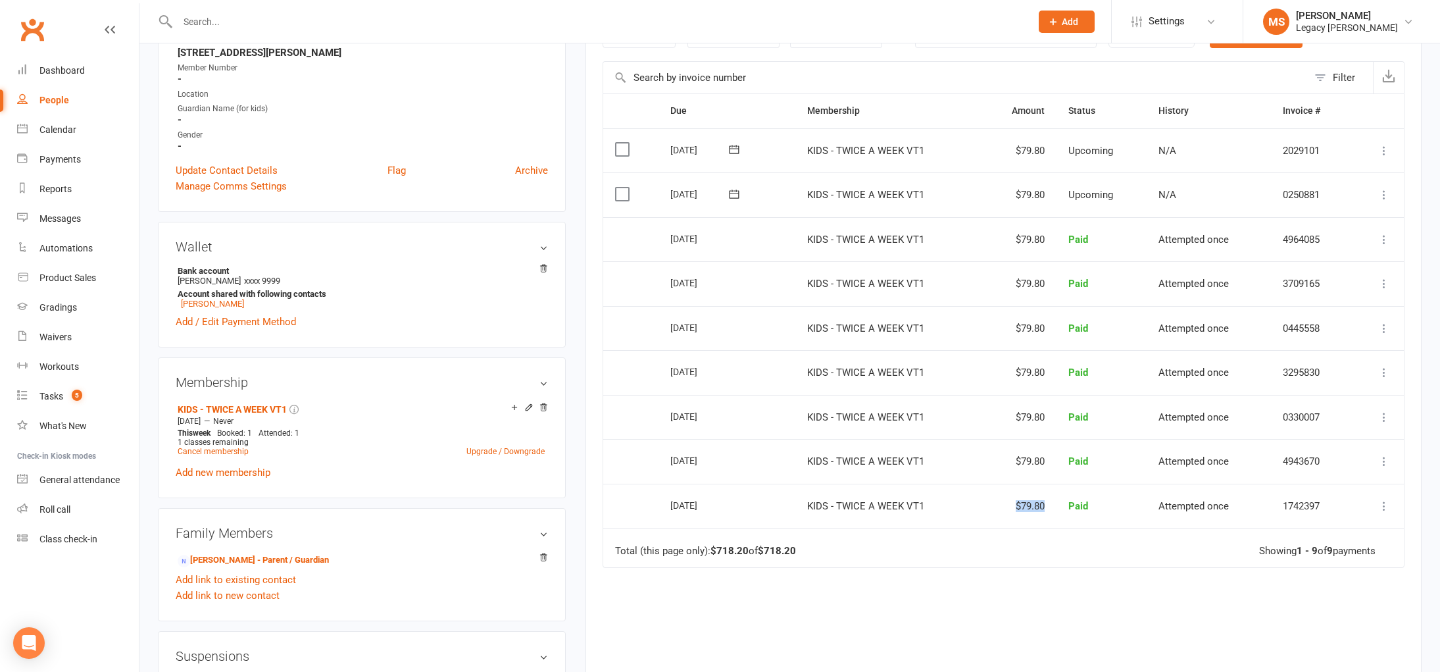
drag, startPoint x: 1011, startPoint y: 507, endPoint x: 1059, endPoint y: 508, distance: 48.0
click at [1045, 500] on td "$79.80" at bounding box center [1019, 506] width 75 height 45
click at [1064, 538] on td "Total (this page only): $718.20 of $718.20 Showing 1 - 9 of 9 payments" at bounding box center [1003, 547] width 801 height 39
drag, startPoint x: 1011, startPoint y: 457, endPoint x: 1059, endPoint y: 455, distance: 48.0
click at [1059, 455] on tr "Select this 29 May 2025 Joanna Fung KIDS - TWICE A WEEK VT1 $79.80 Paid Attempt…" at bounding box center [1003, 461] width 801 height 45
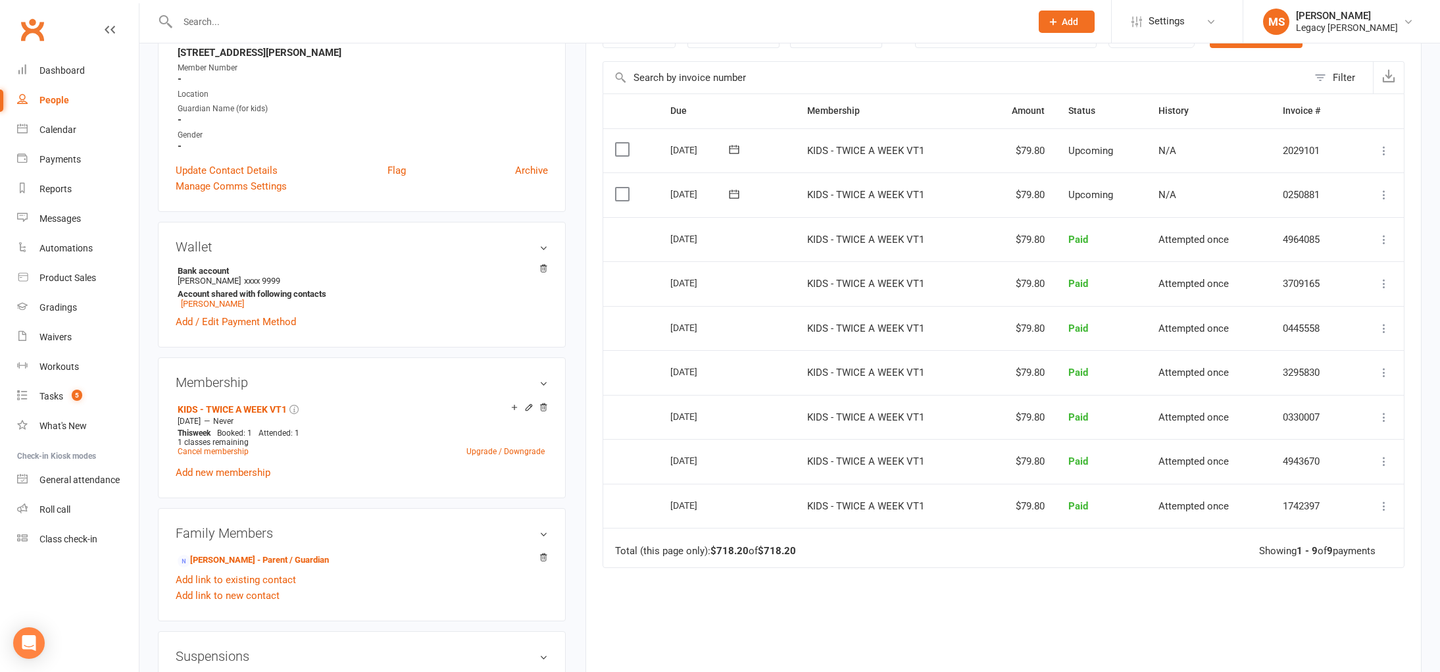
click at [1050, 468] on td "$79.80" at bounding box center [1019, 461] width 75 height 45
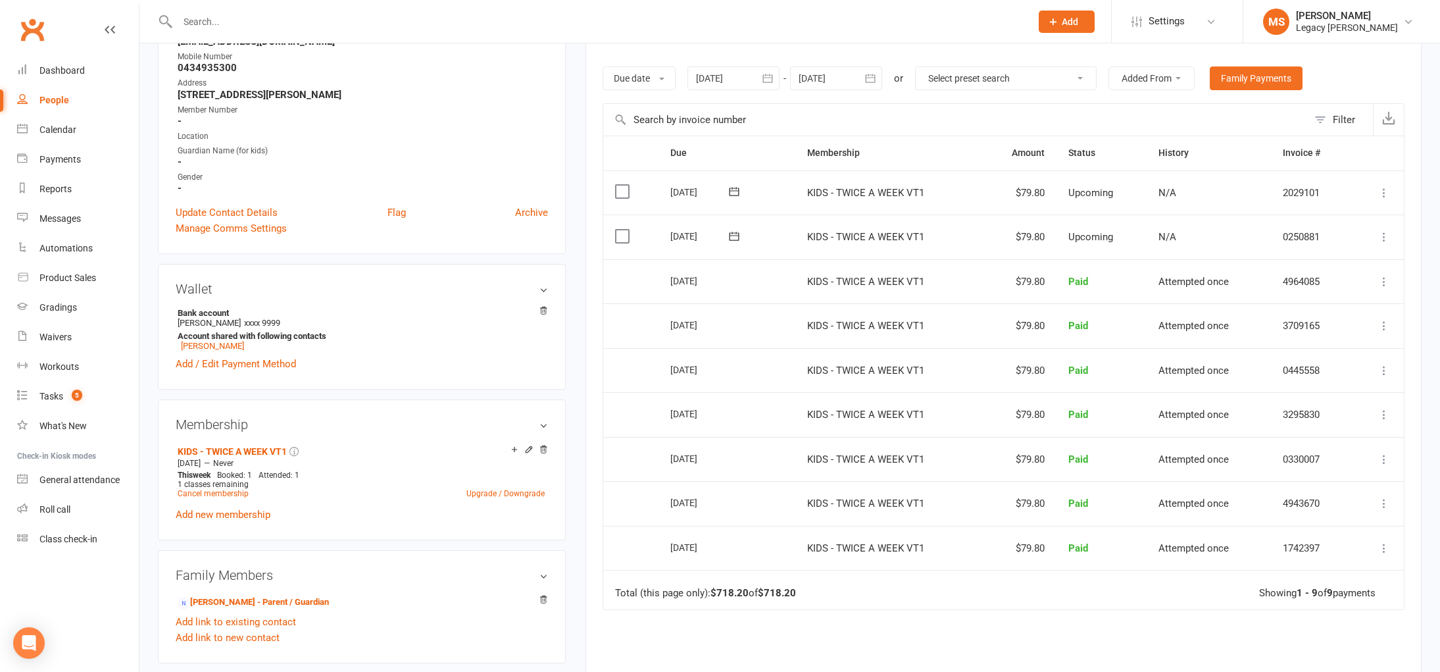
click at [1385, 237] on icon at bounding box center [1384, 236] width 13 height 13
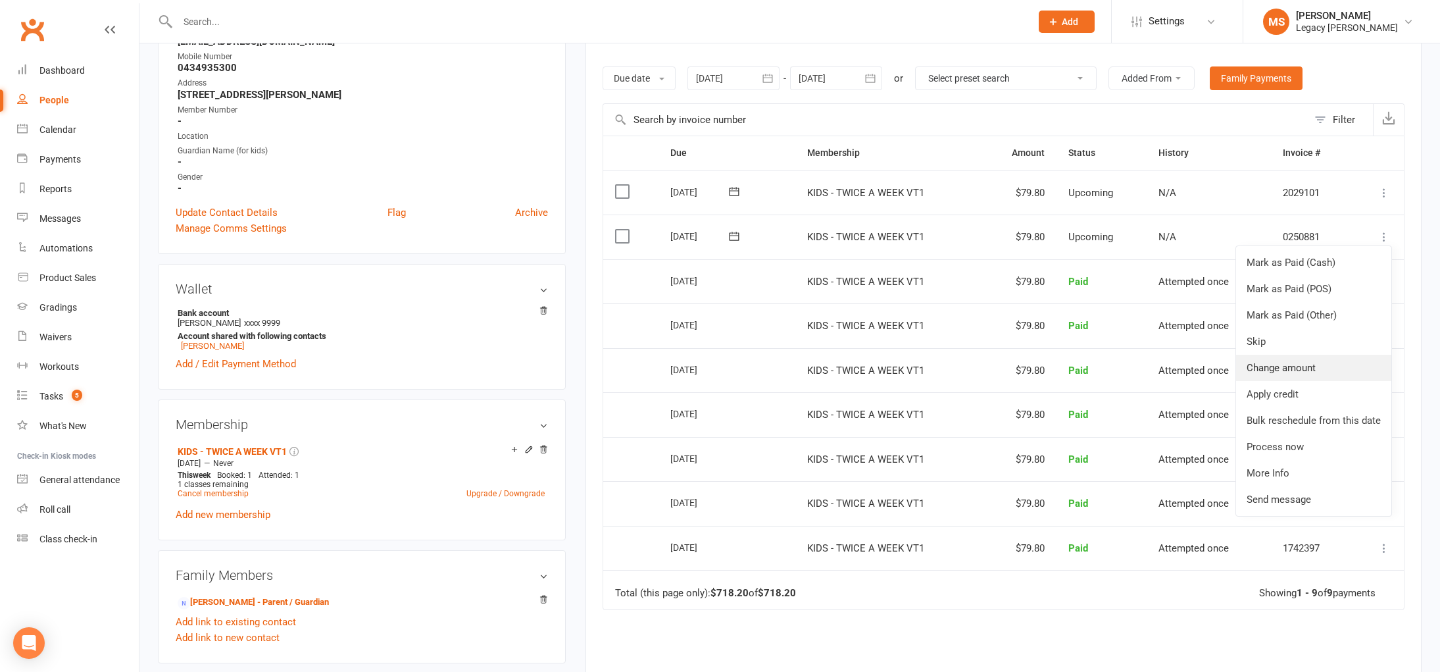
click at [1326, 364] on link "Change amount" at bounding box center [1313, 368] width 155 height 26
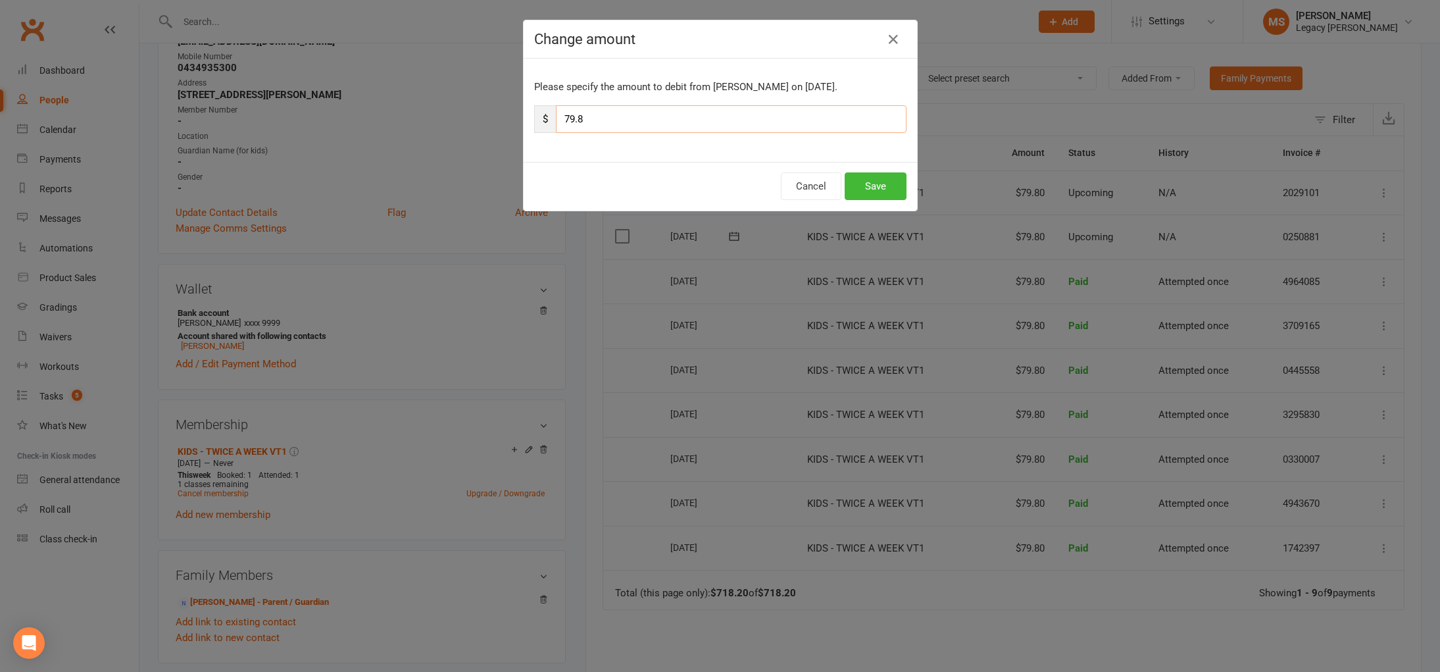
drag, startPoint x: 576, startPoint y: 121, endPoint x: 519, endPoint y: 116, distance: 57.4
click at [519, 116] on div "Change amount Please specify the amount to debit from Joanna Fung on Aug 21, 20…" at bounding box center [720, 336] width 1440 height 672
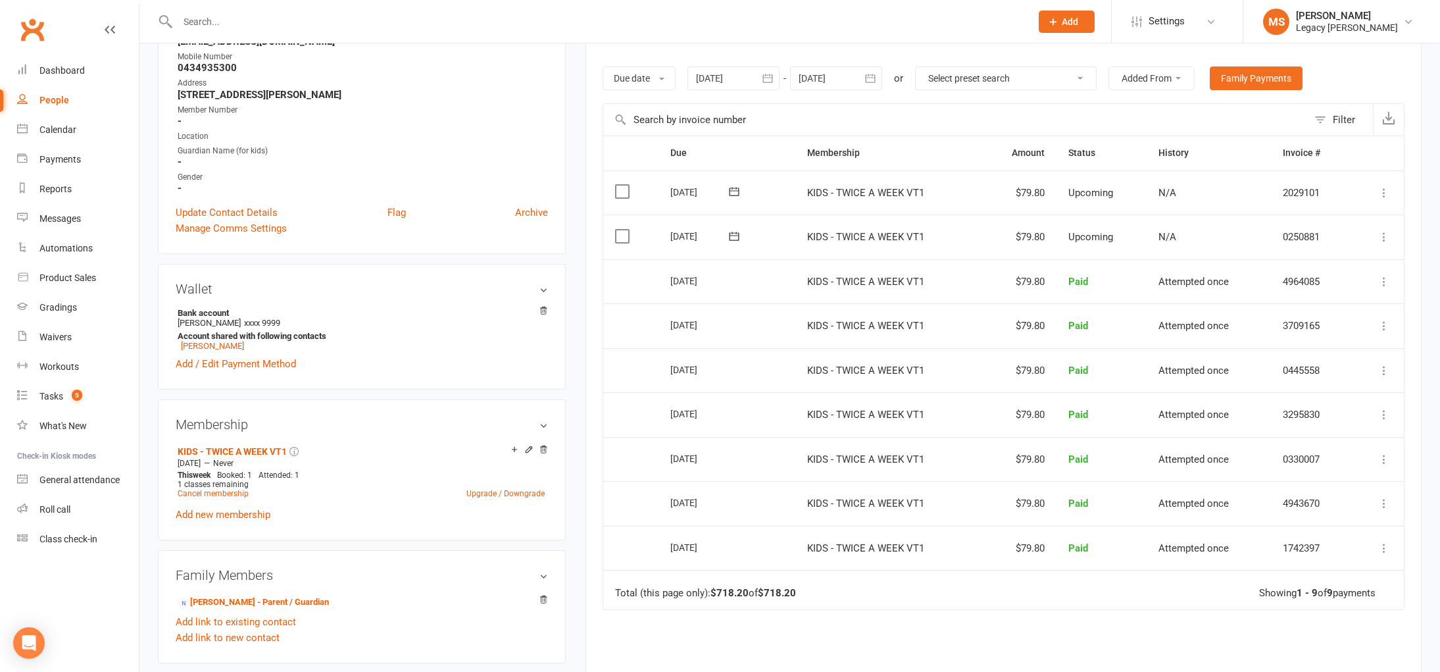
click at [1381, 234] on icon at bounding box center [1384, 236] width 13 height 13
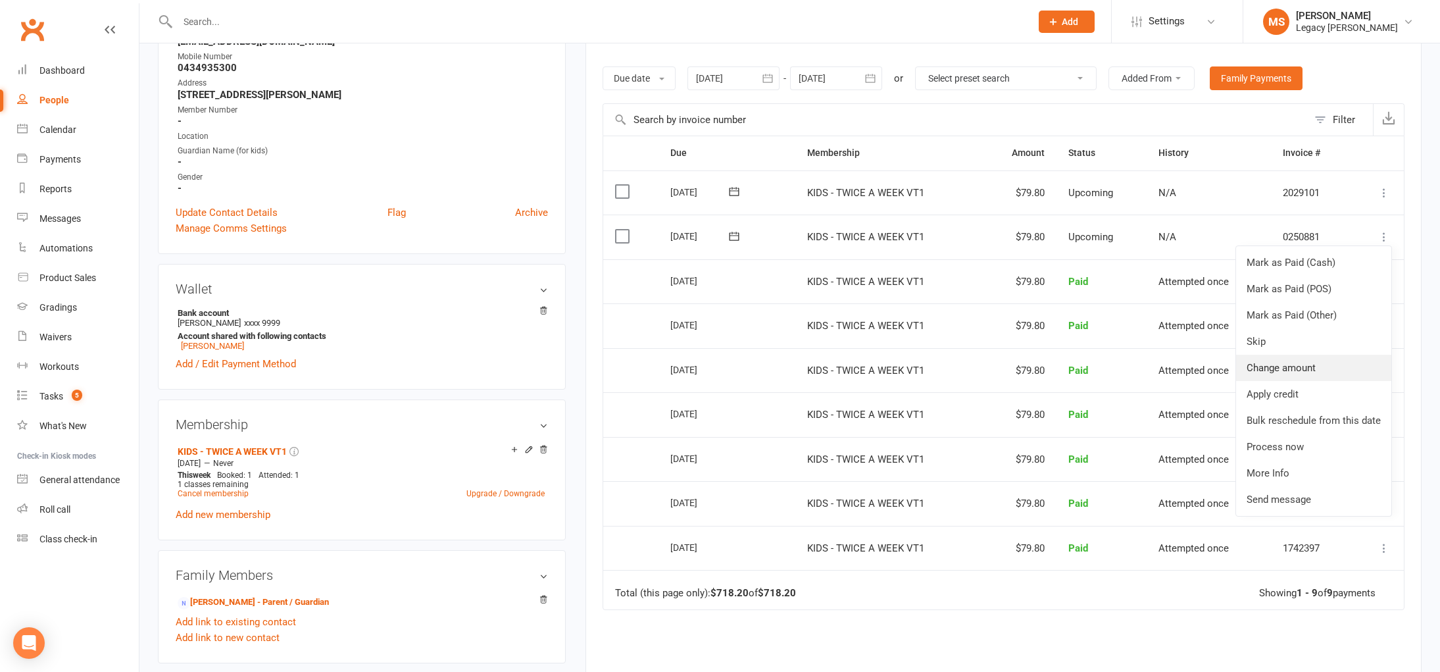
click at [1299, 372] on link "Change amount" at bounding box center [1313, 368] width 155 height 26
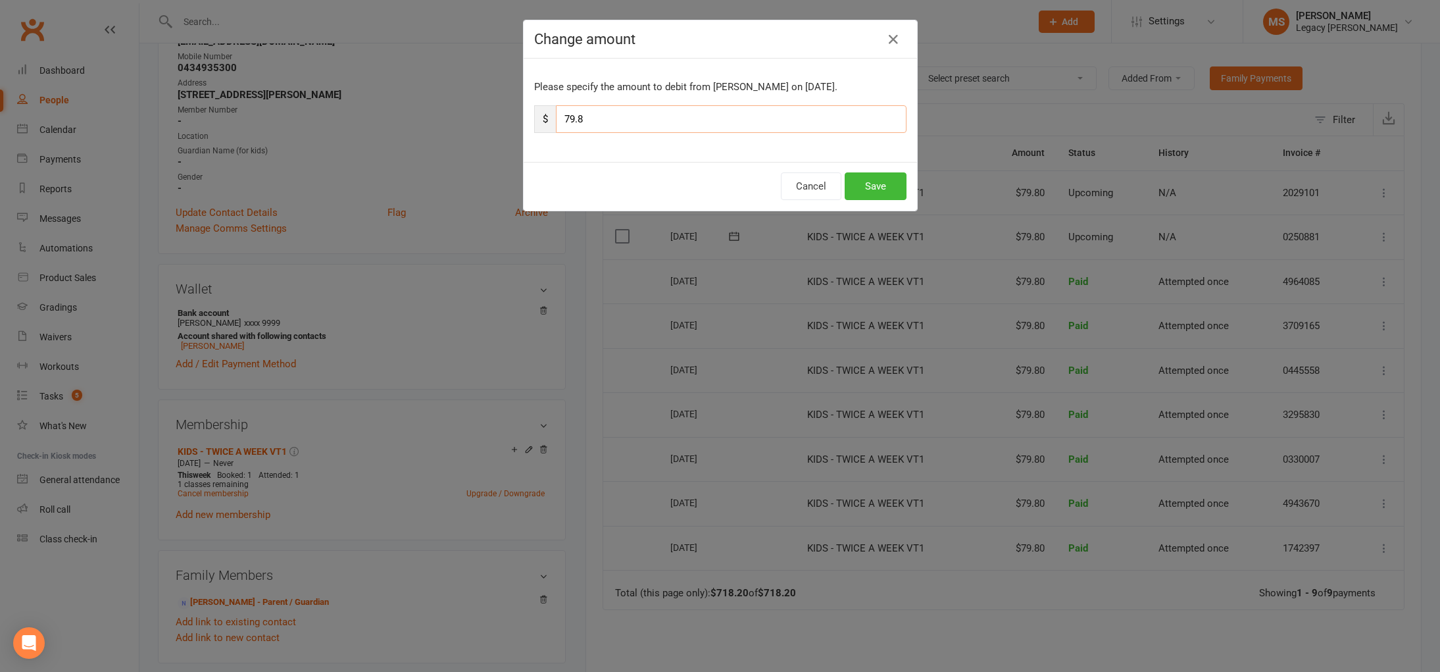
drag, startPoint x: 600, startPoint y: 120, endPoint x: 553, endPoint y: 117, distance: 46.8
click at [553, 117] on div "$ 79.8" at bounding box center [720, 119] width 372 height 28
type input "39.9"
click at [888, 186] on button "Save" at bounding box center [876, 186] width 62 height 28
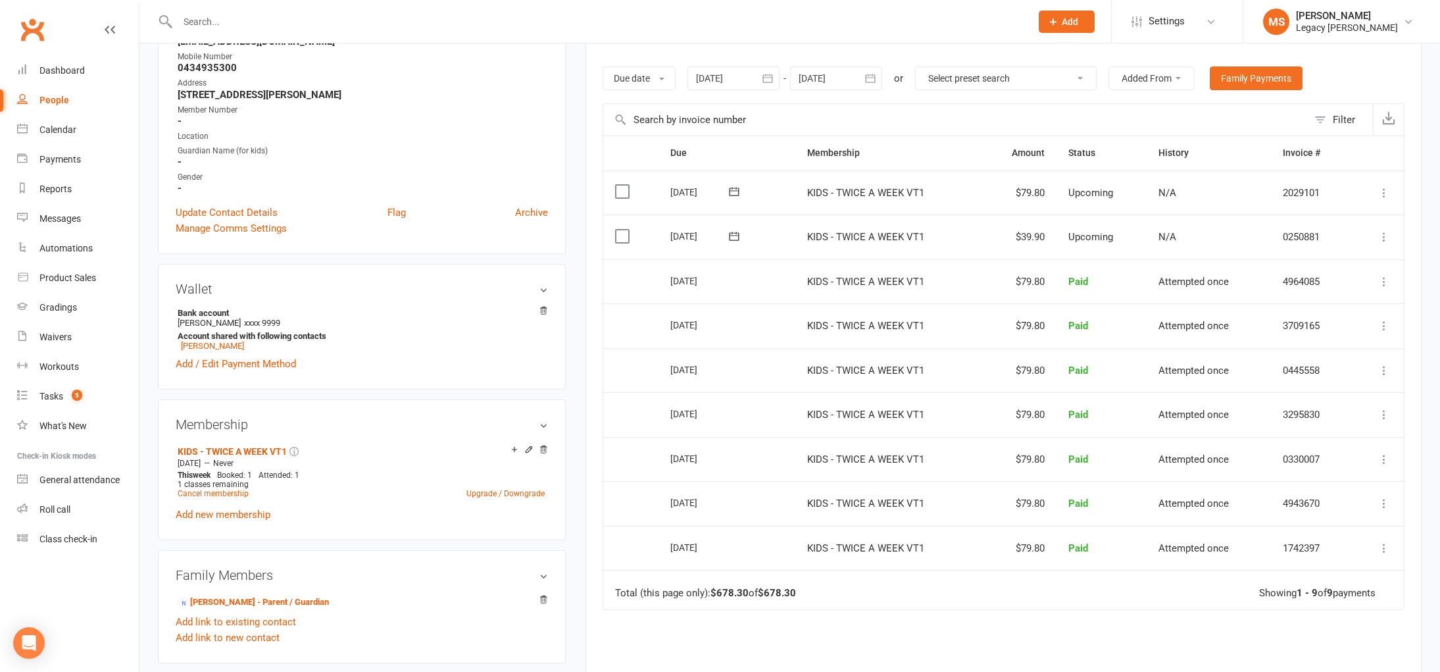
click at [220, 22] on input "text" at bounding box center [598, 21] width 848 height 18
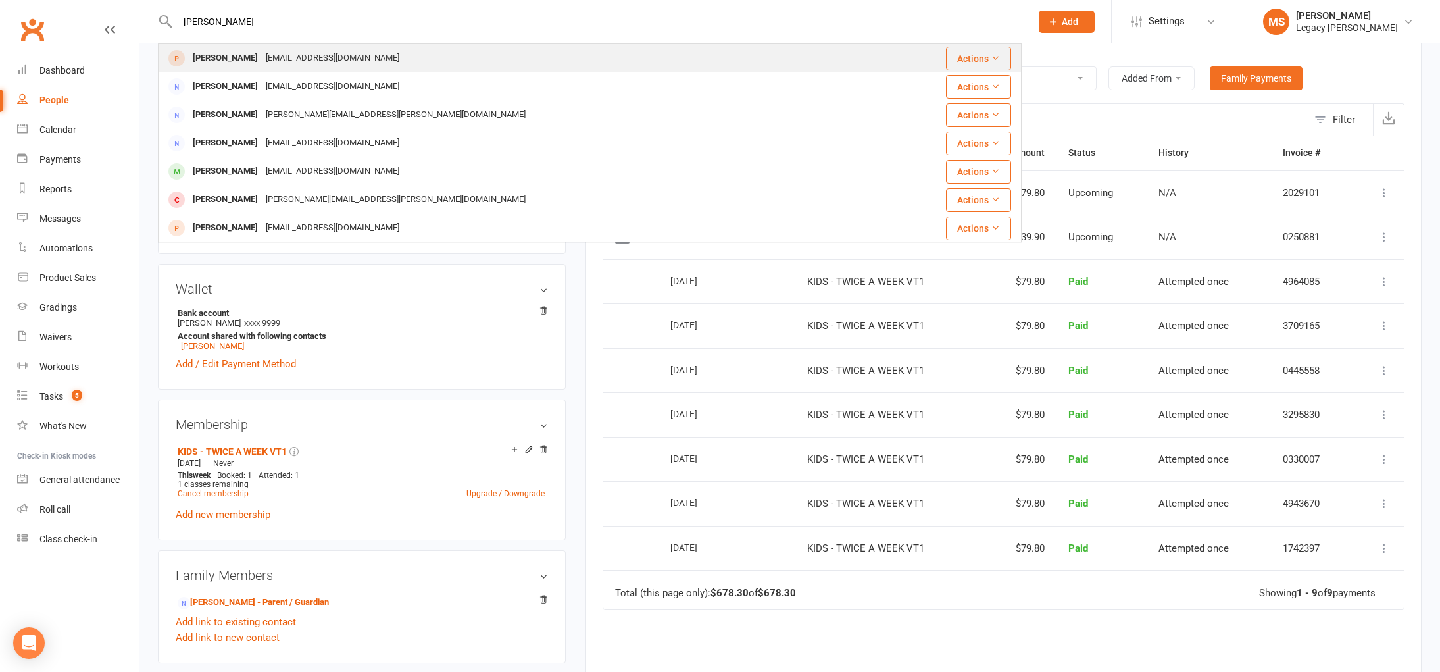
type input "annie rif"
click at [213, 62] on div "Annie Rifkin" at bounding box center [225, 58] width 73 height 19
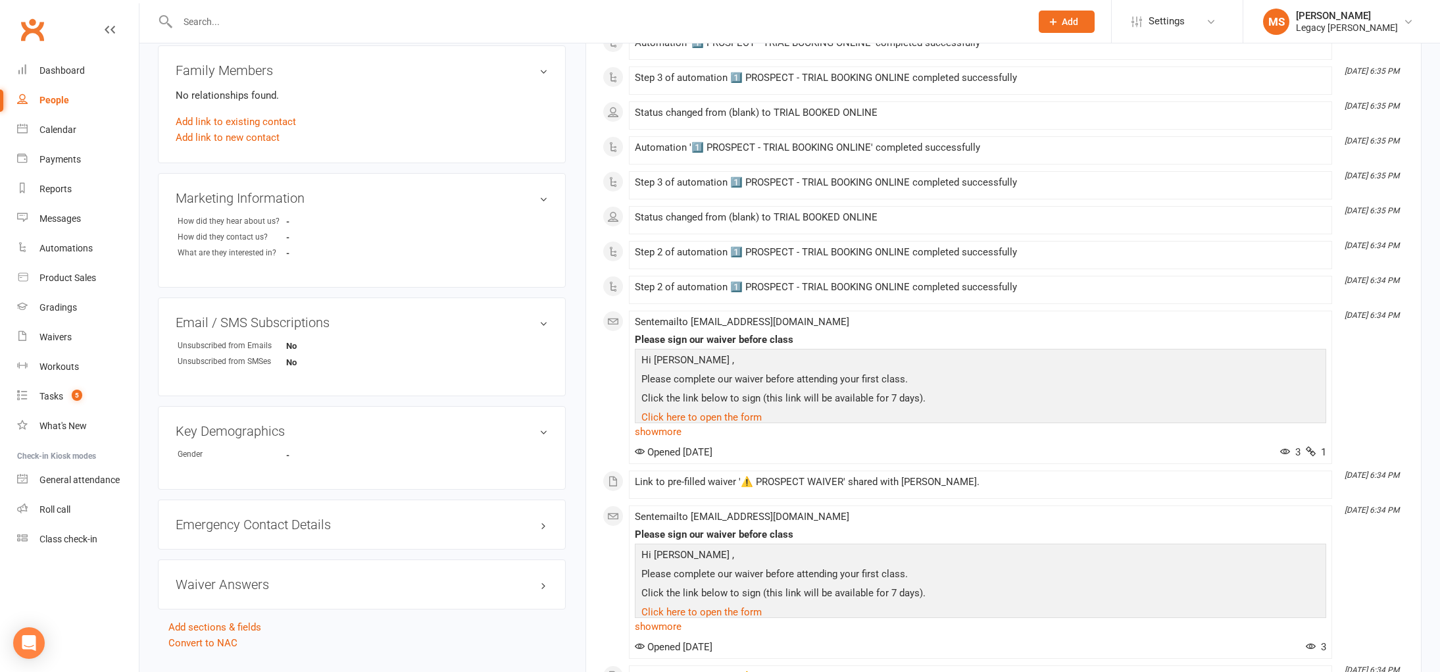
scroll to position [93, 0]
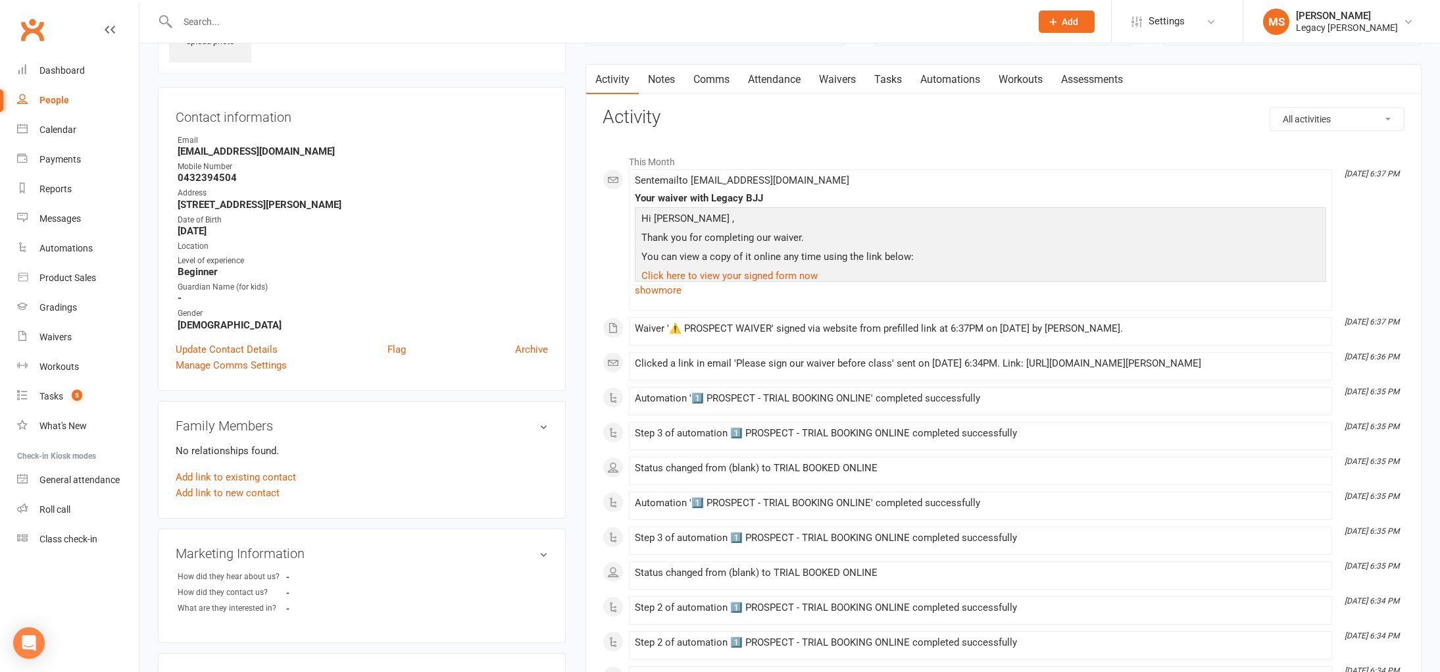
click at [285, 34] on div at bounding box center [590, 21] width 864 height 43
click at [286, 22] on input "text" at bounding box center [598, 21] width 848 height 18
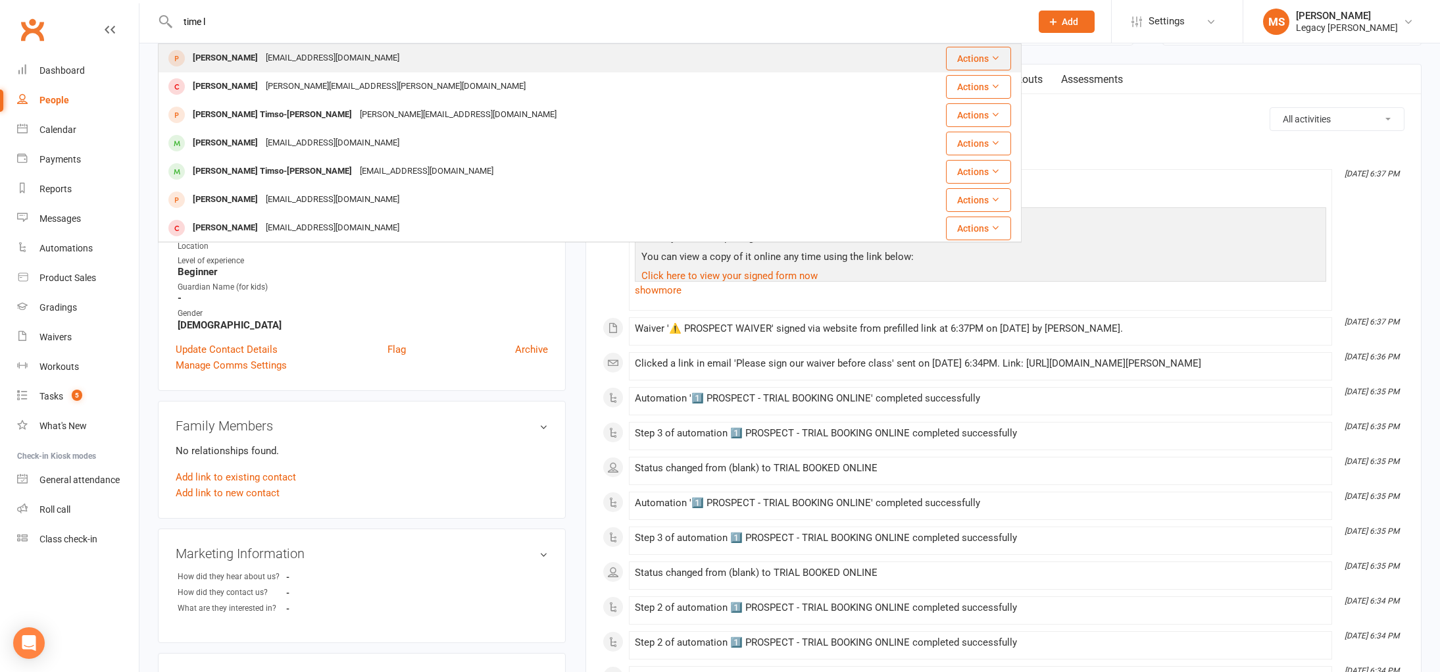
type input "time l"
click at [273, 54] on div "Timlhuede@gmail.com" at bounding box center [332, 58] width 141 height 19
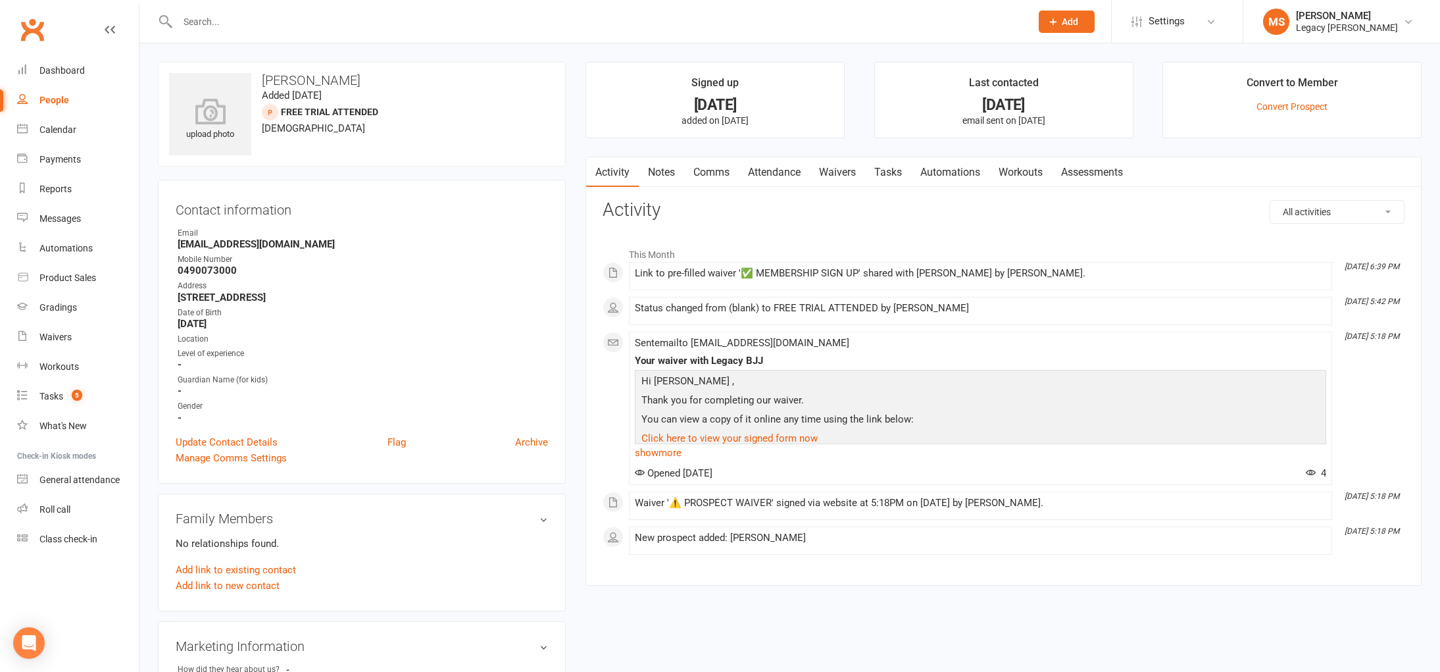
click at [836, 175] on link "Waivers" at bounding box center [837, 172] width 55 height 30
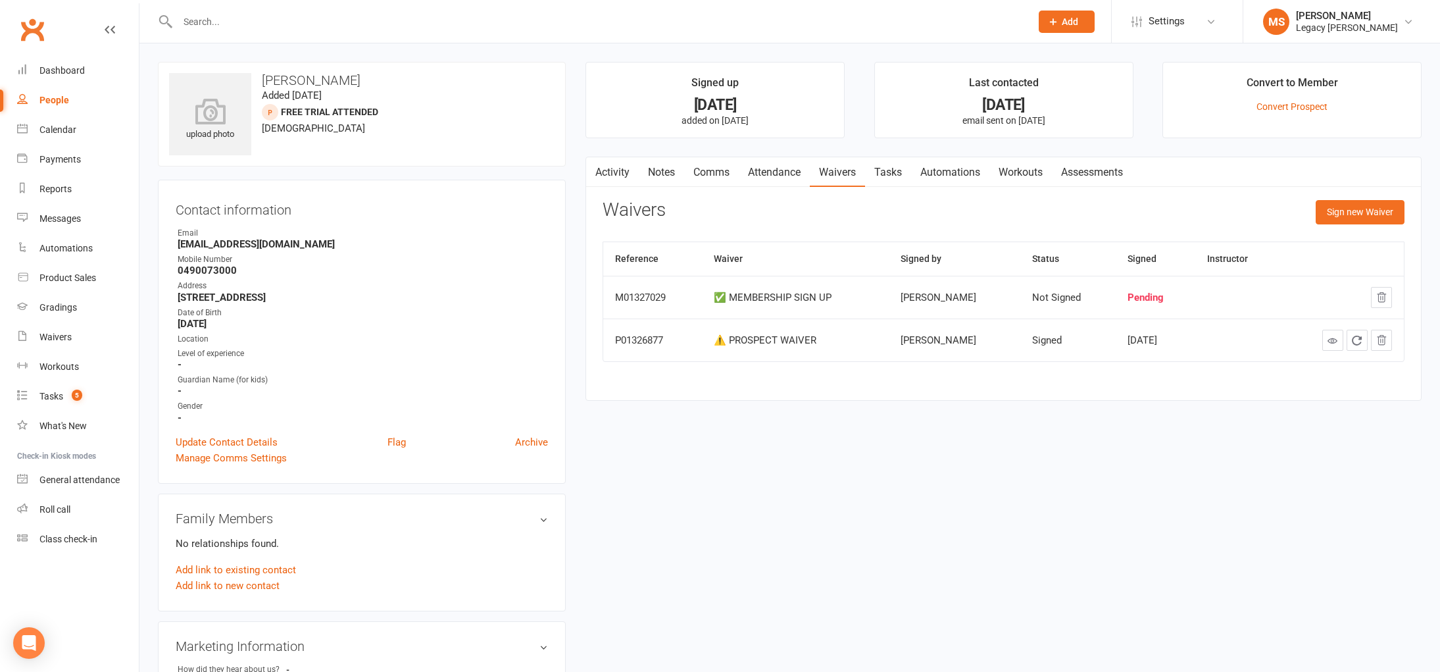
click at [226, 18] on input "text" at bounding box center [598, 21] width 848 height 18
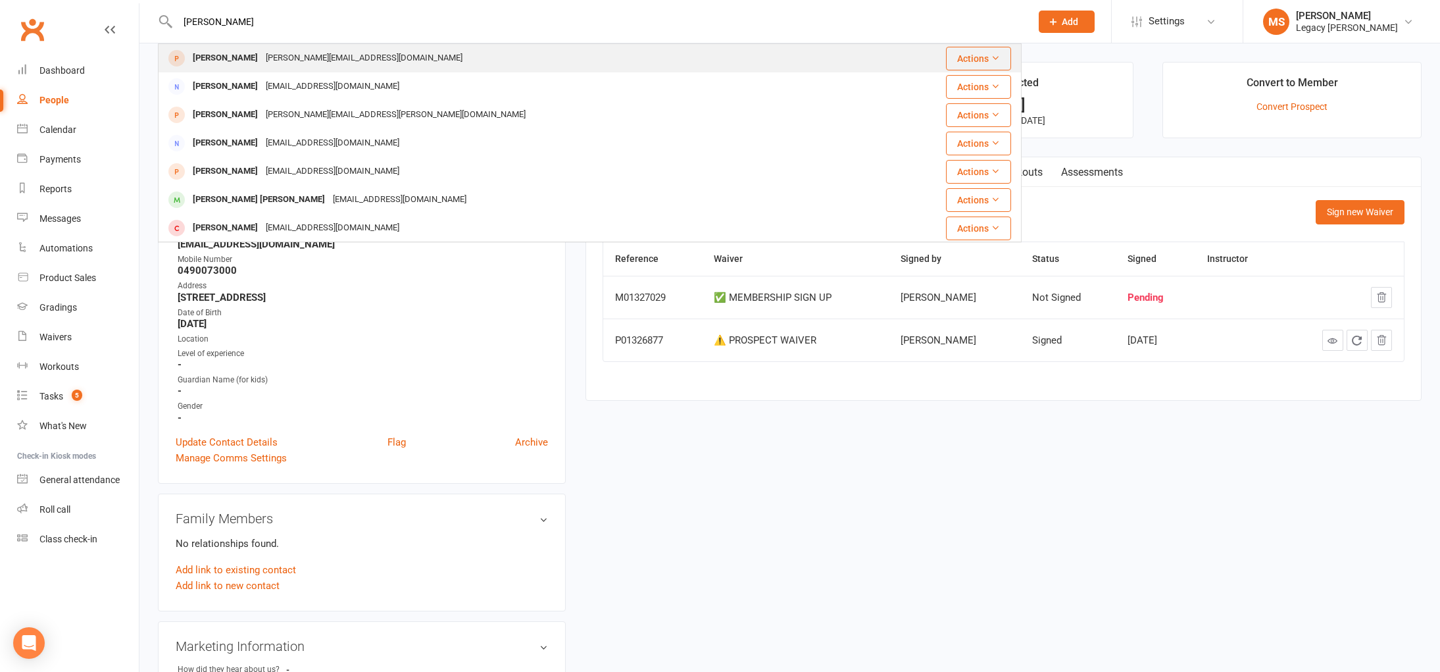
type input "steve caka"
click at [228, 55] on div "Steve Cakmak" at bounding box center [225, 58] width 73 height 19
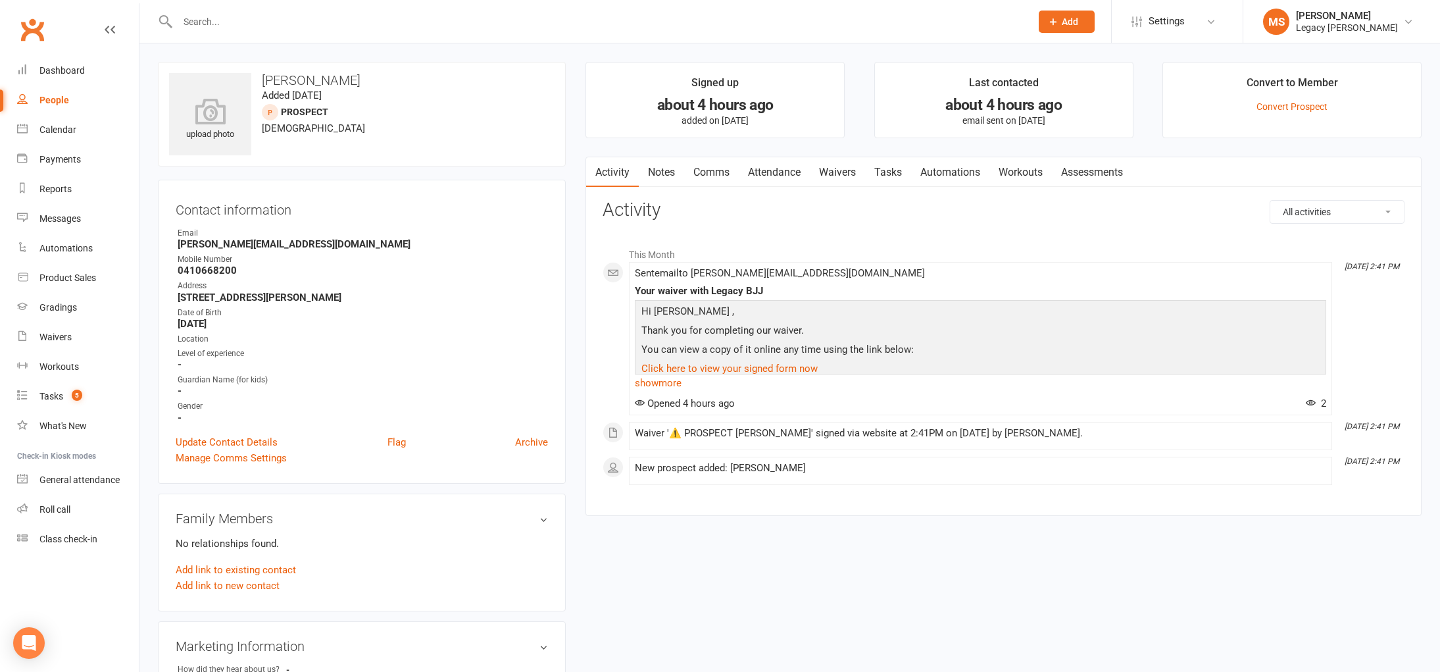
click at [247, 24] on input "text" at bounding box center [598, 21] width 848 height 18
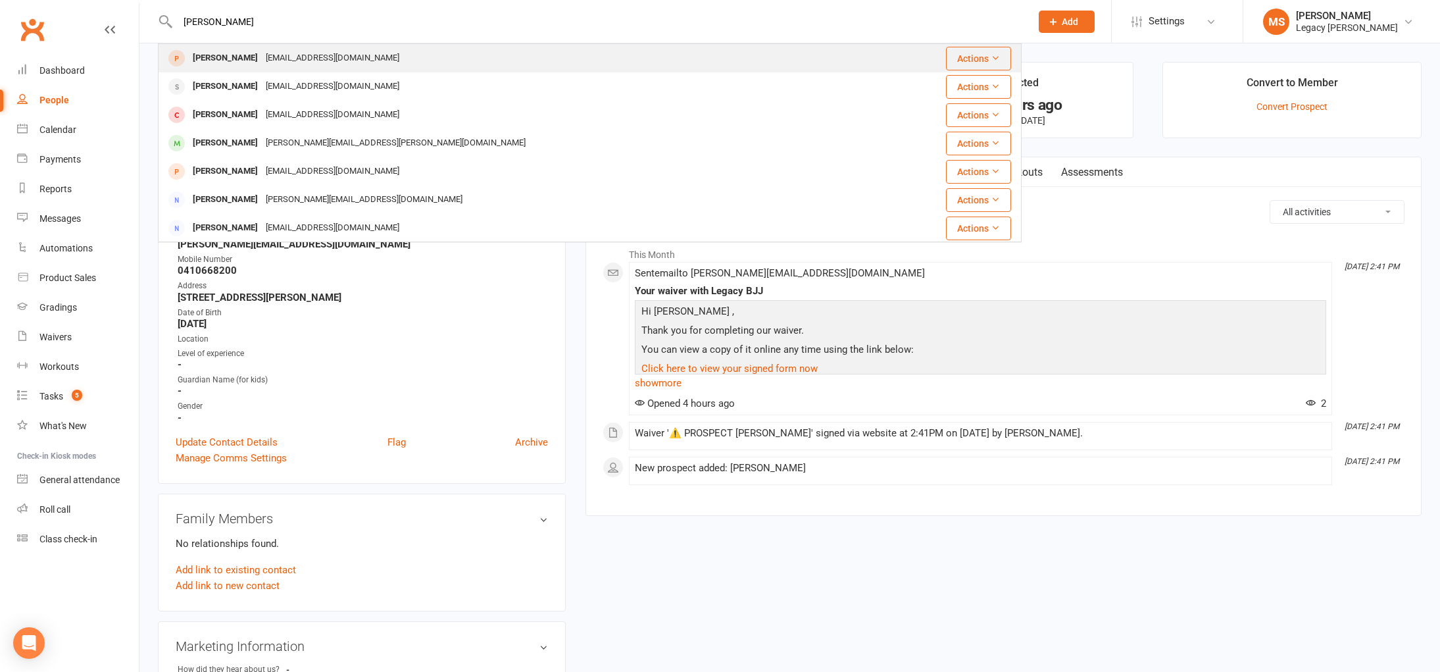
type input "chris liu"
click at [262, 52] on div "Fangna13131@hotmail.com" at bounding box center [332, 58] width 141 height 19
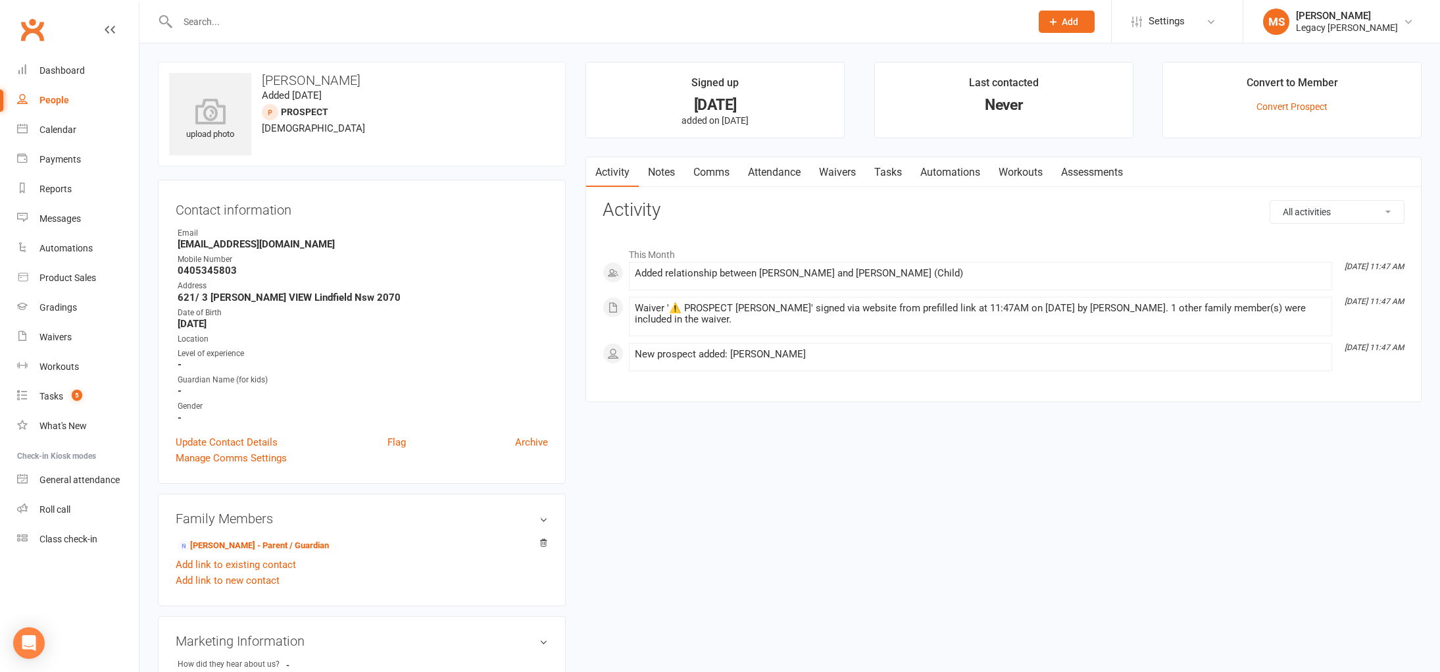
click at [301, 23] on input "text" at bounding box center [598, 21] width 848 height 18
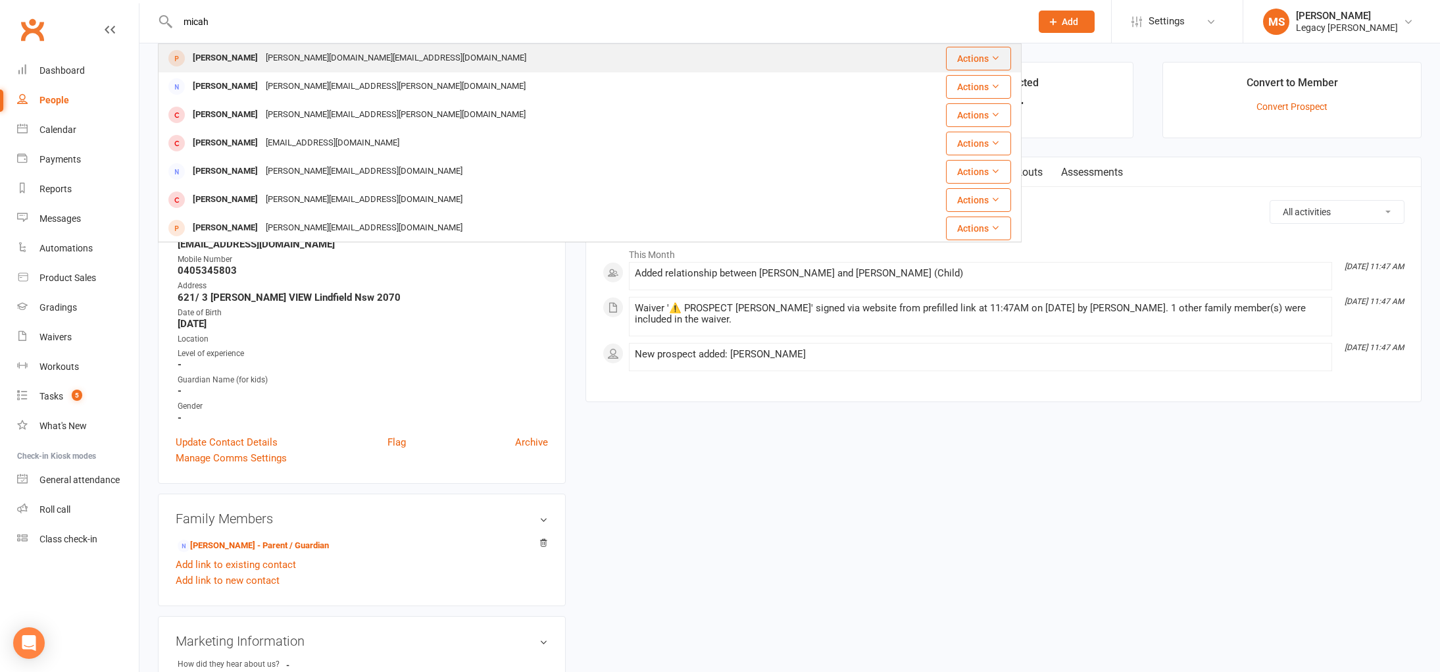
type input "micah"
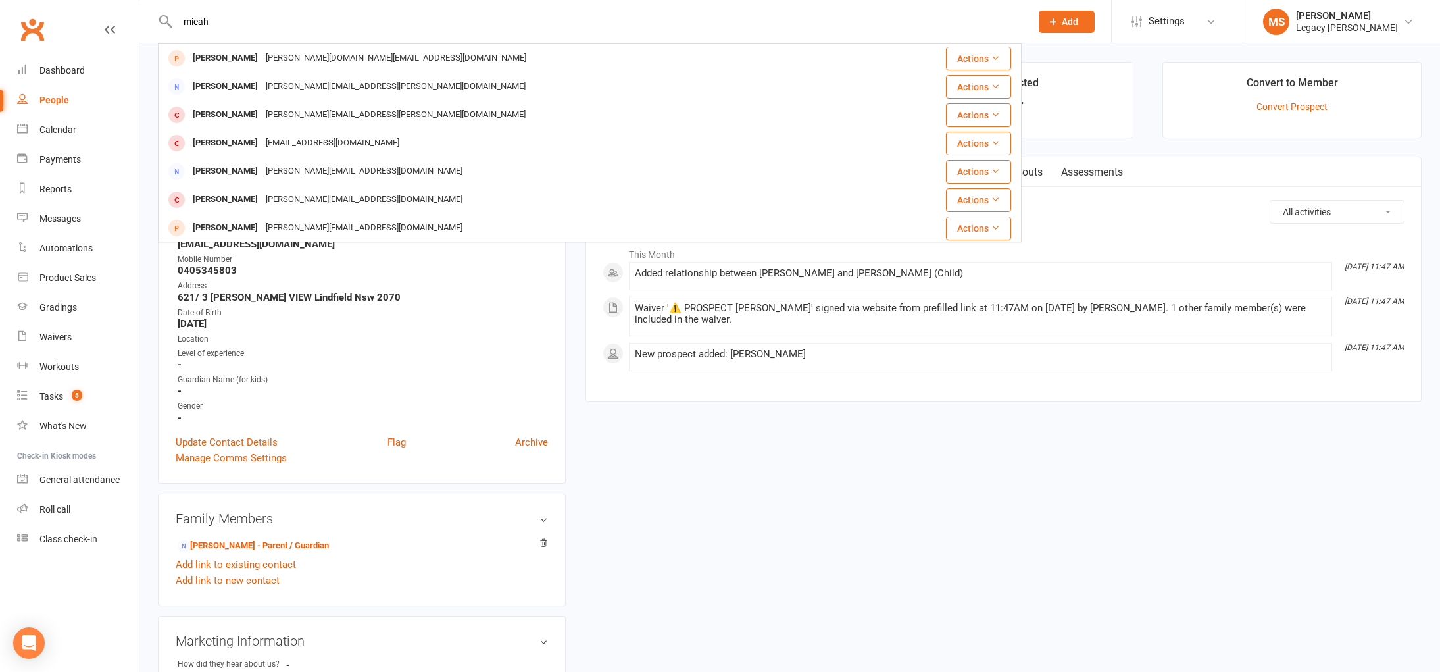
click at [298, 58] on div "Chelsey.ng@gmail.com" at bounding box center [396, 58] width 268 height 19
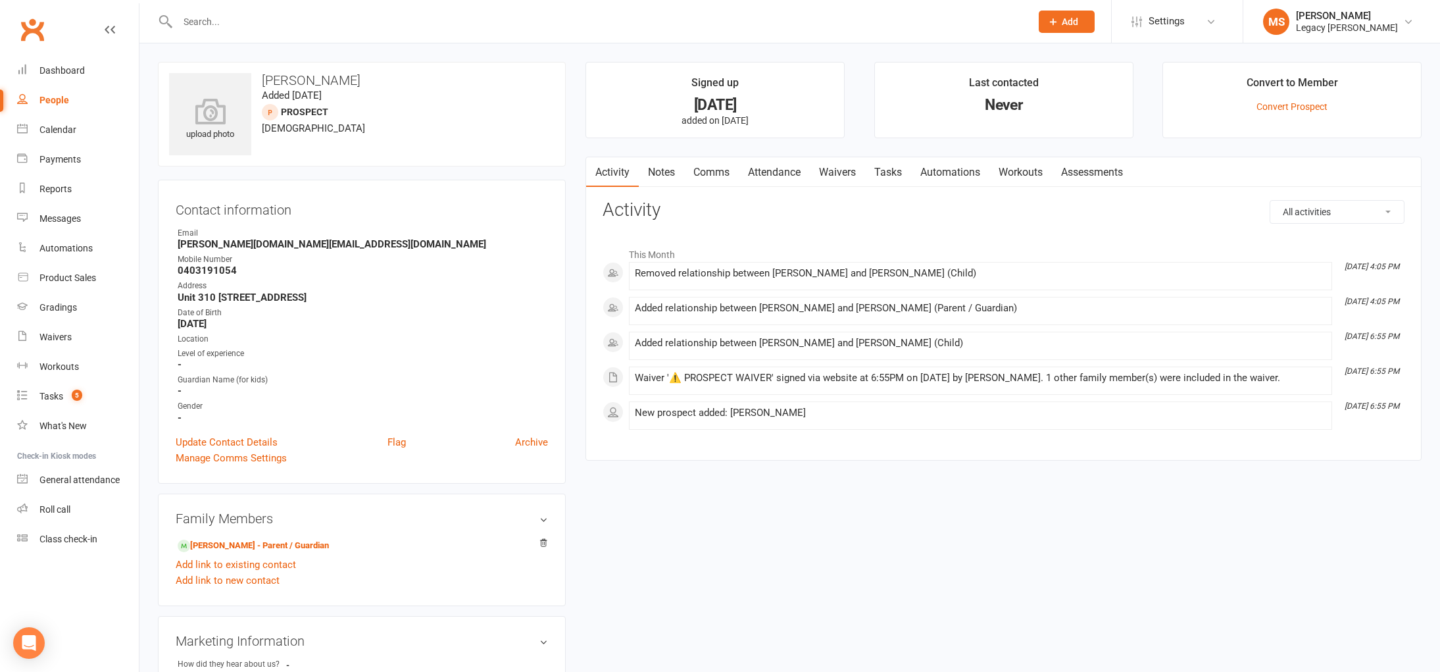
click at [307, 30] on input "text" at bounding box center [598, 21] width 848 height 18
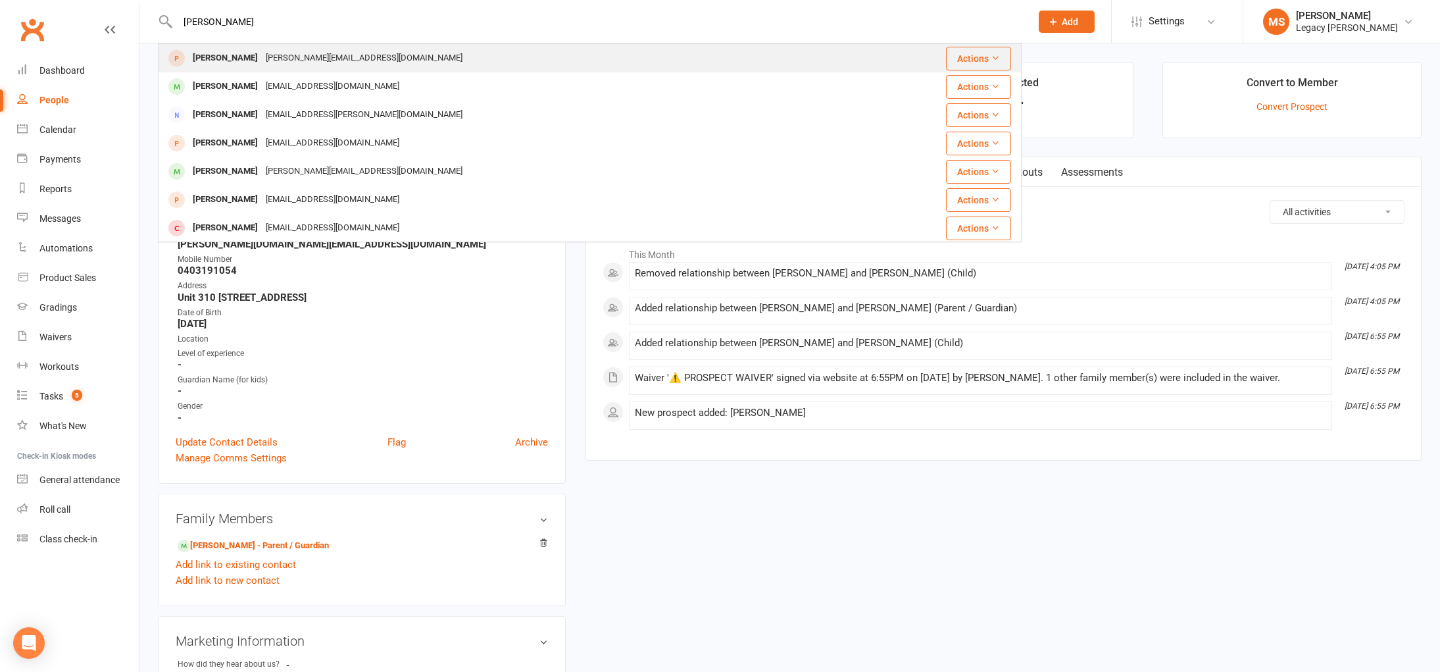
type input "giacomo"
click at [297, 50] on div "giacomo.palladin@gmail.com" at bounding box center [364, 58] width 205 height 19
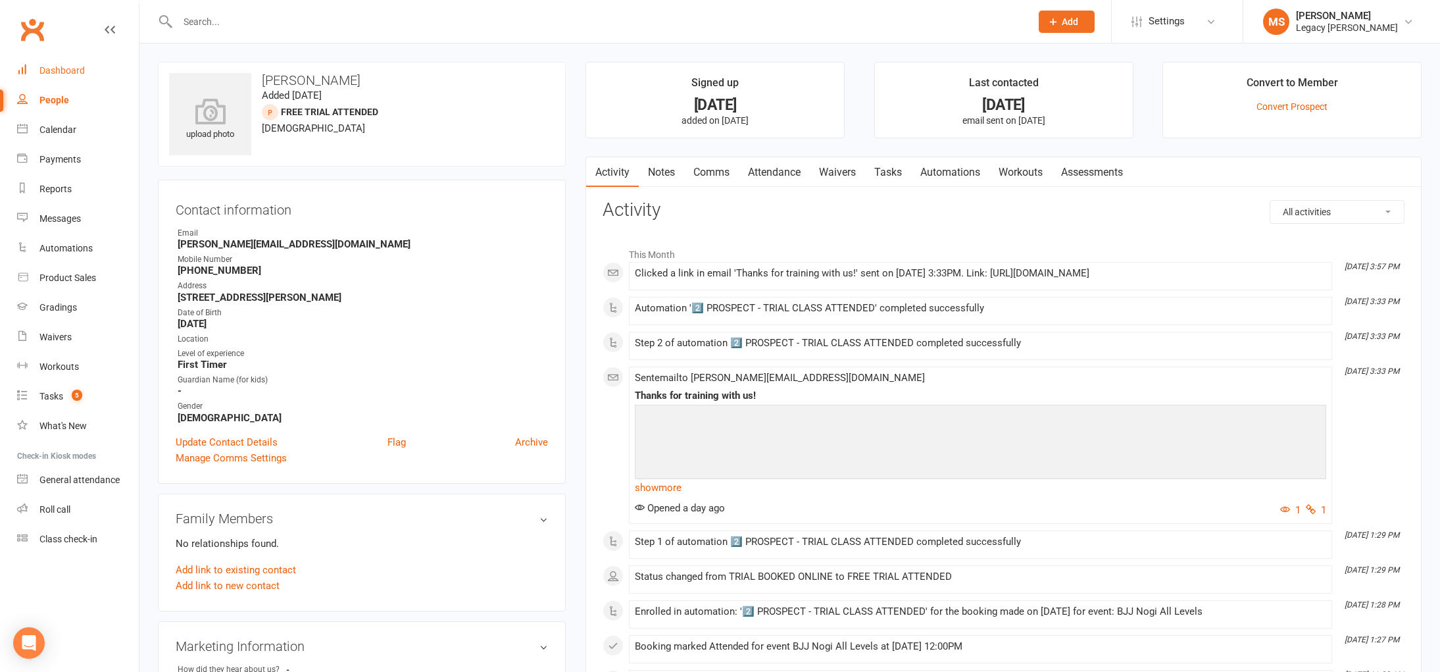
click at [84, 68] on link "Dashboard" at bounding box center [78, 71] width 122 height 30
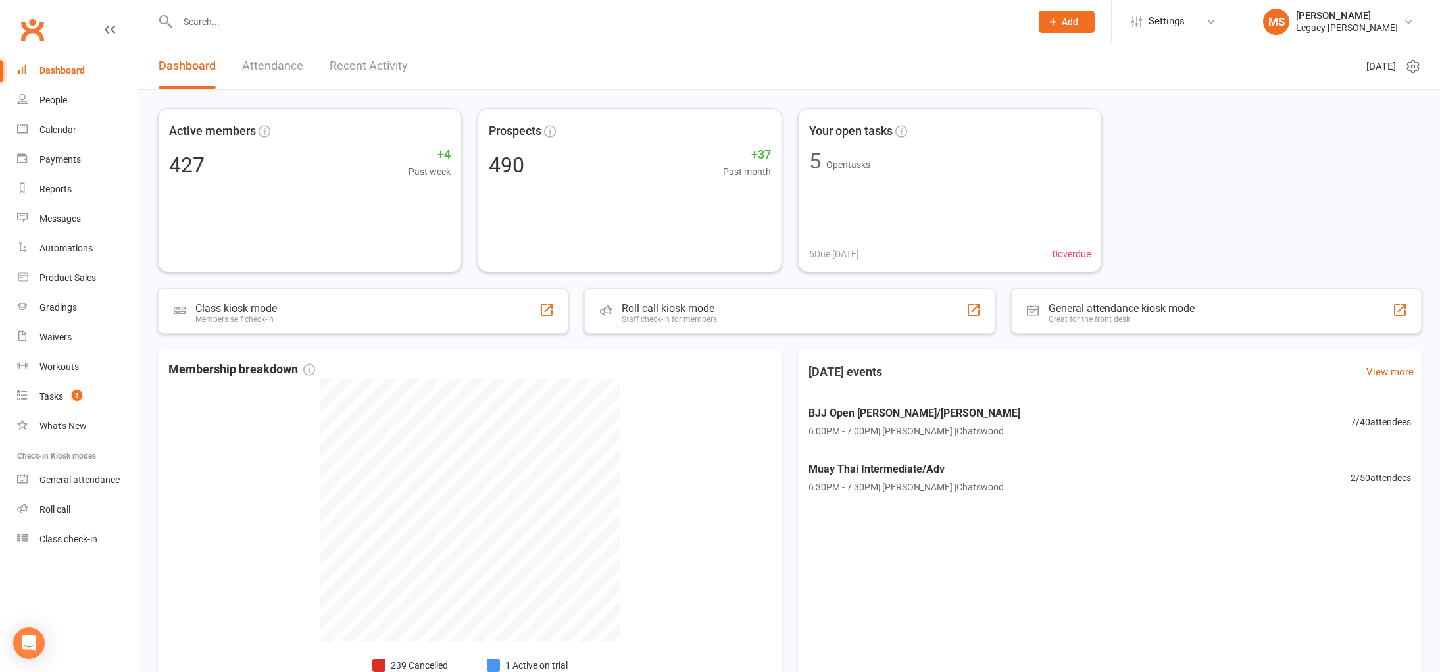
click at [243, 32] on div at bounding box center [590, 21] width 864 height 43
click at [242, 23] on input "text" at bounding box center [598, 21] width 848 height 18
paste input "Anton Alter"
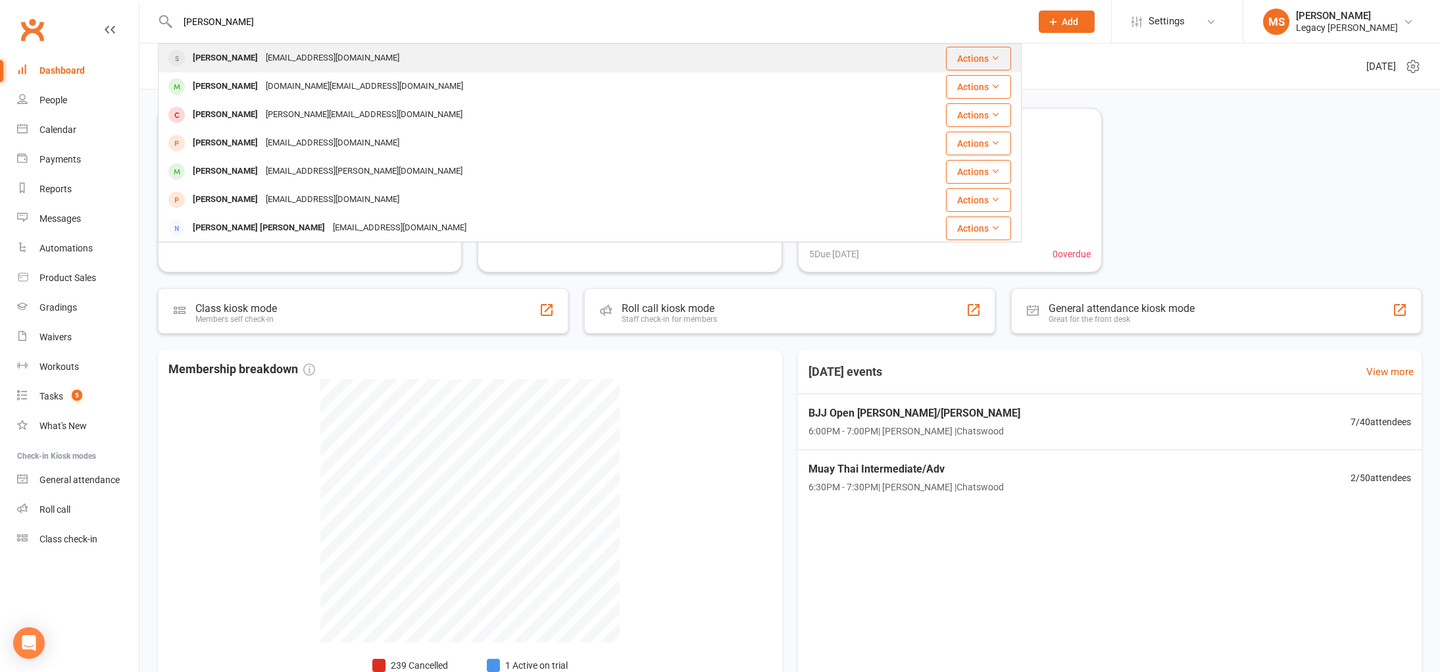
type input "Anton Alter"
click at [262, 54] on div "Antonolter@gmail.com" at bounding box center [332, 58] width 141 height 19
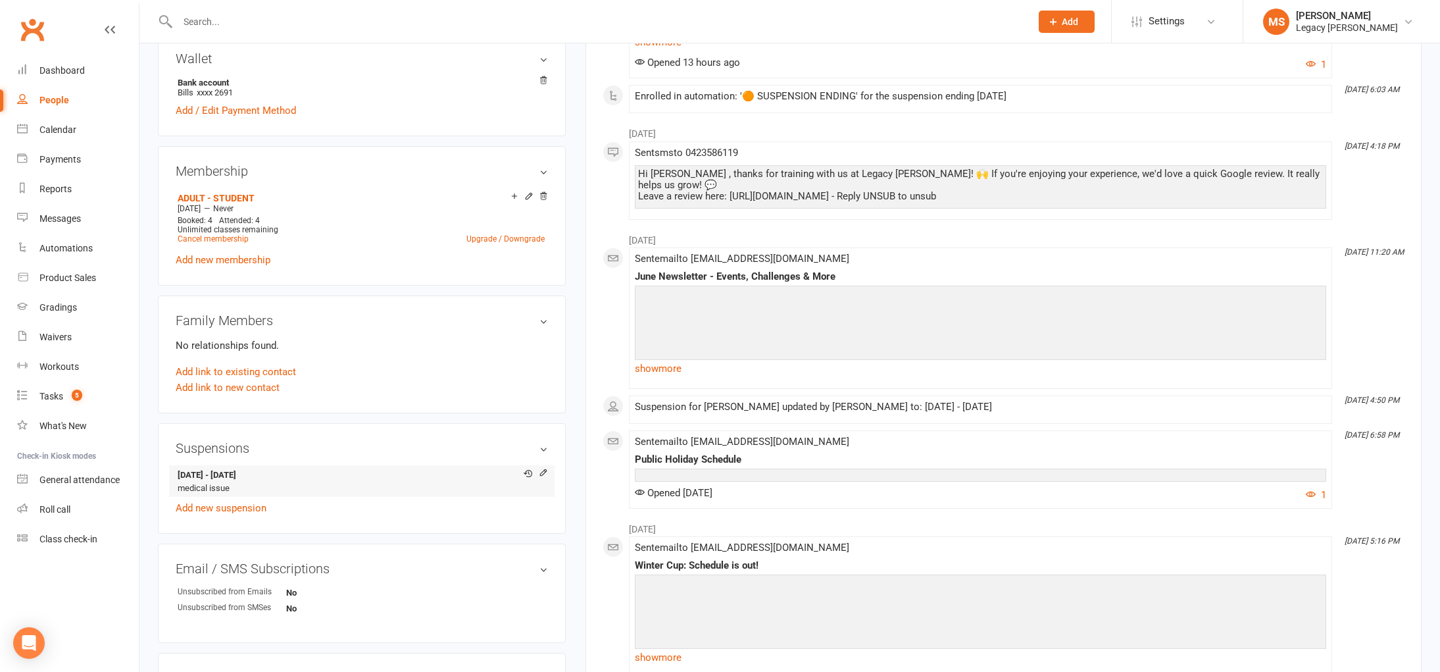
scroll to position [441, 0]
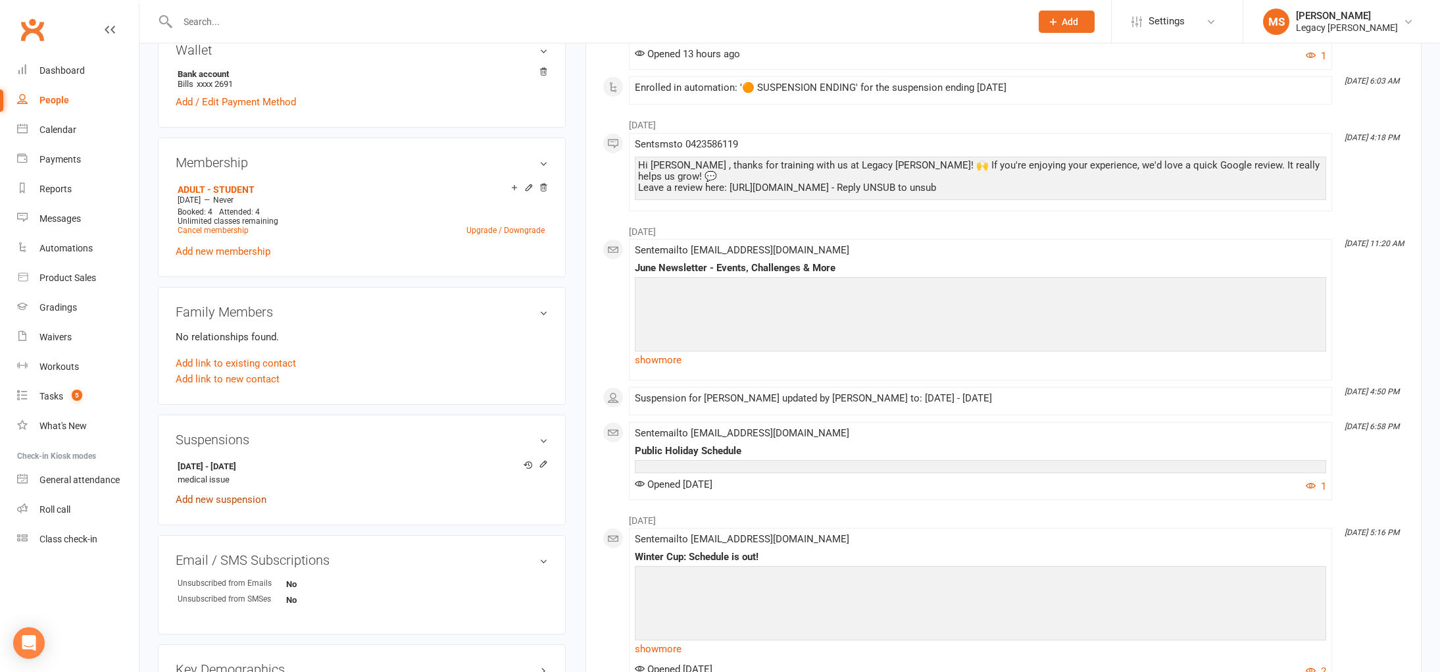
click at [242, 495] on link "Add new suspension" at bounding box center [221, 499] width 91 height 12
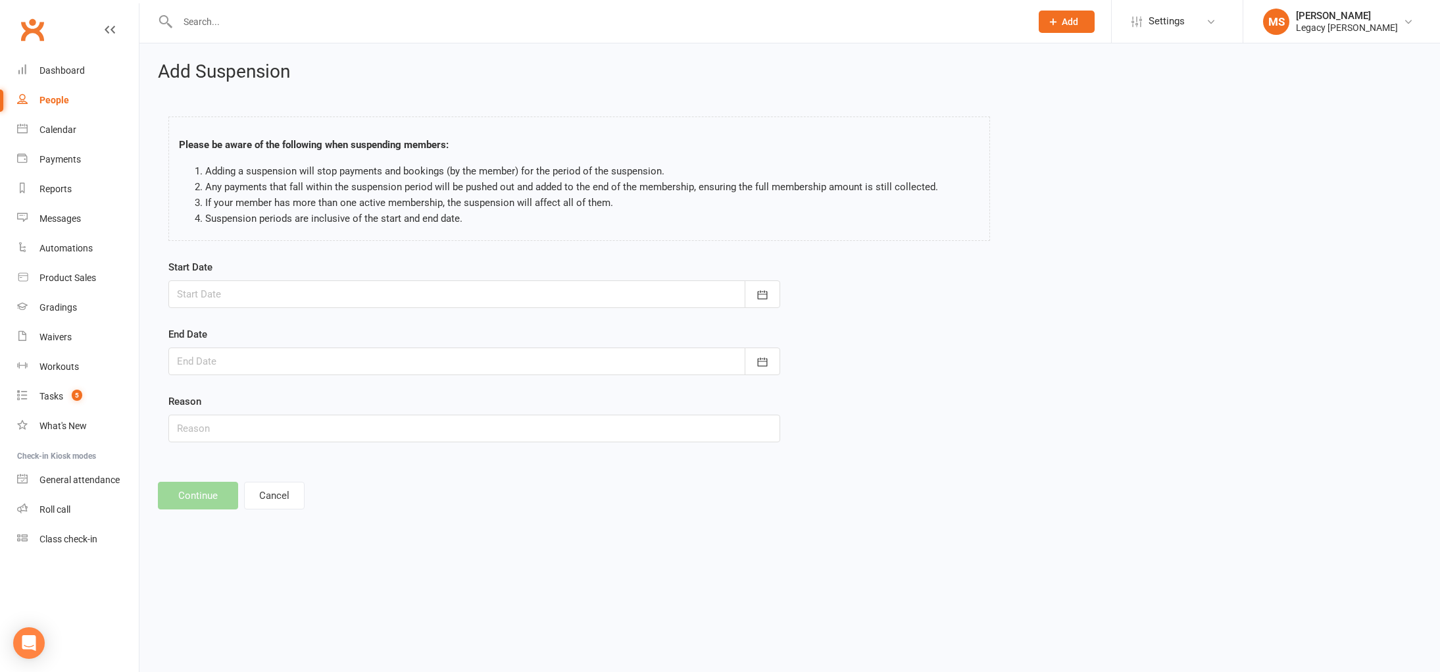
click at [495, 288] on div at bounding box center [474, 294] width 612 height 28
click at [245, 451] on span "18" at bounding box center [250, 452] width 11 height 11
type input "18 Aug 2025"
click at [261, 358] on div at bounding box center [474, 361] width 612 height 28
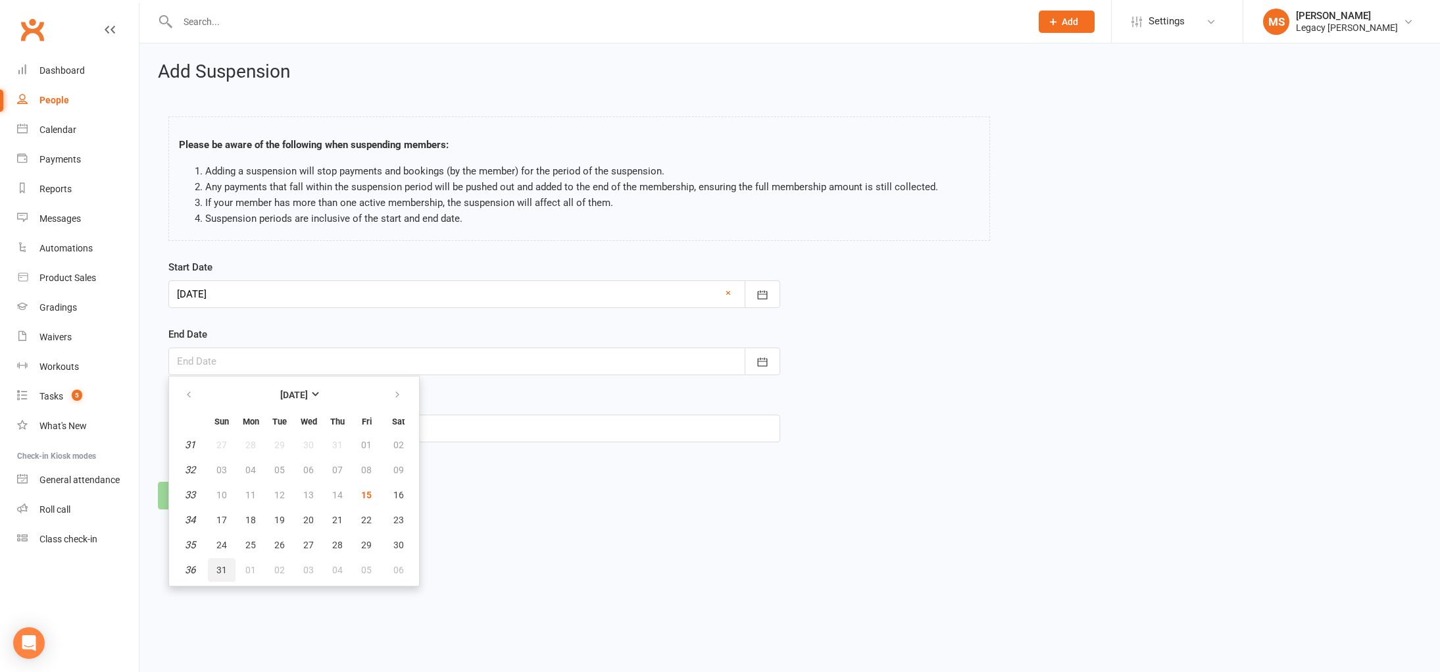
click at [219, 569] on span "31" at bounding box center [221, 569] width 11 height 11
type input "31 Aug 2025"
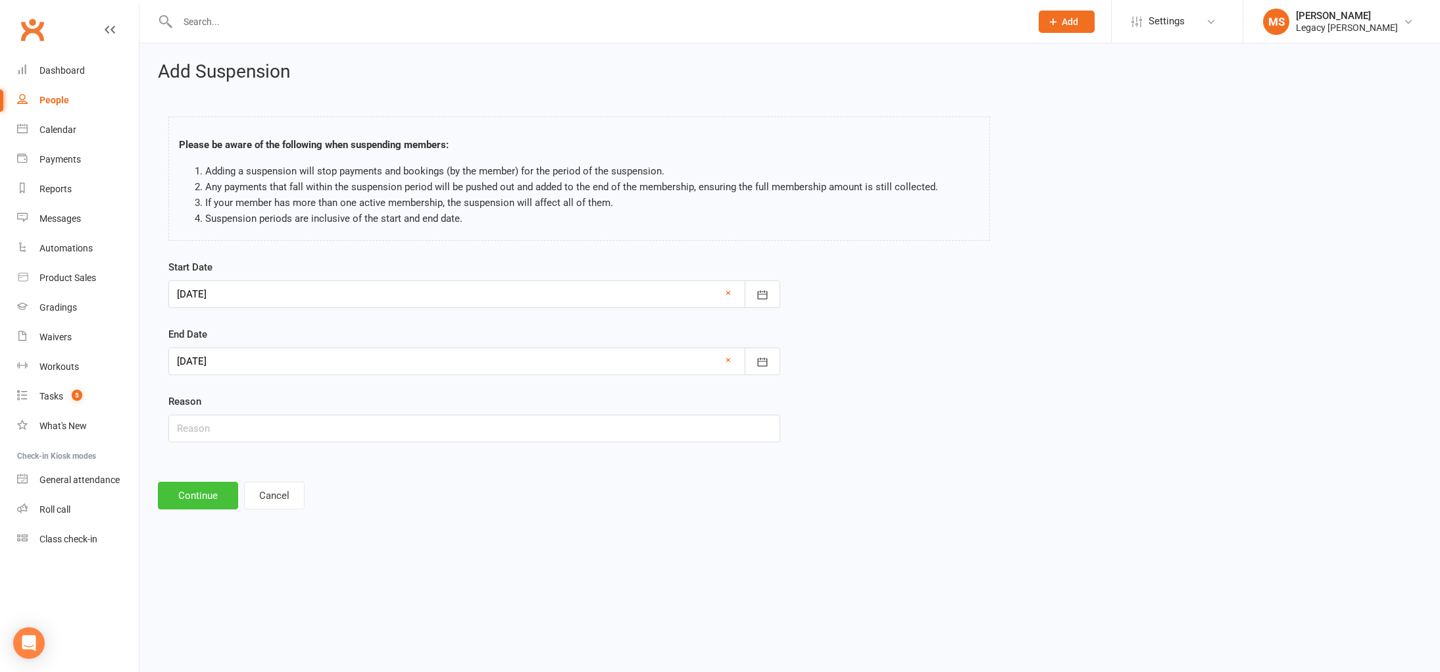
click at [182, 486] on button "Continue" at bounding box center [198, 496] width 80 height 28
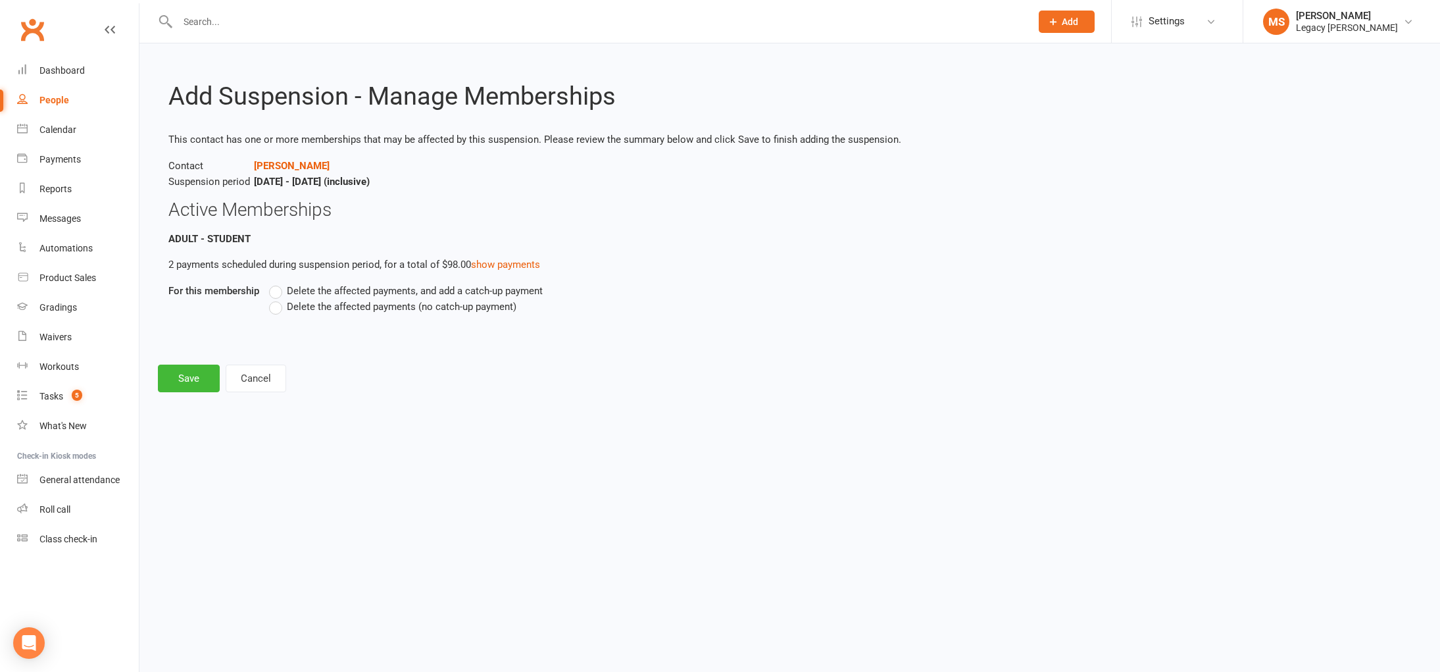
click at [372, 288] on span "Delete the affected payments, and add a catch-up payment" at bounding box center [415, 290] width 256 height 14
click at [278, 283] on input "Delete the affected payments, and add a catch-up payment" at bounding box center [273, 283] width 9 height 0
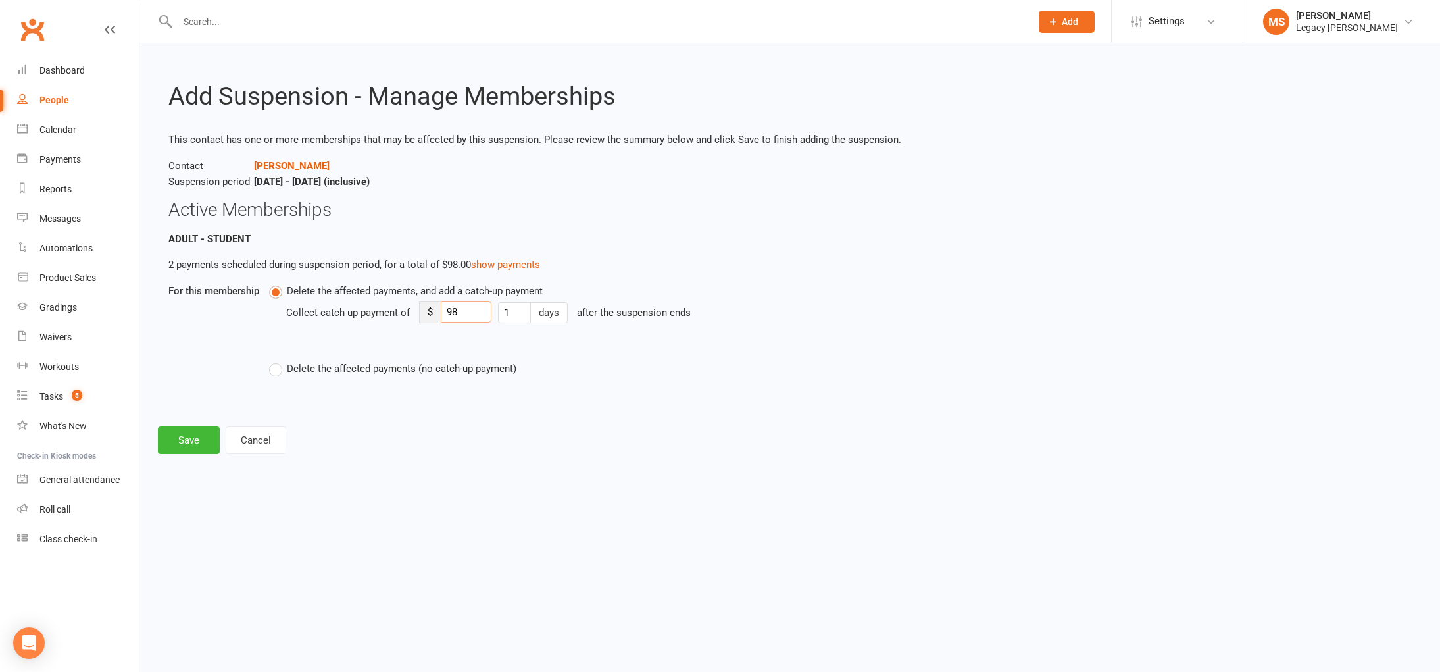
drag, startPoint x: 474, startPoint y: 316, endPoint x: 362, endPoint y: 304, distance: 111.8
click at [362, 304] on div "Collect catch up payment of $ 98 1 days after the suspension ends" at bounding box center [681, 322] width 791 height 46
type input "5"
click at [180, 436] on button "Save" at bounding box center [189, 440] width 62 height 28
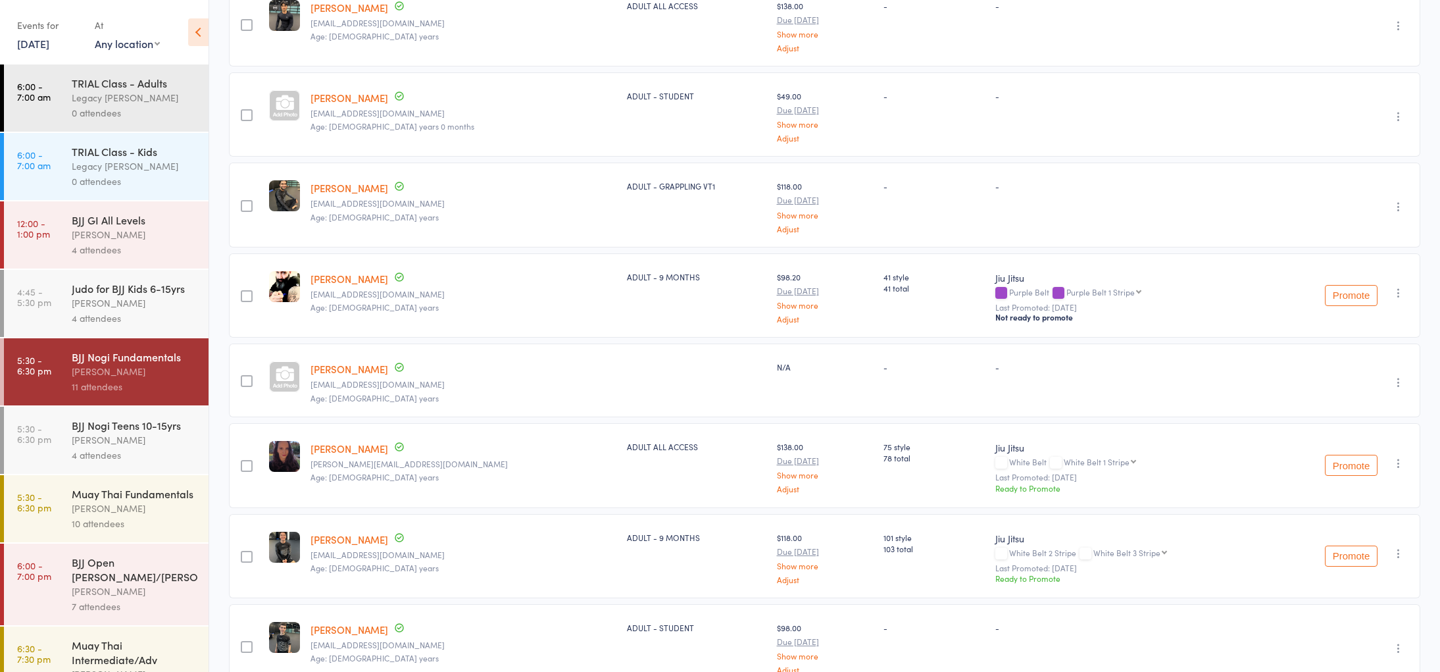
scroll to position [538, 0]
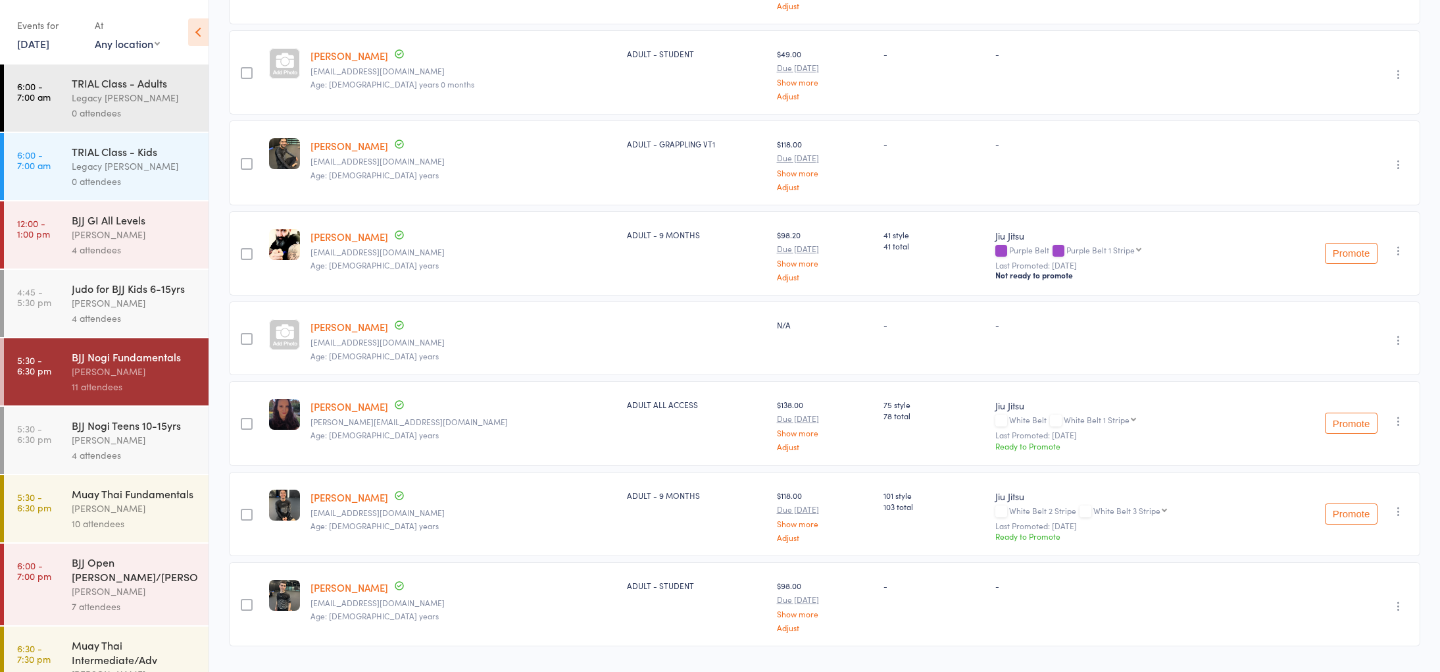
click at [125, 291] on div "Judo for BJJ Kids 6-15yrs" at bounding box center [135, 288] width 126 height 14
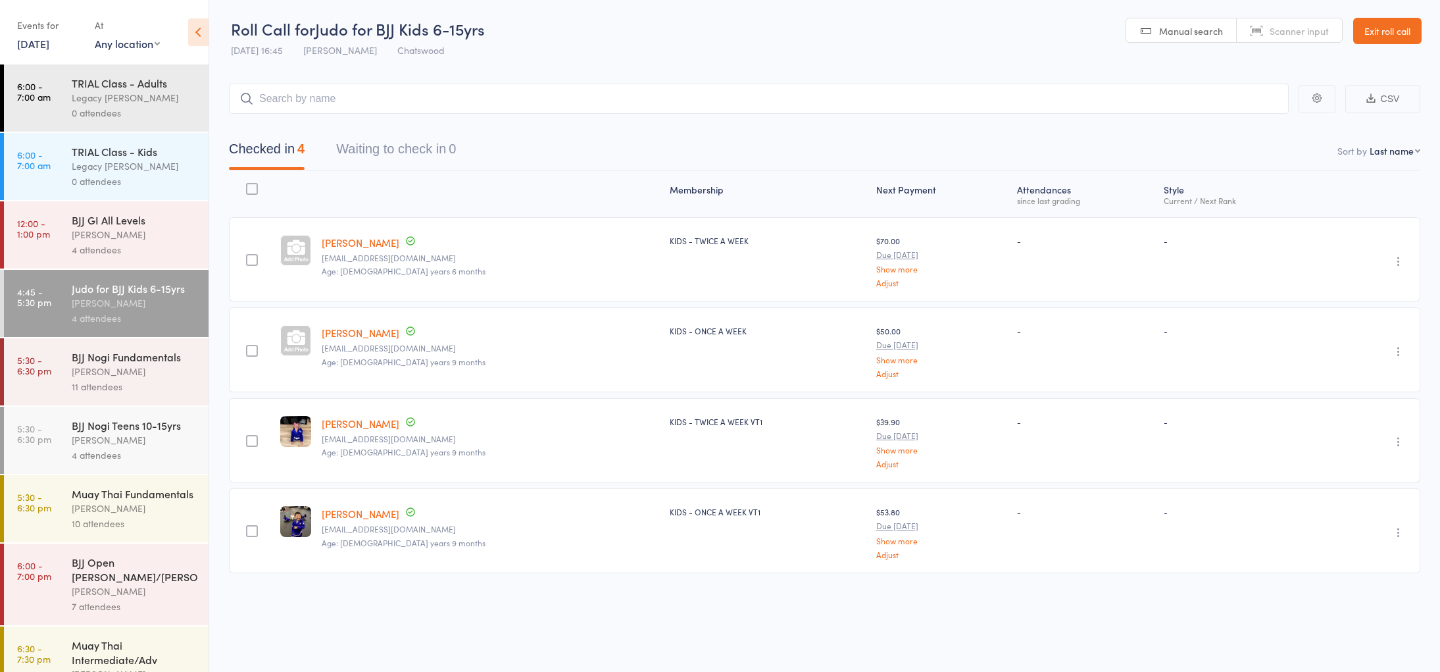
scroll to position [26, 0]
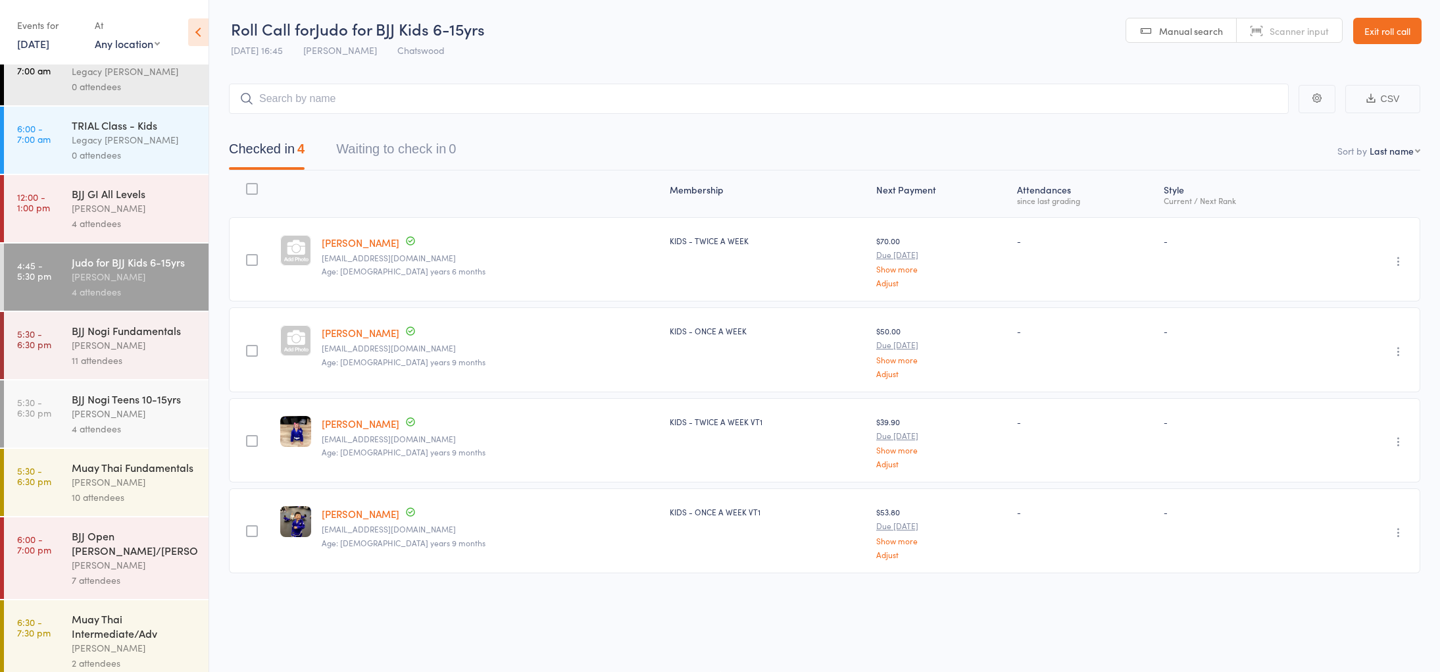
click at [128, 434] on div "4 attendees" at bounding box center [135, 428] width 126 height 15
